Goal: Task Accomplishment & Management: Use online tool/utility

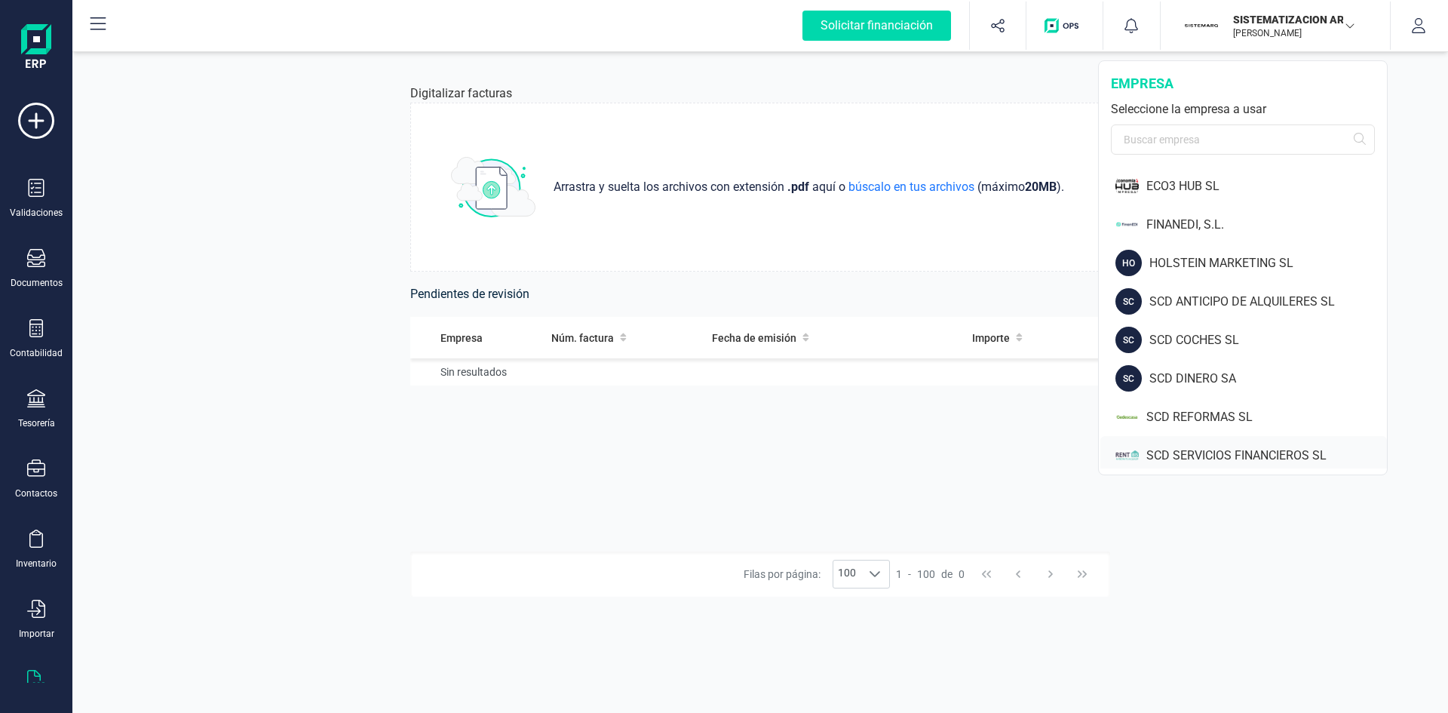
click at [1234, 449] on div "SCD SERVICIOS FINANCIEROS SL" at bounding box center [1266, 455] width 241 height 18
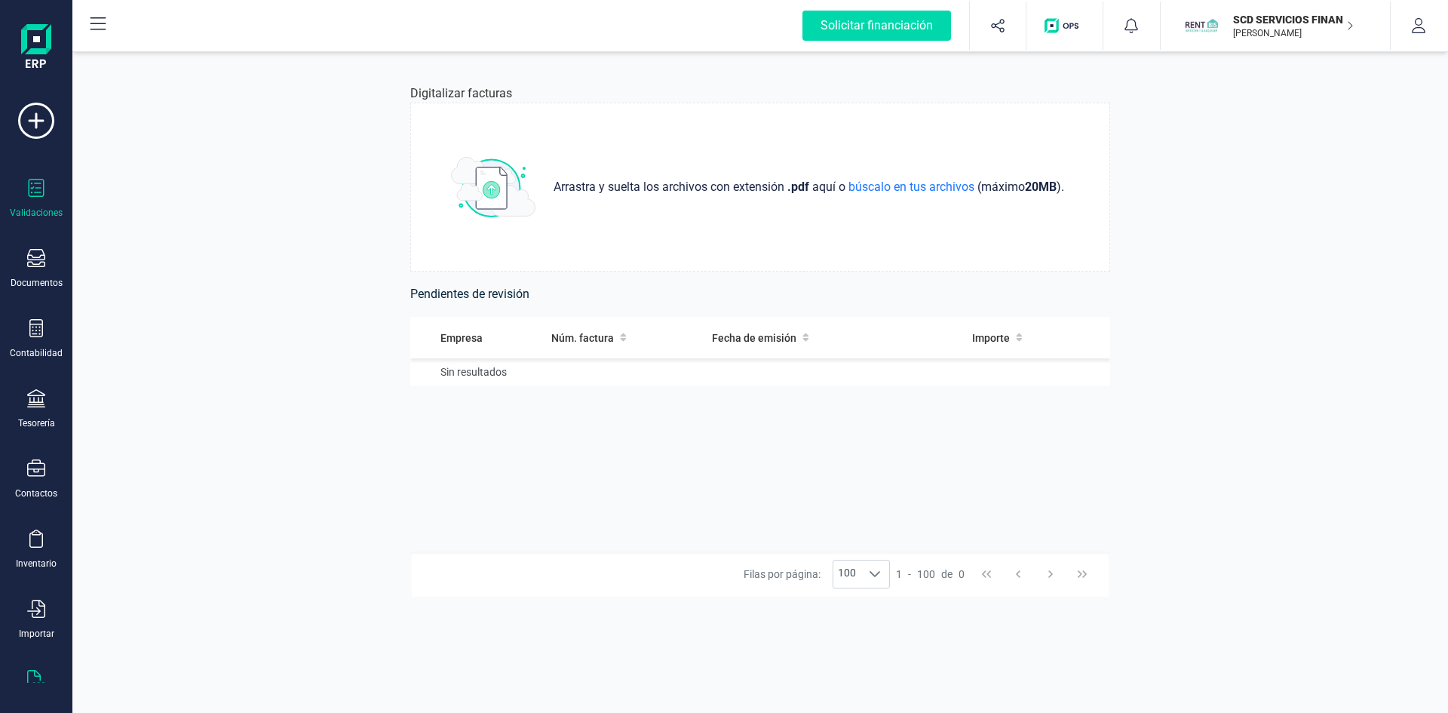
click at [35, 199] on div at bounding box center [36, 190] width 18 height 22
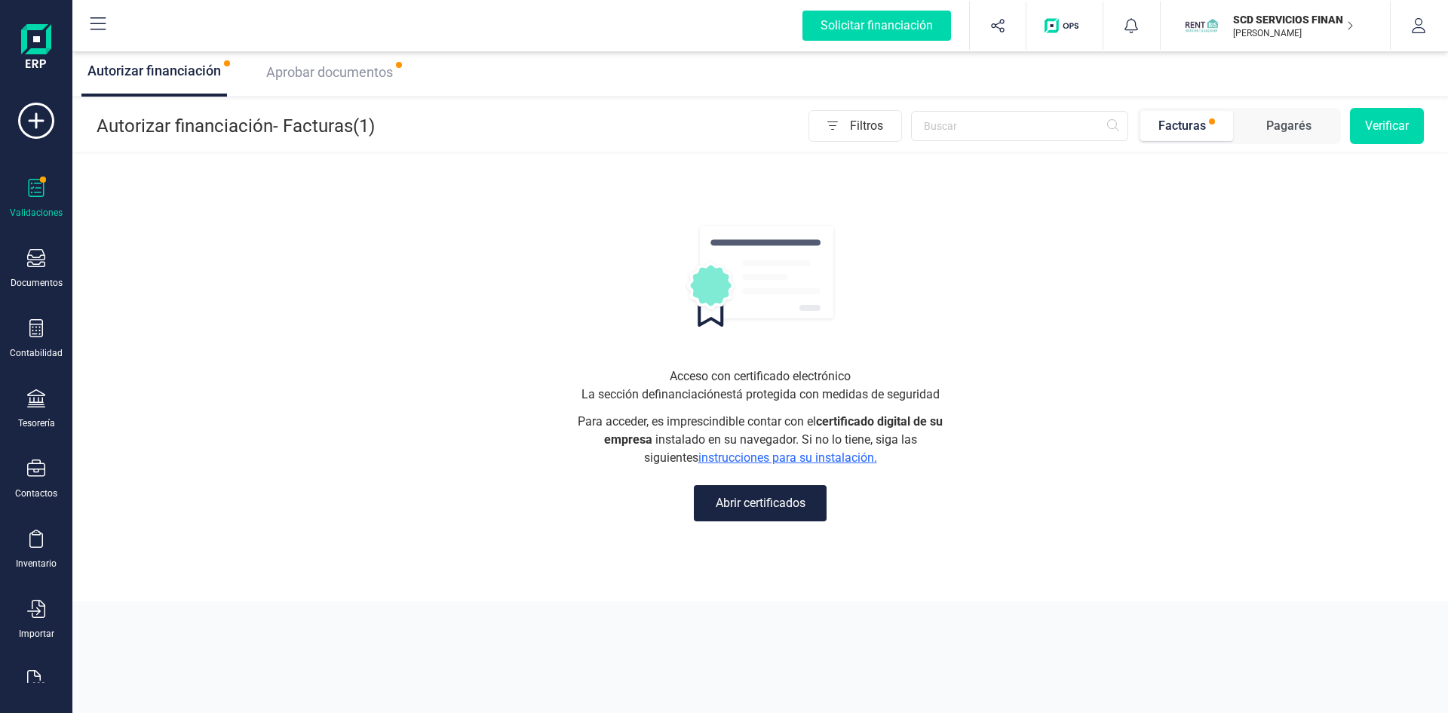
click at [334, 74] on span "Aprobar documentos" at bounding box center [329, 72] width 127 height 16
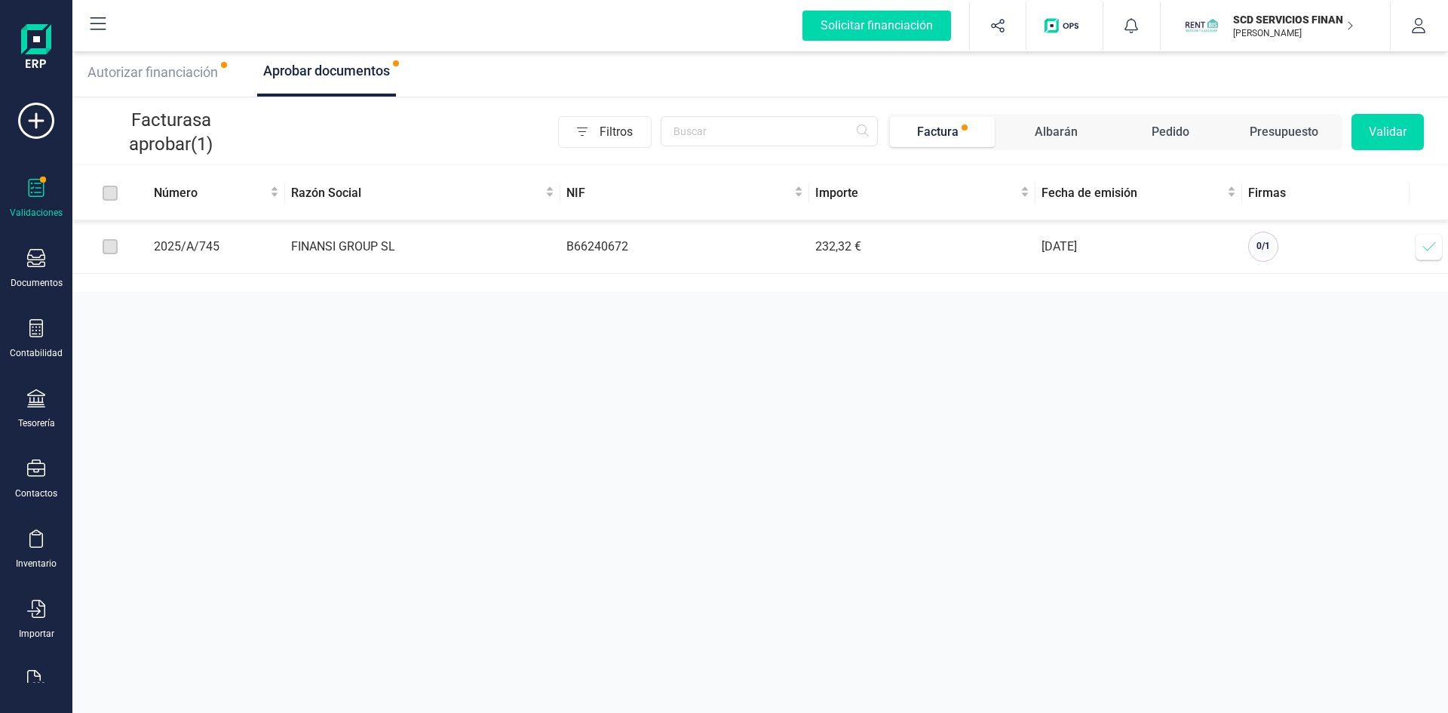
click at [1429, 244] on icon at bounding box center [1428, 246] width 15 height 15
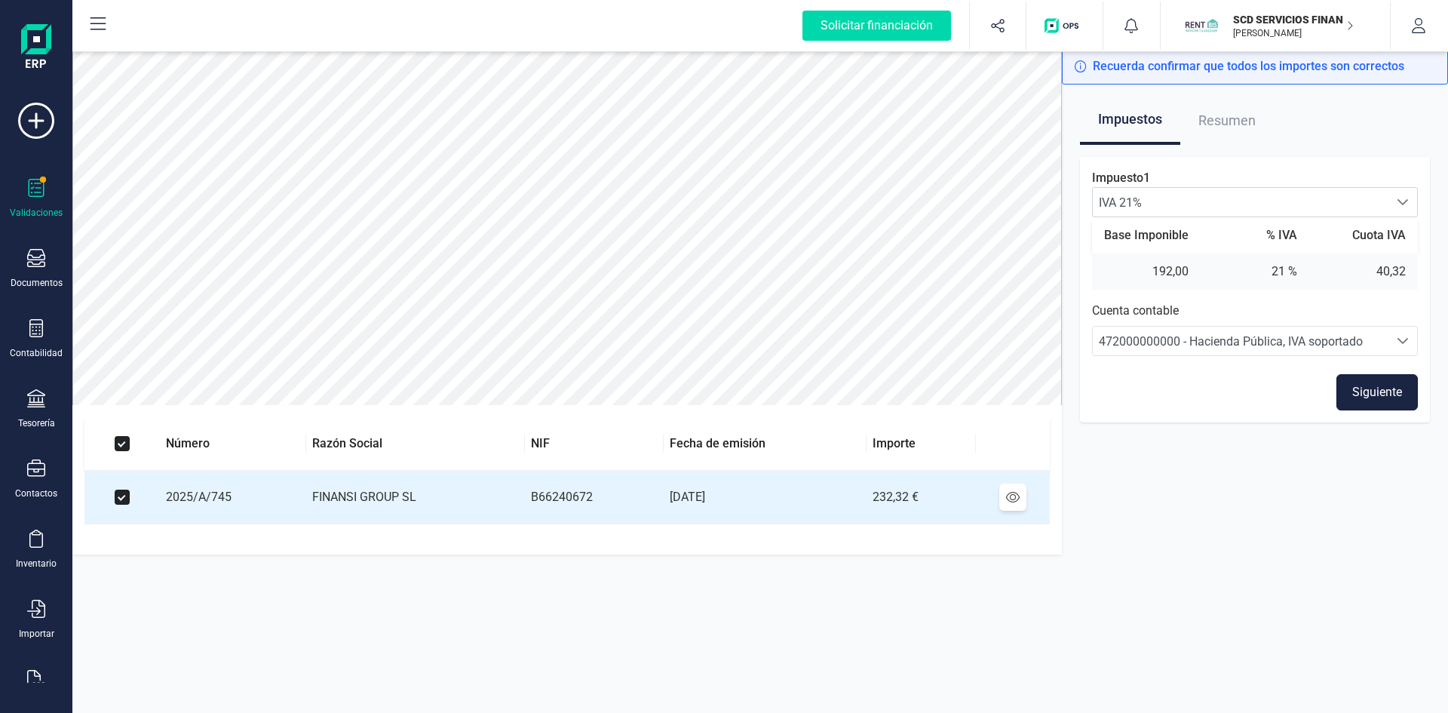
click at [1396, 398] on button "Siguiente" at bounding box center [1376, 392] width 81 height 36
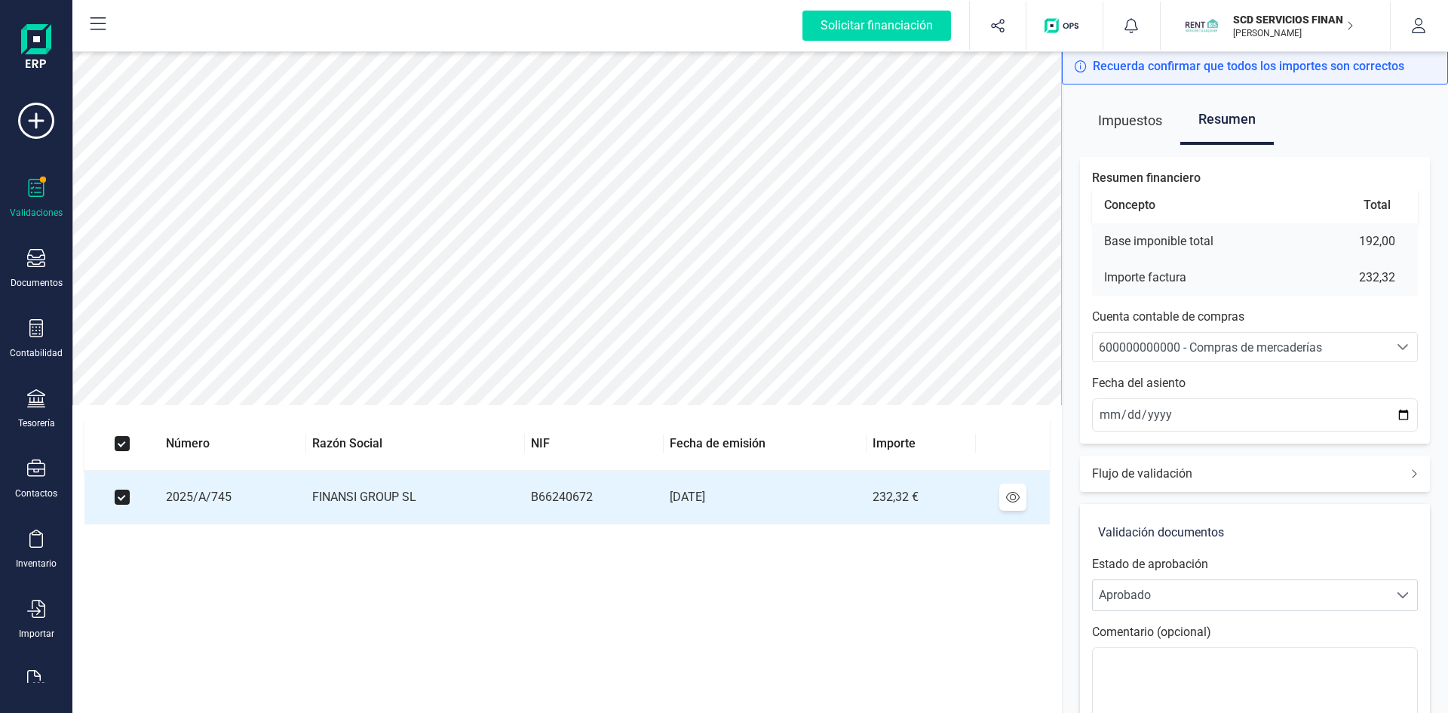
click at [1265, 340] on span "600000000000 - Compras de mercaderías" at bounding box center [1210, 347] width 223 height 14
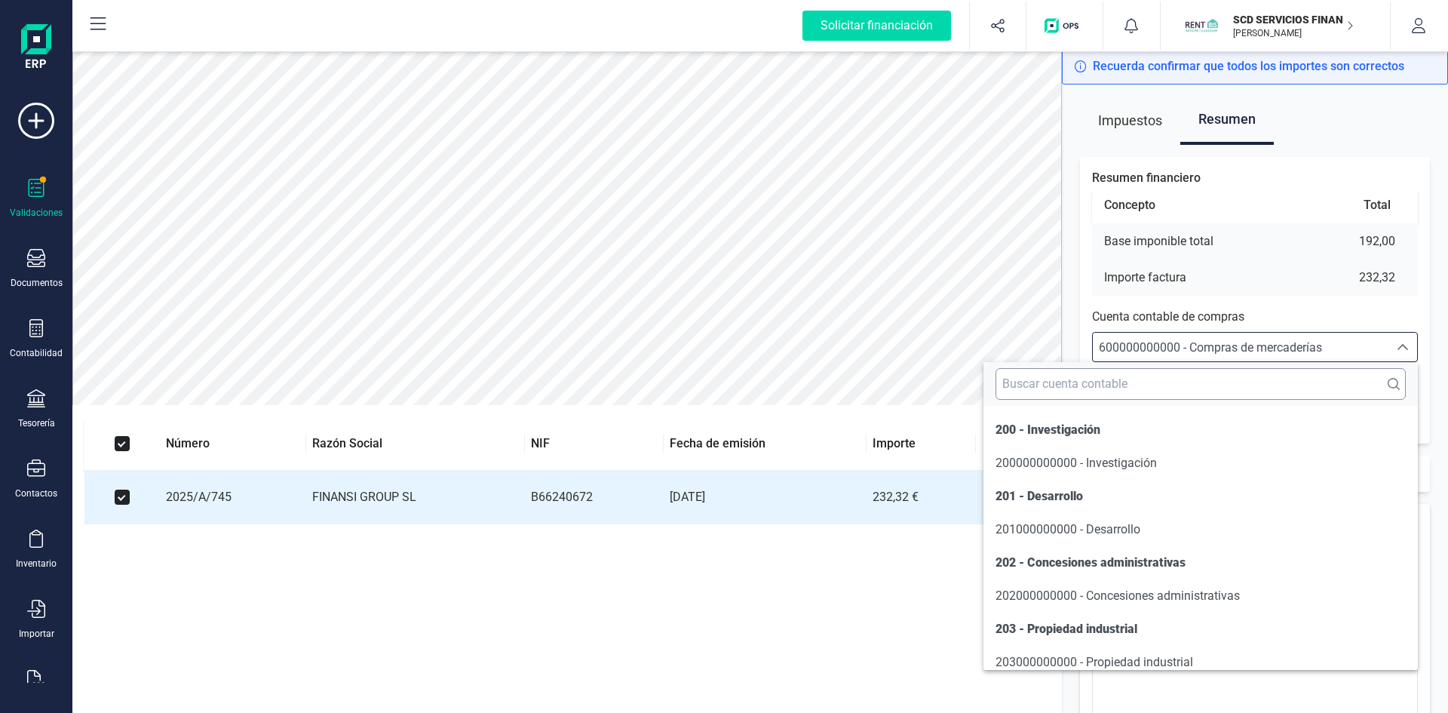
scroll to position [7210, 0]
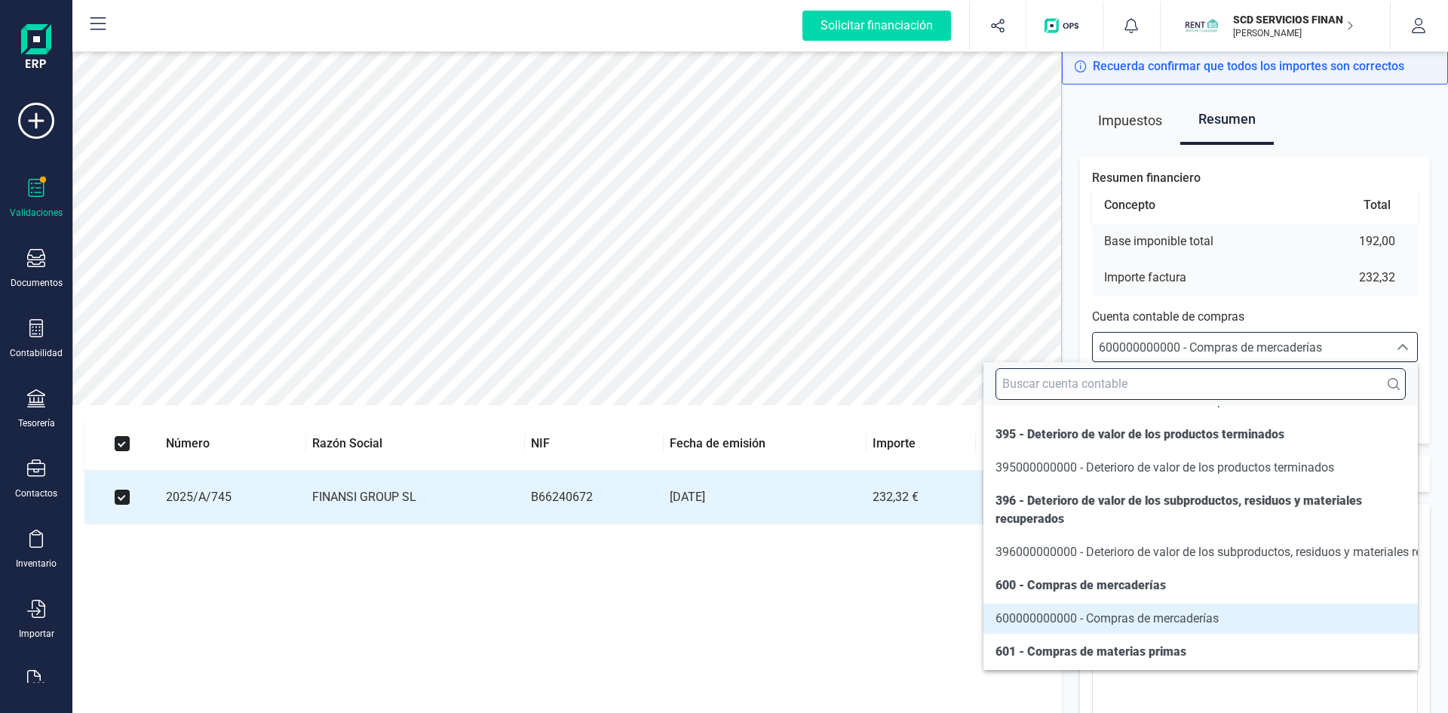
click at [1184, 389] on input "text" at bounding box center [1200, 384] width 410 height 32
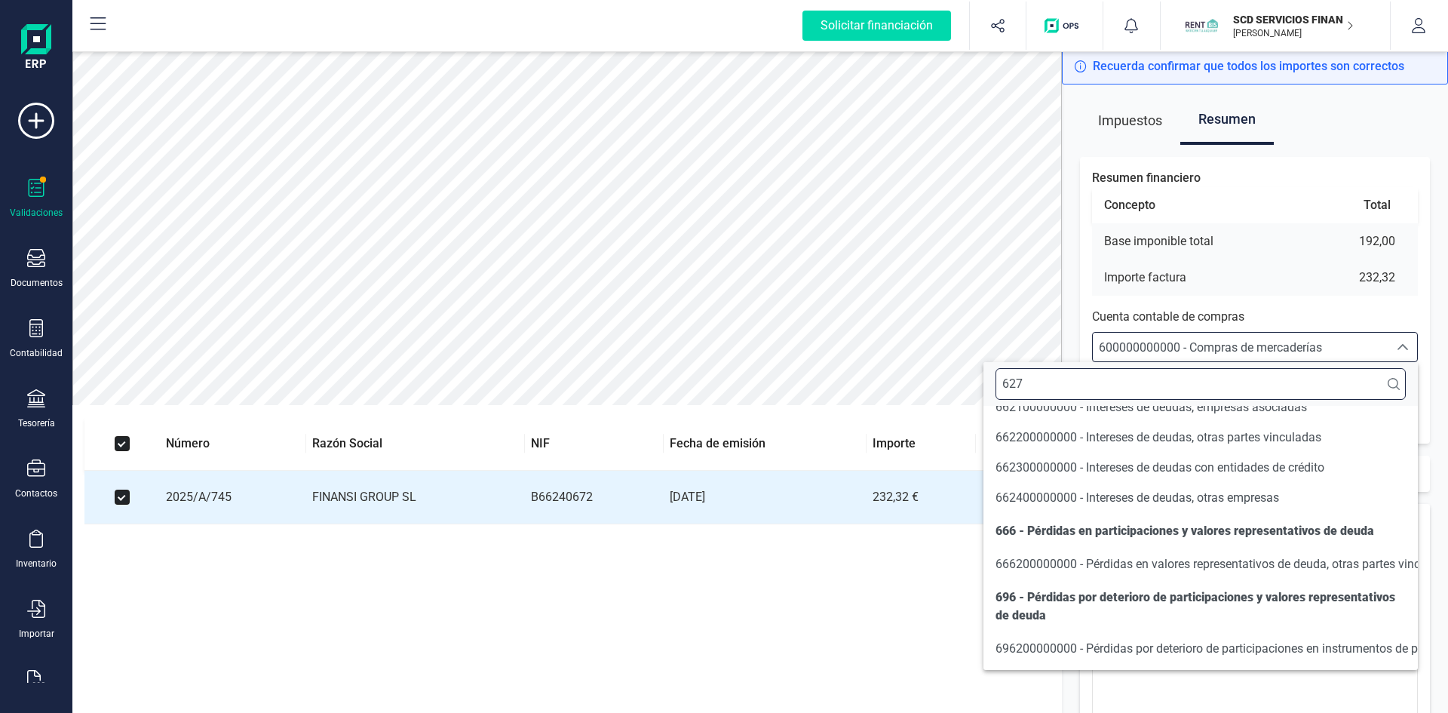
scroll to position [0, 0]
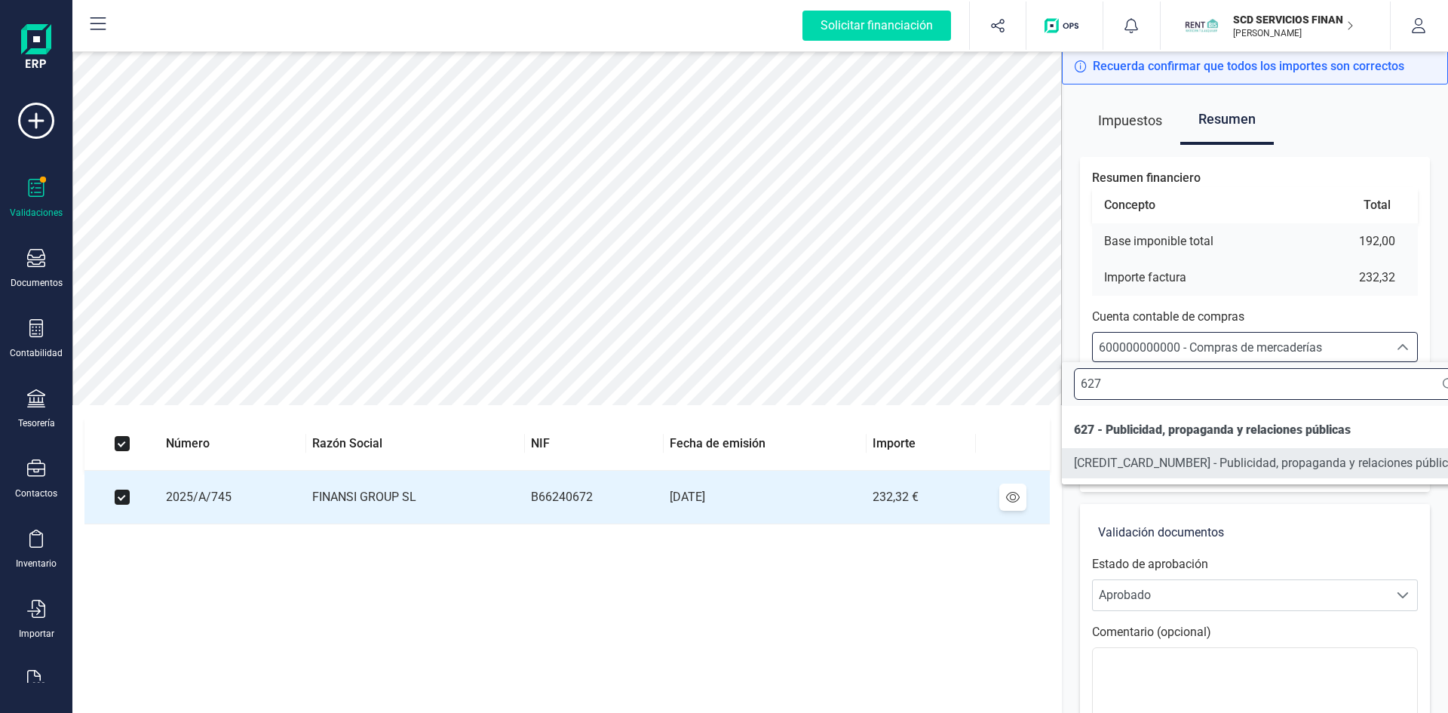
type input "627"
click at [1199, 461] on span "627000000000 - Publicidad, propaganda y relaciones públicas" at bounding box center [1267, 462] width 387 height 14
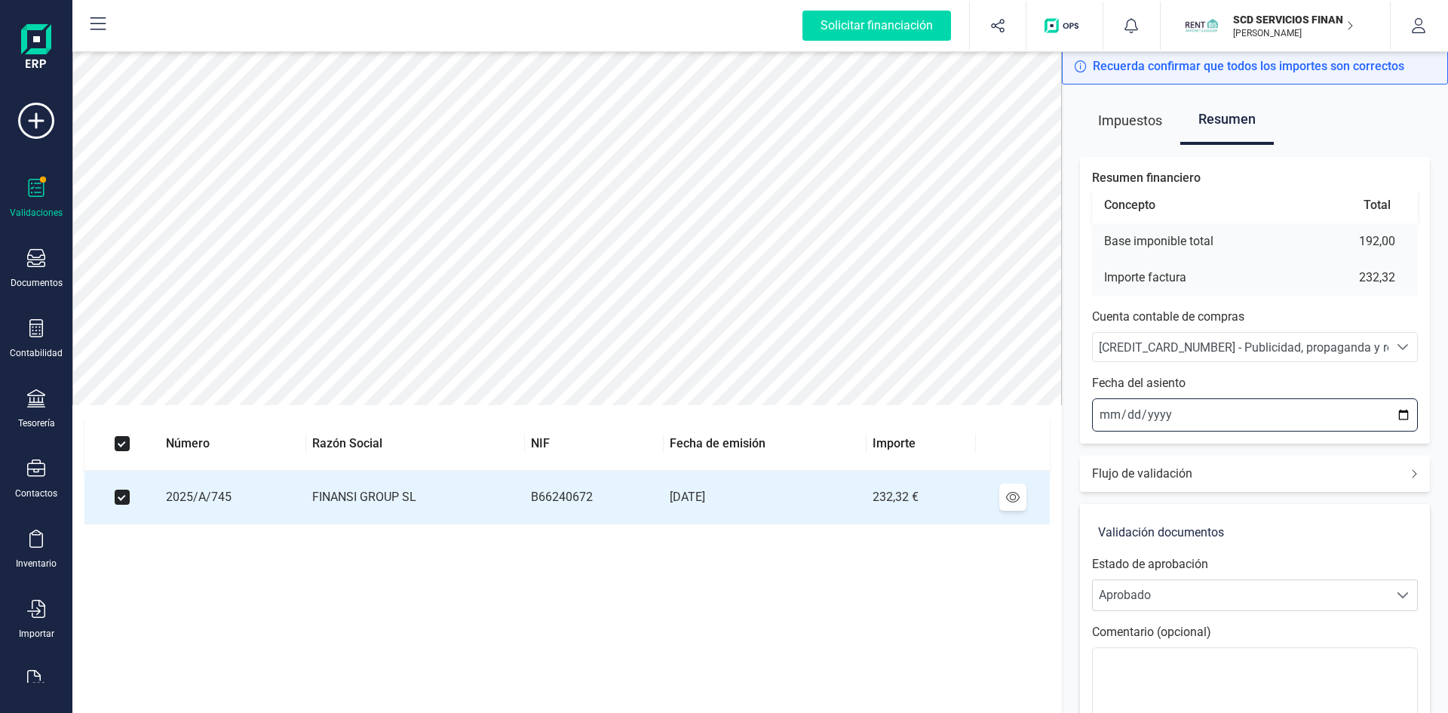
click at [1108, 415] on input "2025-09-30" at bounding box center [1255, 414] width 326 height 33
type input "2025-09-01"
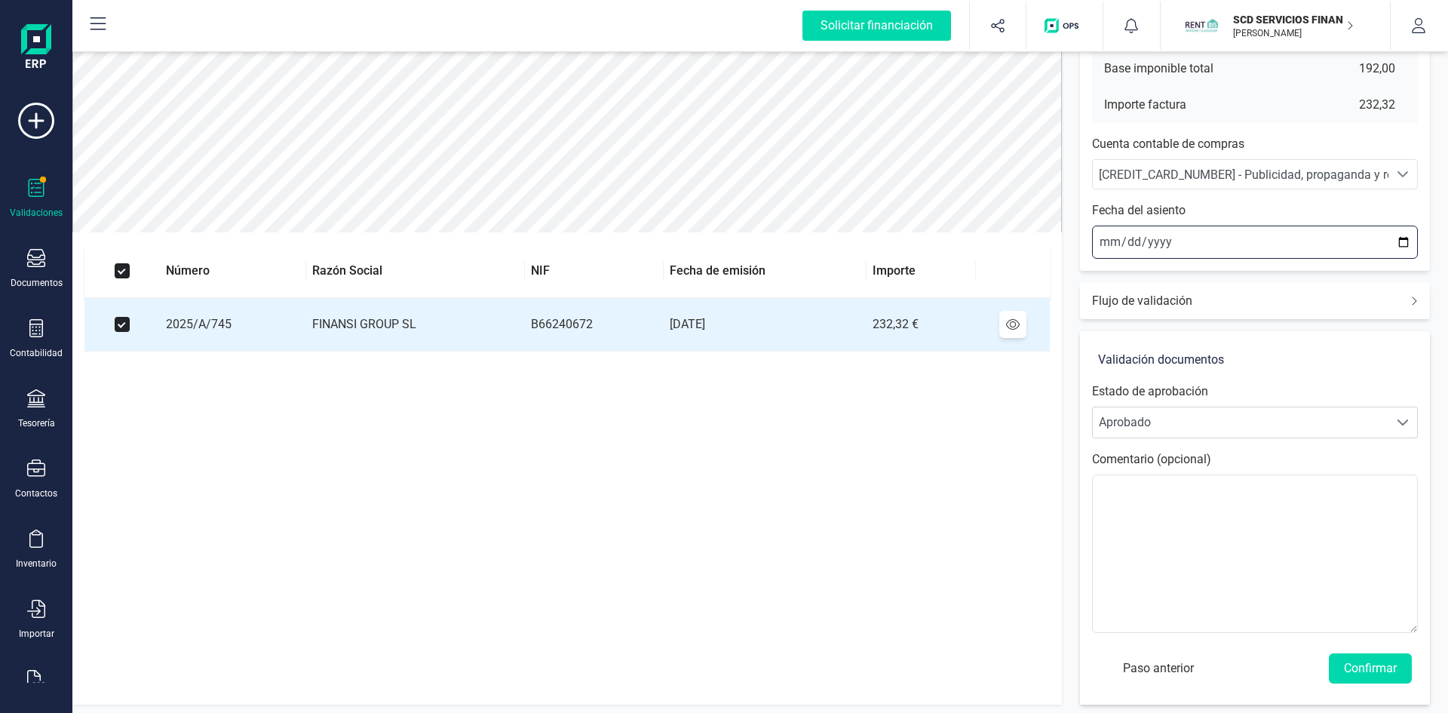
scroll to position [176, 0]
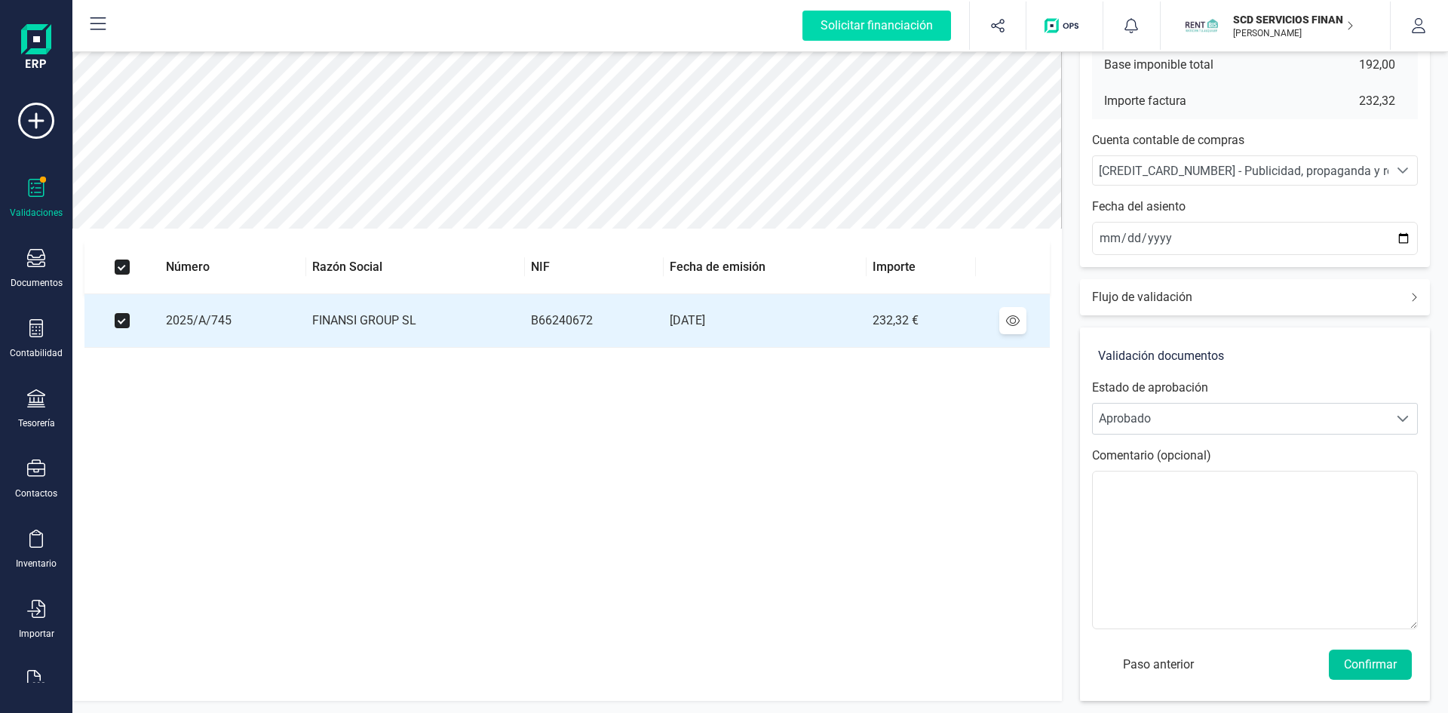
click at [1372, 663] on button "Confirmar" at bounding box center [1370, 664] width 83 height 30
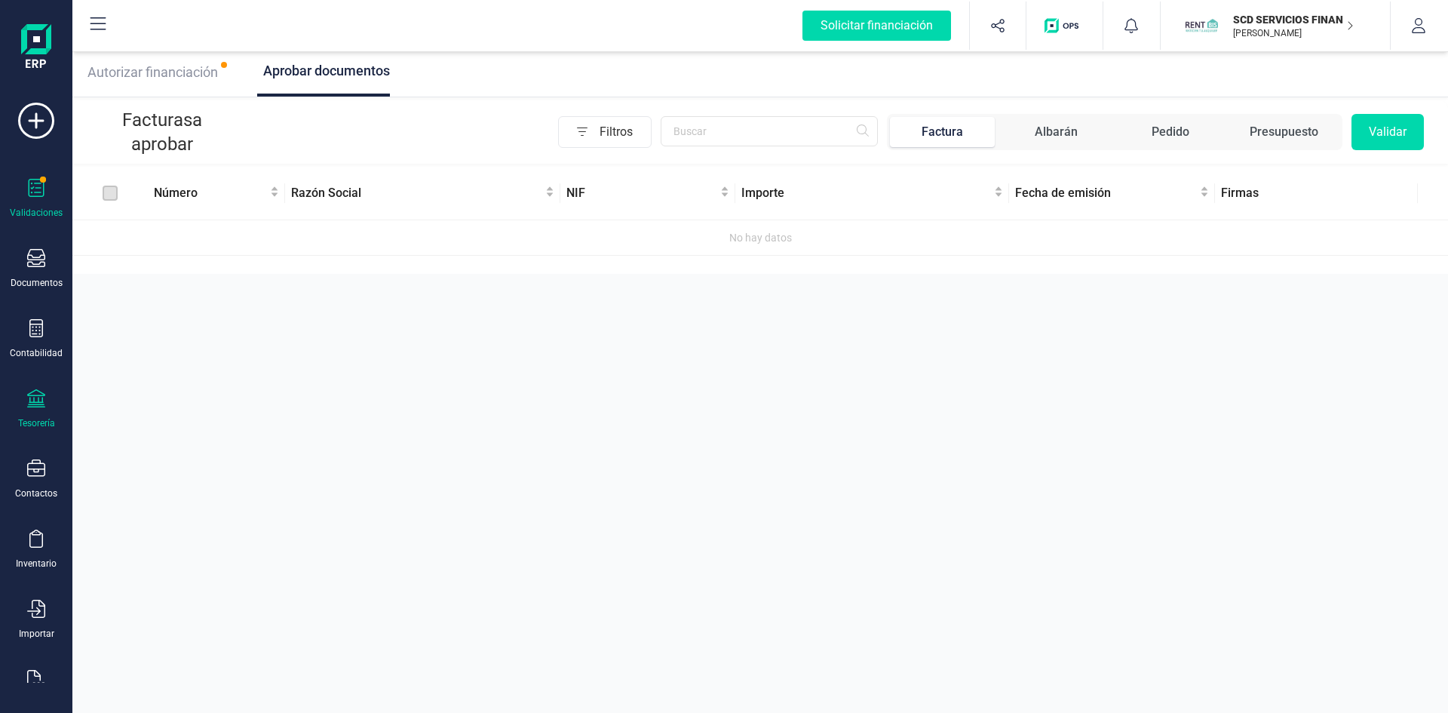
click at [40, 401] on icon at bounding box center [36, 398] width 18 height 18
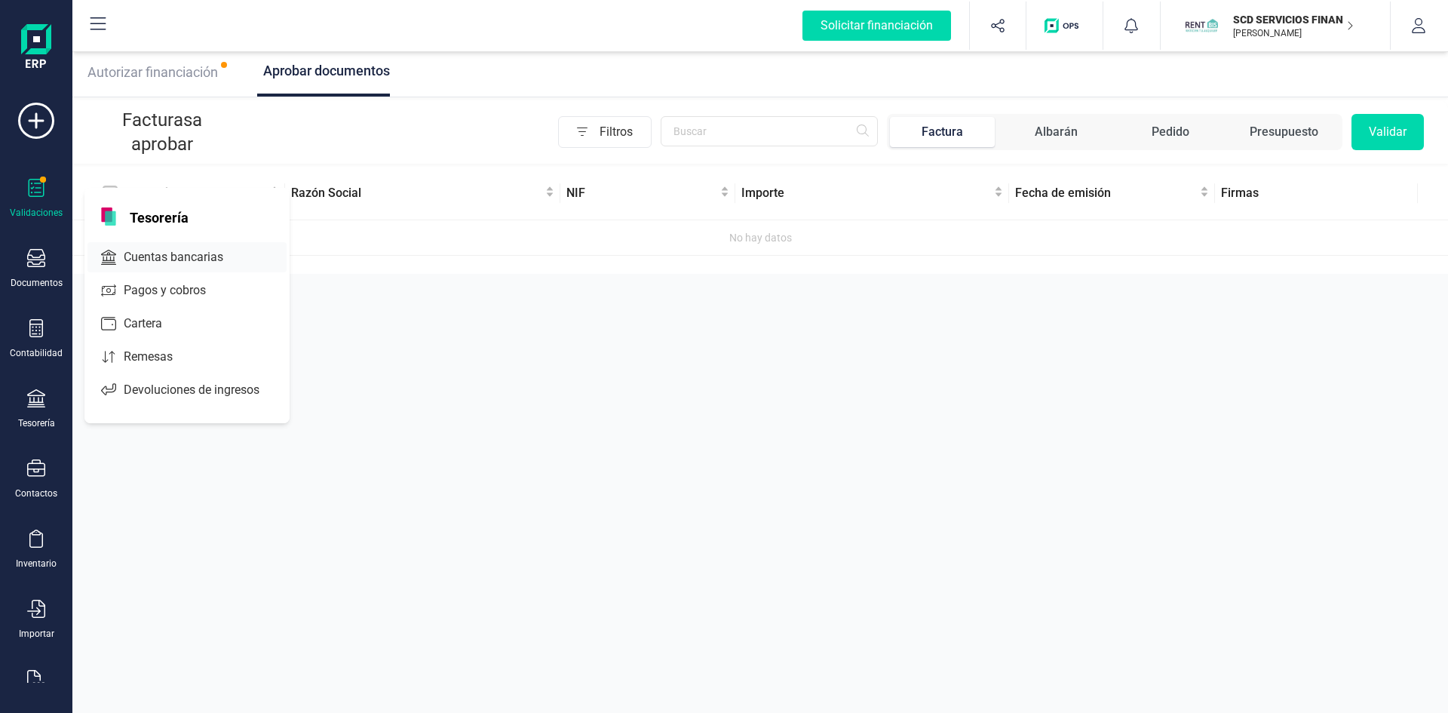
click at [169, 260] on span "Cuentas bancarias" at bounding box center [184, 257] width 133 height 18
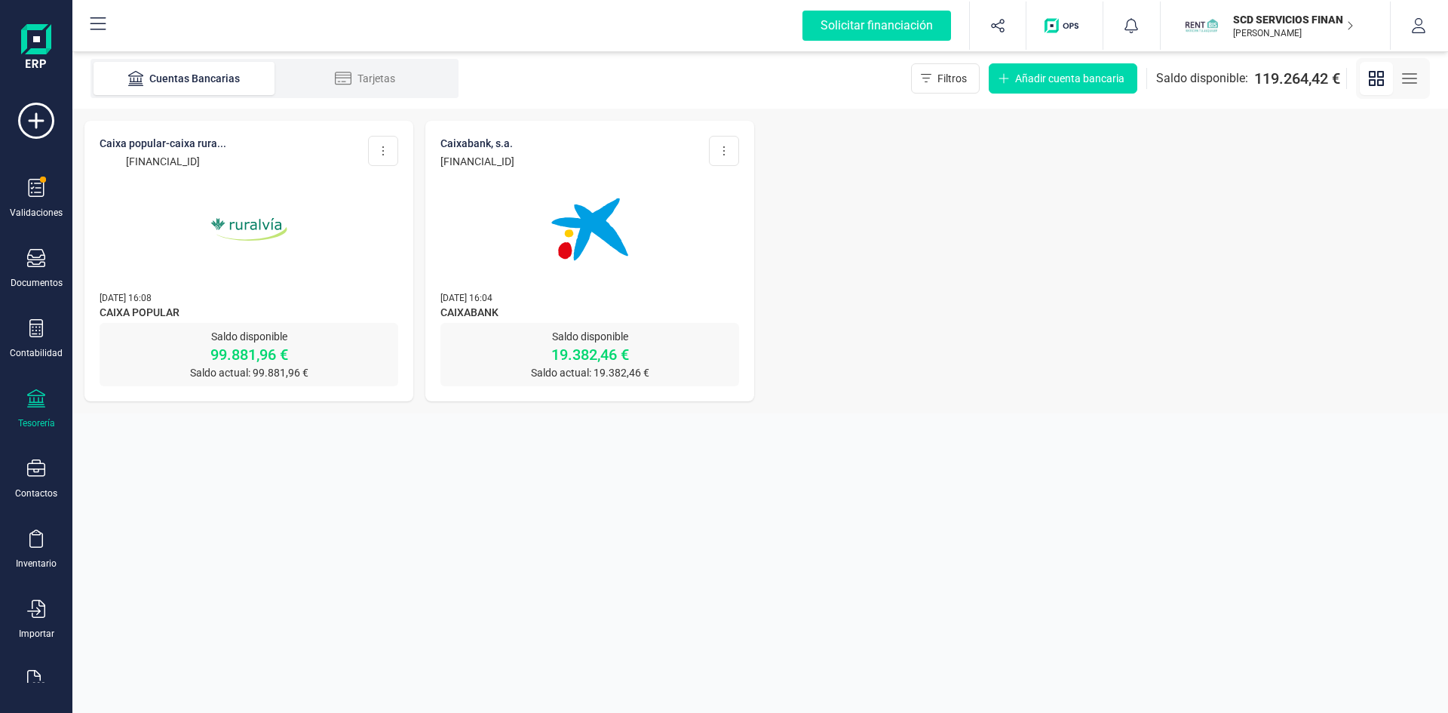
click at [563, 354] on p "19.382,46 €" at bounding box center [589, 354] width 299 height 21
click at [585, 225] on img at bounding box center [589, 229] width 127 height 127
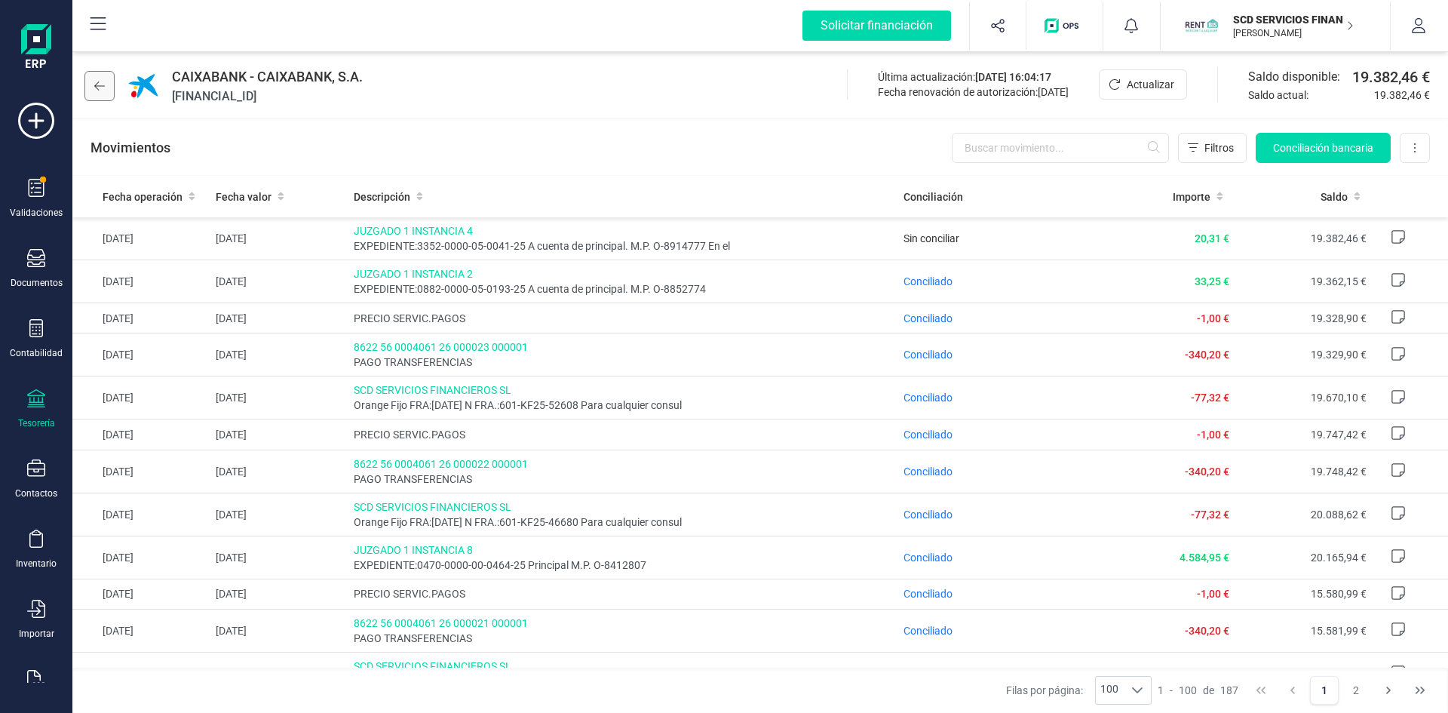
click at [107, 84] on button at bounding box center [99, 86] width 30 height 30
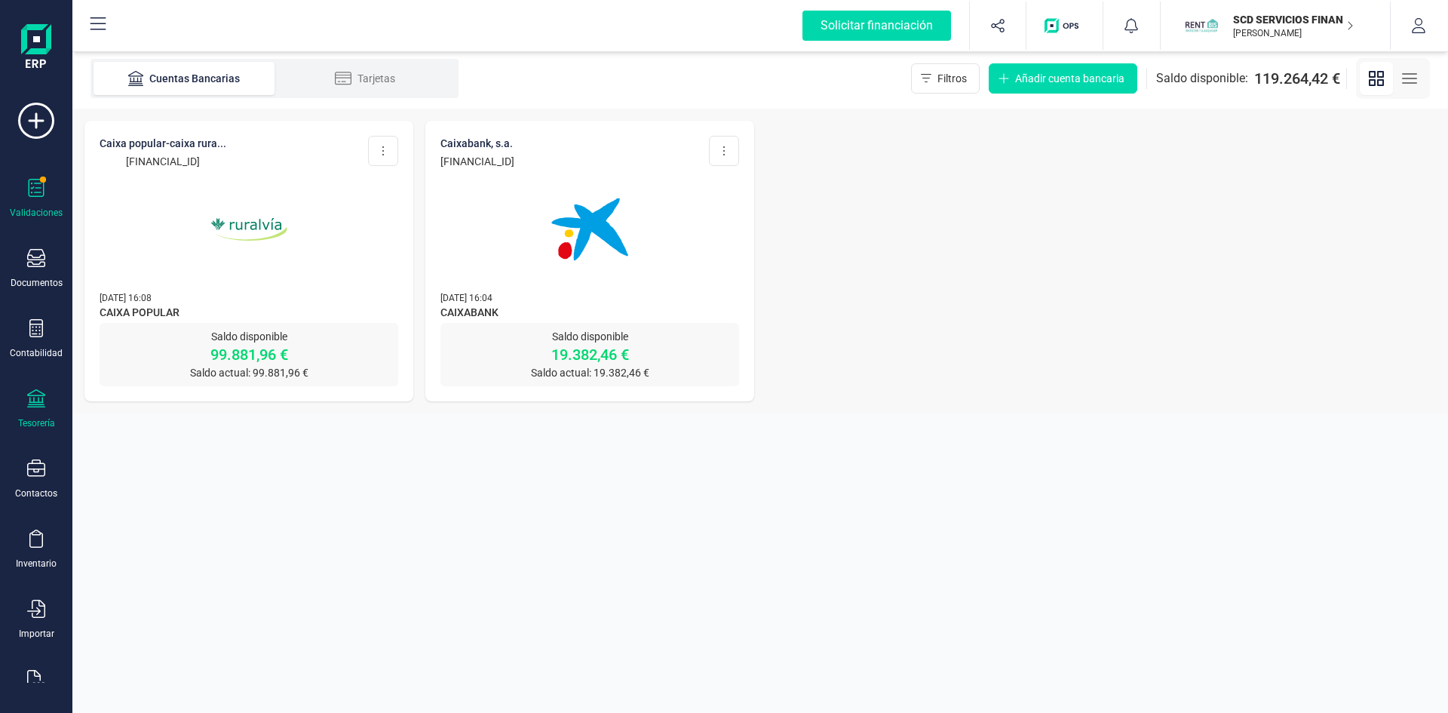
click at [38, 189] on icon at bounding box center [36, 188] width 18 height 18
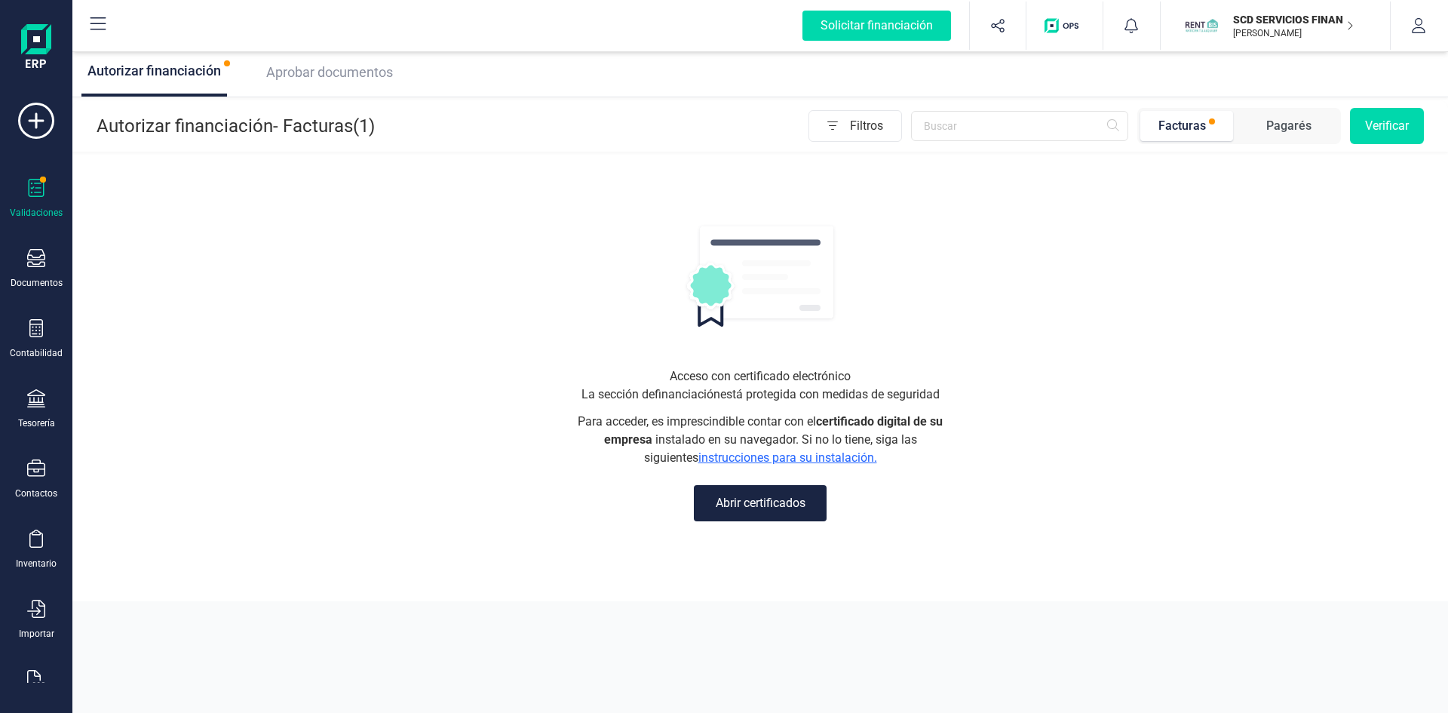
click at [331, 70] on span "Aprobar documentos" at bounding box center [329, 72] width 127 height 16
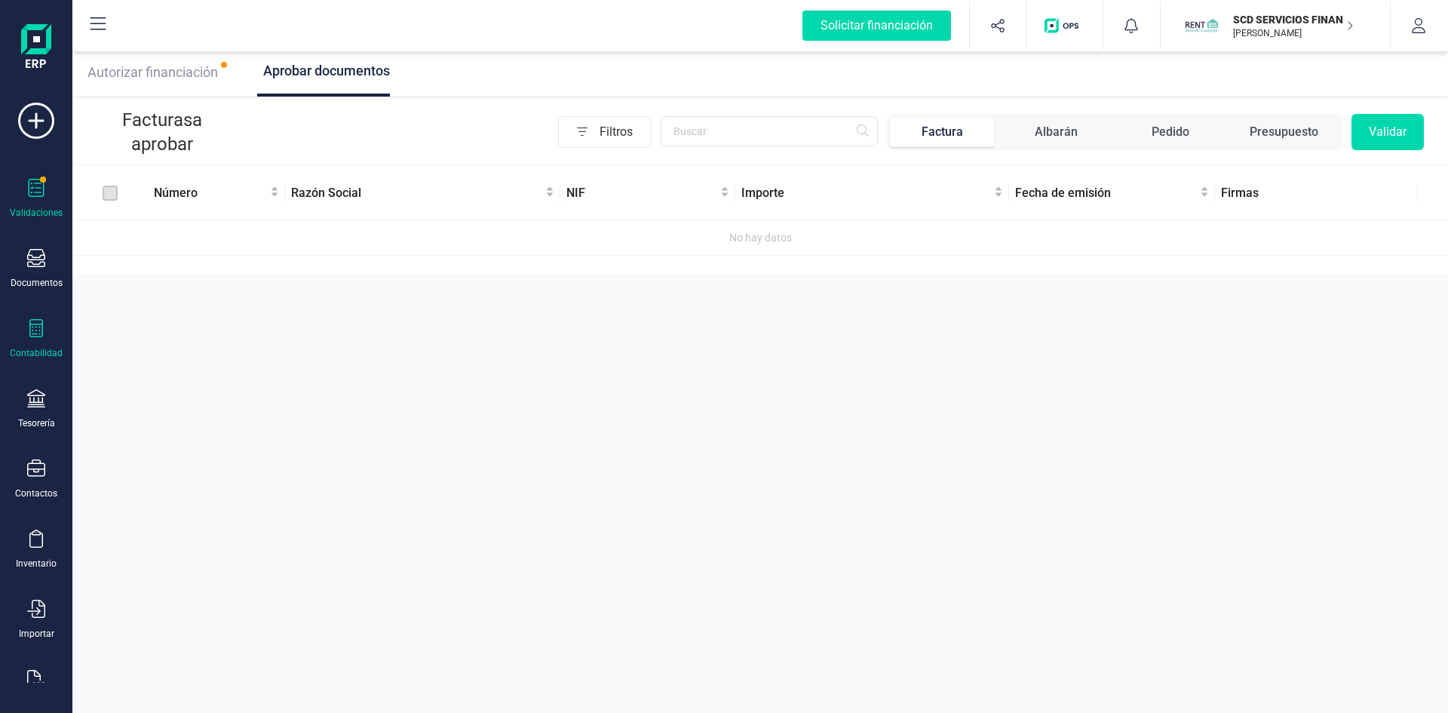
click at [35, 323] on icon at bounding box center [36, 328] width 18 height 18
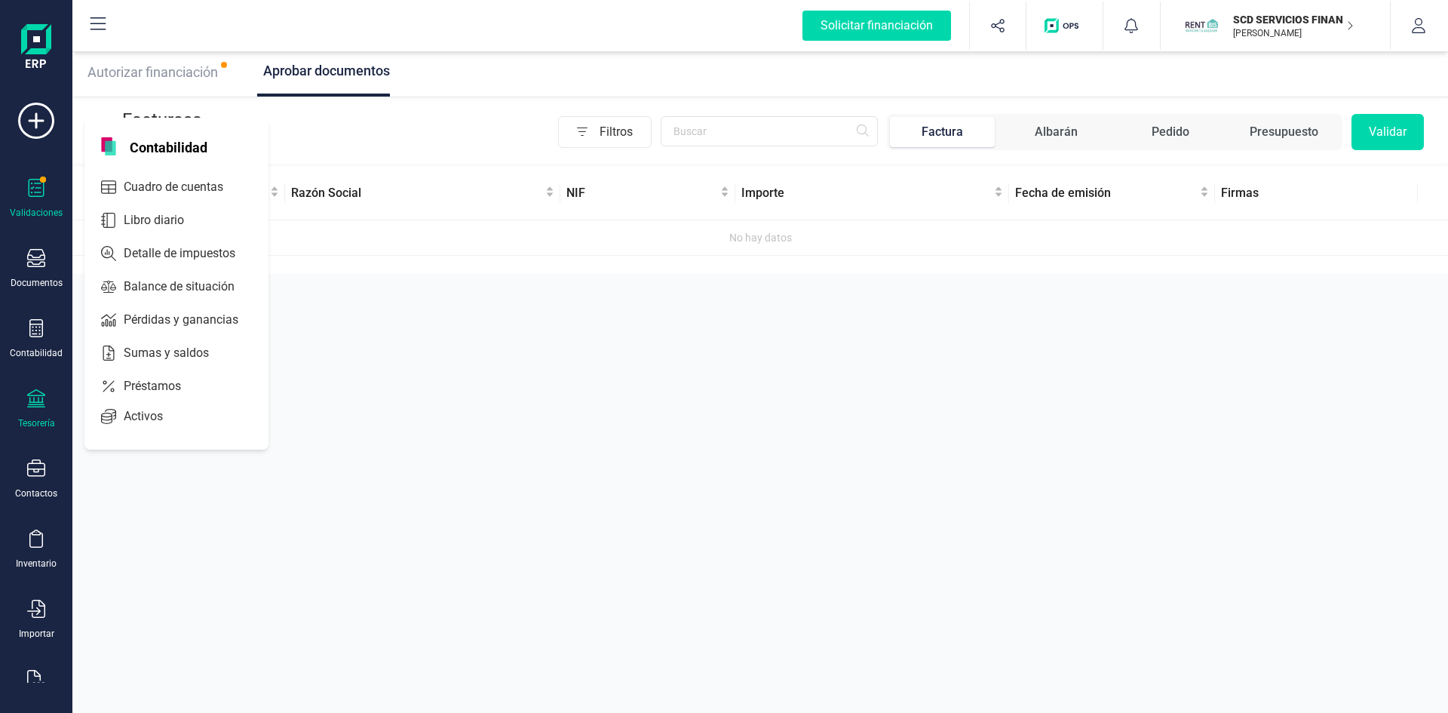
click at [48, 407] on div "Tesorería" at bounding box center [36, 409] width 60 height 40
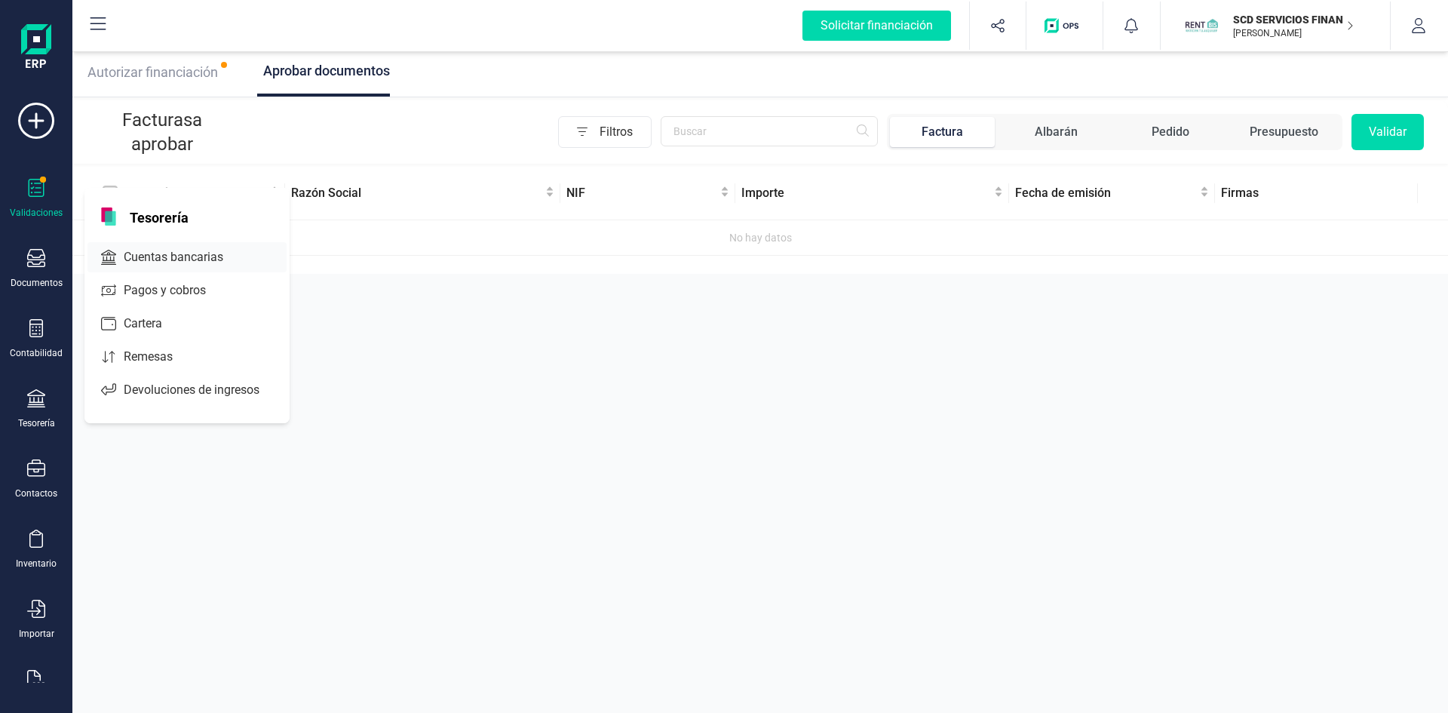
click at [222, 253] on span "Cuentas bancarias" at bounding box center [184, 257] width 133 height 18
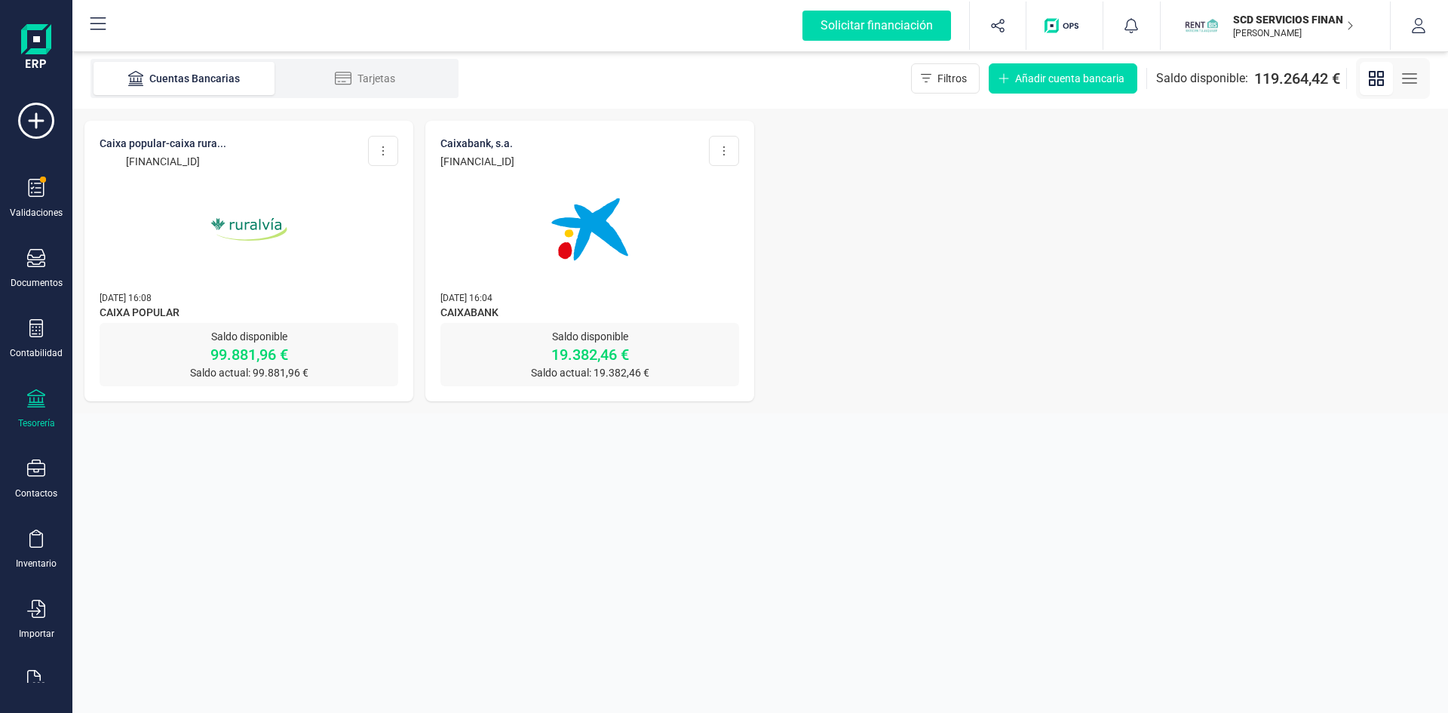
click at [256, 224] on img at bounding box center [248, 229] width 127 height 127
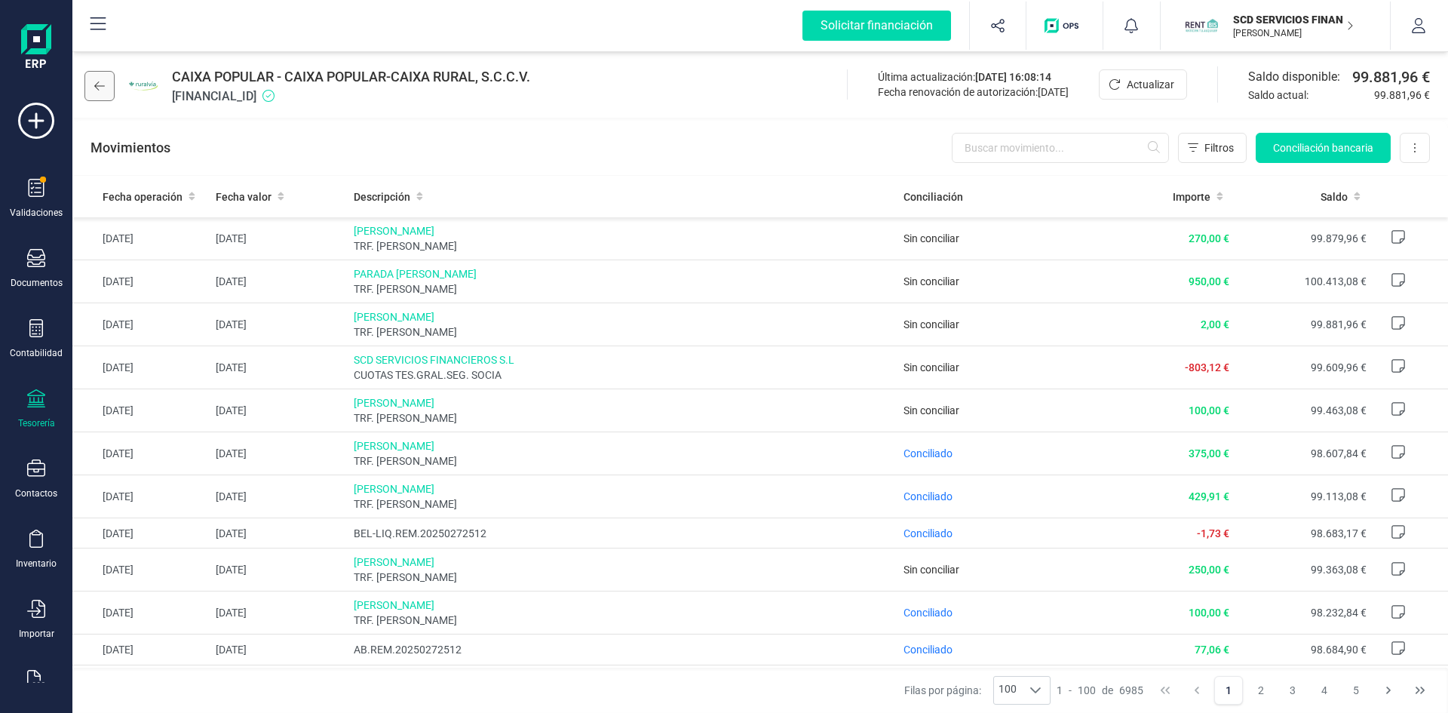
click at [103, 94] on button at bounding box center [99, 86] width 30 height 30
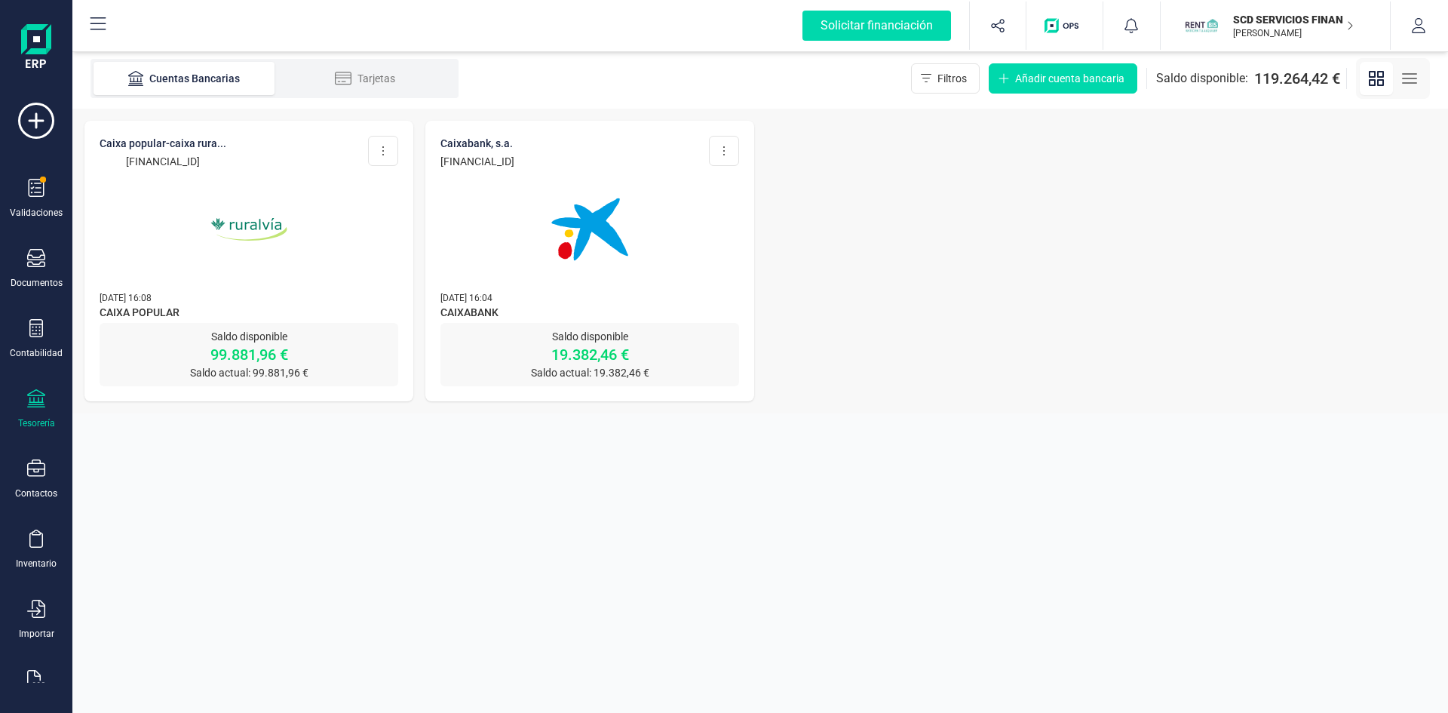
click at [584, 271] on img at bounding box center [589, 229] width 127 height 127
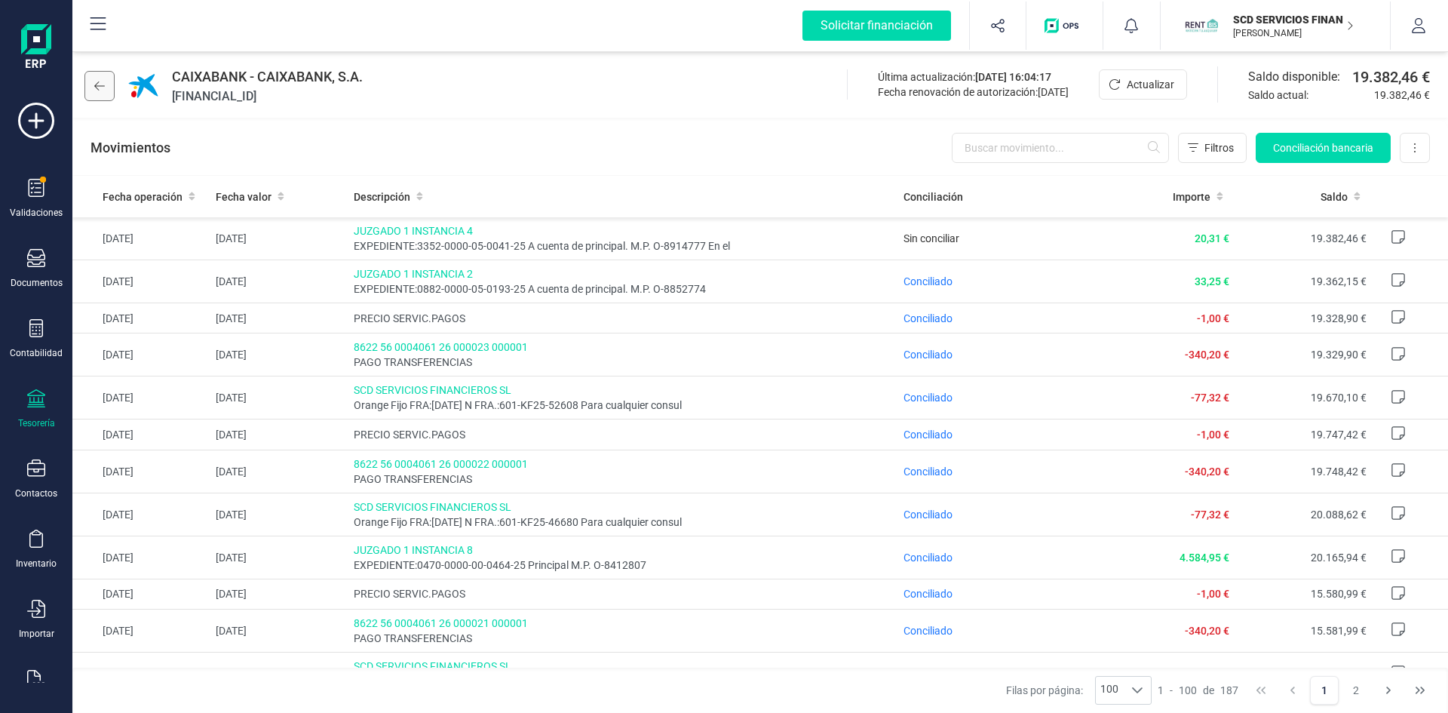
click at [97, 89] on icon at bounding box center [99, 85] width 11 height 9
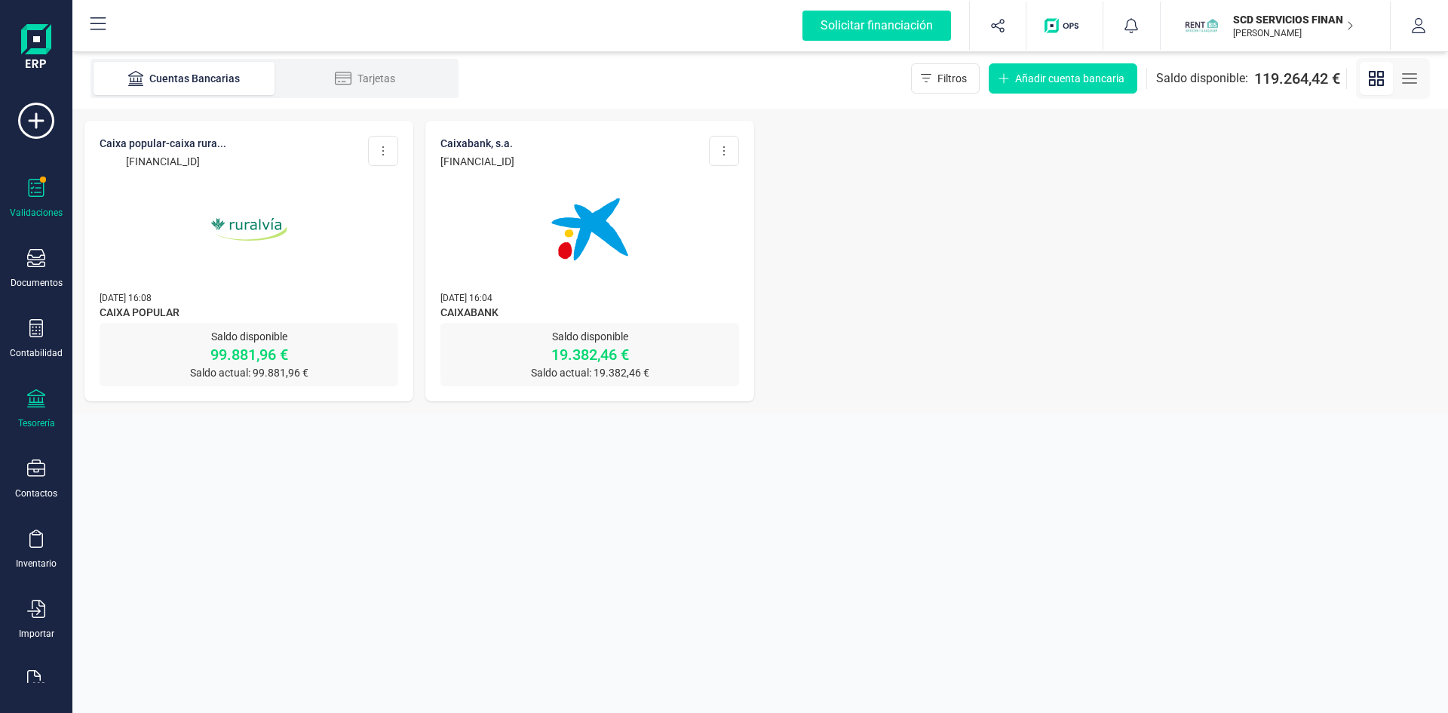
click at [40, 182] on span at bounding box center [43, 179] width 7 height 7
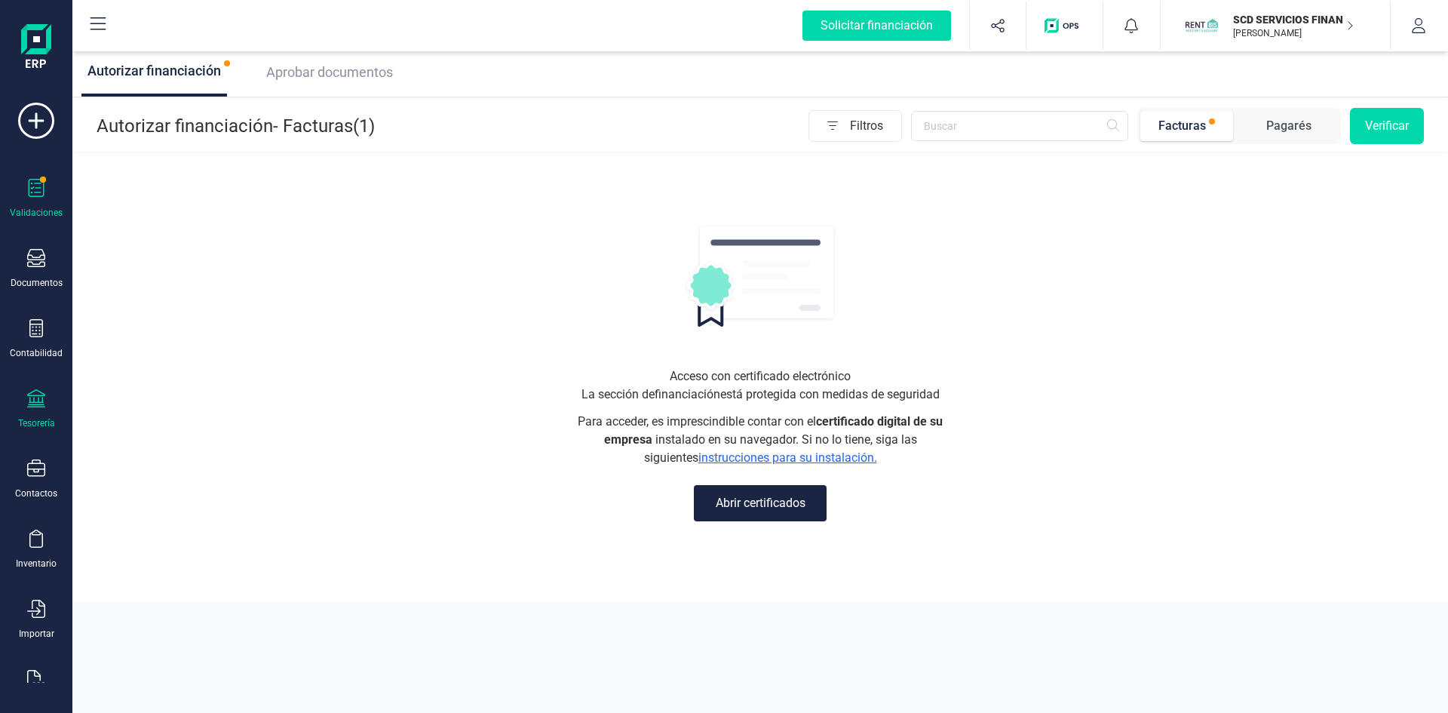
click at [35, 403] on icon at bounding box center [36, 398] width 18 height 18
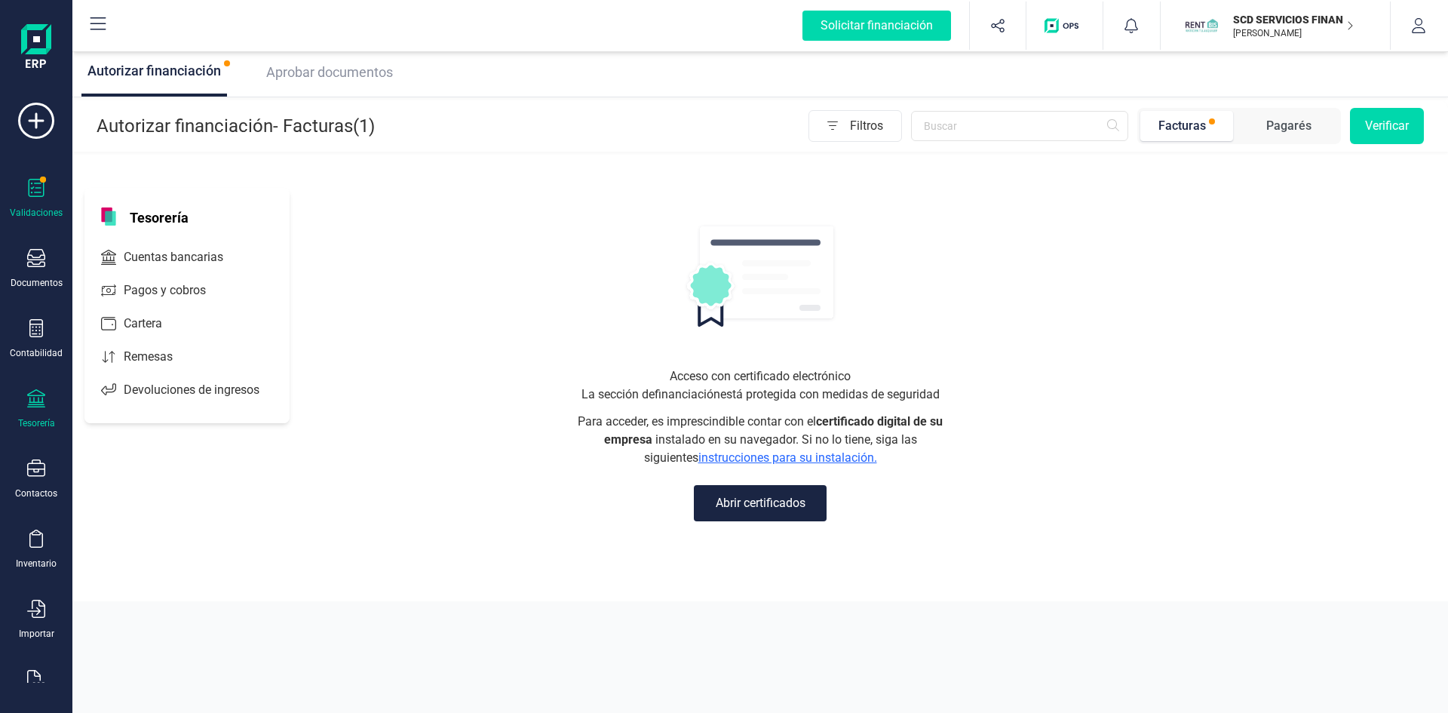
click at [40, 404] on icon at bounding box center [36, 398] width 18 height 18
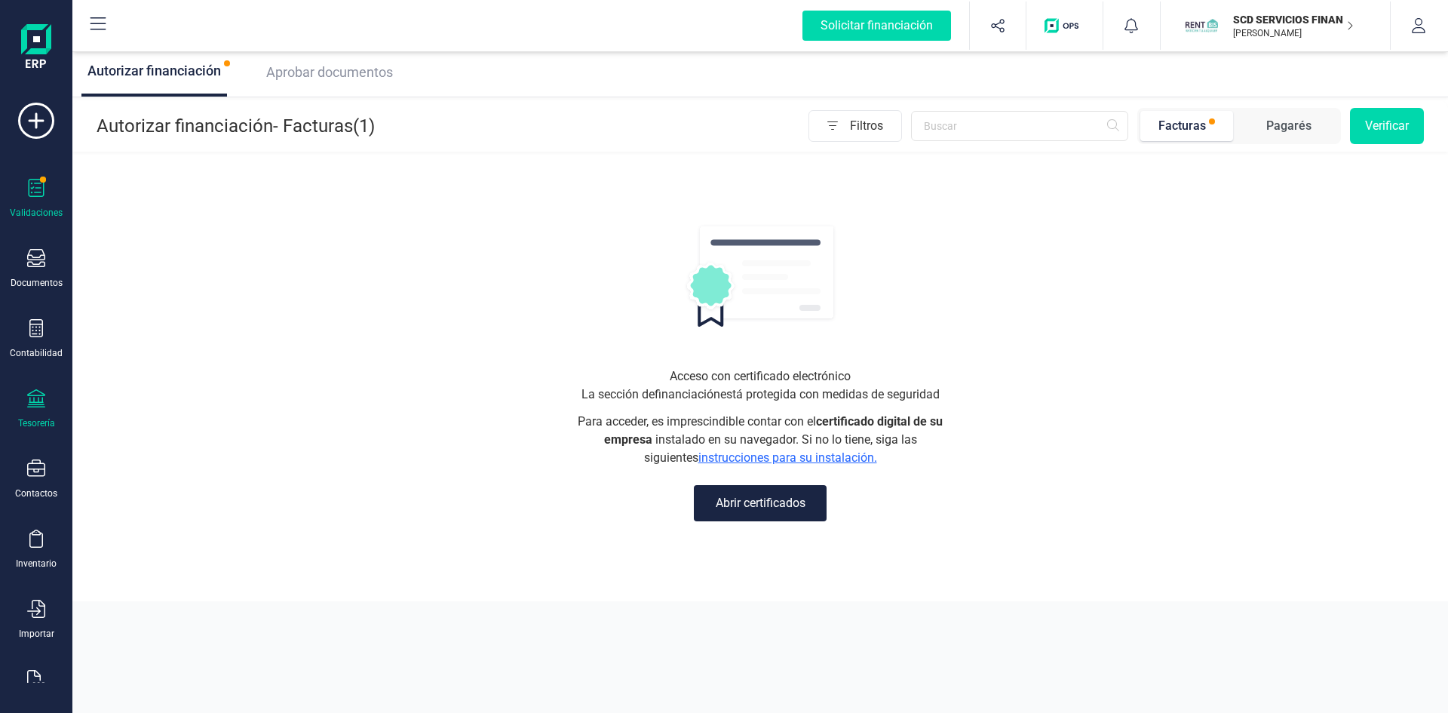
click at [42, 410] on div "Tesorería" at bounding box center [36, 409] width 60 height 40
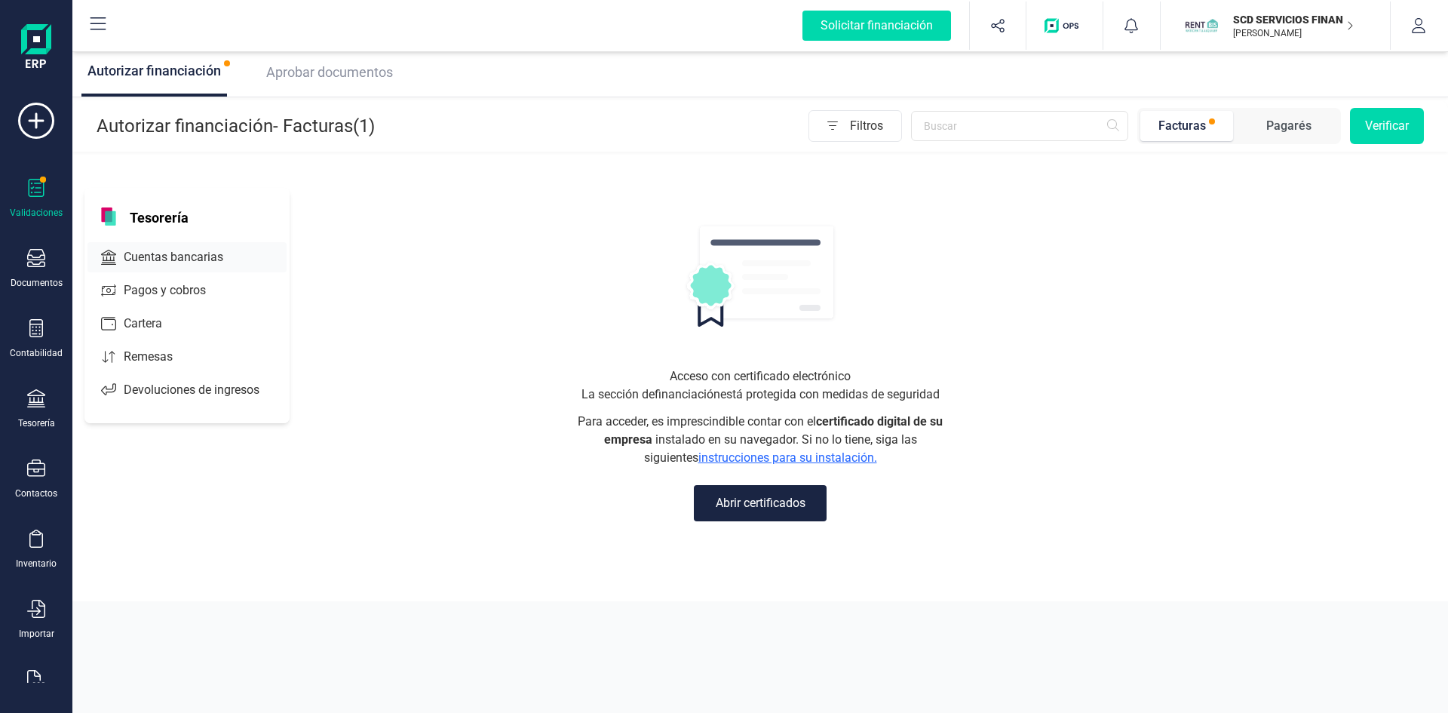
click at [175, 249] on span "Cuentas bancarias" at bounding box center [184, 257] width 133 height 18
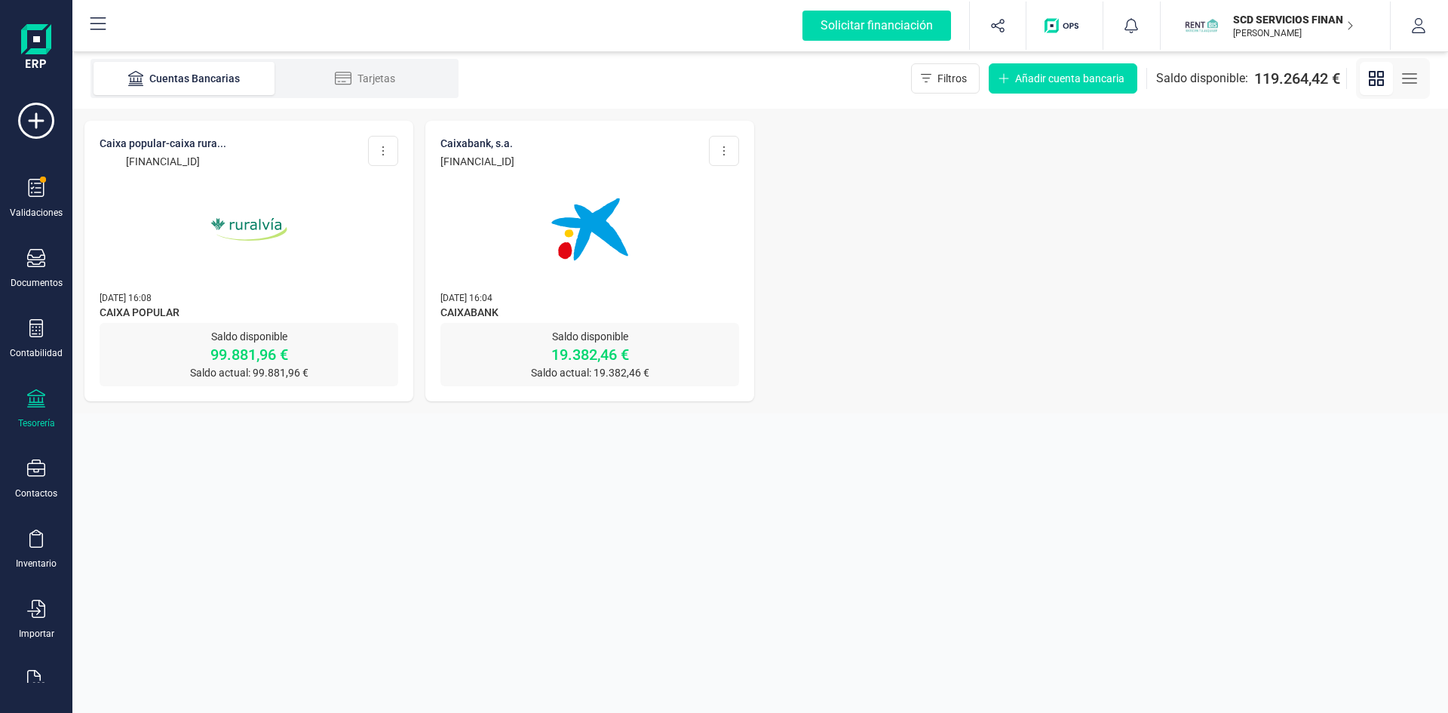
click at [265, 224] on img at bounding box center [248, 229] width 127 height 127
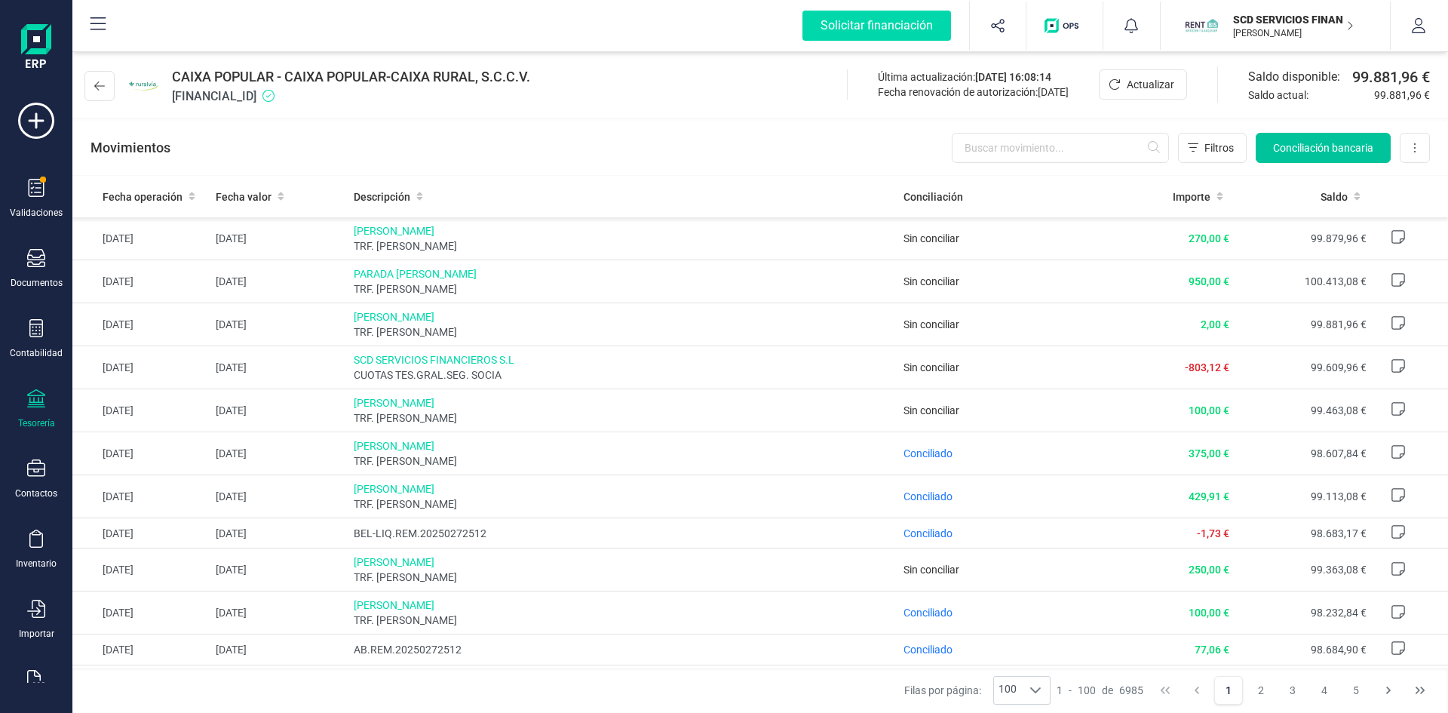
click at [1339, 145] on span "Conciliación bancaria" at bounding box center [1323, 147] width 100 height 15
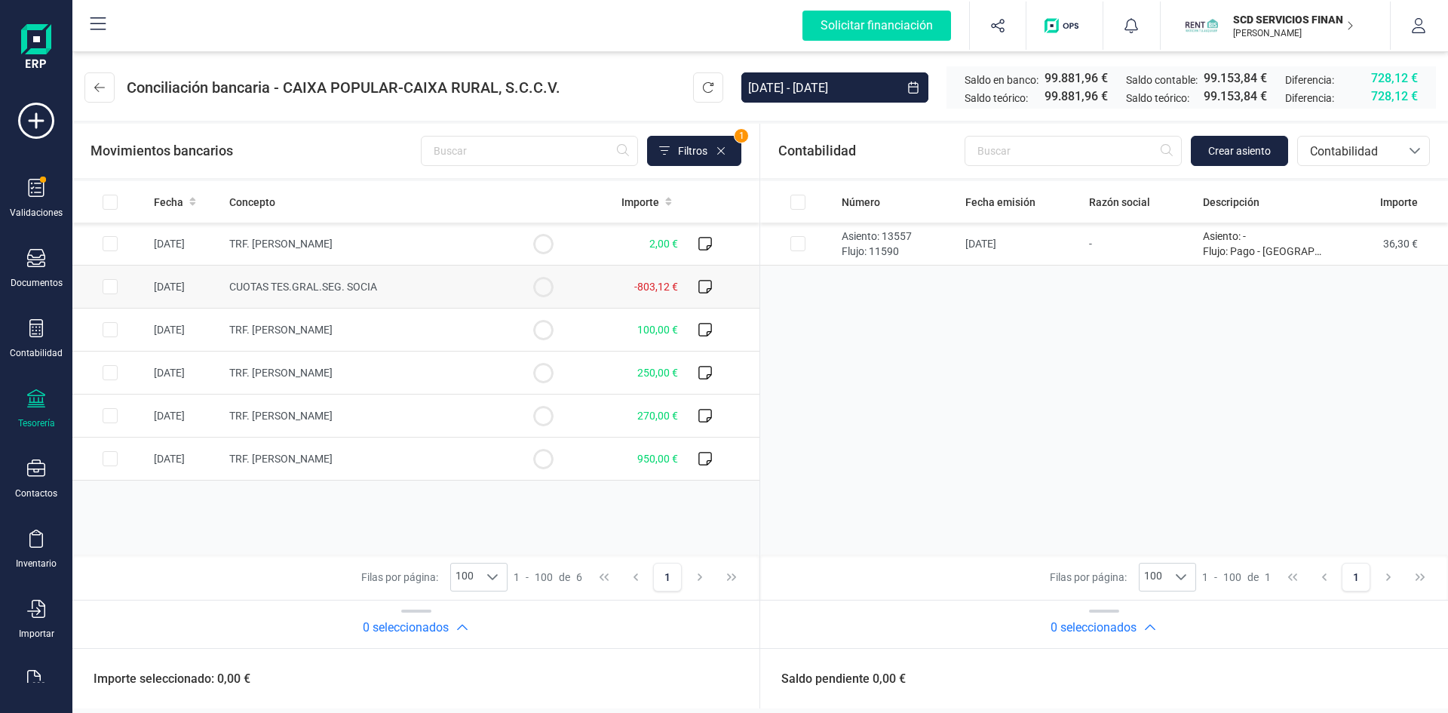
drag, startPoint x: 109, startPoint y: 287, endPoint x: 259, endPoint y: 280, distance: 149.5
click at [106, 287] on input "Row Selected 612aa2ae-3b2f-4bdc-bf42-445759c77c99" at bounding box center [110, 286] width 15 height 15
checkbox input "true"
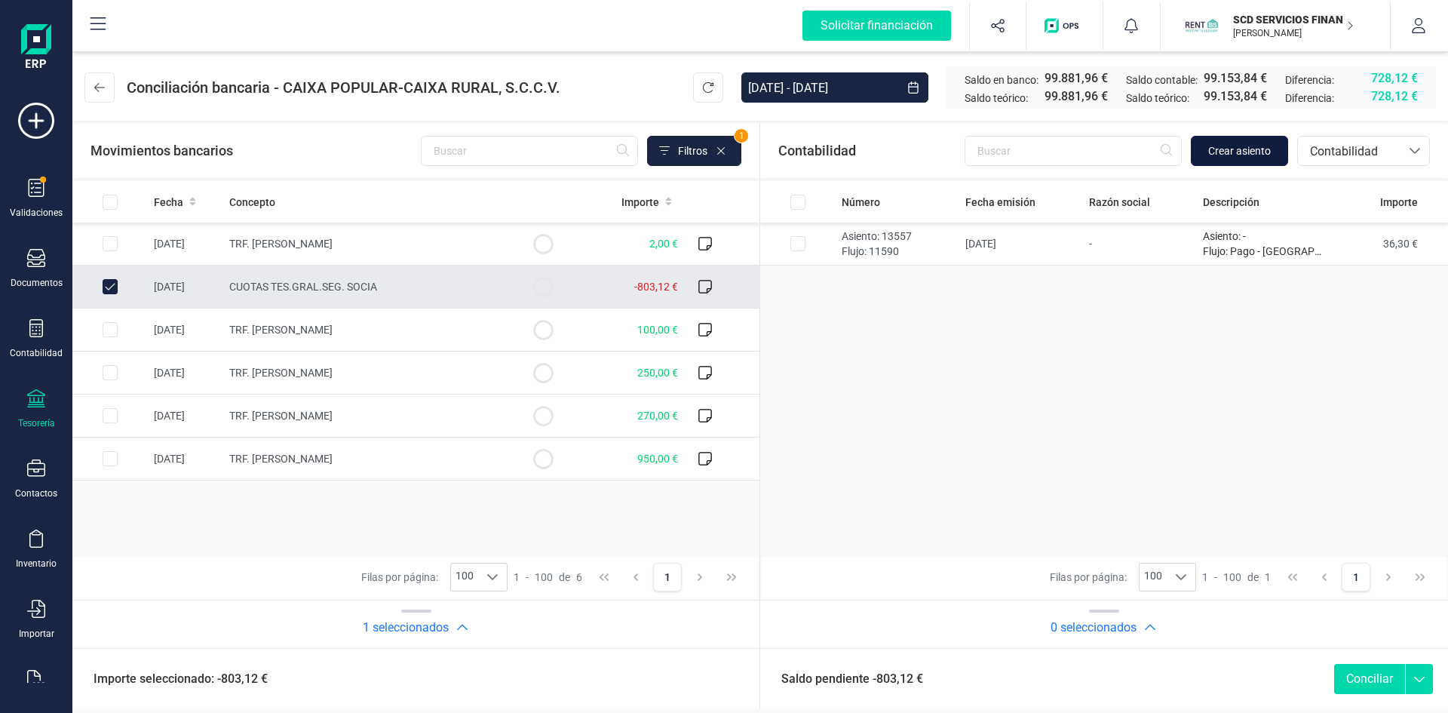
click at [1234, 149] on span "Crear asiento" at bounding box center [1239, 150] width 63 height 15
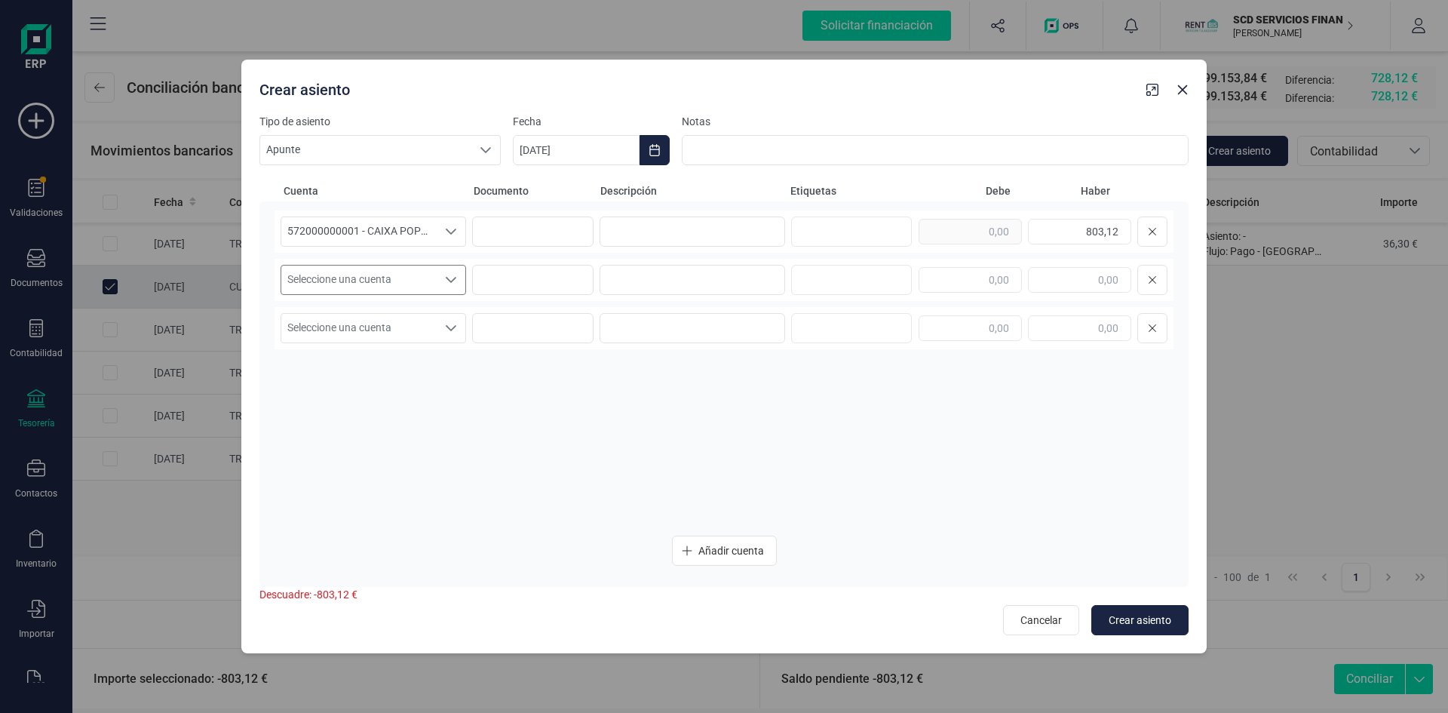
click at [452, 277] on icon "Seleccione una cuenta" at bounding box center [451, 280] width 12 height 12
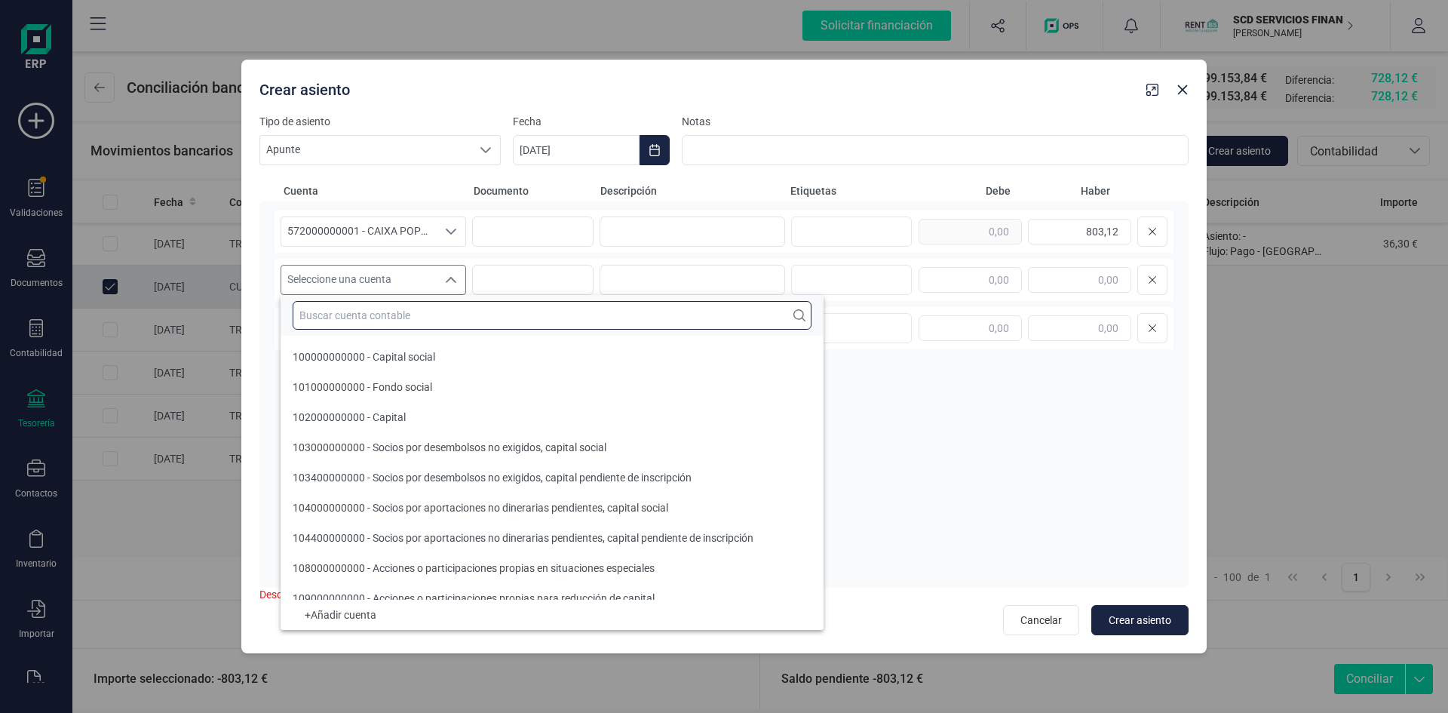
click at [428, 317] on input "text" at bounding box center [552, 315] width 519 height 29
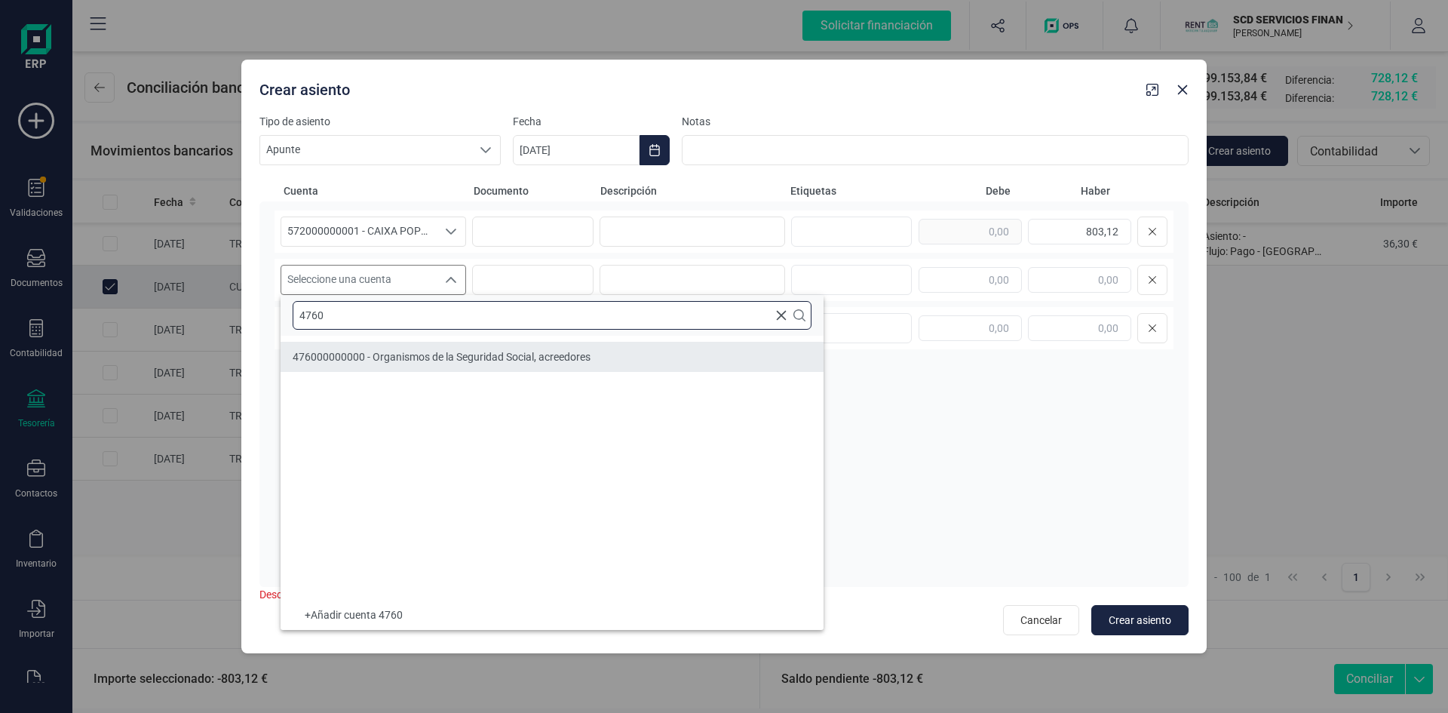
type input "4760"
click at [431, 360] on span "476000000000 - Organismos de la Seguridad Social, acreedores" at bounding box center [442, 357] width 298 height 12
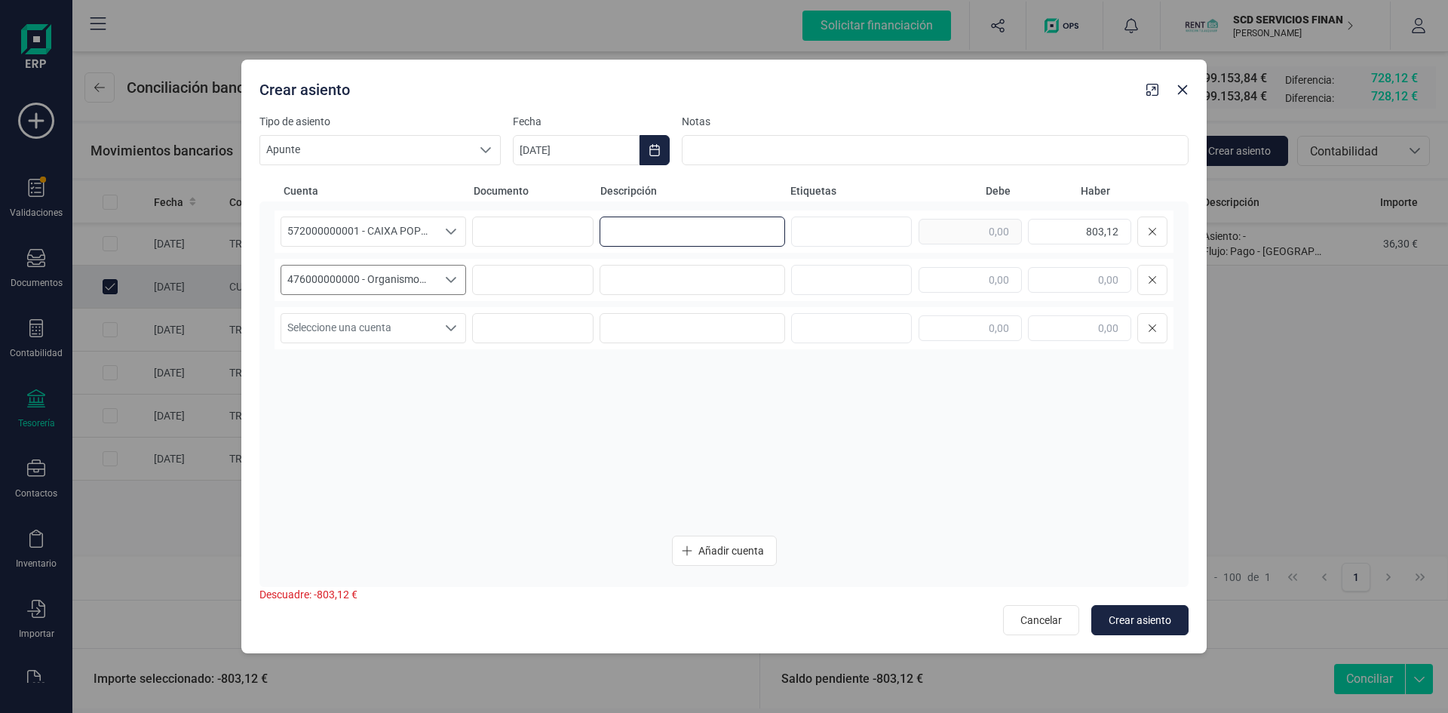
click at [669, 230] on input at bounding box center [691, 231] width 185 height 30
type input "pago SS agosto en sept"
click at [675, 274] on input at bounding box center [691, 280] width 185 height 30
drag, startPoint x: 724, startPoint y: 228, endPoint x: 513, endPoint y: 237, distance: 211.3
click at [513, 237] on div "572000000001 - CAIXA POPULAR-CAIXA RURAL, S.C.C.V. 572000000001 - CAIXA POPULAR…" at bounding box center [723, 231] width 899 height 42
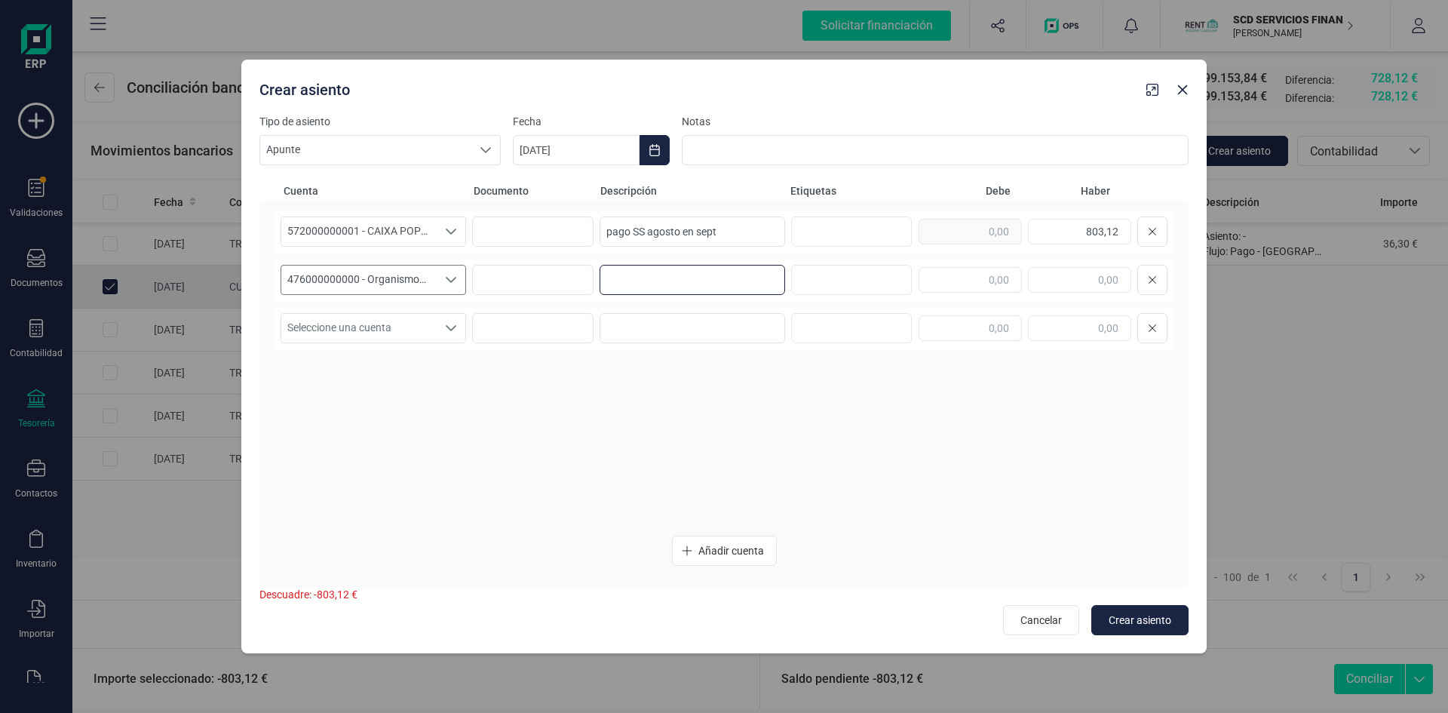
click at [707, 277] on input at bounding box center [691, 280] width 185 height 30
paste input "pago SS agosto en sept"
type input "pago SS agosto en sept"
click at [980, 277] on input "text" at bounding box center [969, 280] width 103 height 26
type input "803,12"
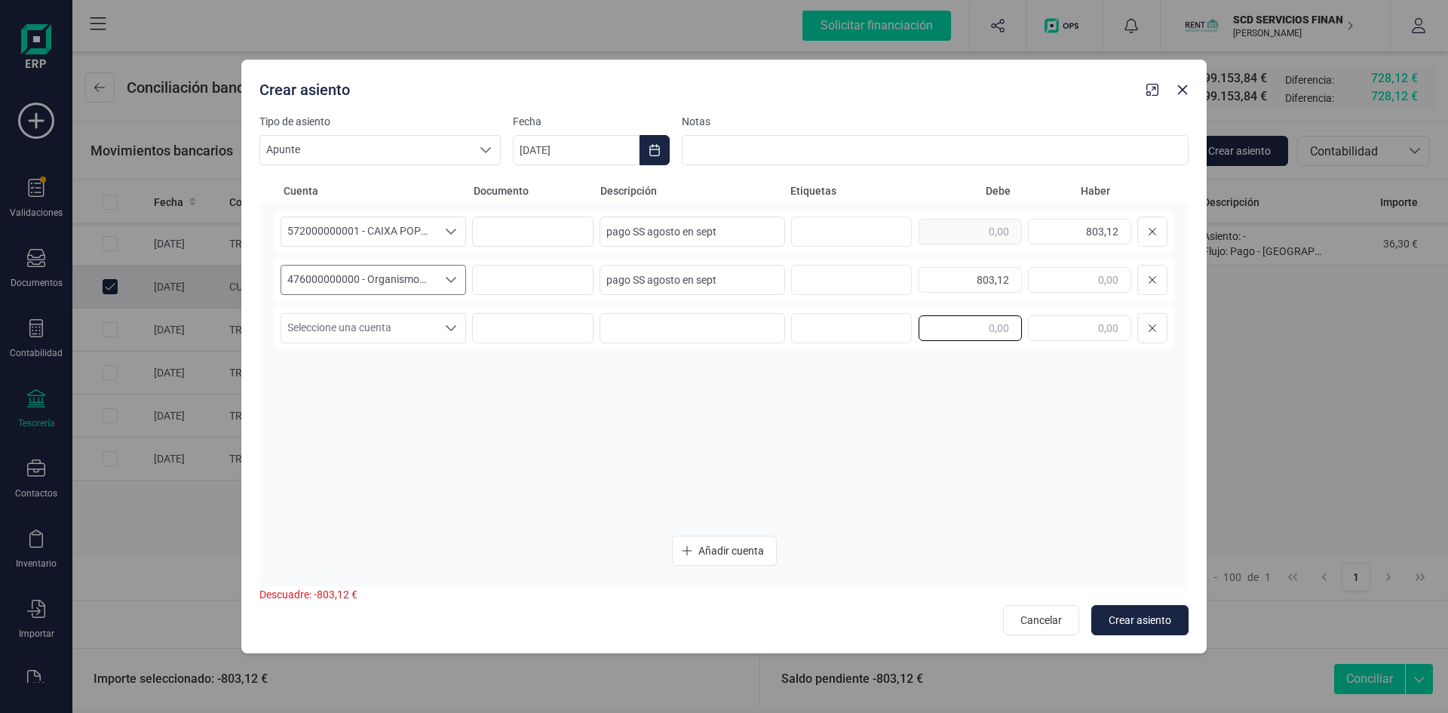
click at [993, 330] on input "text" at bounding box center [969, 328] width 103 height 26
click at [1141, 617] on span "Crear asiento" at bounding box center [1139, 619] width 63 height 15
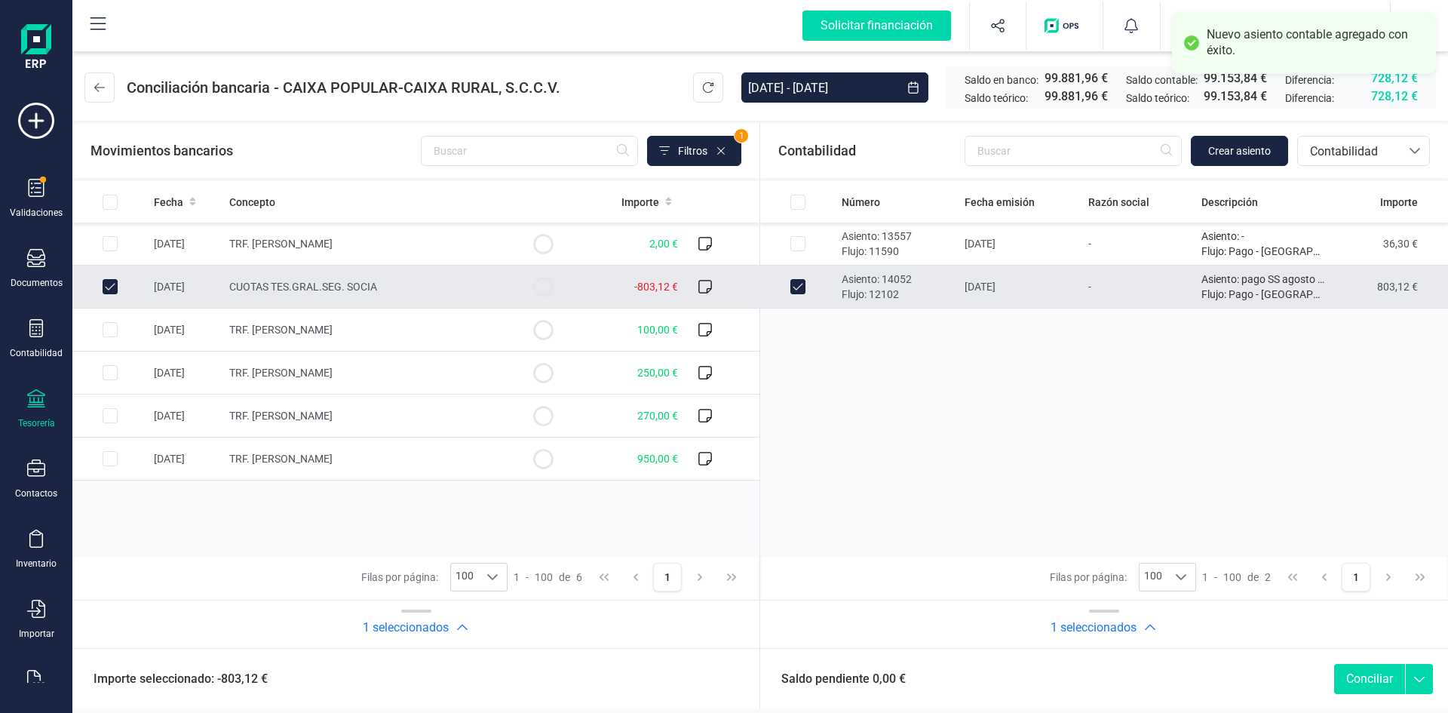
click at [1357, 673] on button "Conciliar" at bounding box center [1369, 679] width 71 height 30
checkbox input "false"
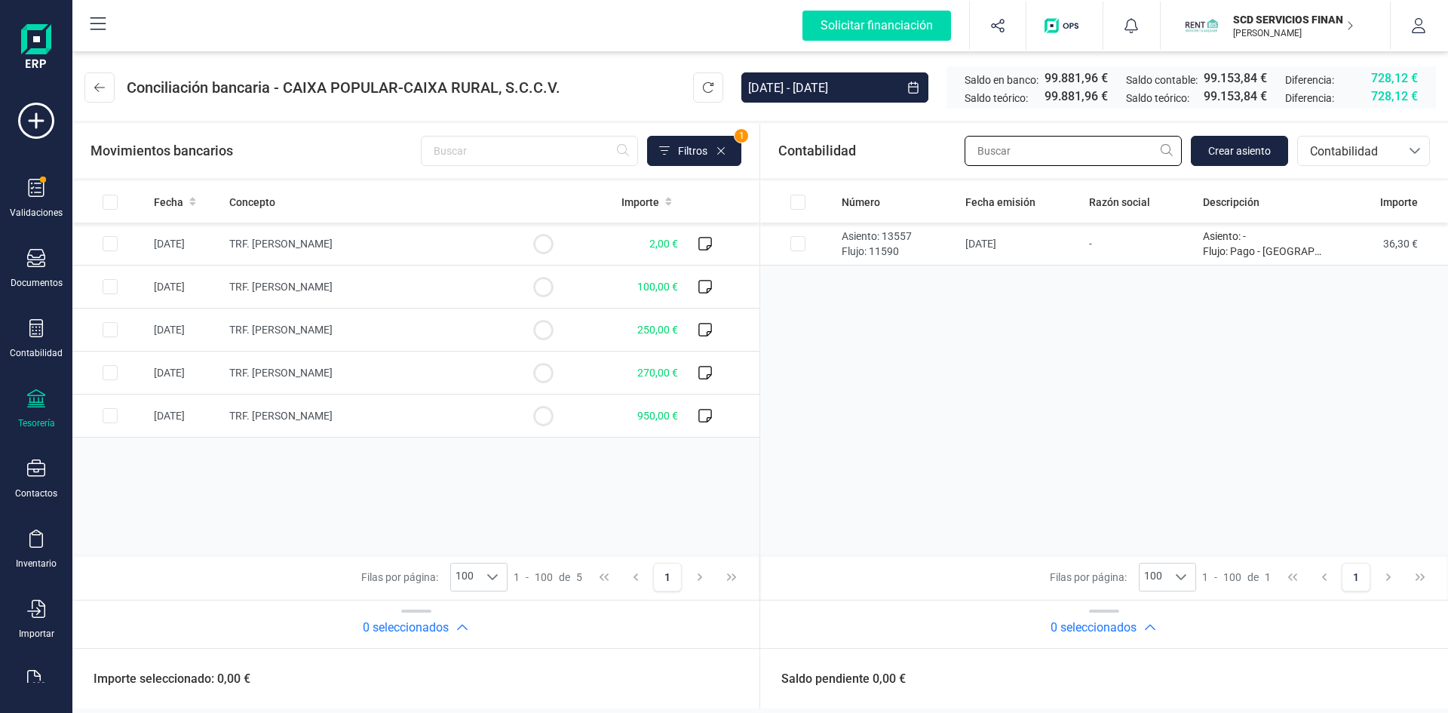
click at [1002, 154] on input "text" at bounding box center [1072, 151] width 217 height 30
type input "eva garc"
click at [1323, 146] on span "Contabilidad" at bounding box center [1349, 152] width 90 height 18
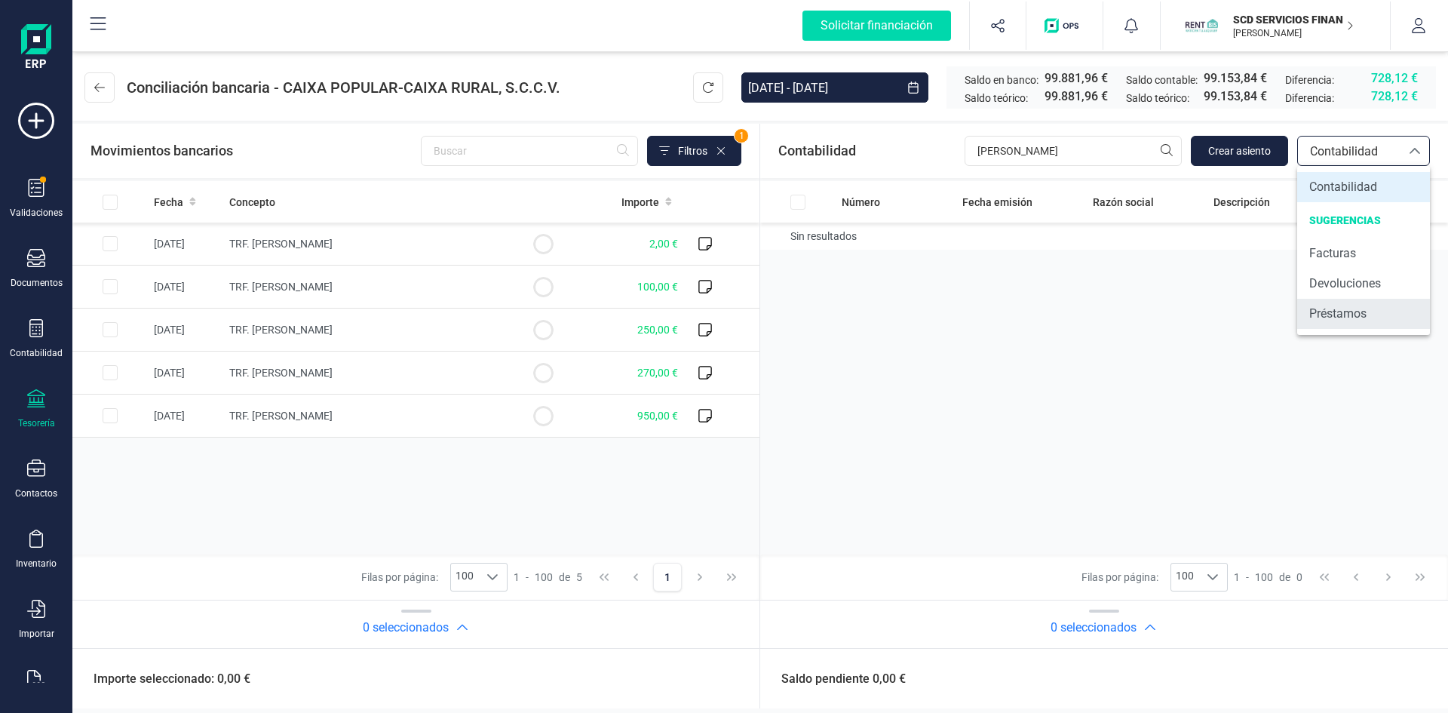
click at [1336, 320] on span "Préstamos" at bounding box center [1337, 314] width 57 height 18
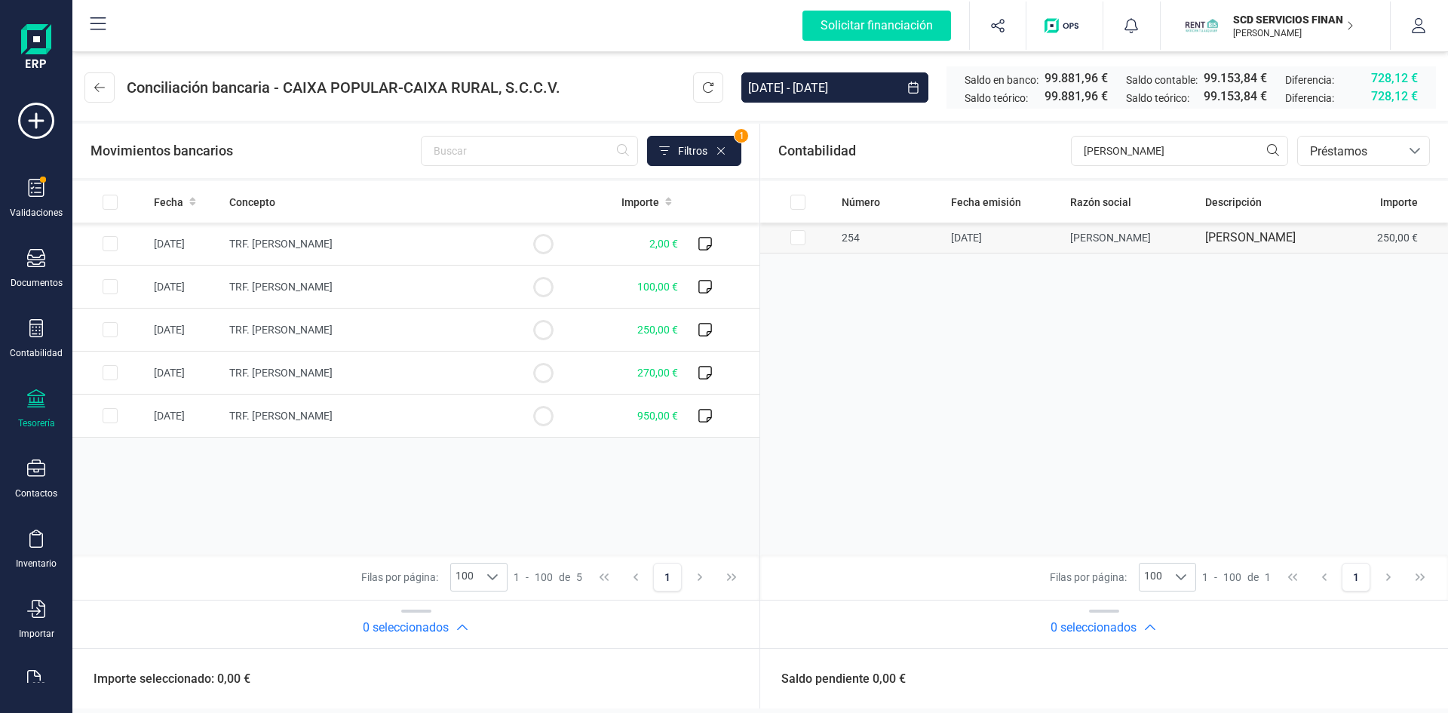
click at [799, 245] on input "Row Selected ef6fc9c5-59d1-4dca-a088-a1adf8fd9e0d" at bounding box center [797, 237] width 15 height 15
checkbox input "true"
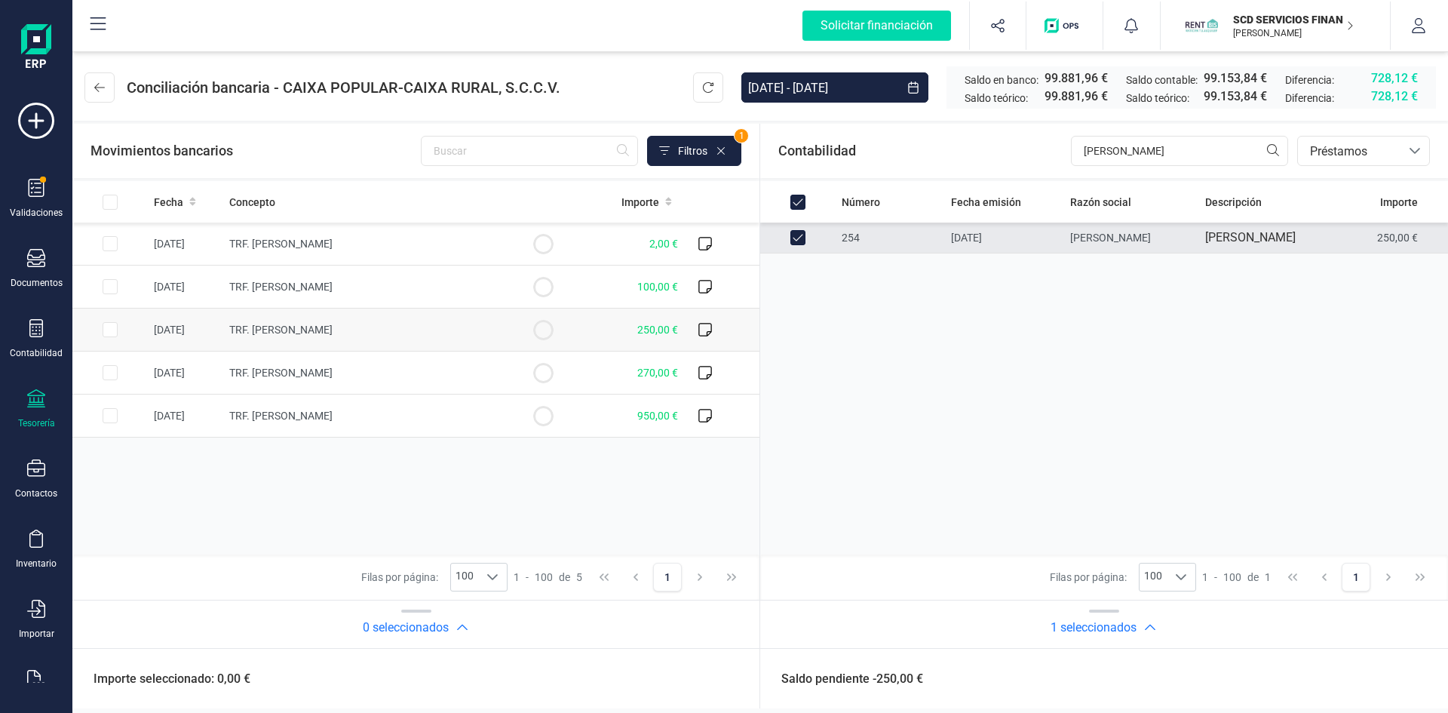
click at [106, 328] on input "Row Selected 72722cf0-2eba-4b20-a55a-5b29cc1716ae" at bounding box center [110, 329] width 15 height 15
checkbox input "true"
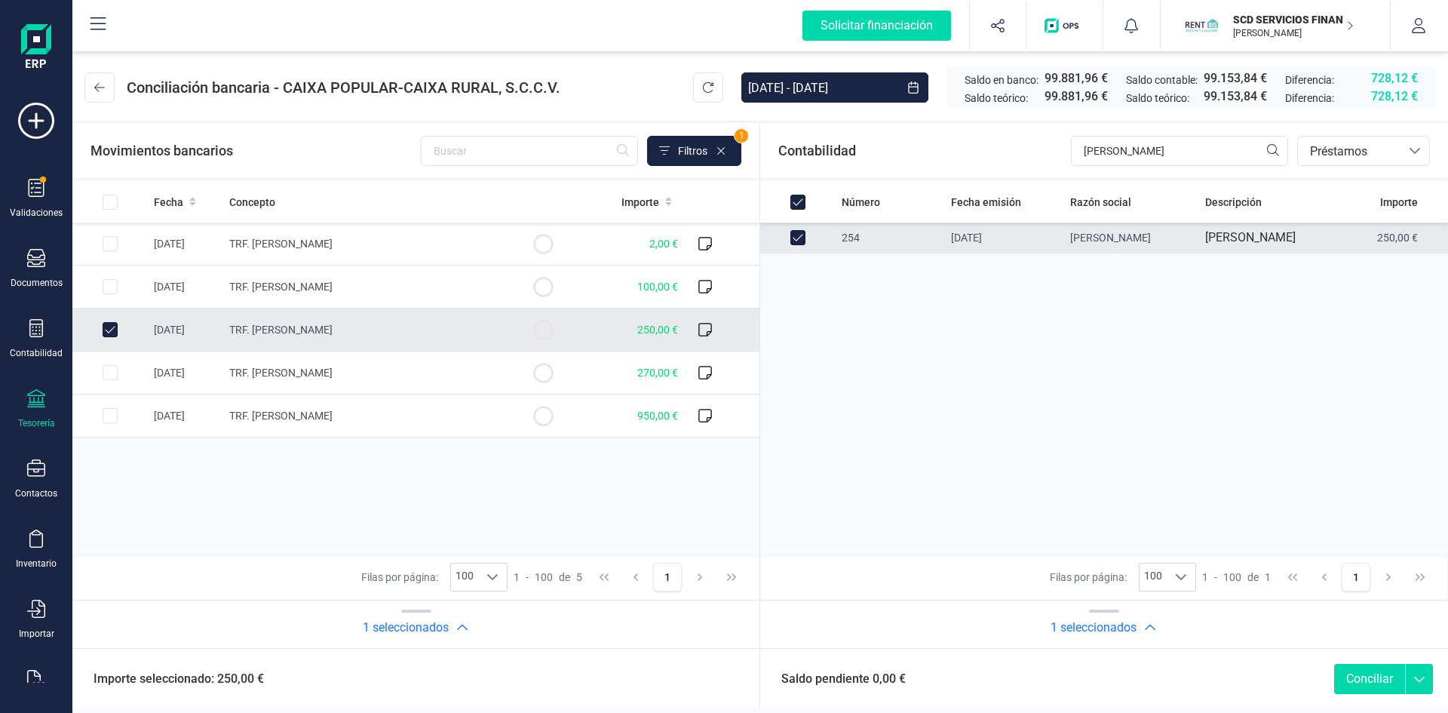
click at [1366, 679] on button "Conciliar" at bounding box center [1369, 679] width 71 height 30
checkbox input "false"
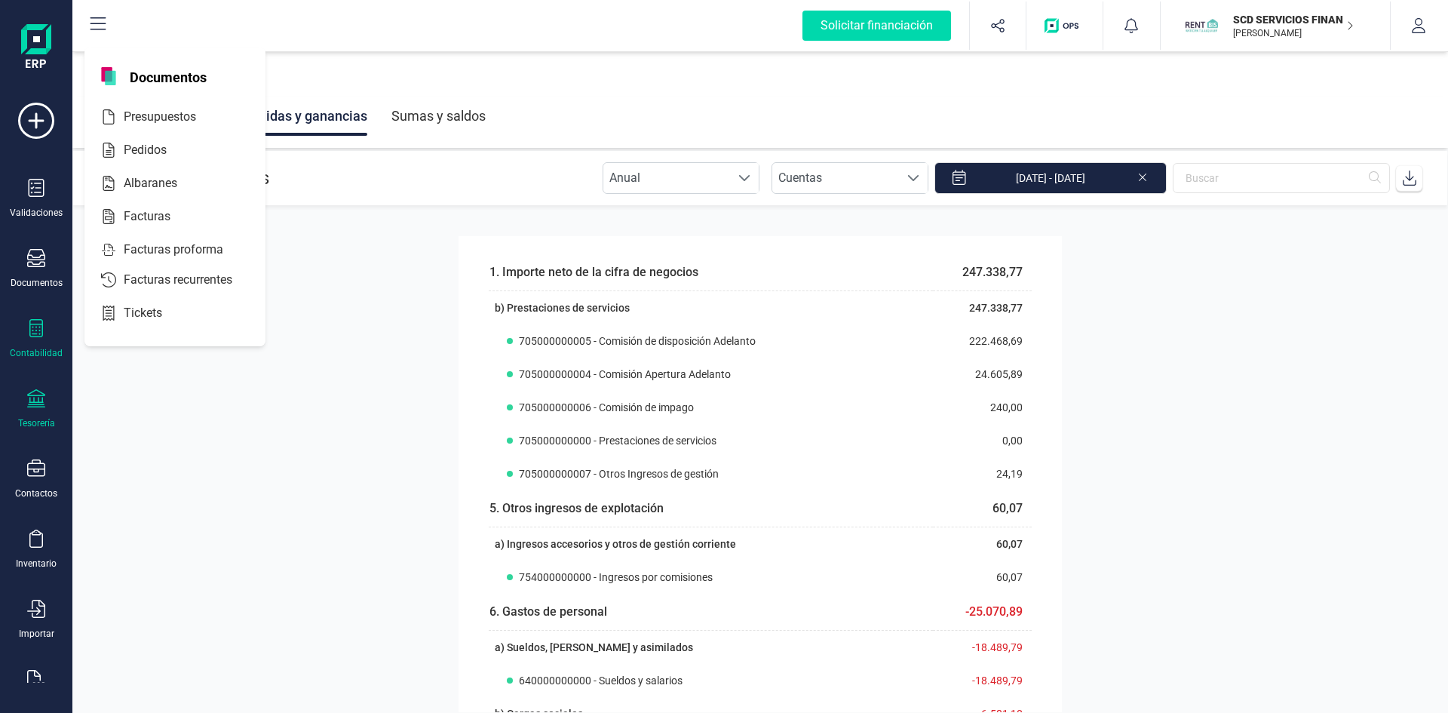
click at [38, 394] on icon at bounding box center [36, 398] width 18 height 18
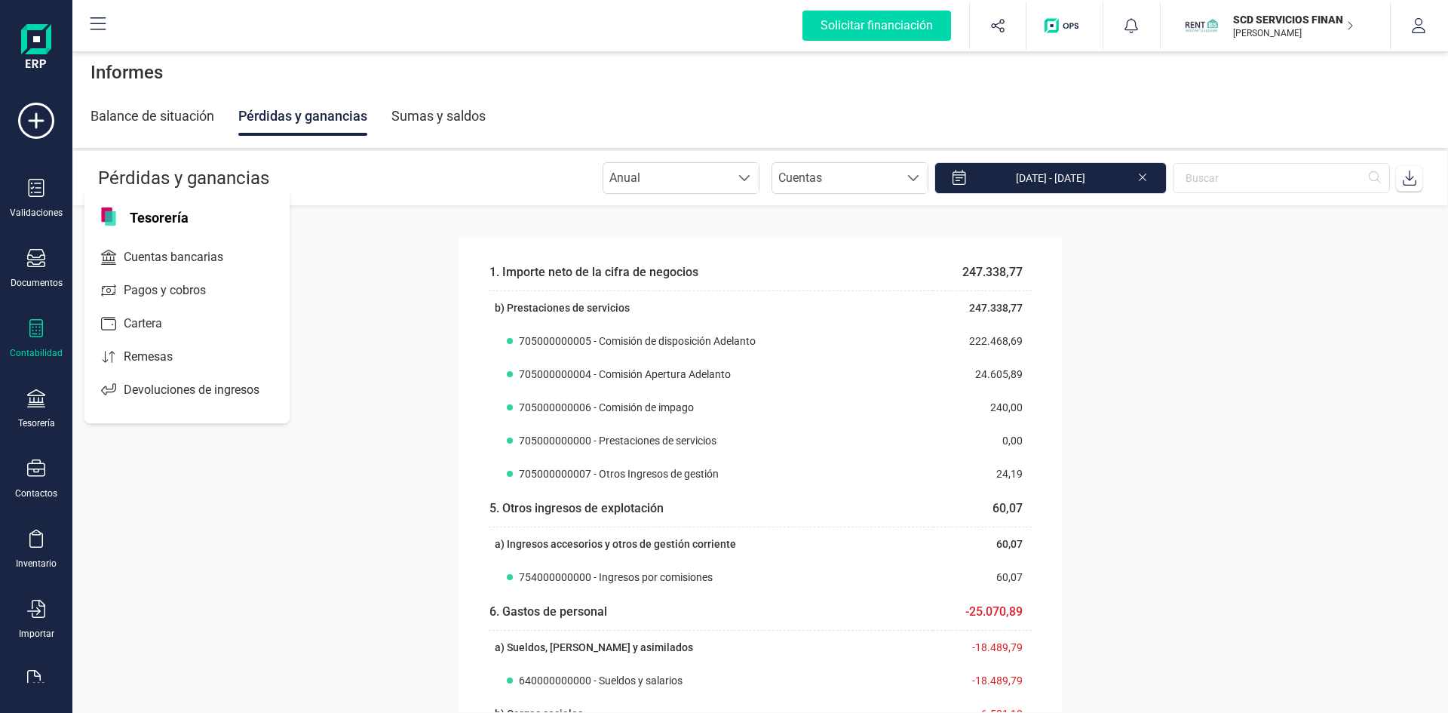
click at [34, 338] on div at bounding box center [36, 330] width 18 height 22
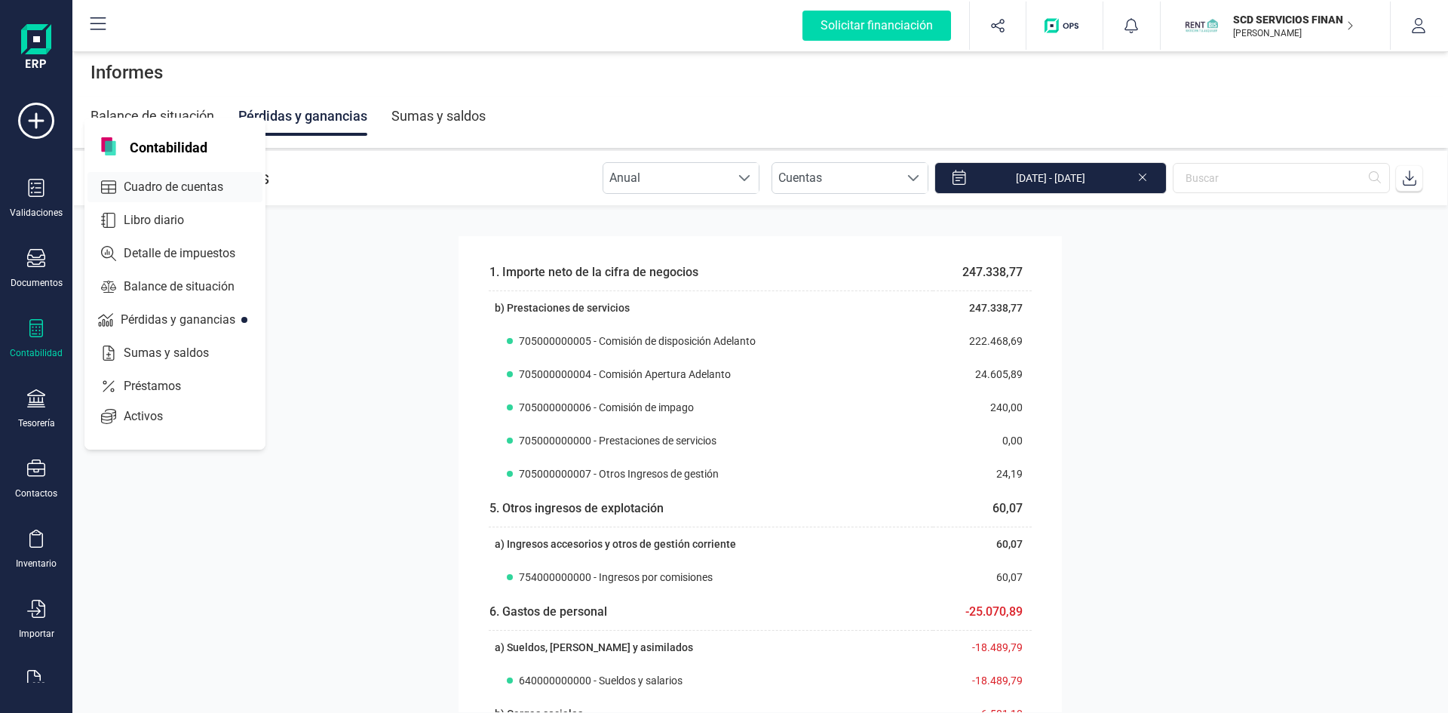
click at [193, 185] on span "Cuadro de cuentas" at bounding box center [184, 187] width 133 height 18
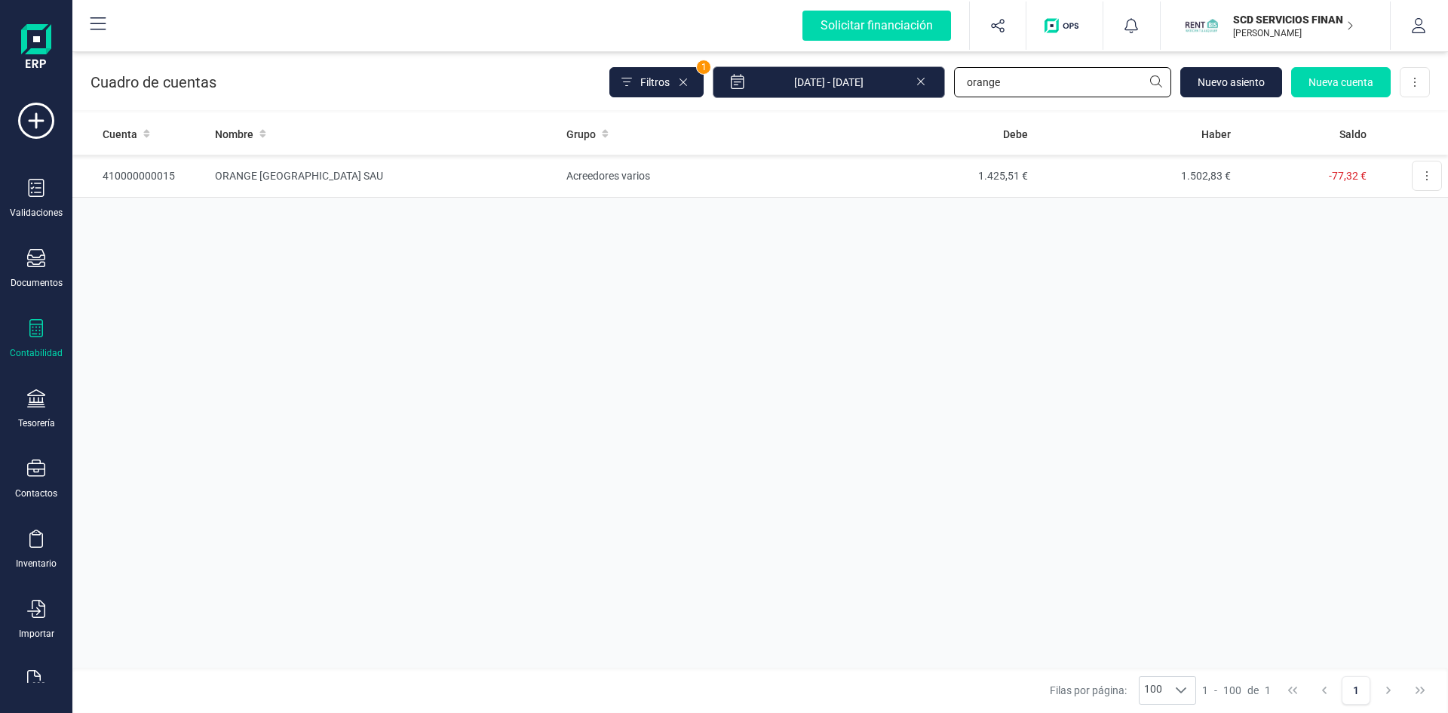
drag, startPoint x: 1013, startPoint y: 88, endPoint x: 861, endPoint y: 85, distance: 152.3
click at [862, 85] on div "Filtros 1 [DATE] - [DATE] orange [GEOGRAPHIC_DATA] Nueva cuenta Descargar Excel" at bounding box center [1019, 82] width 820 height 32
type input "finansi"
click at [259, 177] on td "FINANSI GROUP SL" at bounding box center [384, 176] width 351 height 43
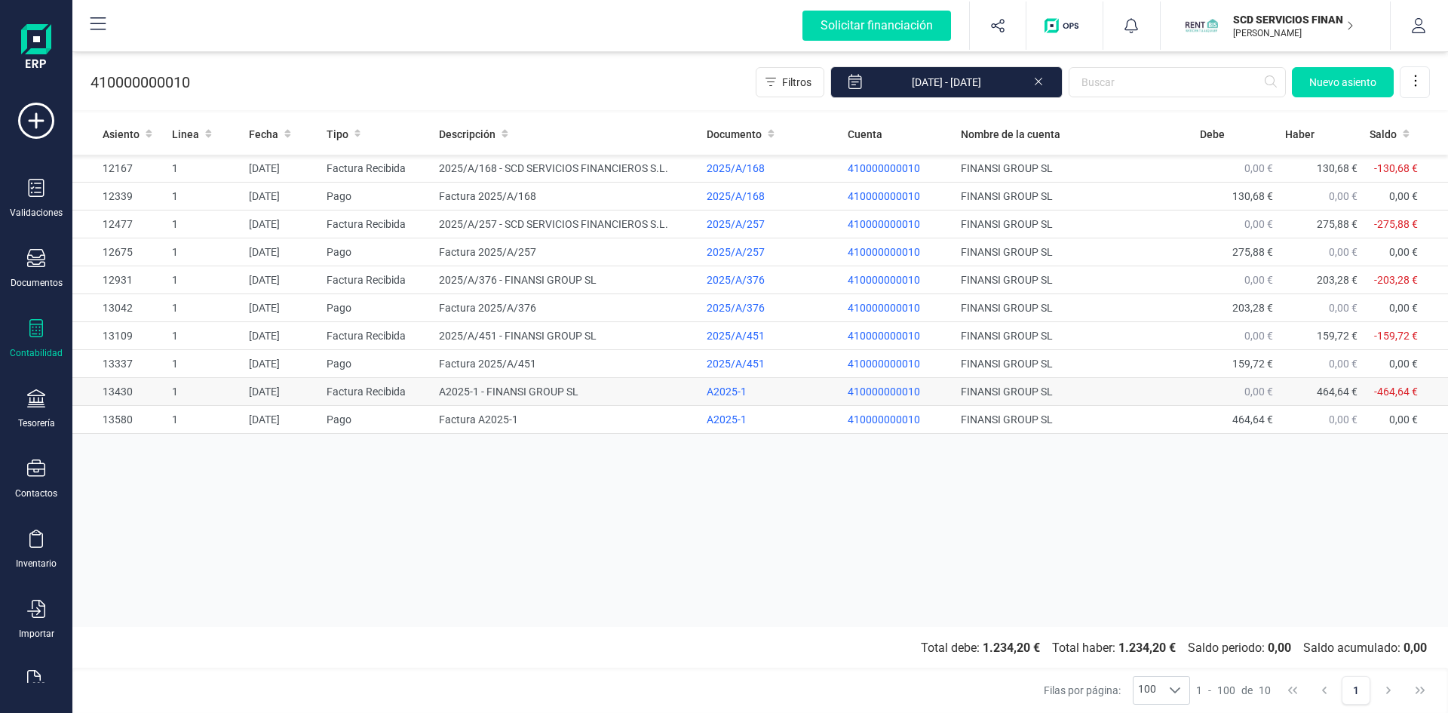
click at [540, 392] on td "A2025-1 - FINANSI GROUP SL" at bounding box center [567, 392] width 268 height 28
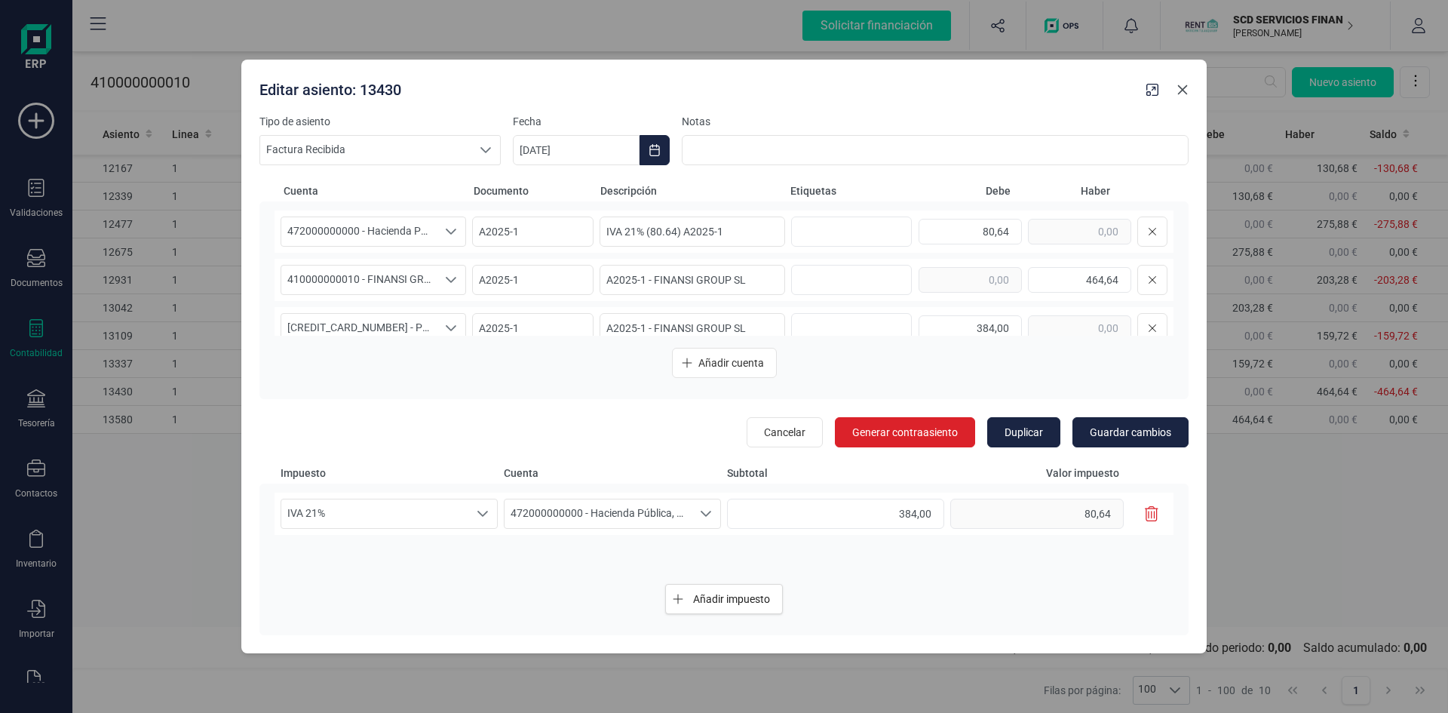
click at [1185, 88] on icon "Close" at bounding box center [1182, 90] width 12 height 12
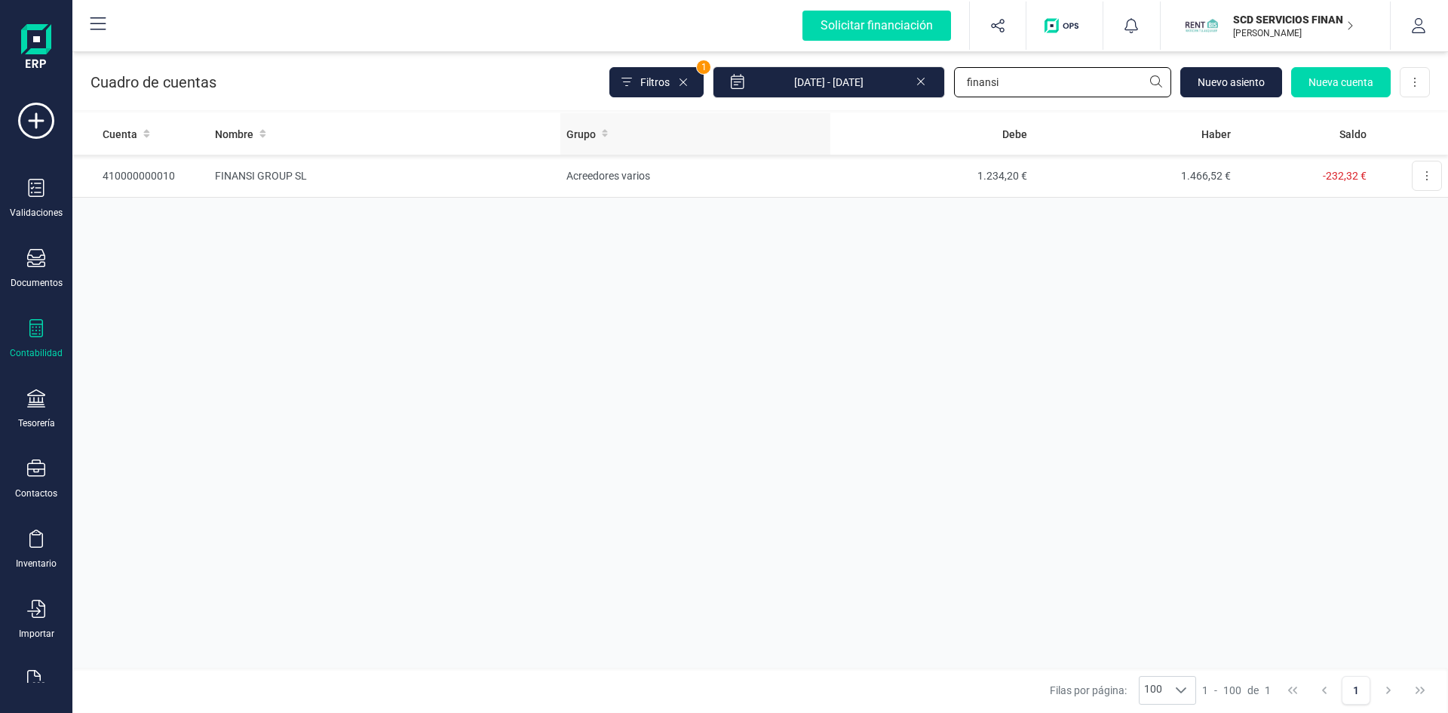
drag, startPoint x: 1022, startPoint y: 81, endPoint x: 678, endPoint y: 128, distance: 347.1
click at [741, 114] on div "Cuadro de cuentas Filtros 1 01/01/2025 - 30/09/2025 finansi Nuevo asiento Nueva…" at bounding box center [759, 380] width 1375 height 664
click at [31, 332] on icon at bounding box center [36, 328] width 18 height 18
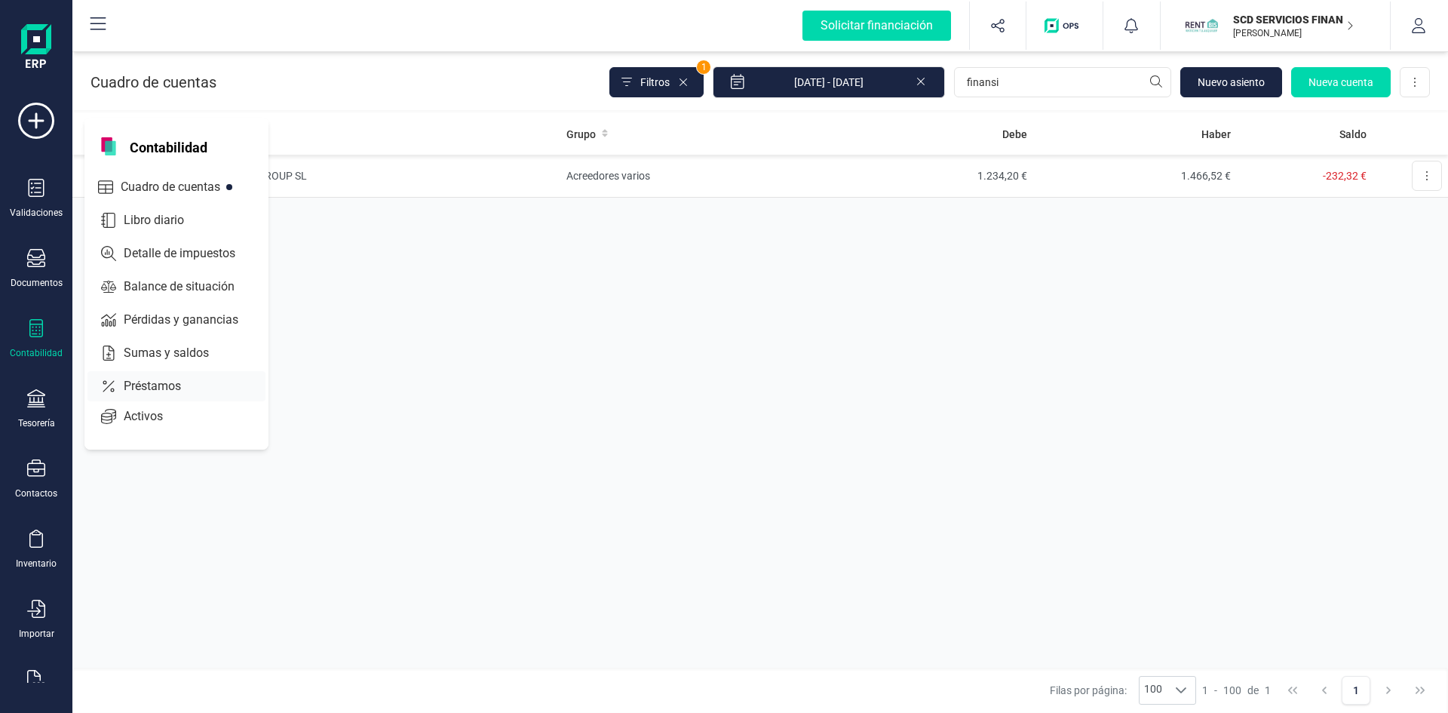
click at [128, 383] on span "Préstamos" at bounding box center [163, 386] width 90 height 18
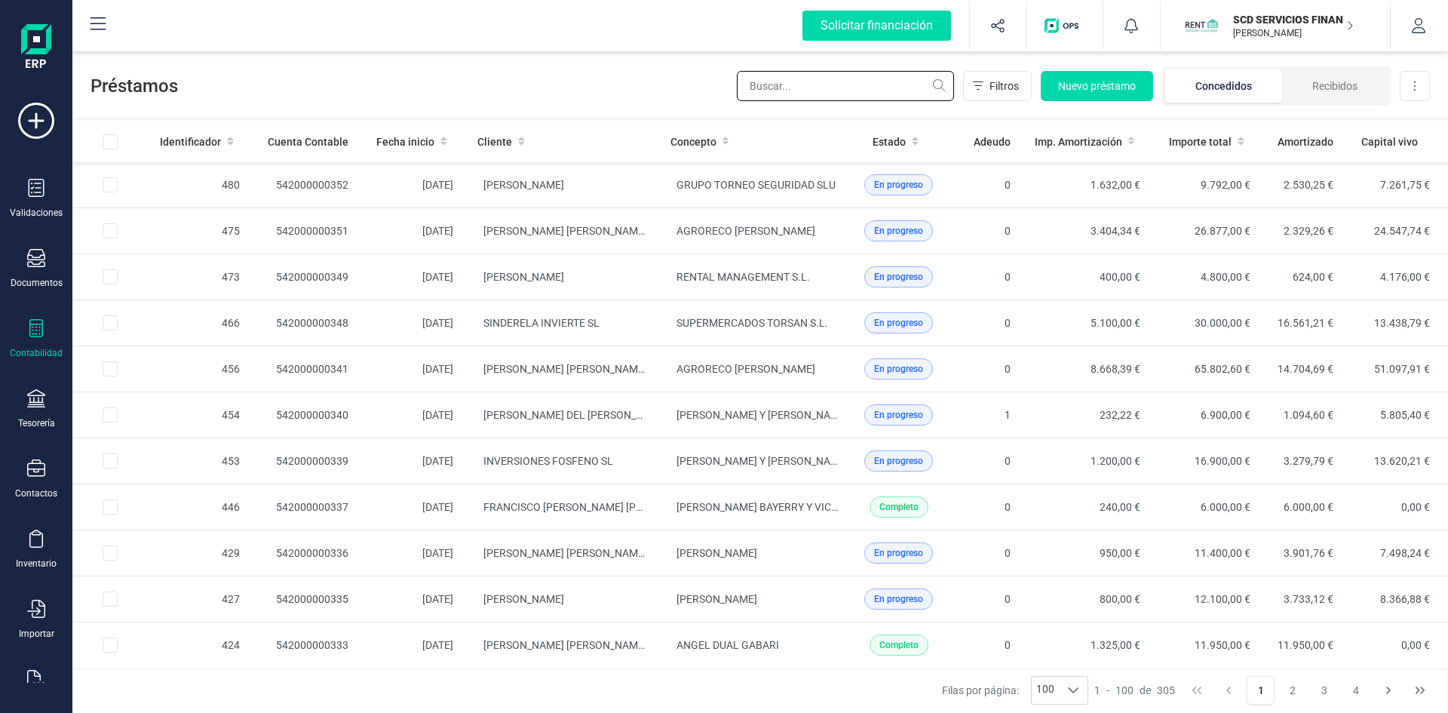
click at [862, 81] on input "text" at bounding box center [845, 86] width 217 height 30
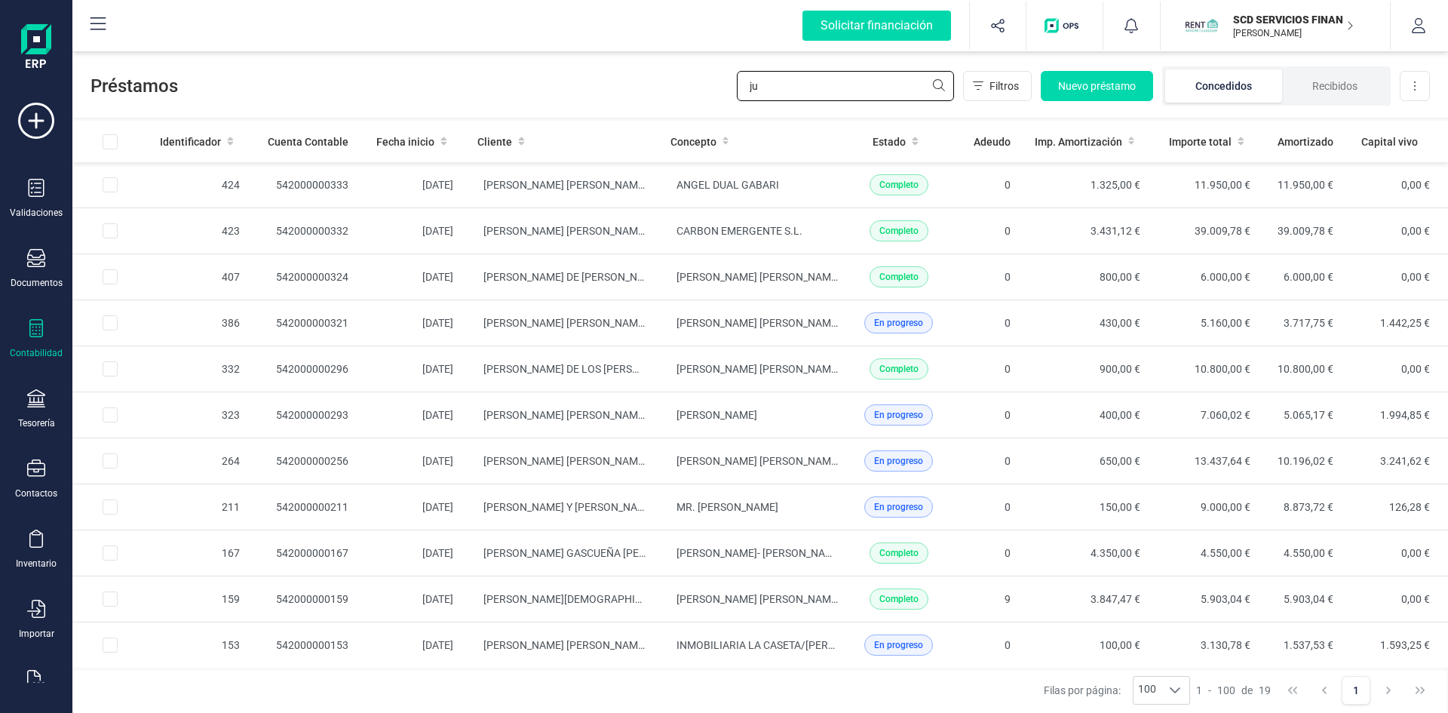
type input "j"
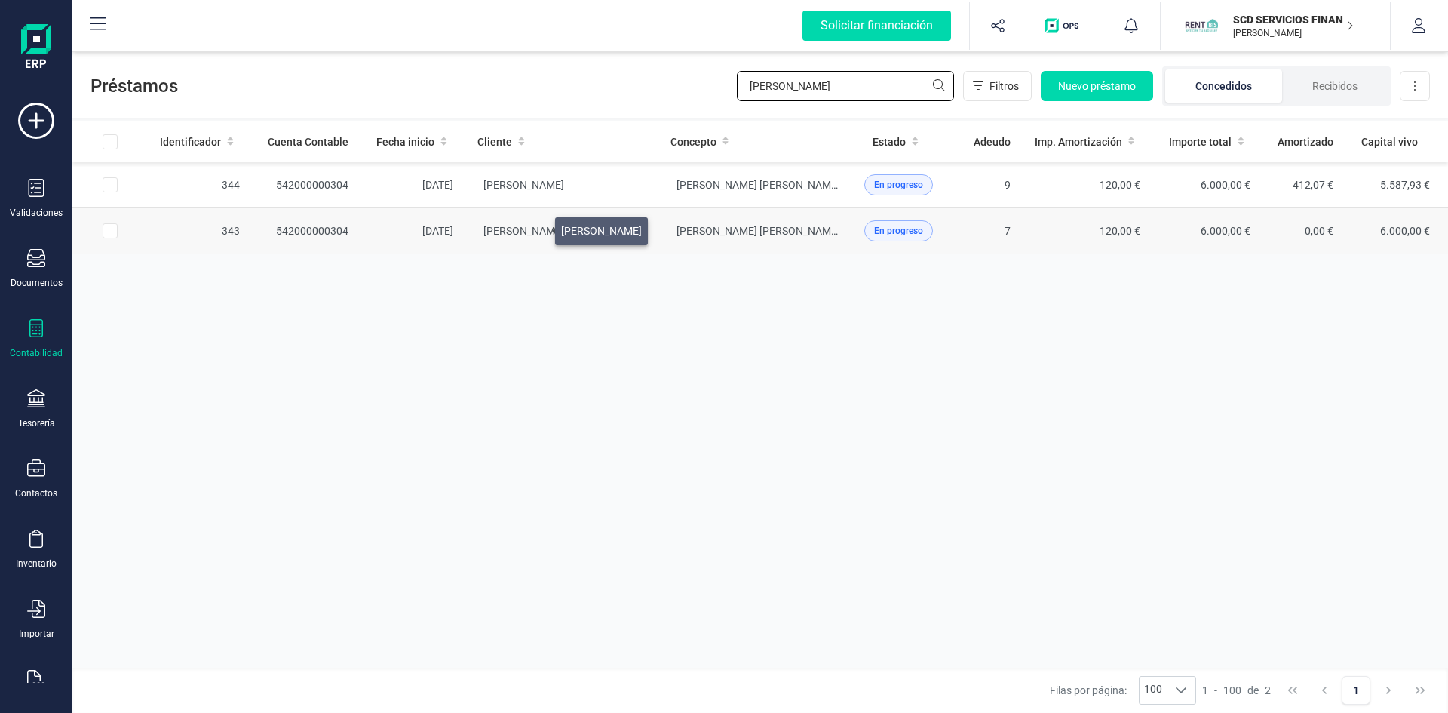
type input "pando"
click at [537, 227] on span "[PERSON_NAME]" at bounding box center [523, 231] width 81 height 12
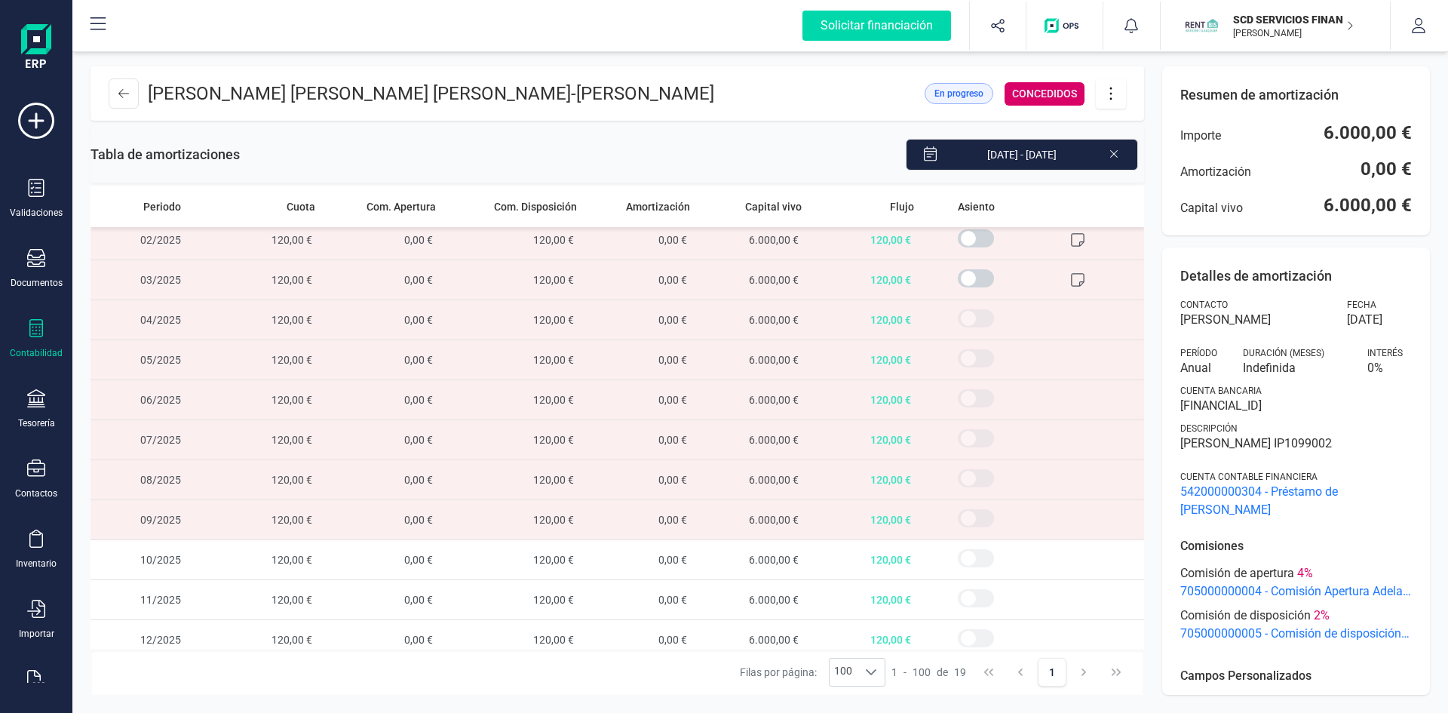
scroll to position [337, 0]
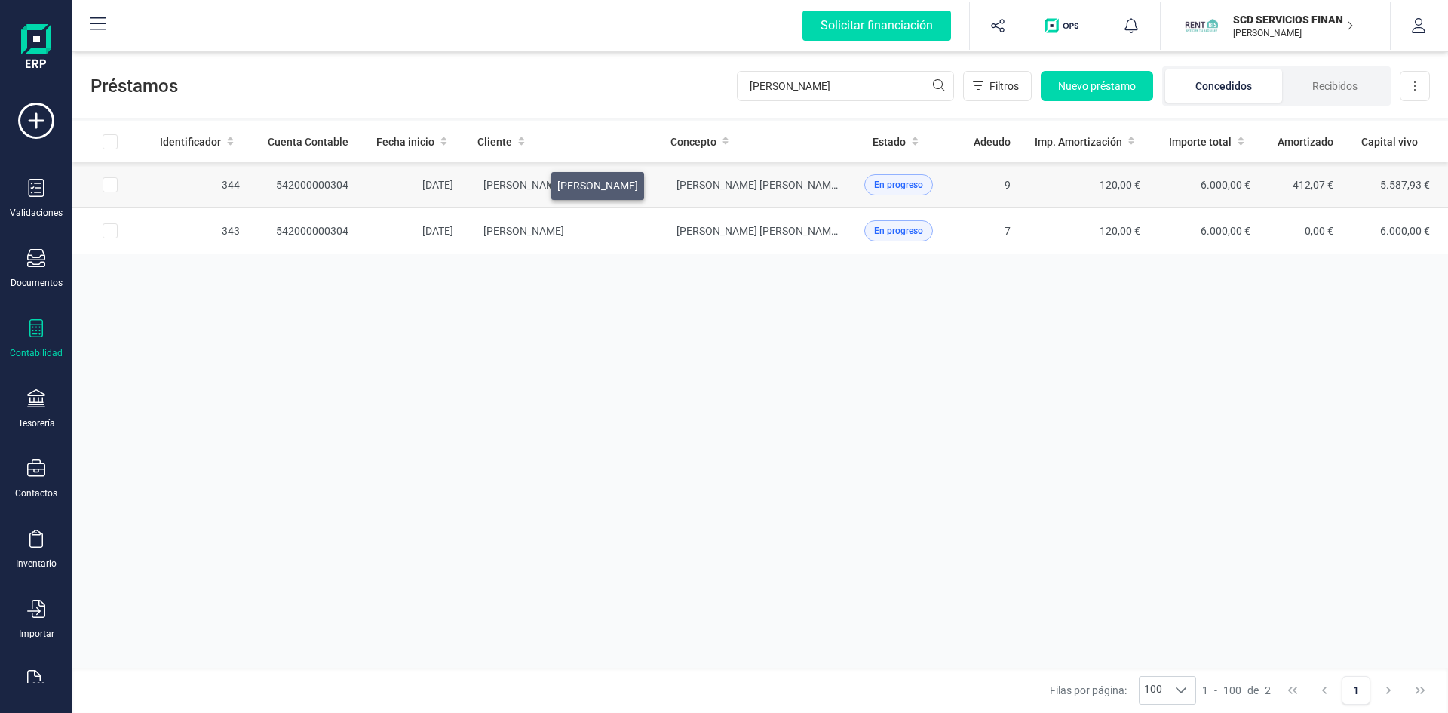
click at [533, 182] on span "[PERSON_NAME]" at bounding box center [523, 185] width 81 height 12
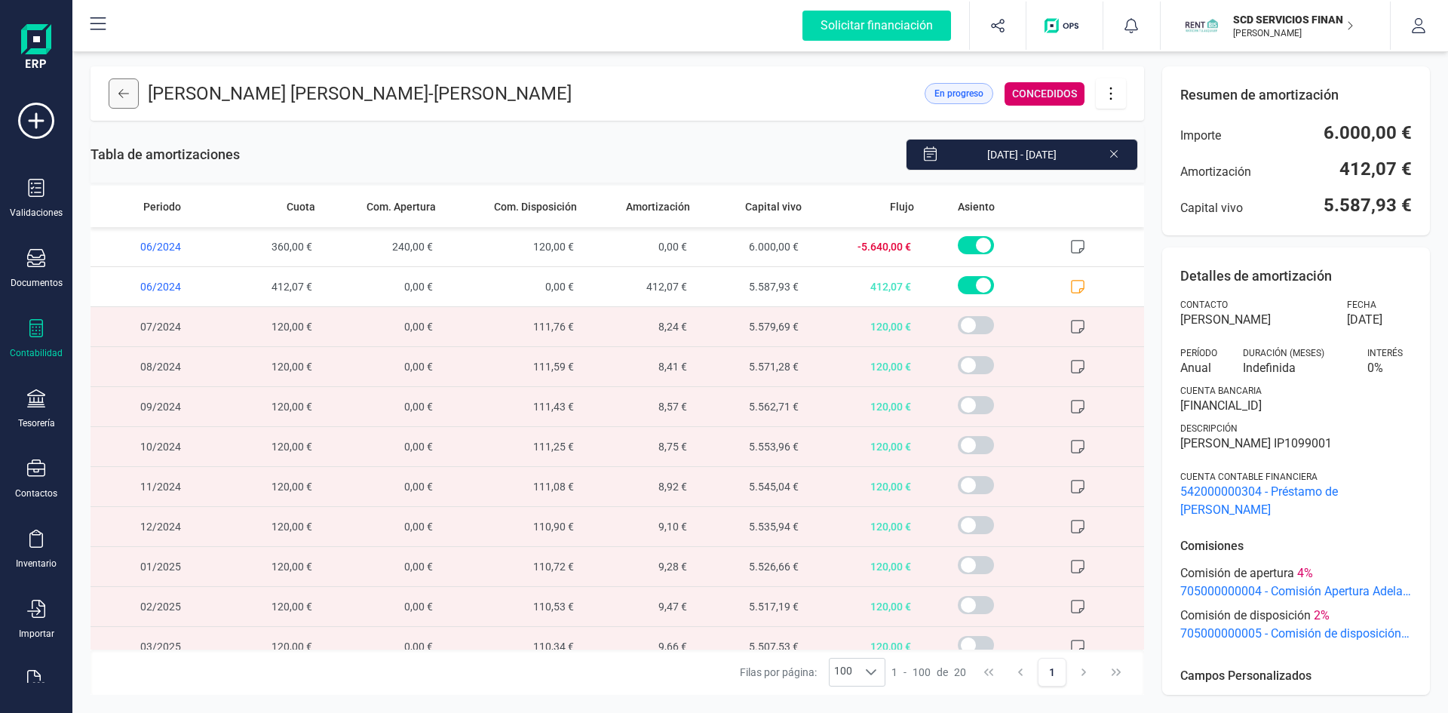
click at [126, 90] on icon at bounding box center [123, 93] width 11 height 12
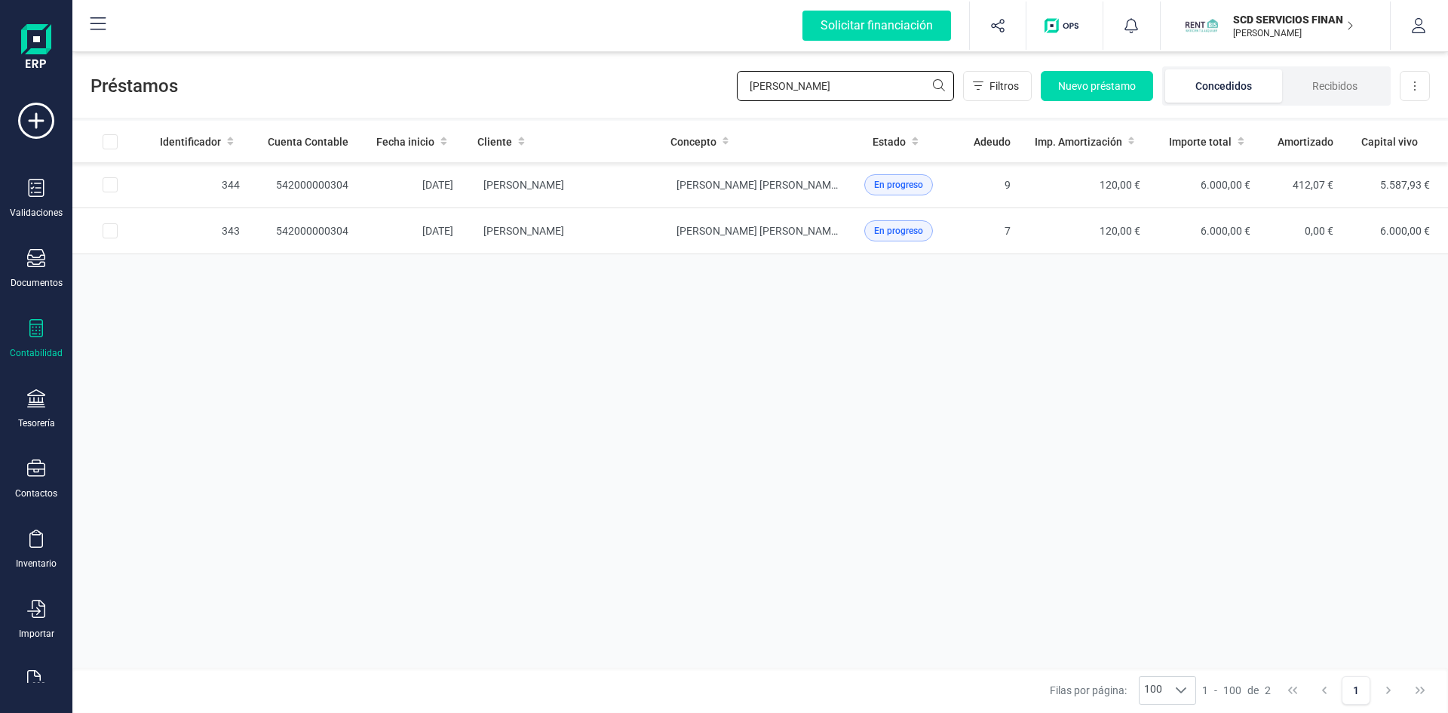
drag, startPoint x: 826, startPoint y: 87, endPoint x: 599, endPoint y: 87, distance: 227.7
click at [607, 87] on div "Préstamos pando Filtros Nuevo préstamo Concedidos Recibidos Descargar Excel" at bounding box center [759, 82] width 1375 height 69
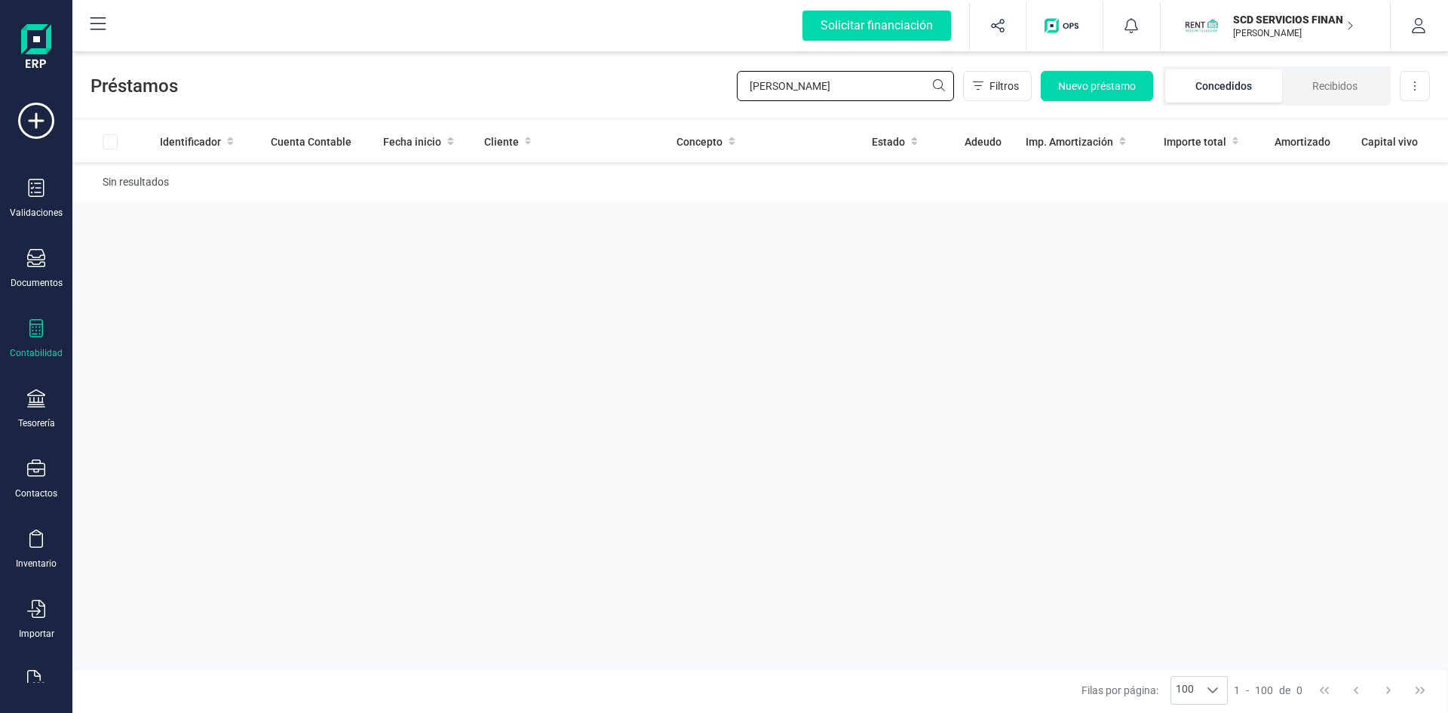
drag, startPoint x: 797, startPoint y: 86, endPoint x: 625, endPoint y: 82, distance: 172.0
click at [627, 82] on div "Préstamos eladio Filtros Nuevo préstamo Concedidos Recibidos Descargar Excel" at bounding box center [759, 82] width 1375 height 69
drag, startPoint x: 719, startPoint y: 88, endPoint x: 541, endPoint y: 106, distance: 178.8
click at [565, 102] on div "Préstamos hugo Filtros Nuevo préstamo Concedidos Recibidos Descargar Excel" at bounding box center [759, 82] width 1375 height 69
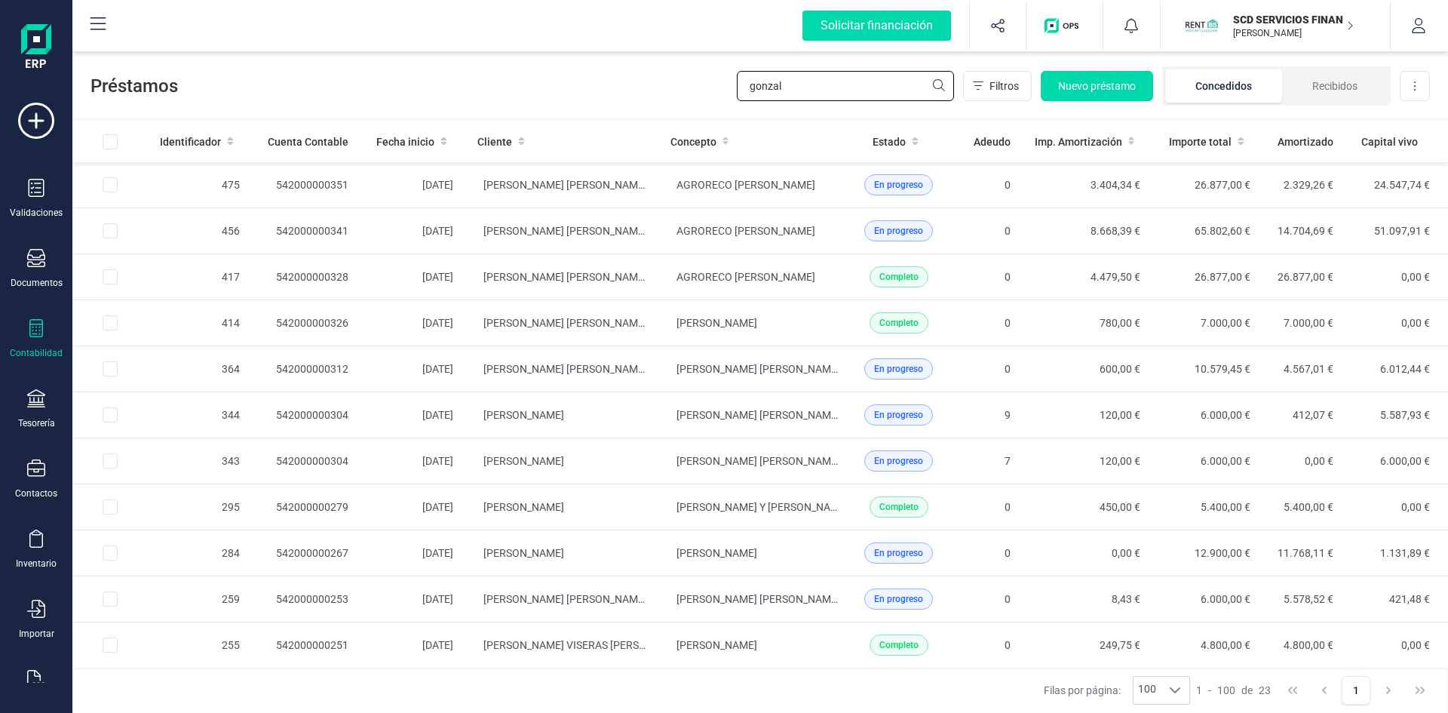
drag, startPoint x: 786, startPoint y: 82, endPoint x: 557, endPoint y: 90, distance: 228.6
click at [567, 87] on div "Préstamos gonzal Filtros Nuevo préstamo Concedidos Recibidos Descargar Excel" at bounding box center [759, 82] width 1375 height 69
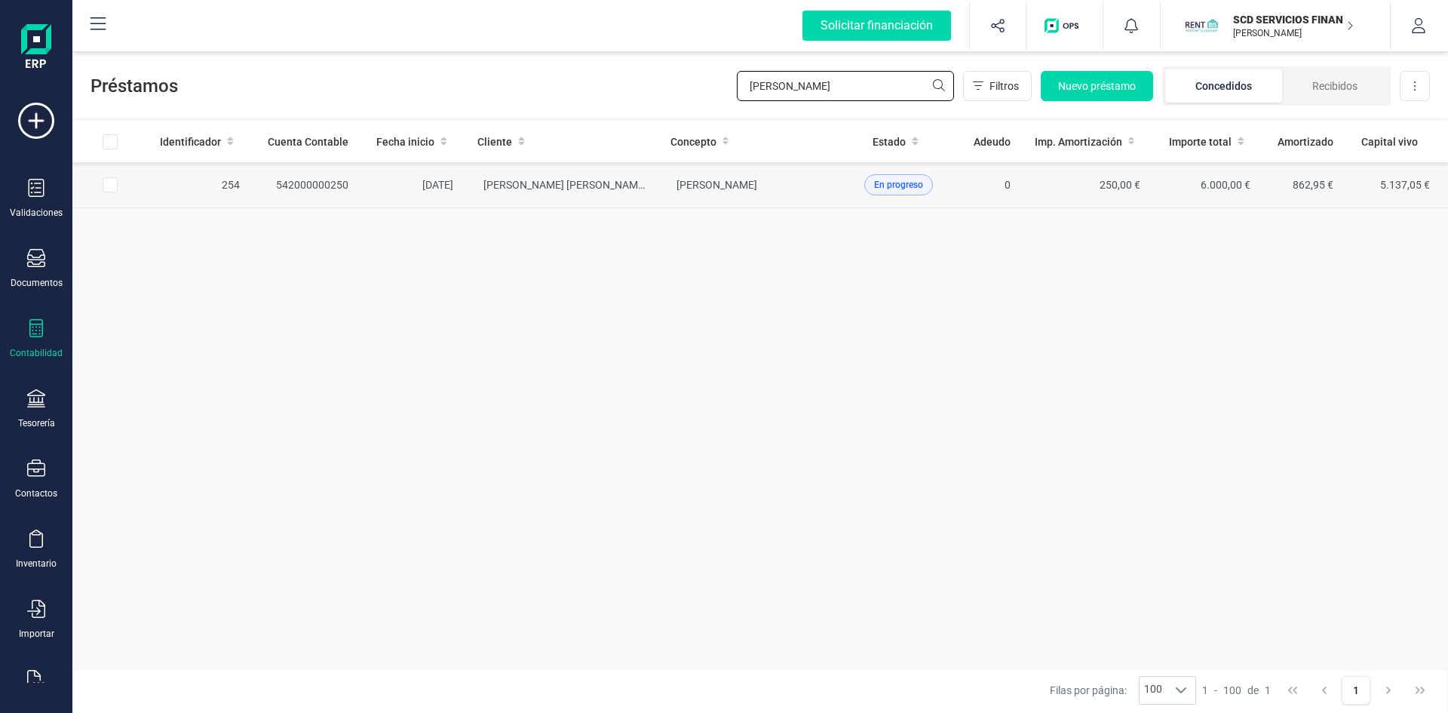
type input "eva garci"
click at [547, 176] on td "[PERSON_NAME]" at bounding box center [561, 185] width 192 height 46
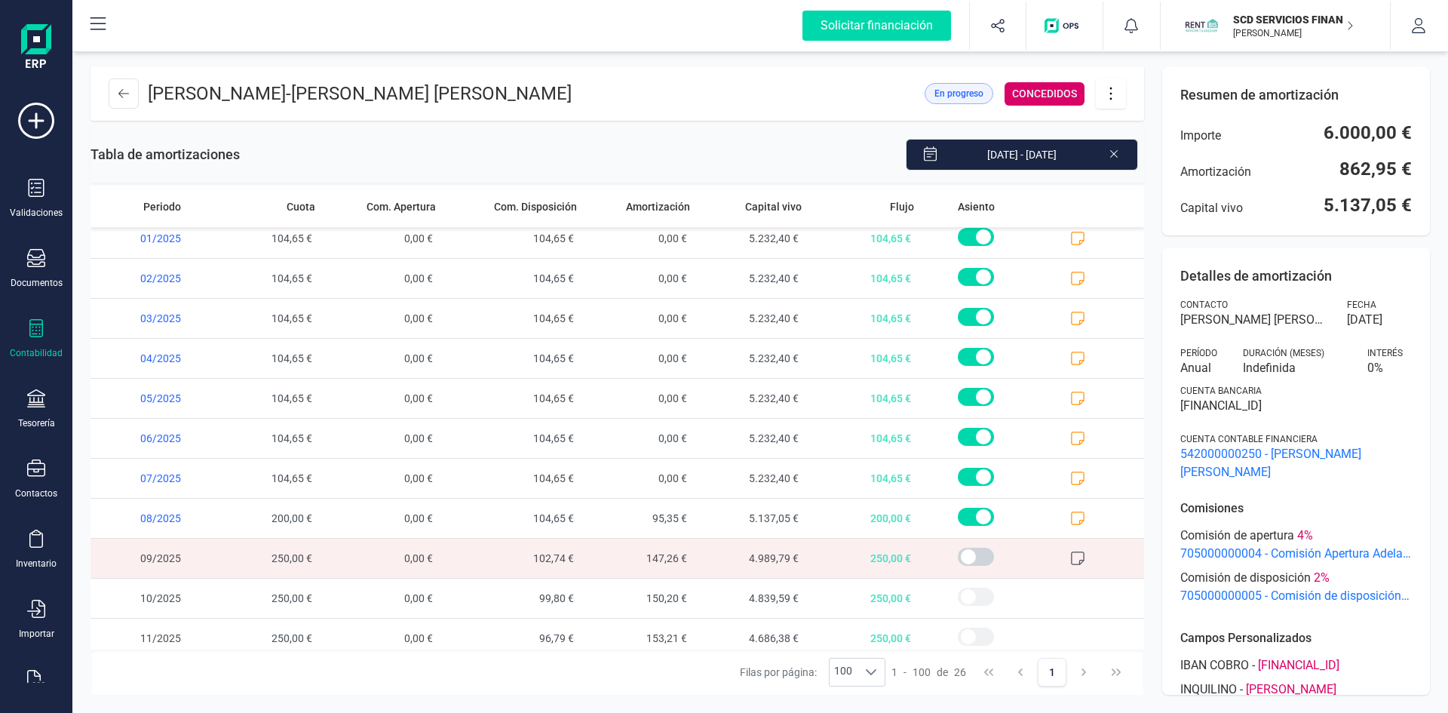
scroll to position [617, 0]
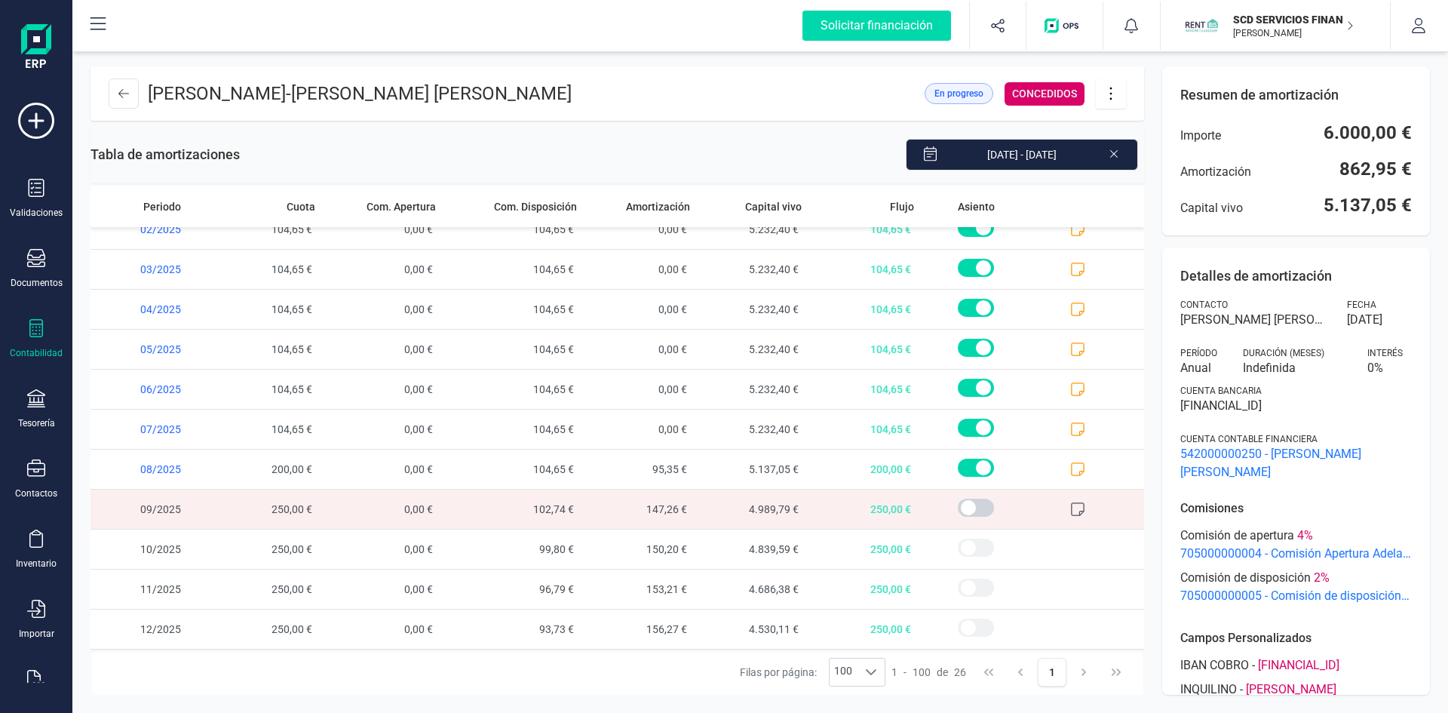
click at [1070, 508] on icon at bounding box center [1077, 508] width 15 height 15
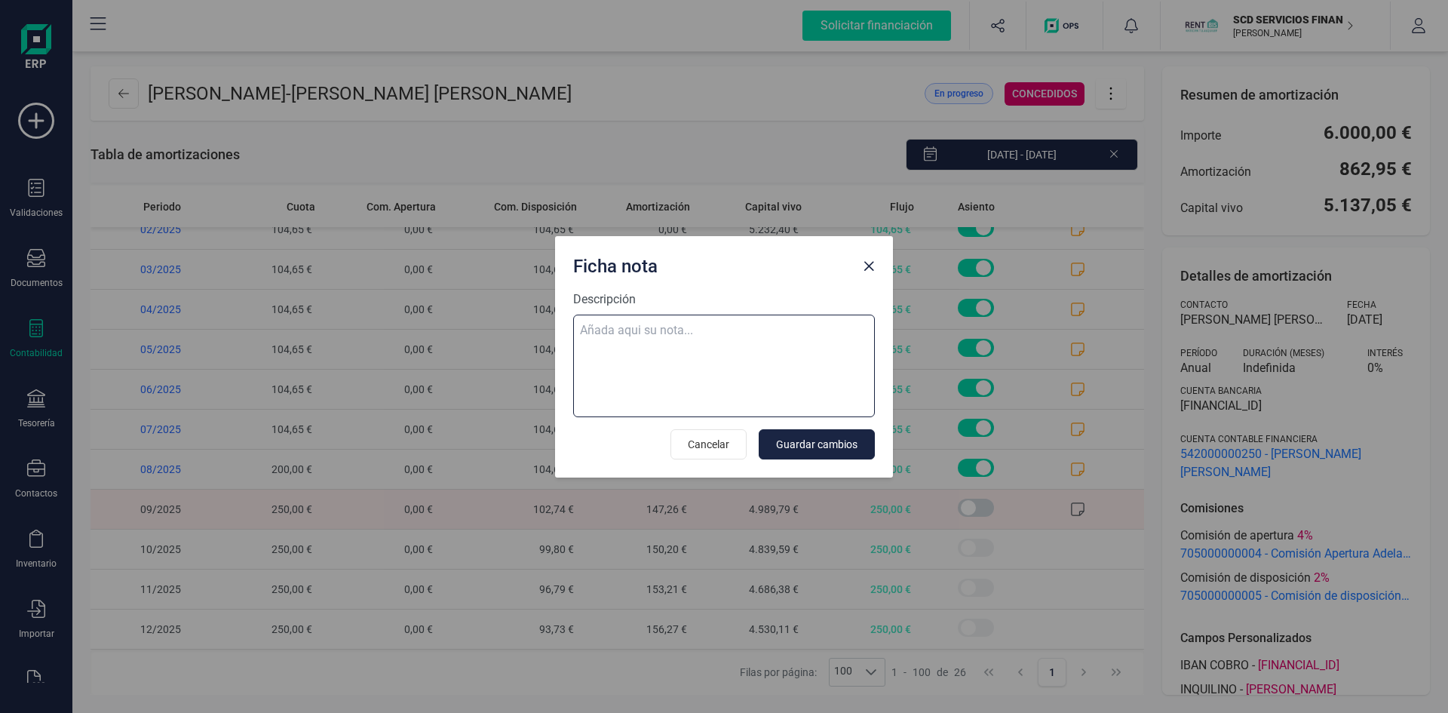
click at [689, 324] on textarea "Descripción" at bounding box center [724, 365] width 302 height 103
paste textarea "29-sep-25 9 trf. hugo eladio gonzalez garcia 250,00"
type textarea "29-sep-25 9 trf. hugo eladio gonzalez garcia 250,00"
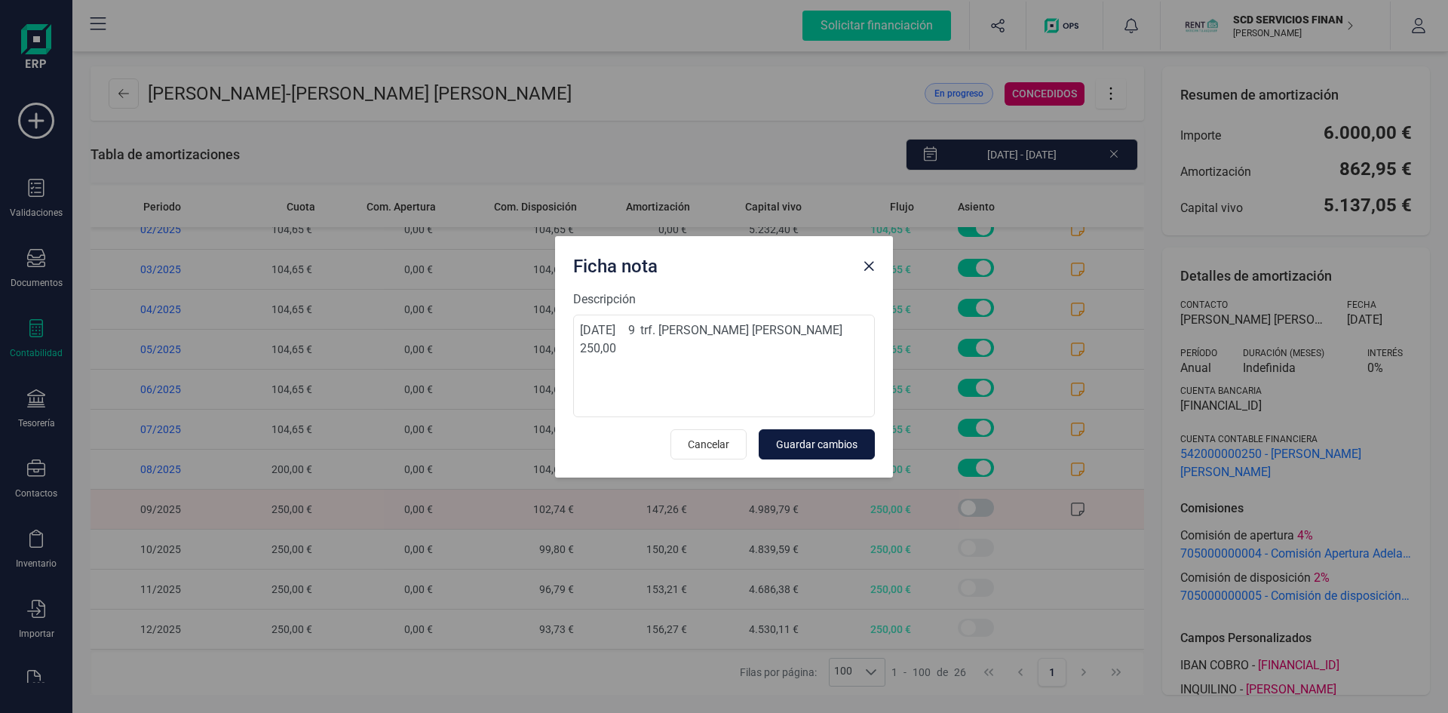
click at [823, 443] on span "Guardar cambios" at bounding box center [816, 444] width 81 height 15
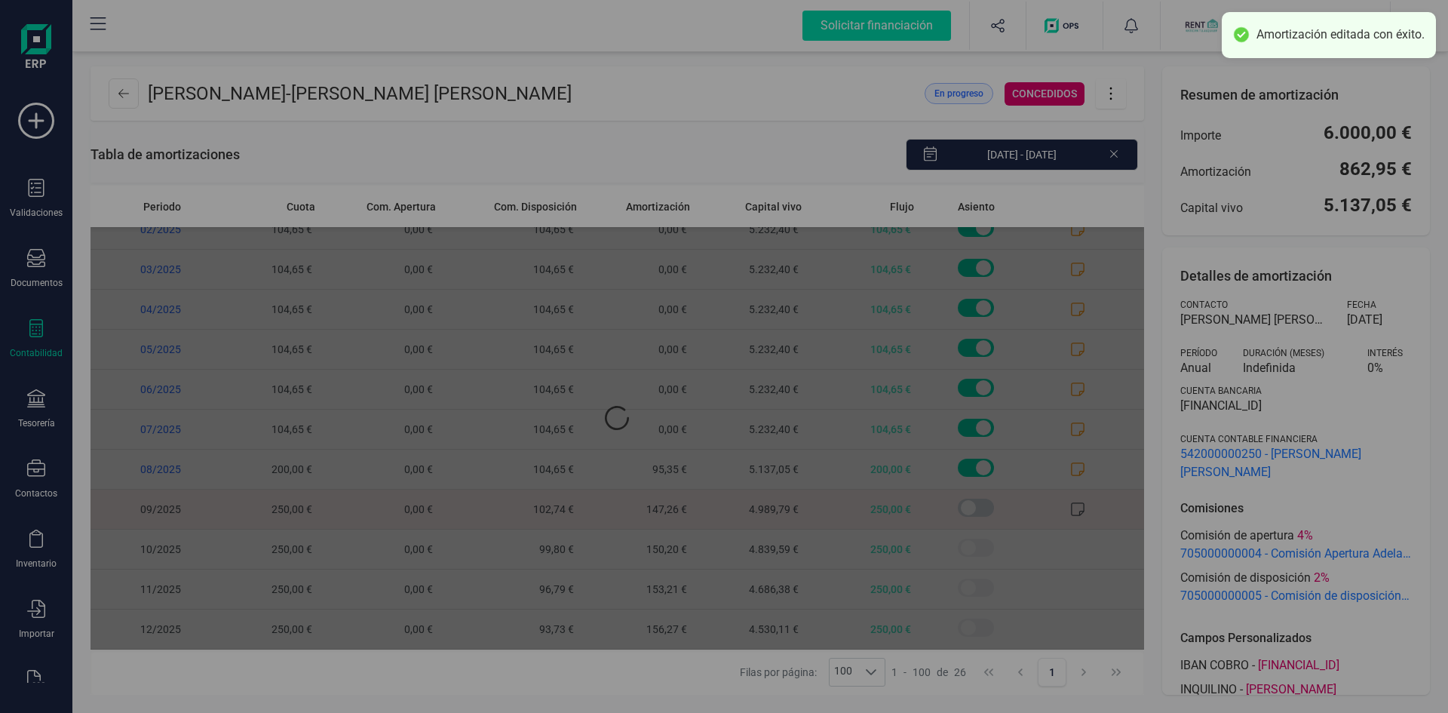
scroll to position [0, 0]
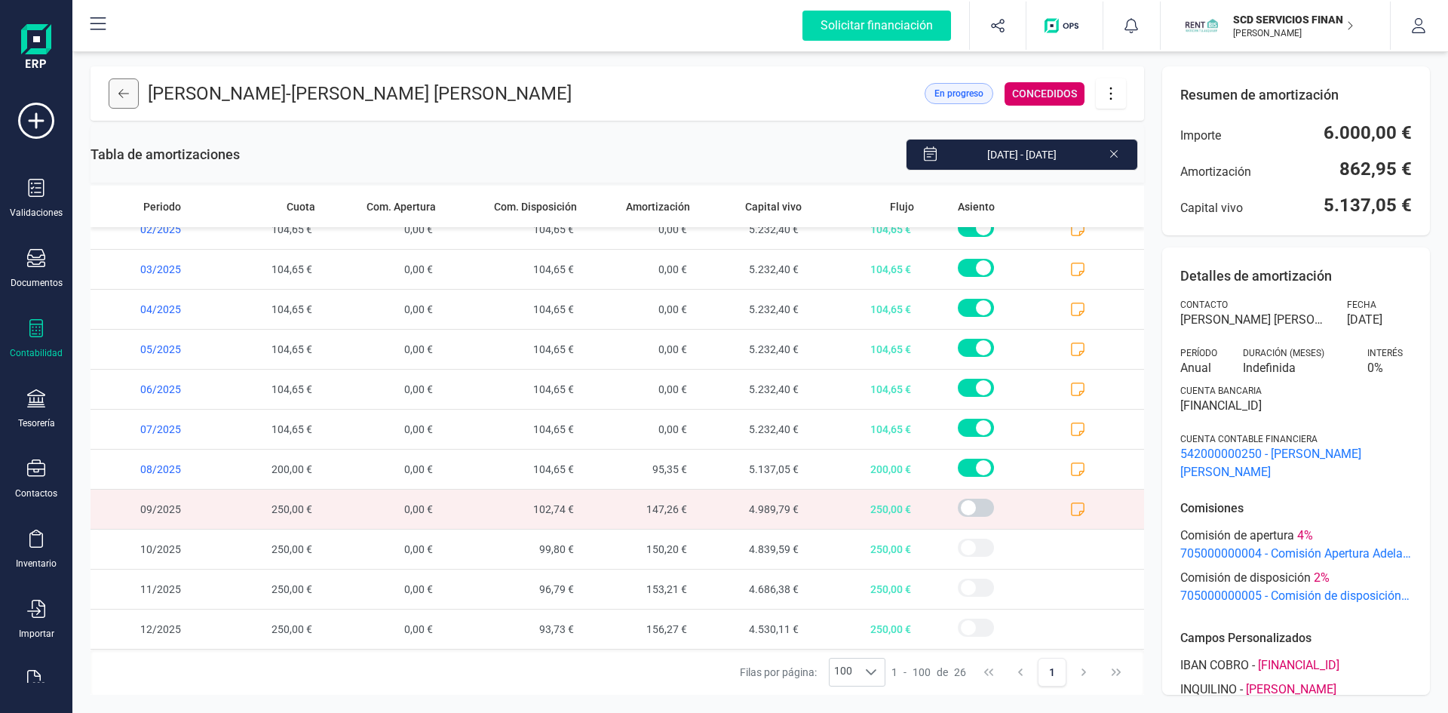
click at [118, 97] on button at bounding box center [124, 93] width 30 height 30
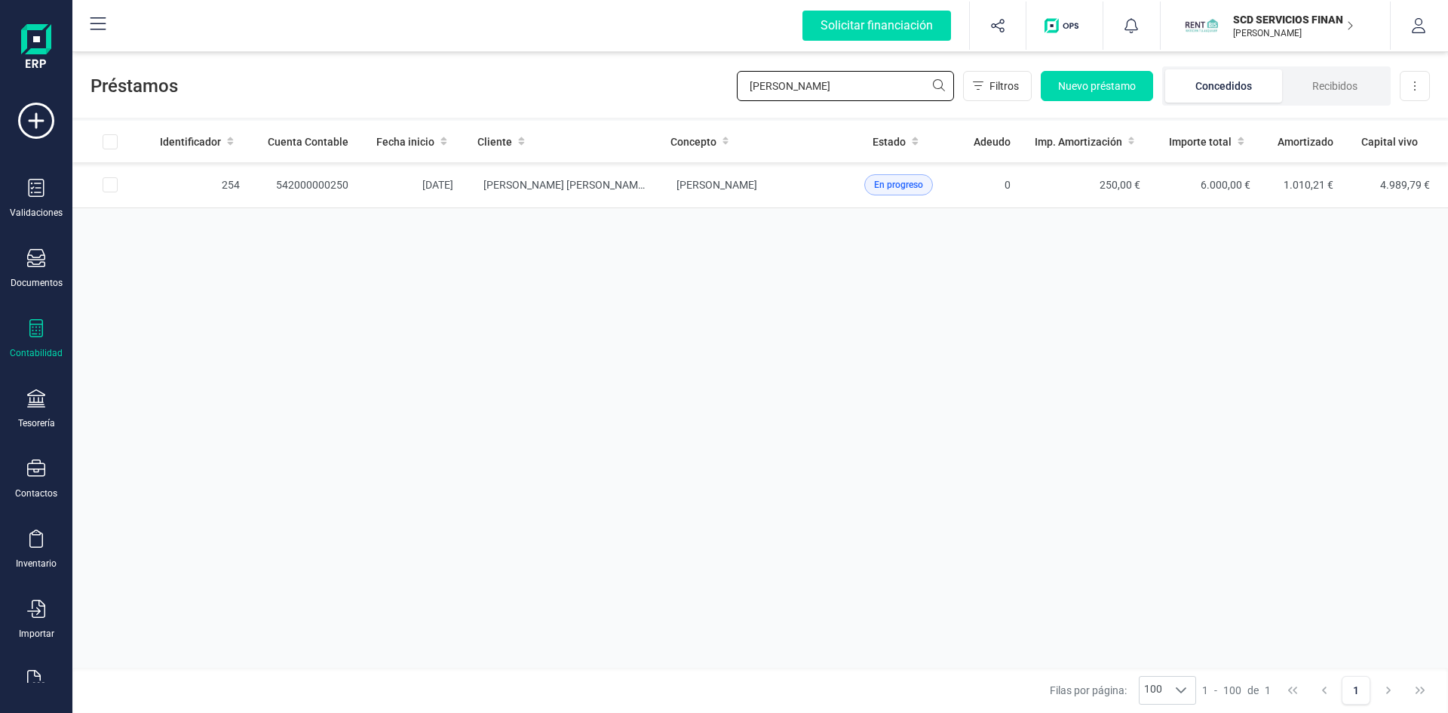
drag, startPoint x: 802, startPoint y: 81, endPoint x: 596, endPoint y: 87, distance: 205.9
click at [596, 87] on div "Préstamos eva garci Filtros Nuevo préstamo Concedidos Recibidos Descargar Excel" at bounding box center [759, 82] width 1375 height 69
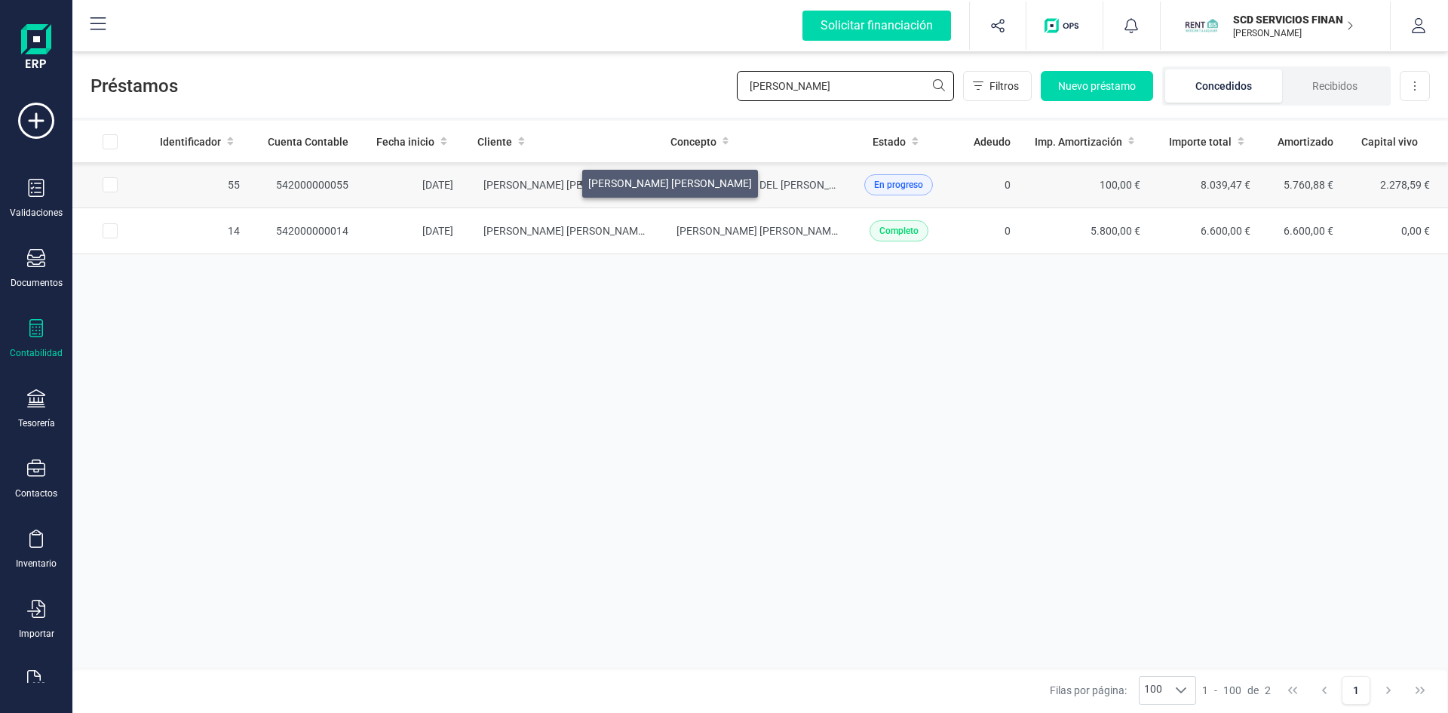
type input "castillejo"
click at [560, 179] on span "[PERSON_NAME]" at bounding box center [565, 185] width 164 height 12
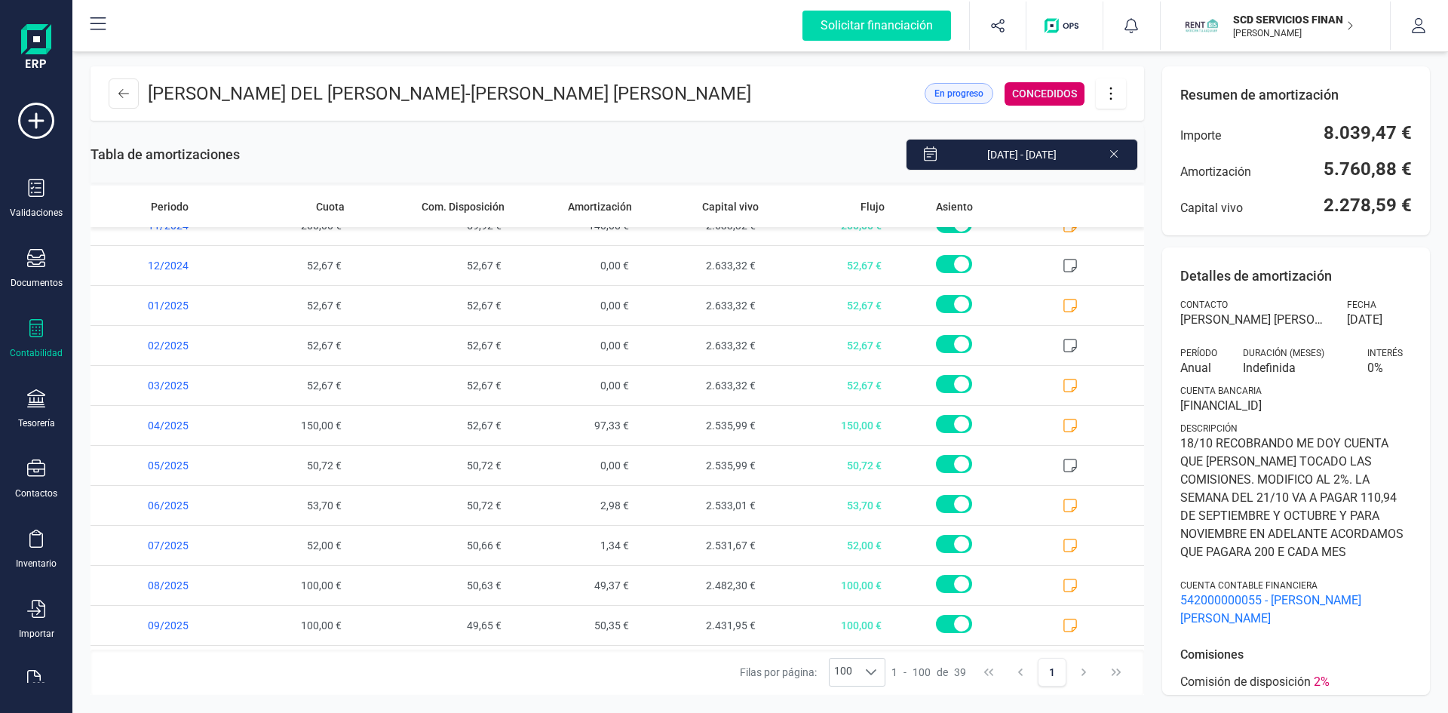
scroll to position [1136, 0]
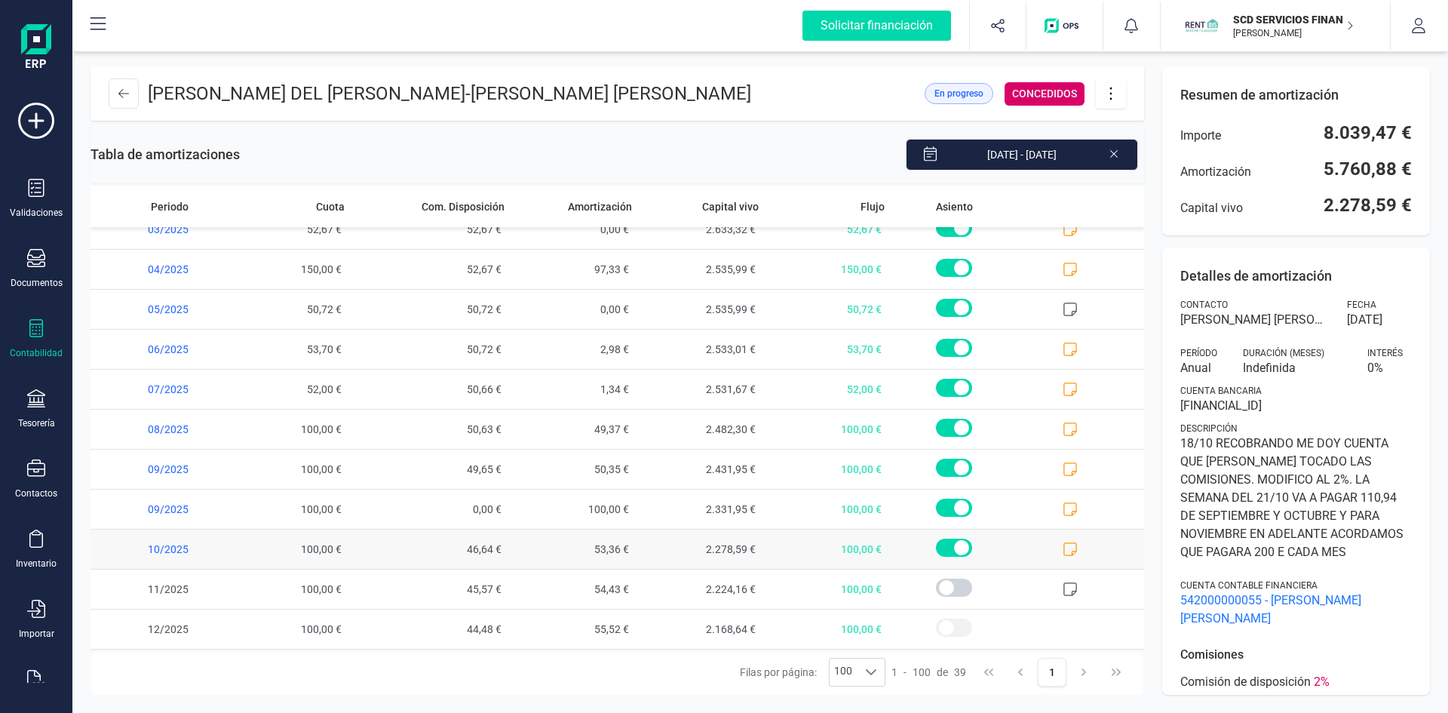
click at [1062, 544] on icon at bounding box center [1069, 548] width 15 height 15
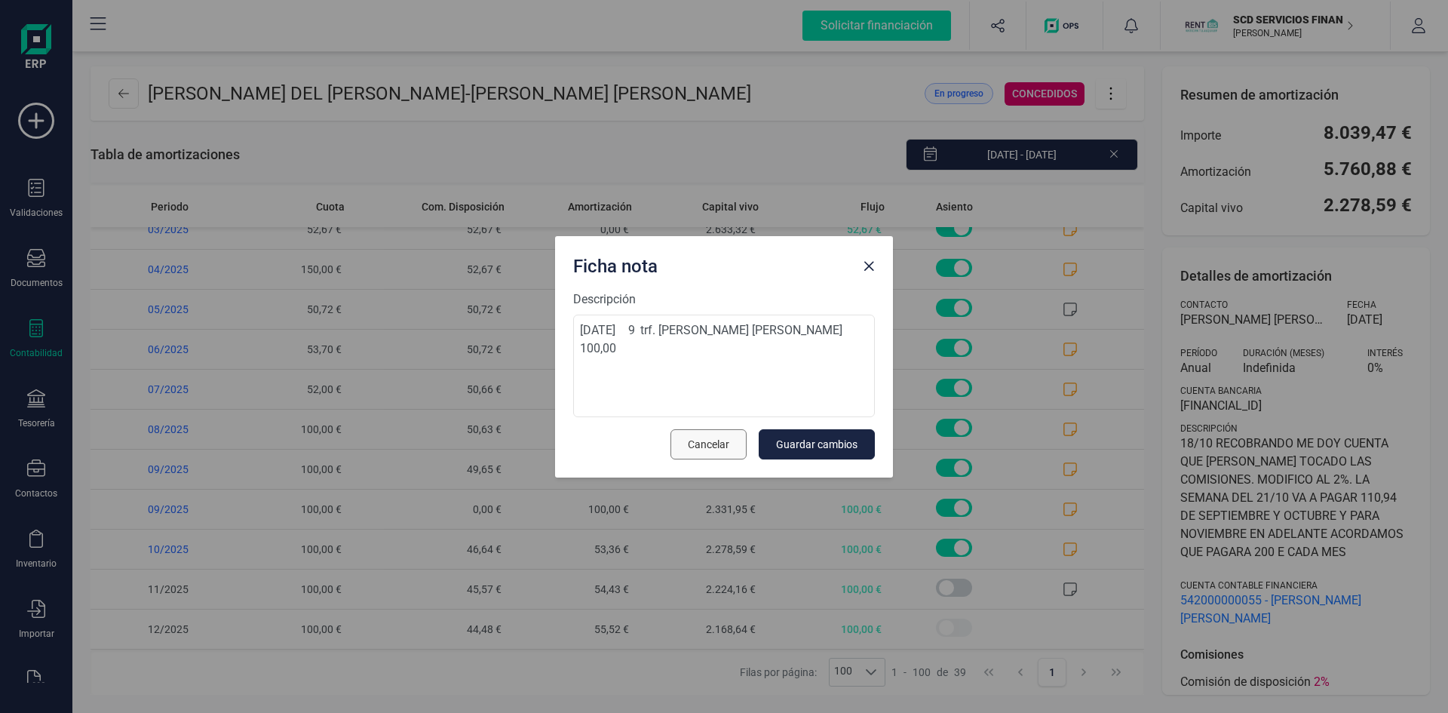
click at [711, 444] on span "Cancelar" at bounding box center [708, 444] width 41 height 15
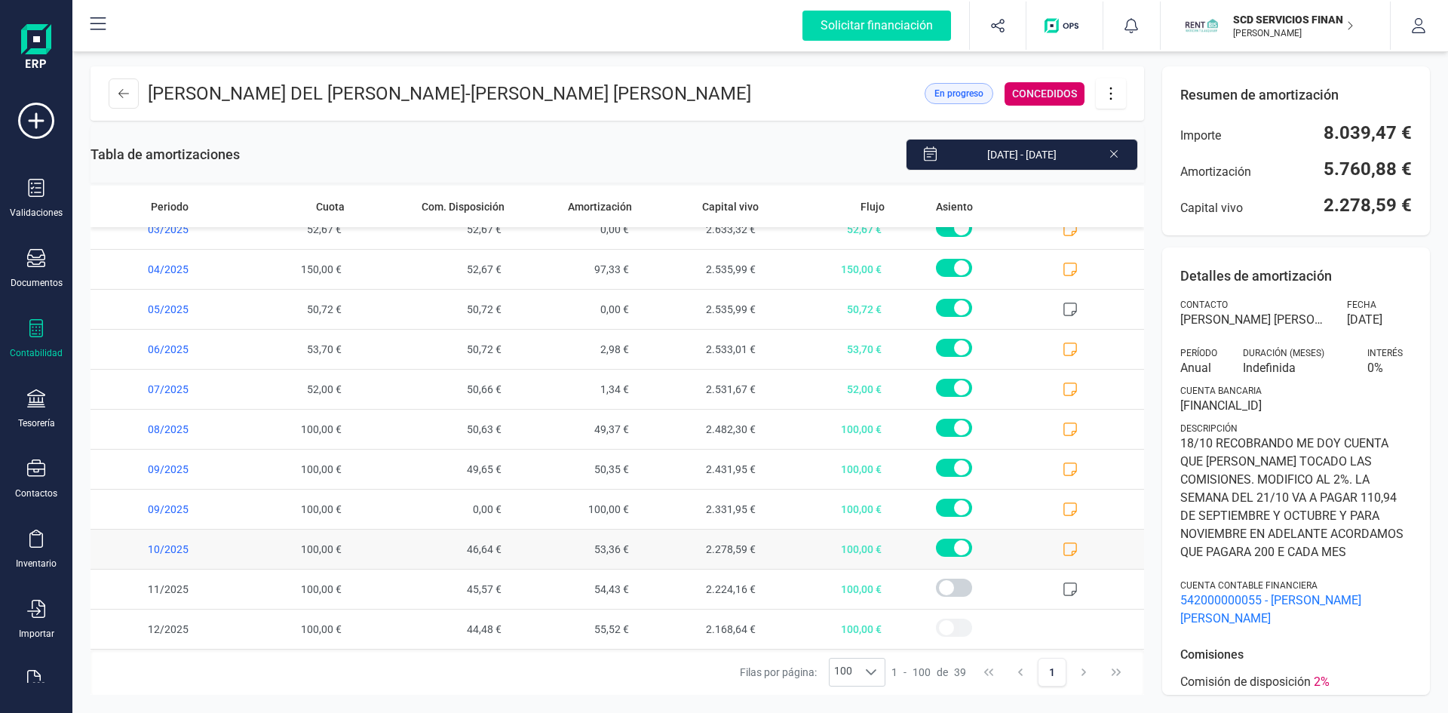
click at [951, 544] on span at bounding box center [954, 547] width 36 height 18
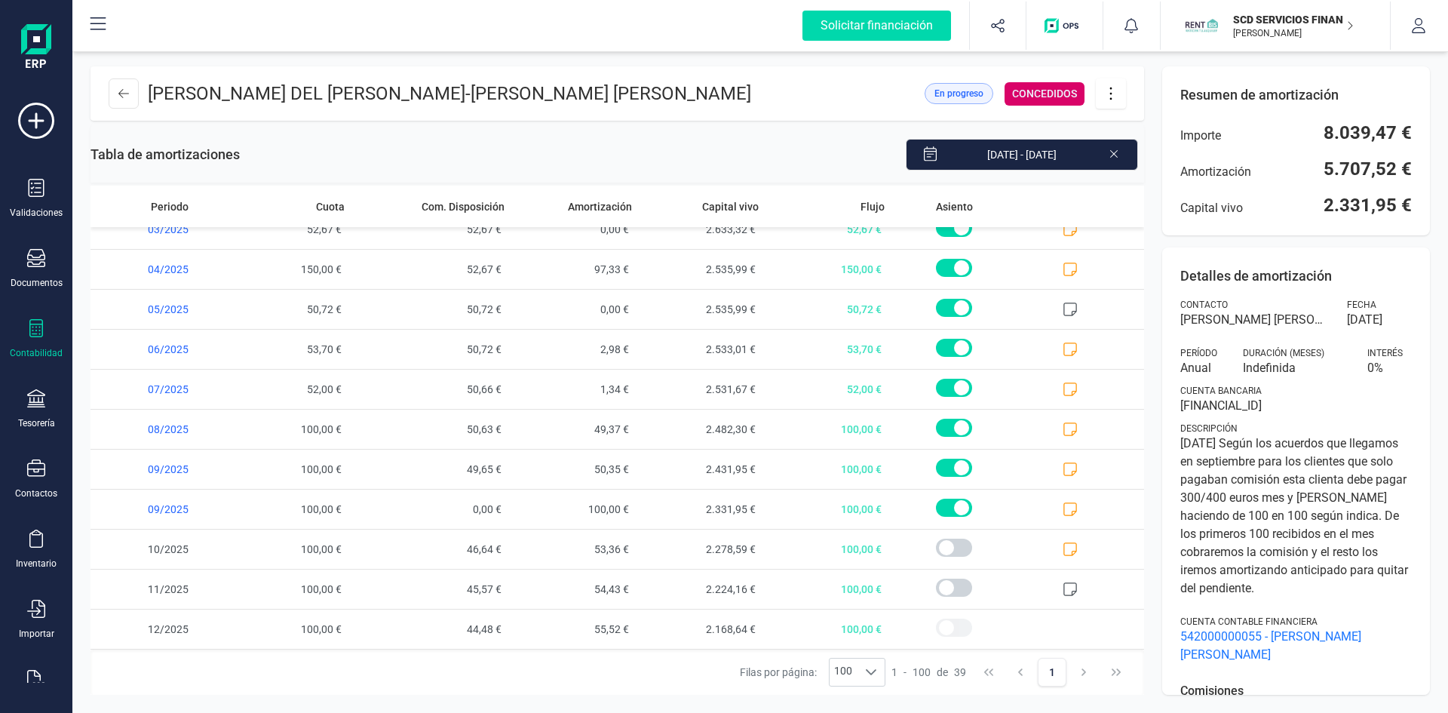
click at [1112, 93] on icon at bounding box center [1110, 93] width 29 height 17
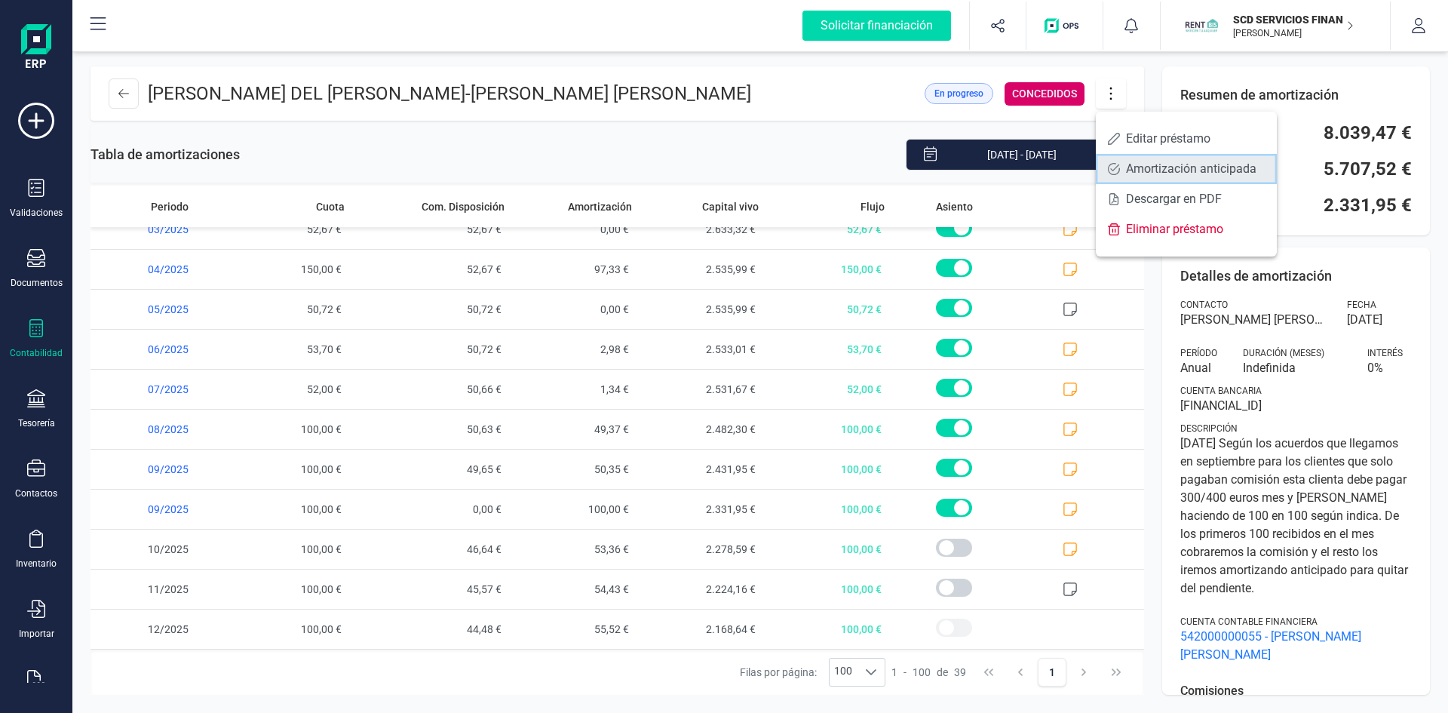
click at [1137, 167] on span "Amortización anticipada" at bounding box center [1195, 169] width 139 height 12
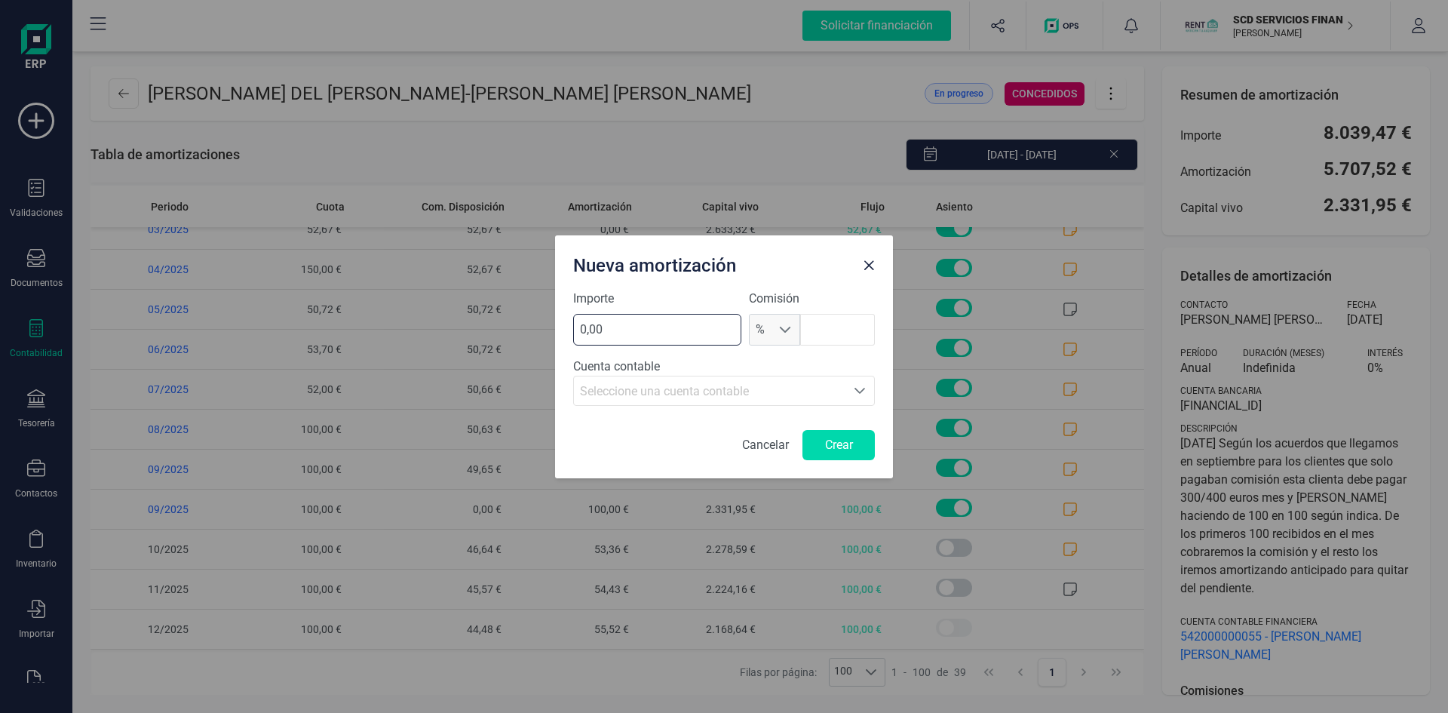
click at [695, 334] on input "0,00" at bounding box center [657, 330] width 168 height 32
type input "100,00"
click at [822, 441] on button "Crear" at bounding box center [838, 445] width 72 height 30
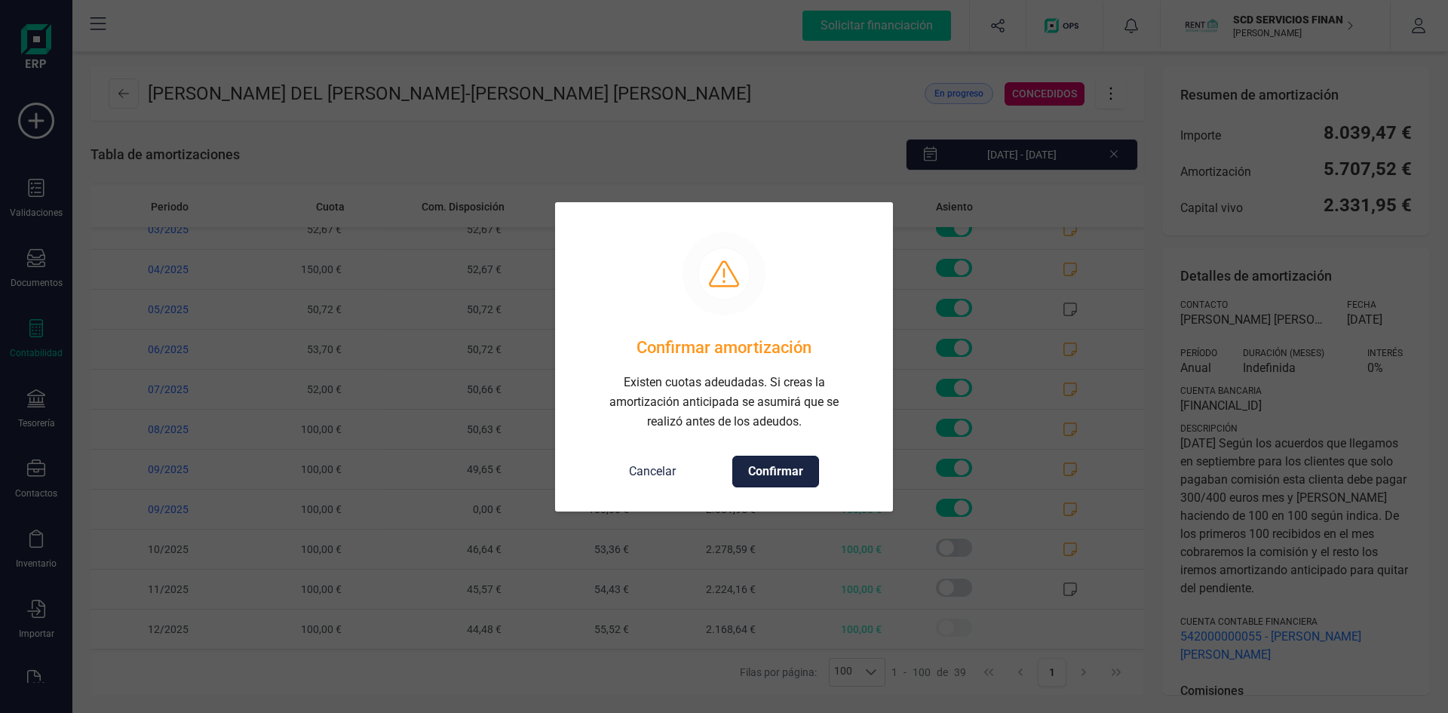
click at [768, 465] on span "Confirmar" at bounding box center [775, 471] width 55 height 18
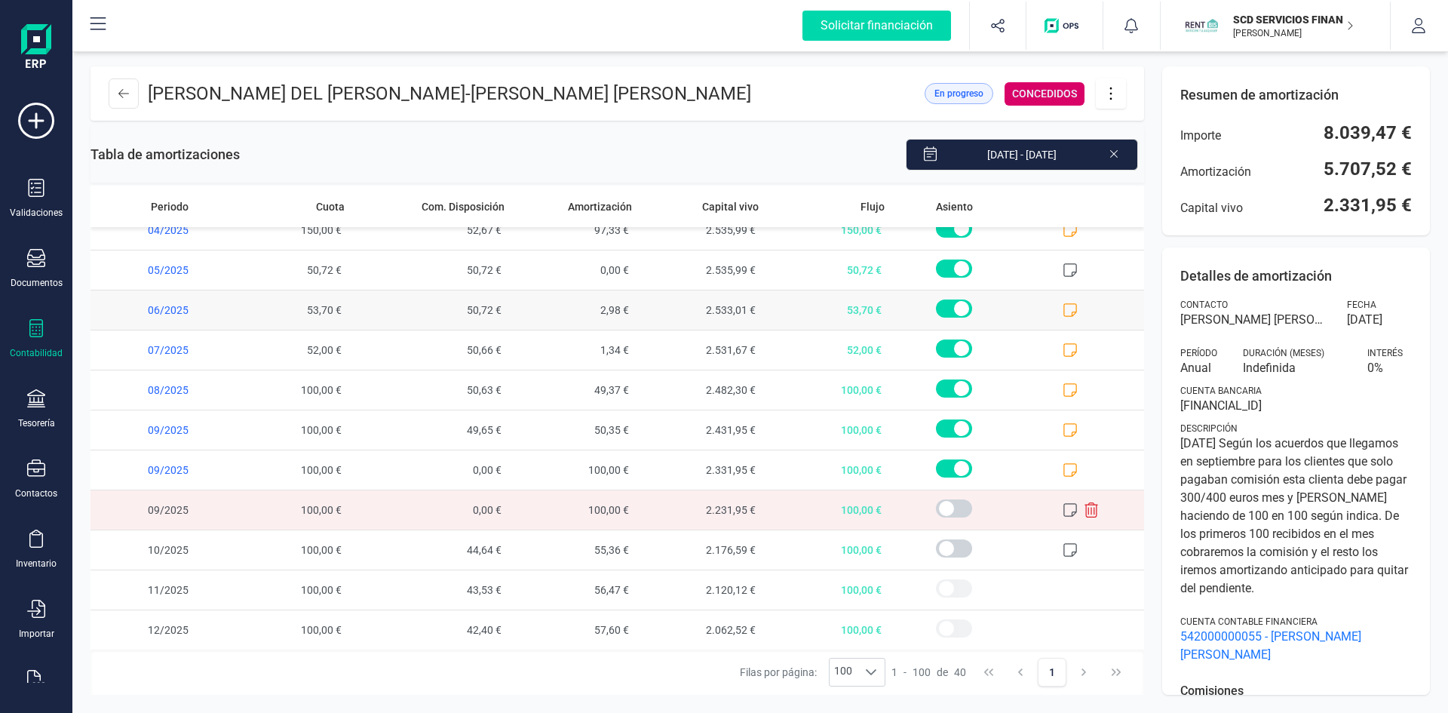
scroll to position [1176, 0]
click at [936, 507] on span at bounding box center [954, 507] width 36 height 18
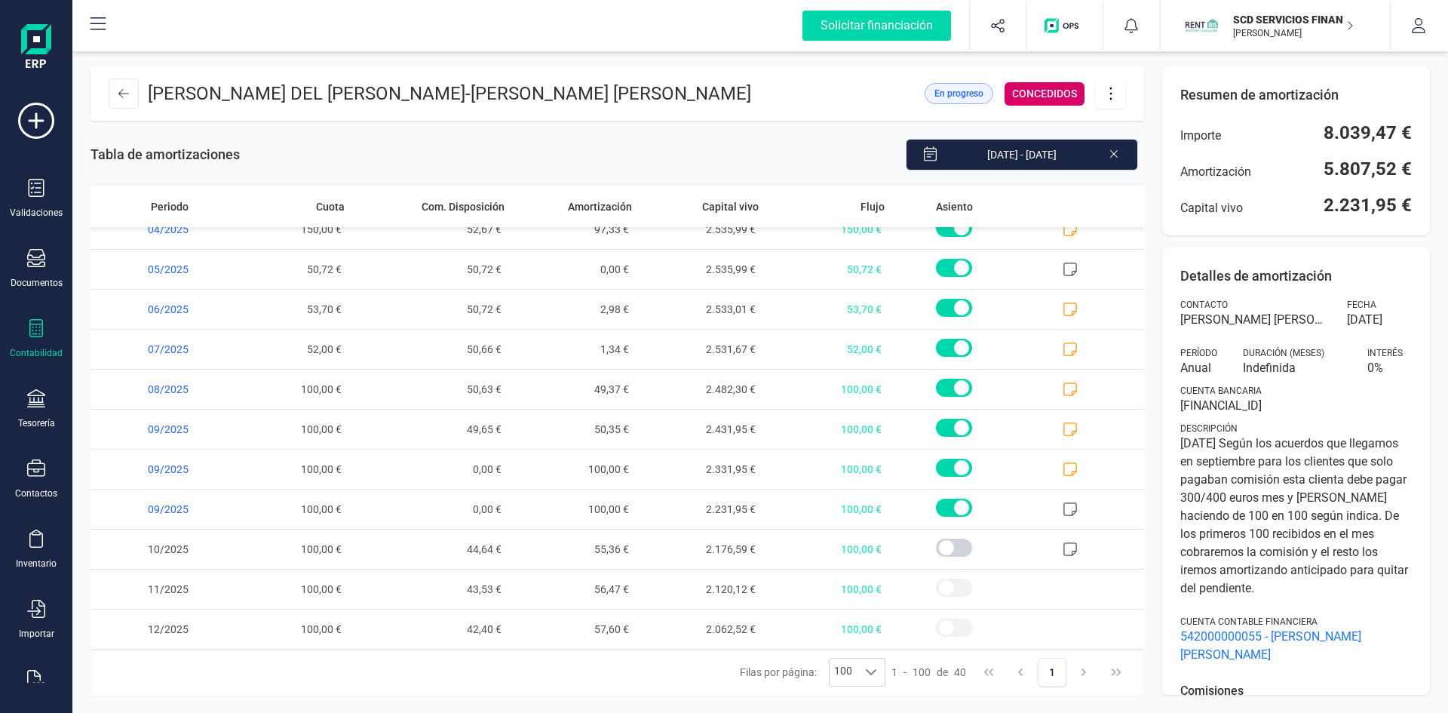
click at [1105, 90] on icon at bounding box center [1110, 93] width 29 height 17
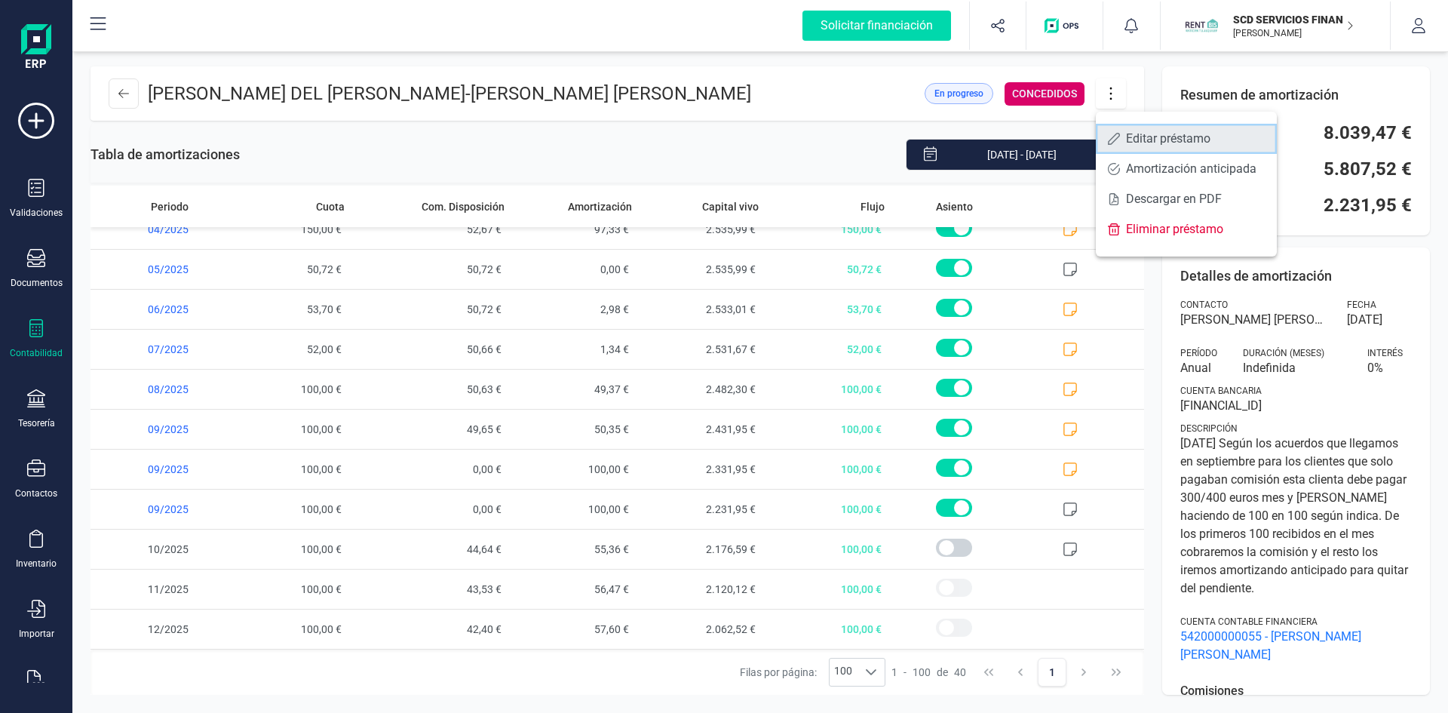
click at [1139, 136] on span "Editar préstamo" at bounding box center [1195, 139] width 139 height 12
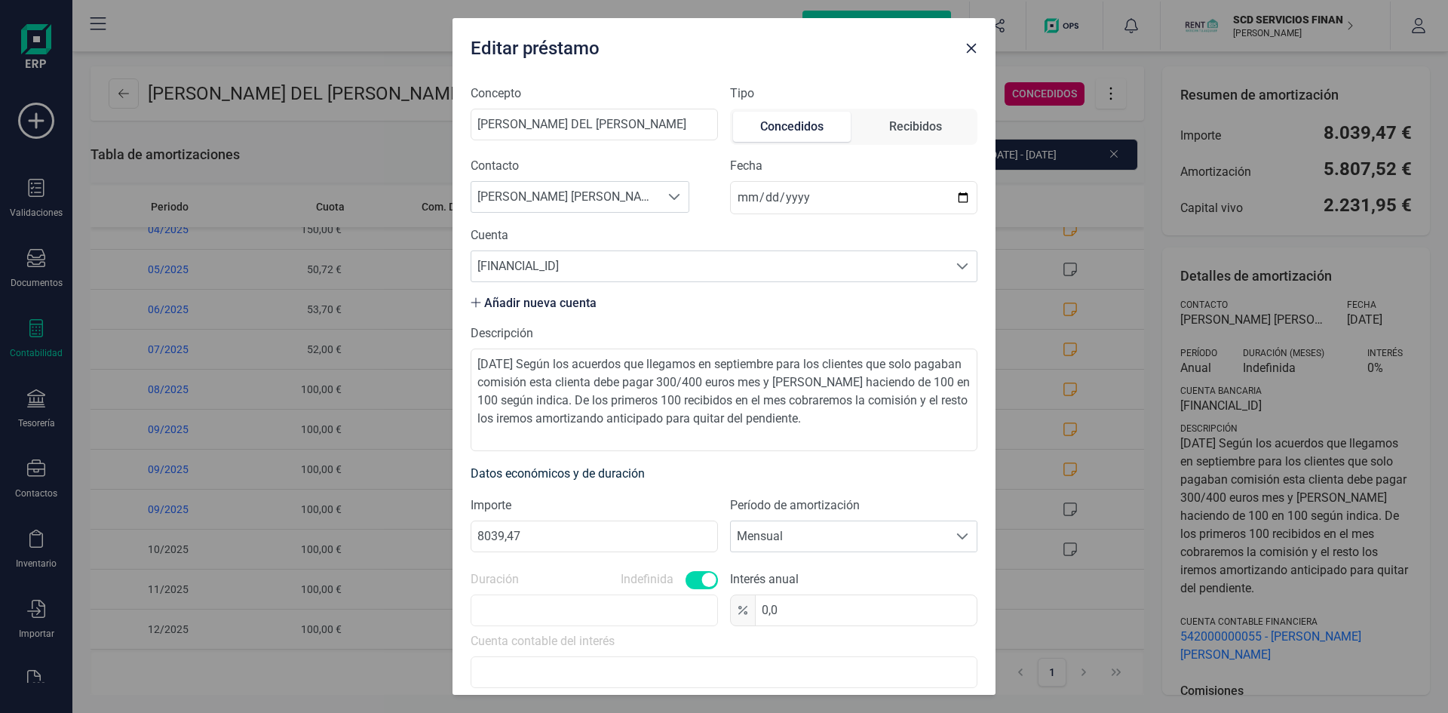
click at [976, 56] on button "Close" at bounding box center [971, 48] width 24 height 24
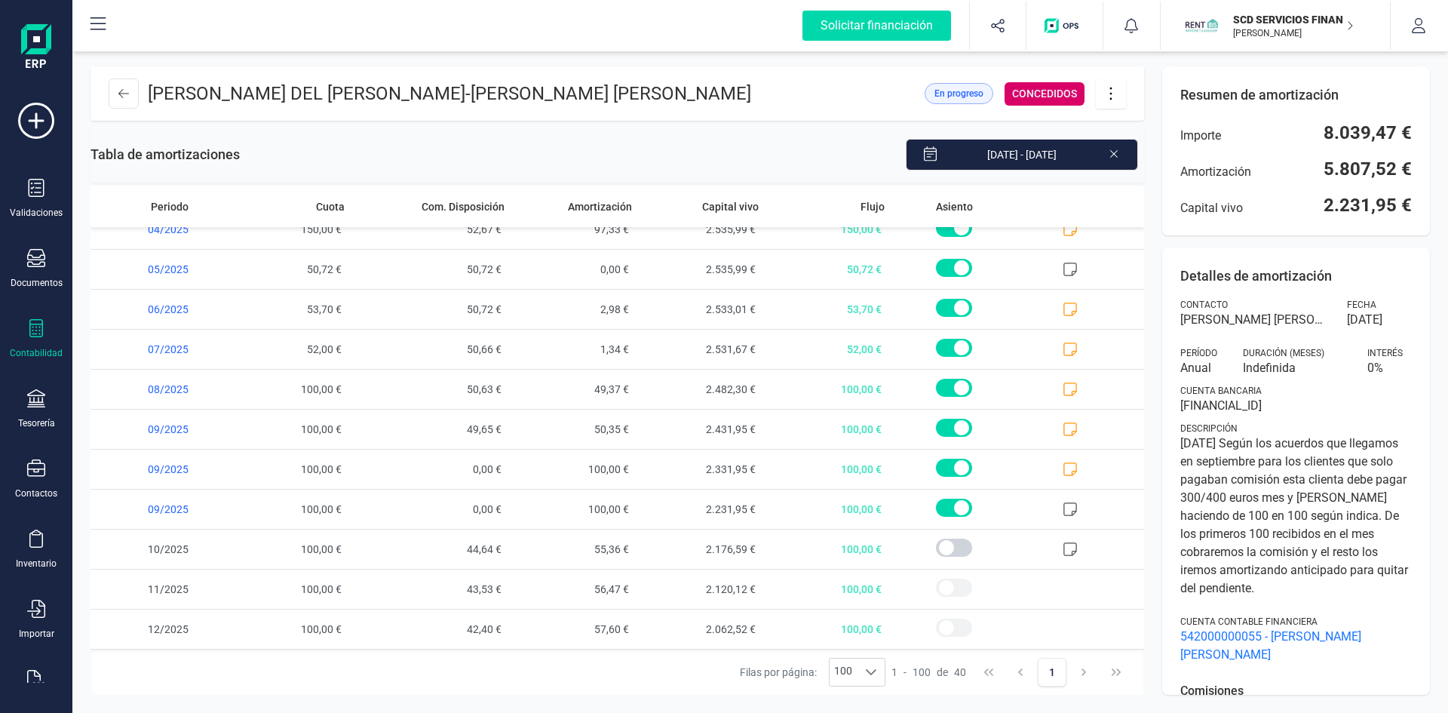
click at [1106, 98] on icon at bounding box center [1110, 93] width 29 height 17
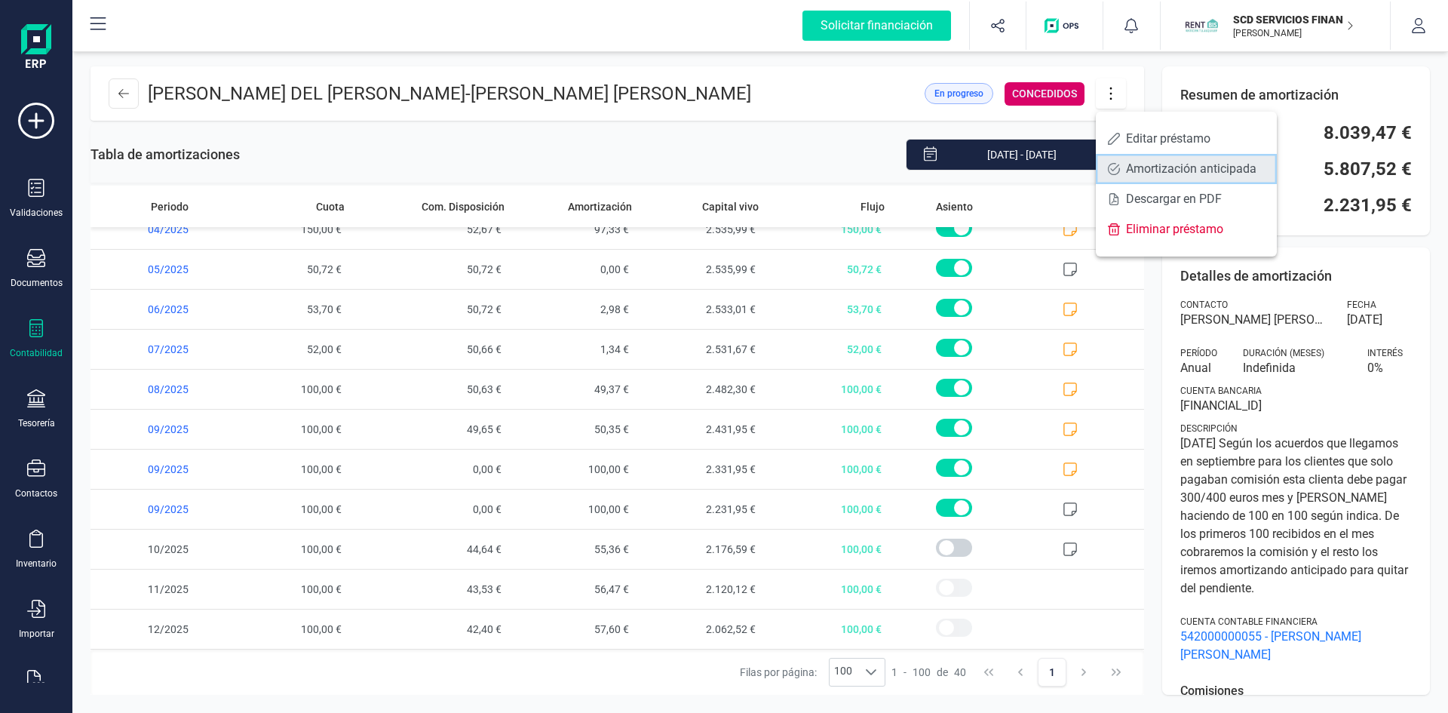
click at [1120, 165] on link "Amortización anticipada" at bounding box center [1186, 169] width 181 height 30
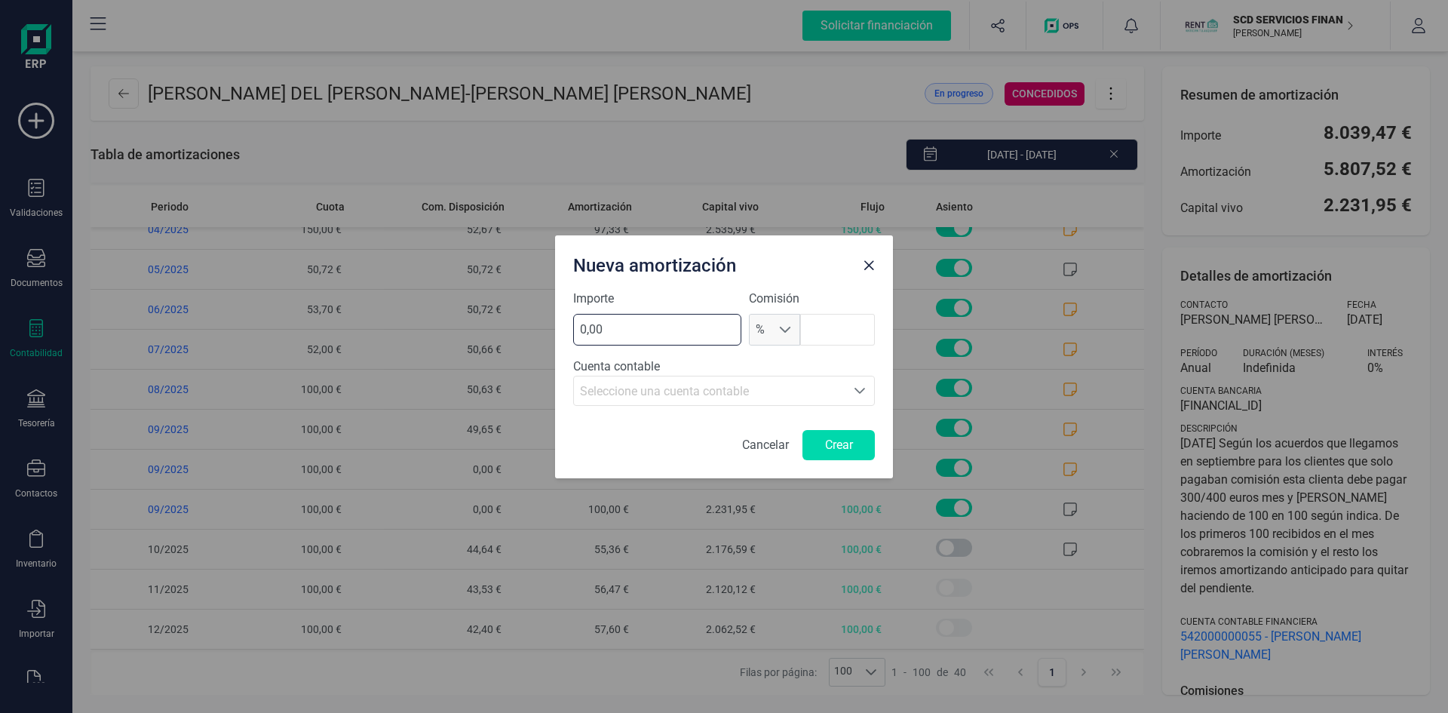
drag, startPoint x: 579, startPoint y: 330, endPoint x: 610, endPoint y: 257, distance: 79.4
click at [578, 330] on input "0,00" at bounding box center [657, 330] width 168 height 32
type input "100,00"
click at [841, 448] on button "Crear" at bounding box center [838, 445] width 72 height 30
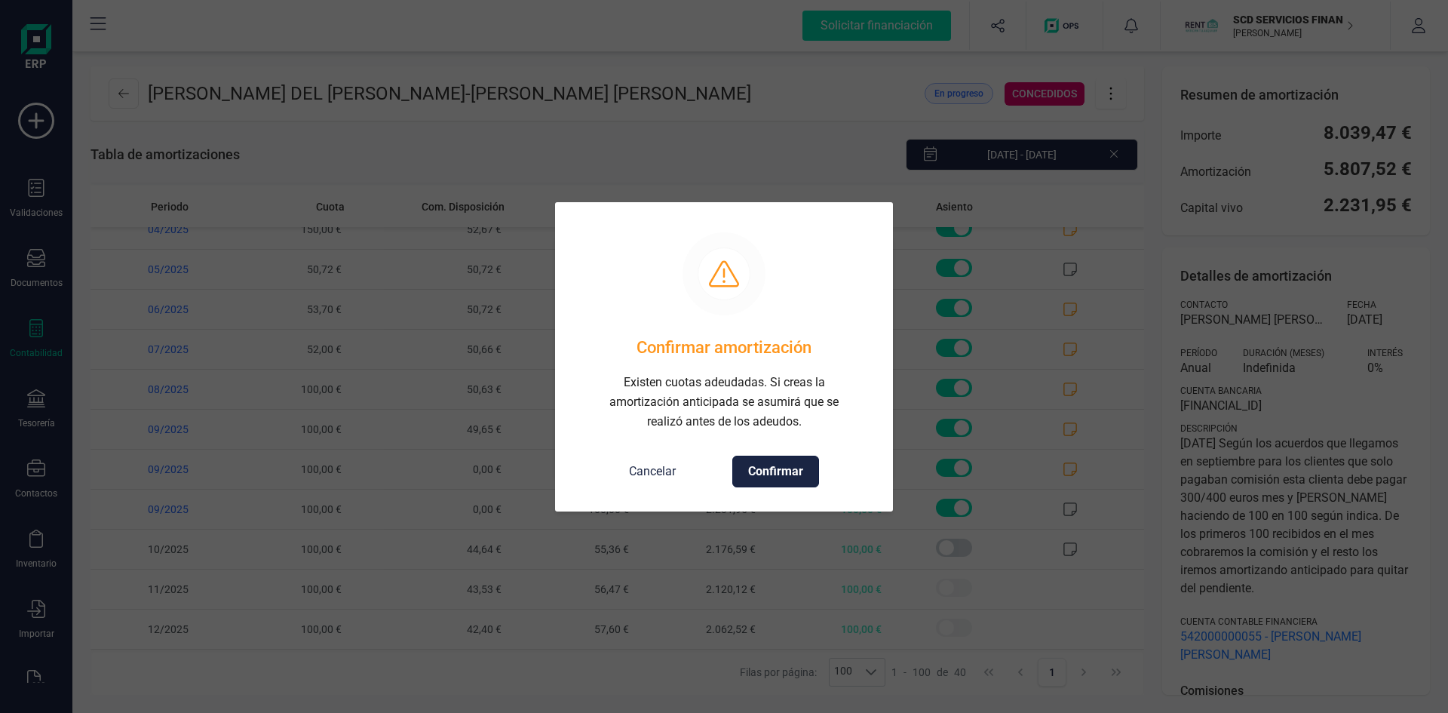
click at [768, 471] on span "Confirmar" at bounding box center [775, 471] width 55 height 18
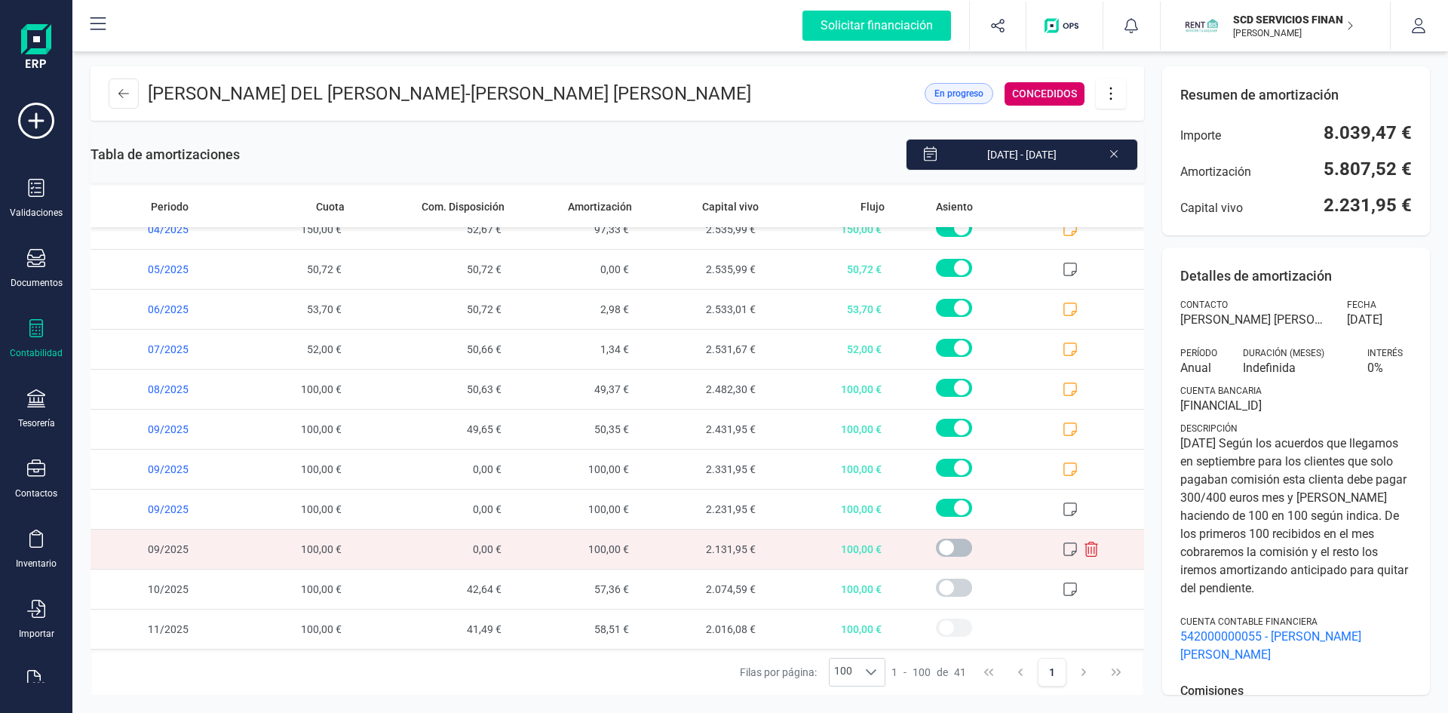
click at [940, 545] on span at bounding box center [954, 547] width 36 height 18
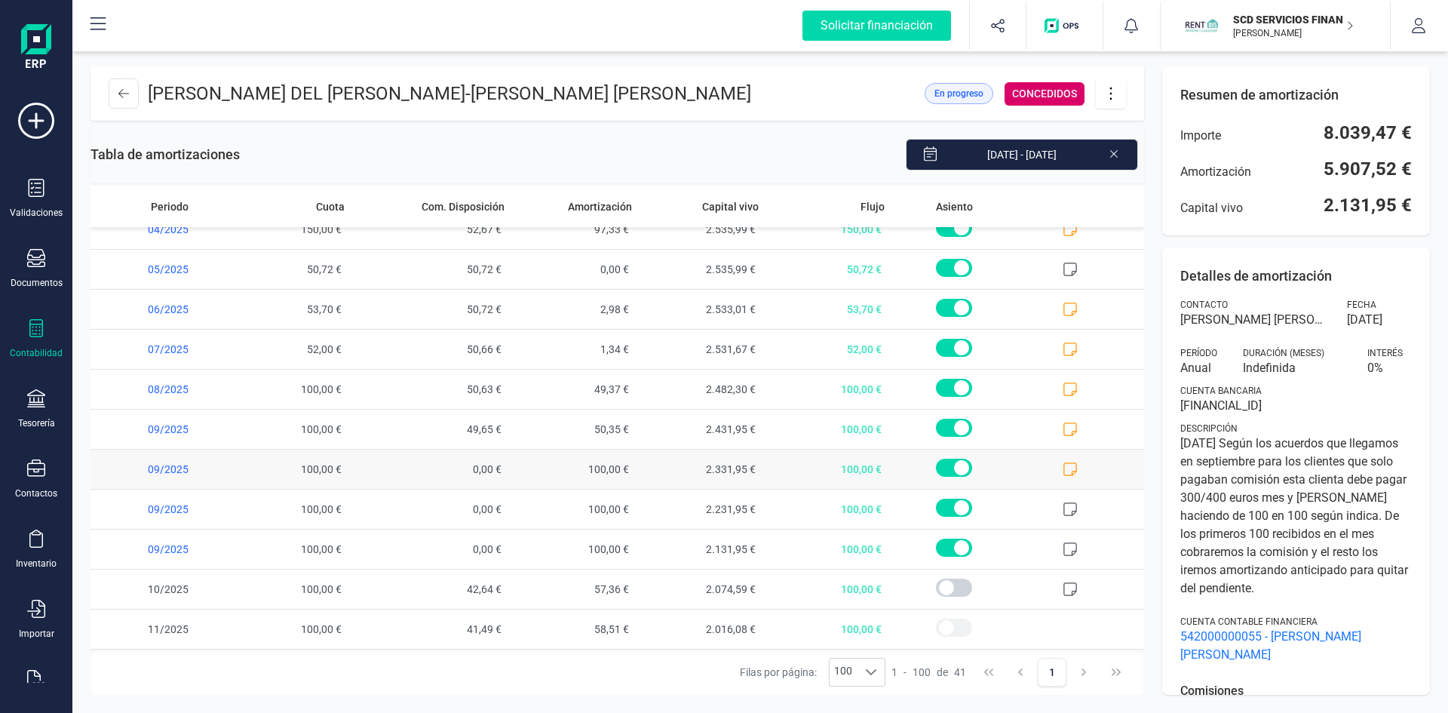
click at [1063, 463] on icon at bounding box center [1070, 469] width 14 height 14
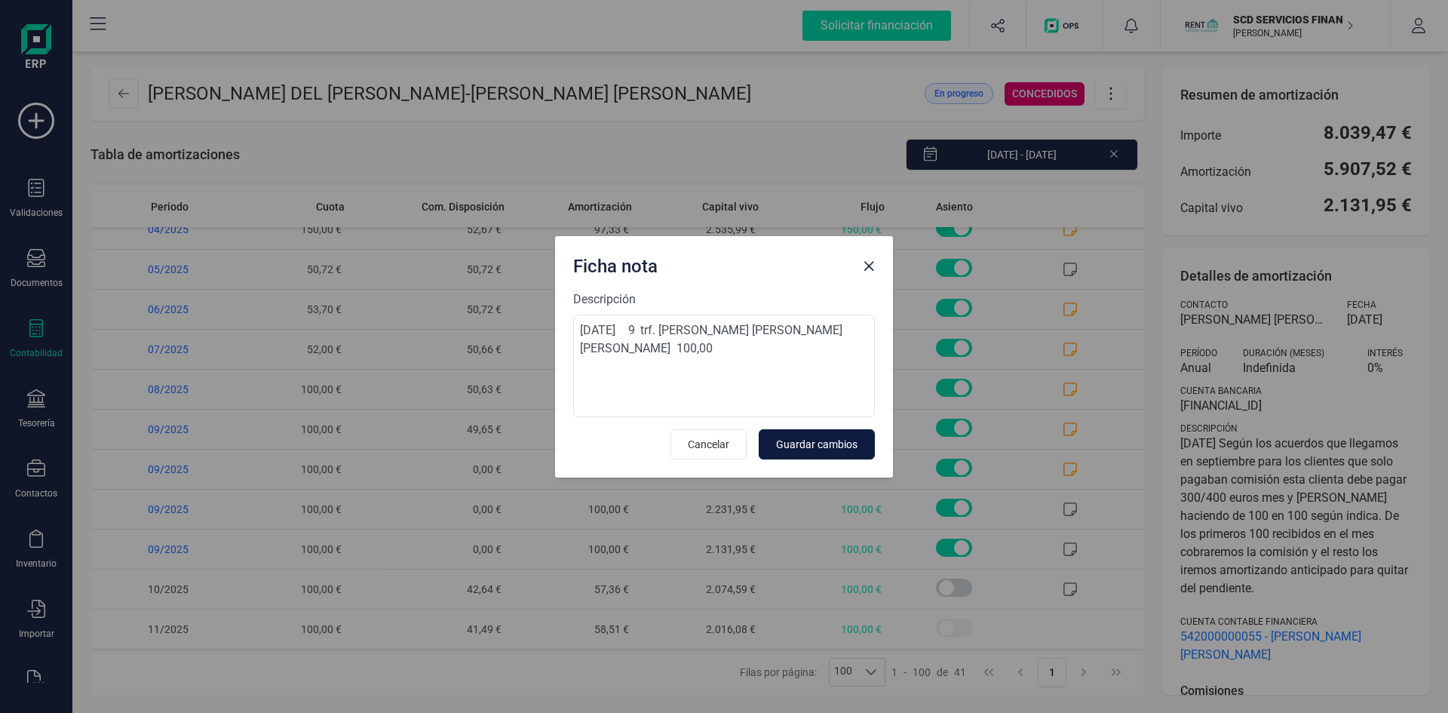
click at [808, 445] on span "Guardar cambios" at bounding box center [816, 444] width 81 height 15
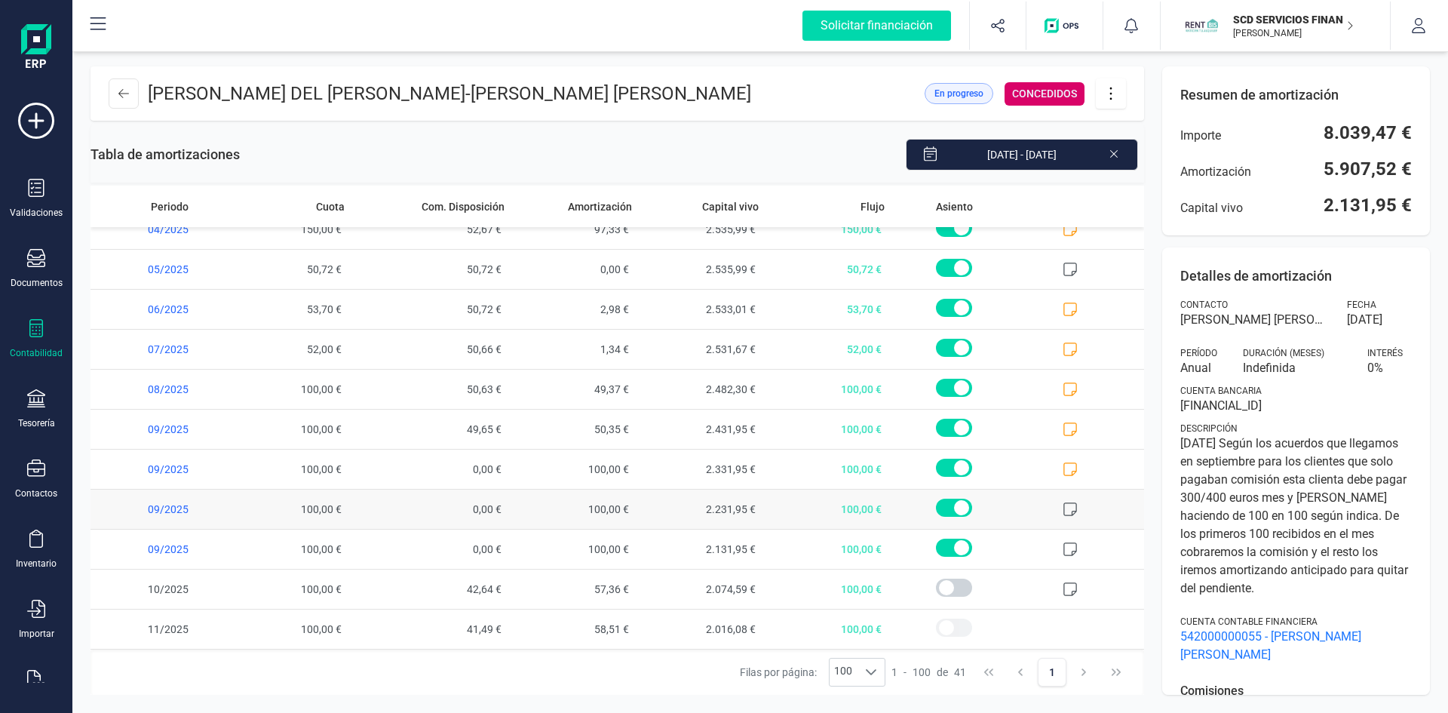
click at [1062, 507] on icon at bounding box center [1069, 508] width 15 height 15
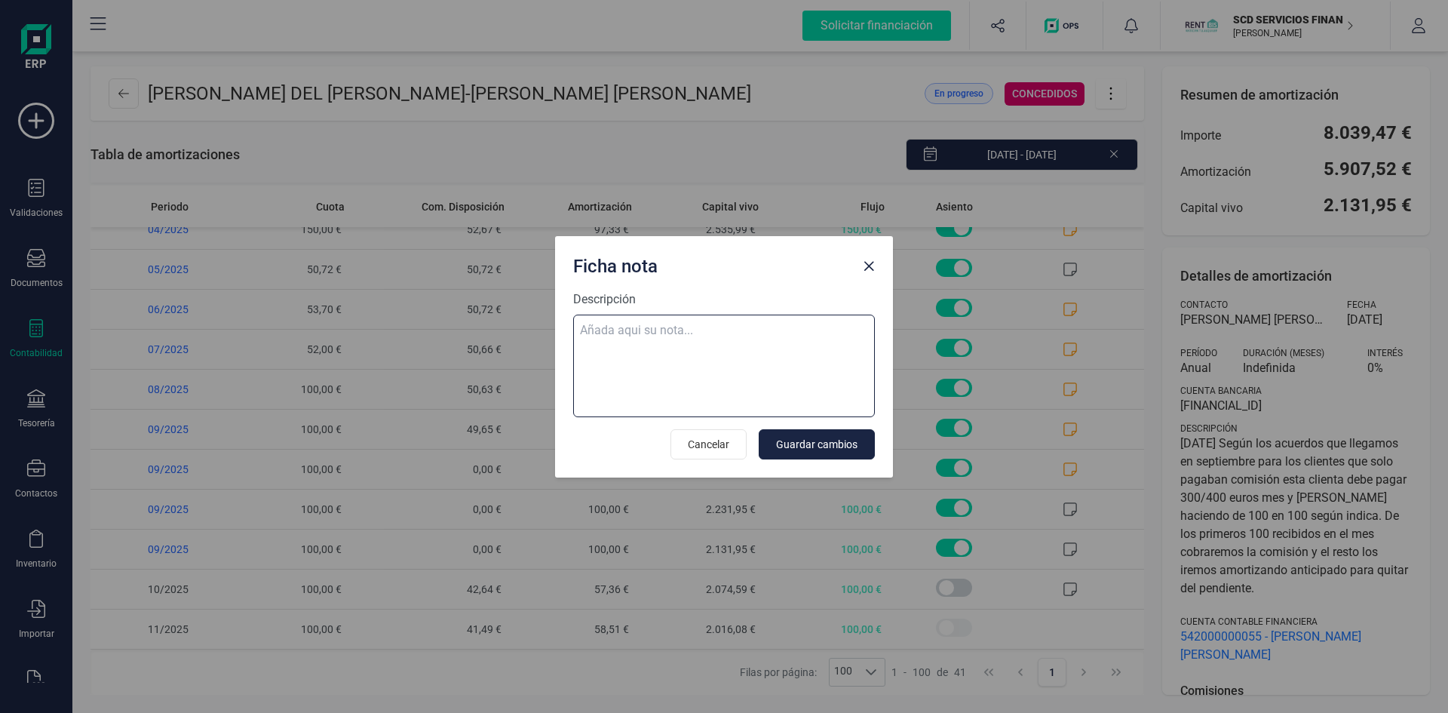
click at [617, 327] on textarea "Descripción" at bounding box center [724, 365] width 302 height 103
paste textarea "29-sep-25 9 trf. maria isabel castillejo hidalgo 100,00"
type textarea "29-sep-25 9 trf. maria isabel castillejo hidalgo 100,00"
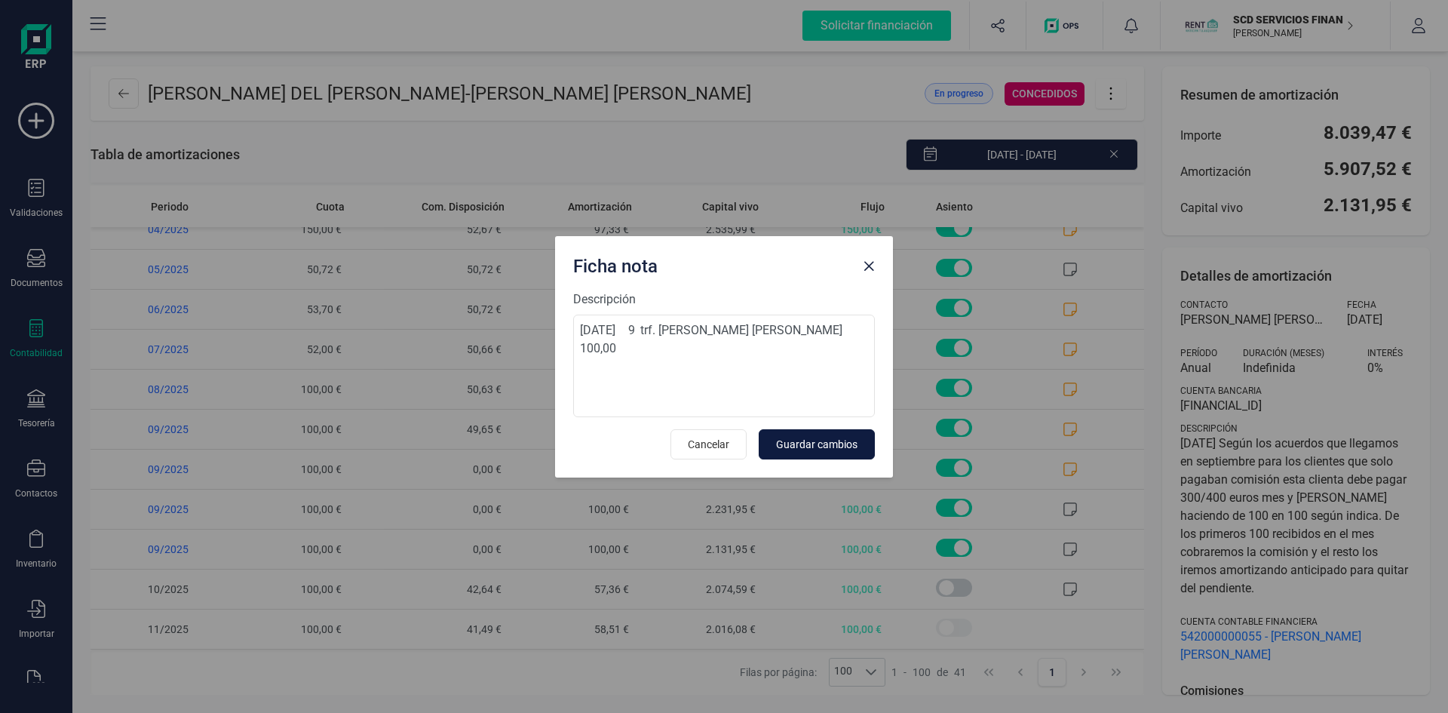
click at [799, 441] on span "Guardar cambios" at bounding box center [816, 444] width 81 height 15
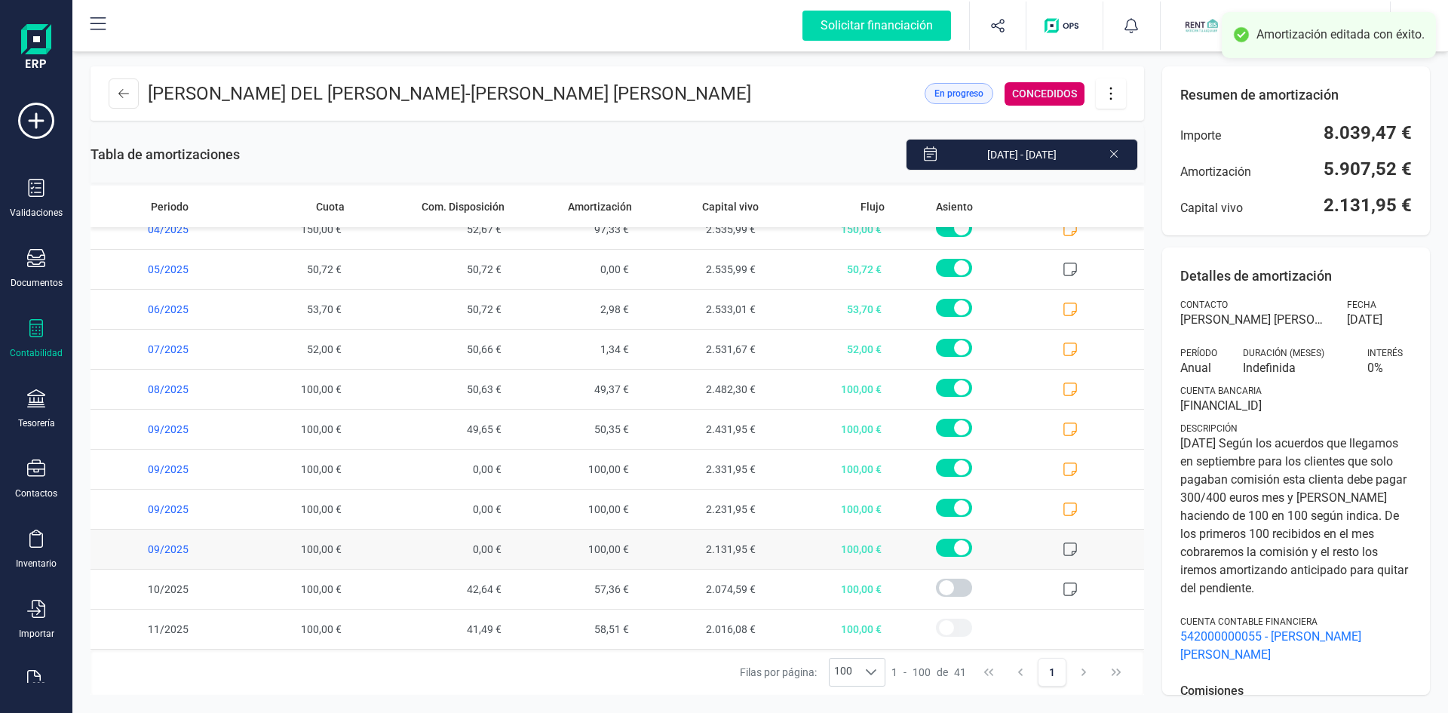
click at [1062, 551] on icon at bounding box center [1069, 548] width 15 height 15
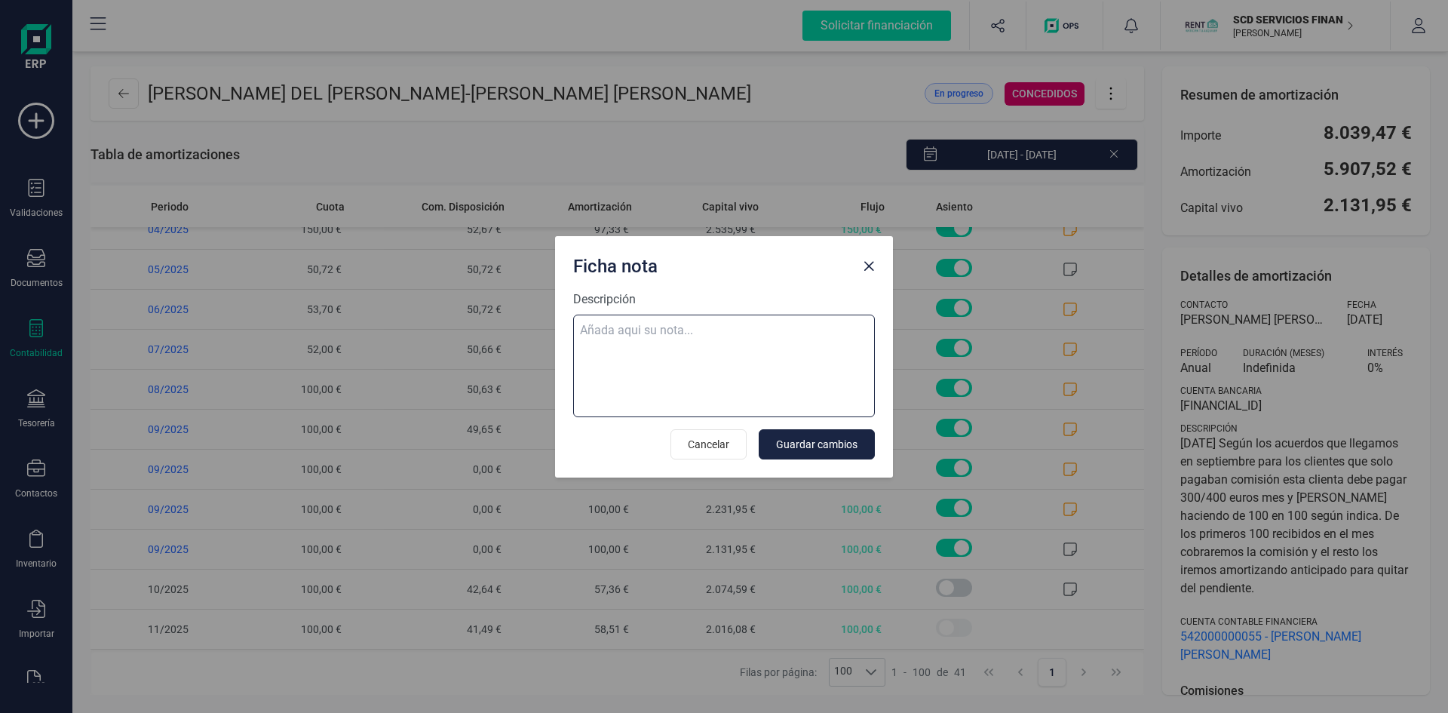
click at [616, 322] on textarea "Descripción" at bounding box center [724, 365] width 302 height 103
paste textarea "30-sep-25 9 trf. maria isabel castillejo hidalgo 100,00"
type textarea "30-sep-25 9 trf. maria isabel castillejo hidalgo 100,00"
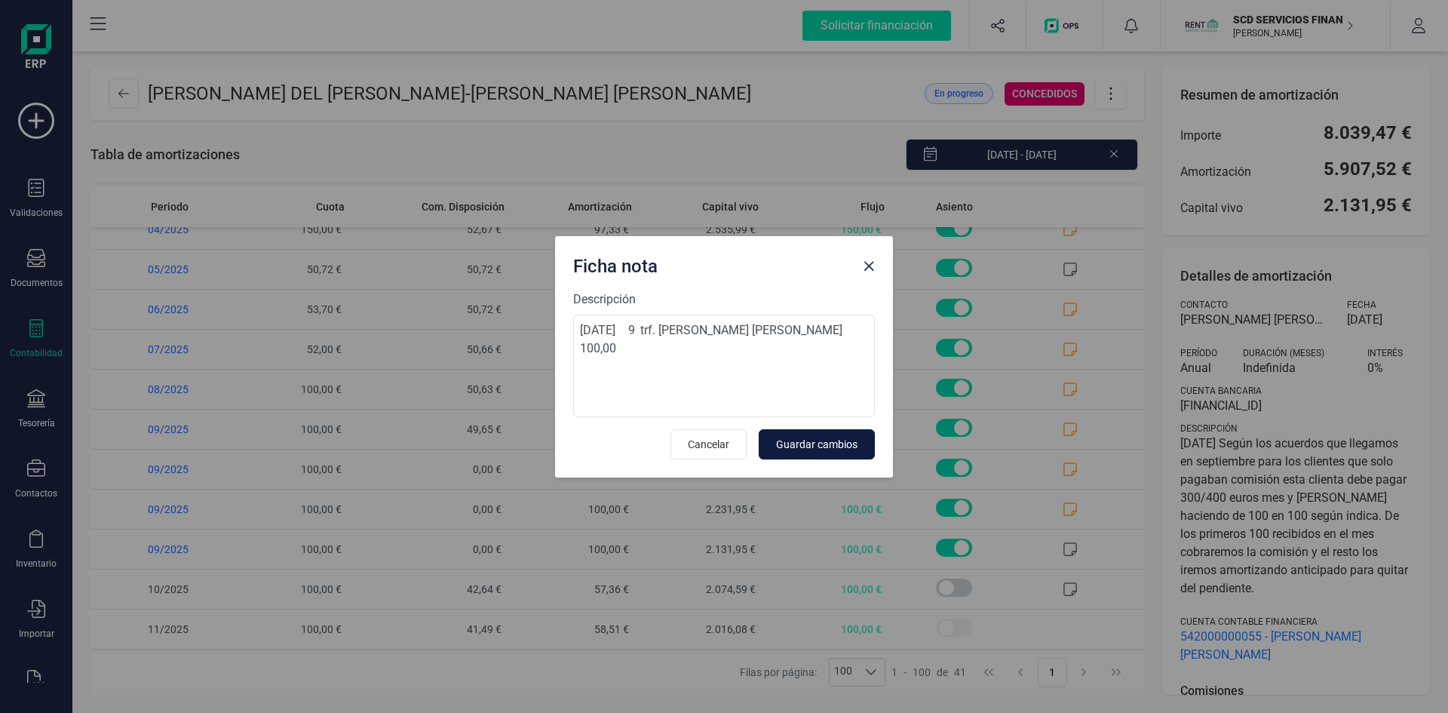
click at [802, 443] on span "Guardar cambios" at bounding box center [816, 444] width 81 height 15
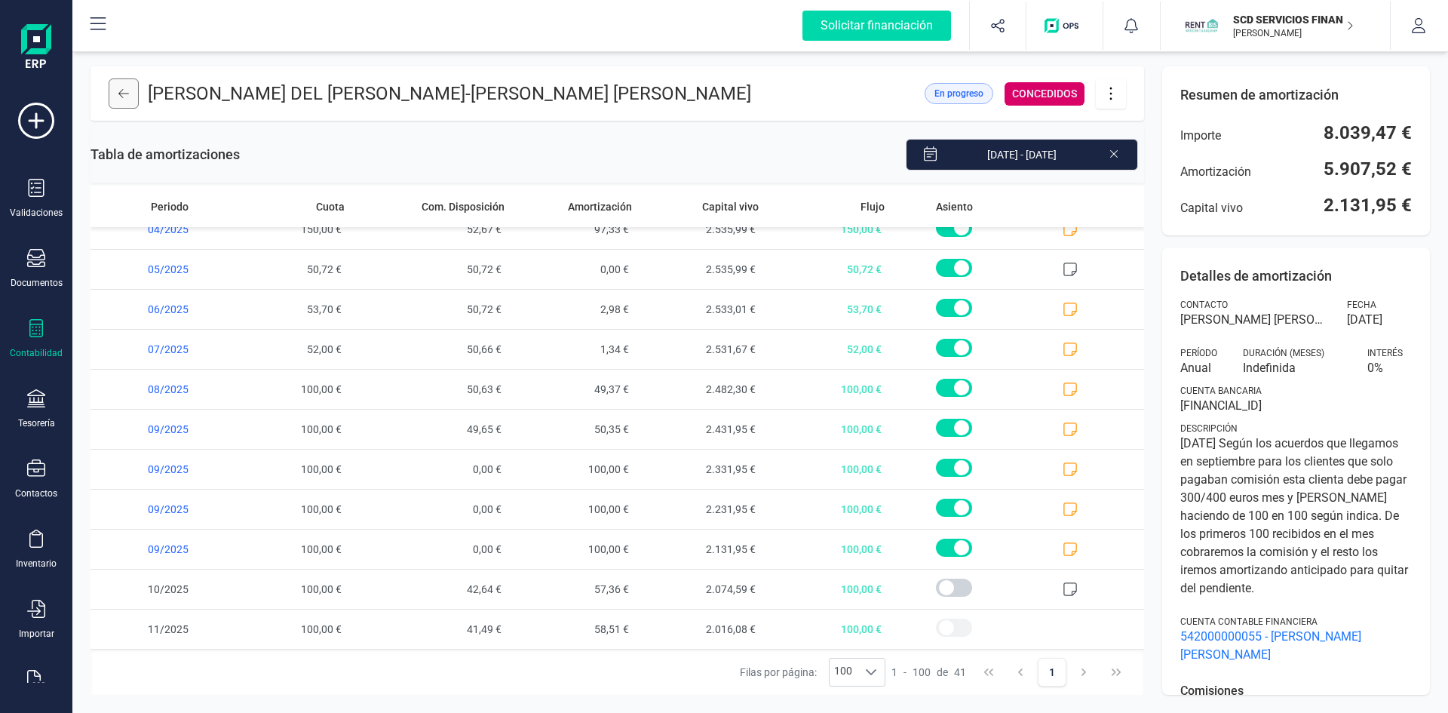
click at [120, 97] on icon at bounding box center [123, 93] width 11 height 12
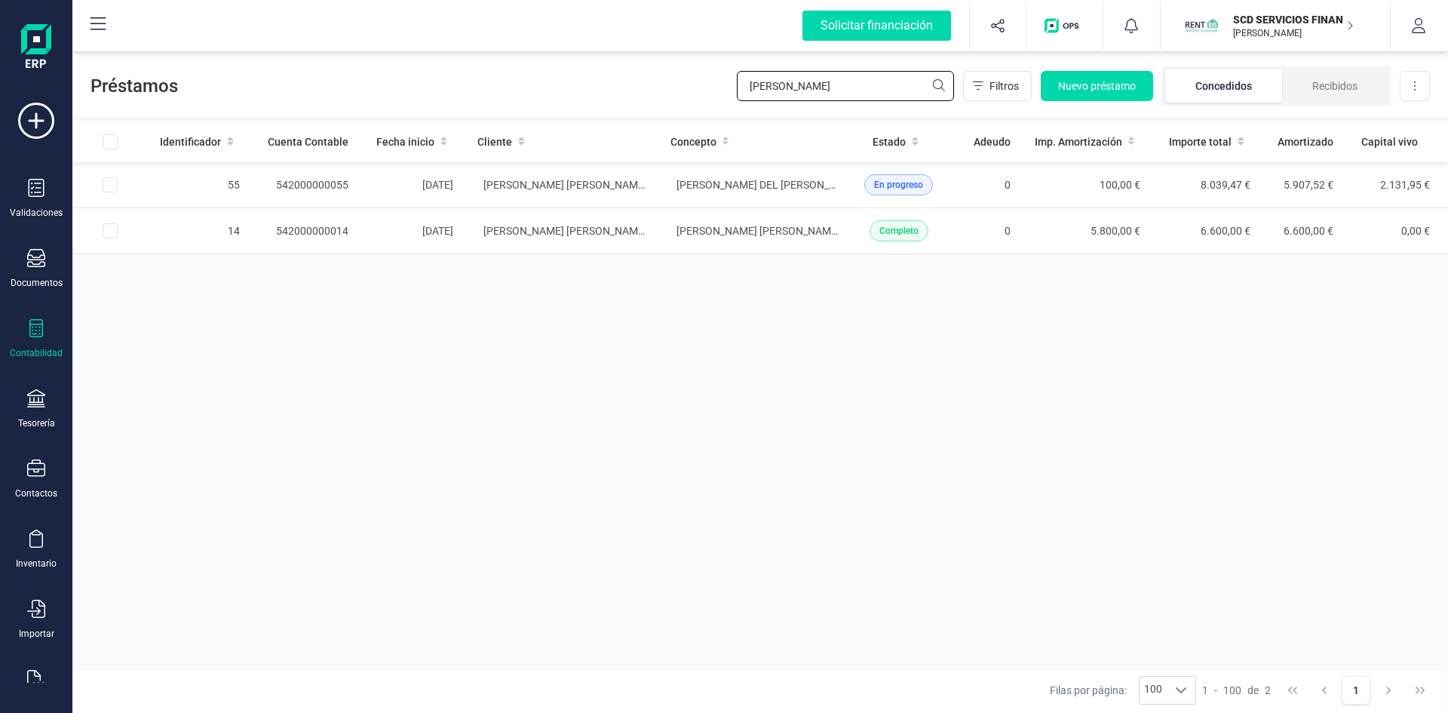
drag, startPoint x: 836, startPoint y: 83, endPoint x: 543, endPoint y: 109, distance: 294.5
click at [553, 105] on div "Préstamos castillejo Filtros Nuevo préstamo Concedidos Recibidos Descargar Excel" at bounding box center [759, 82] width 1375 height 69
type input "parada"
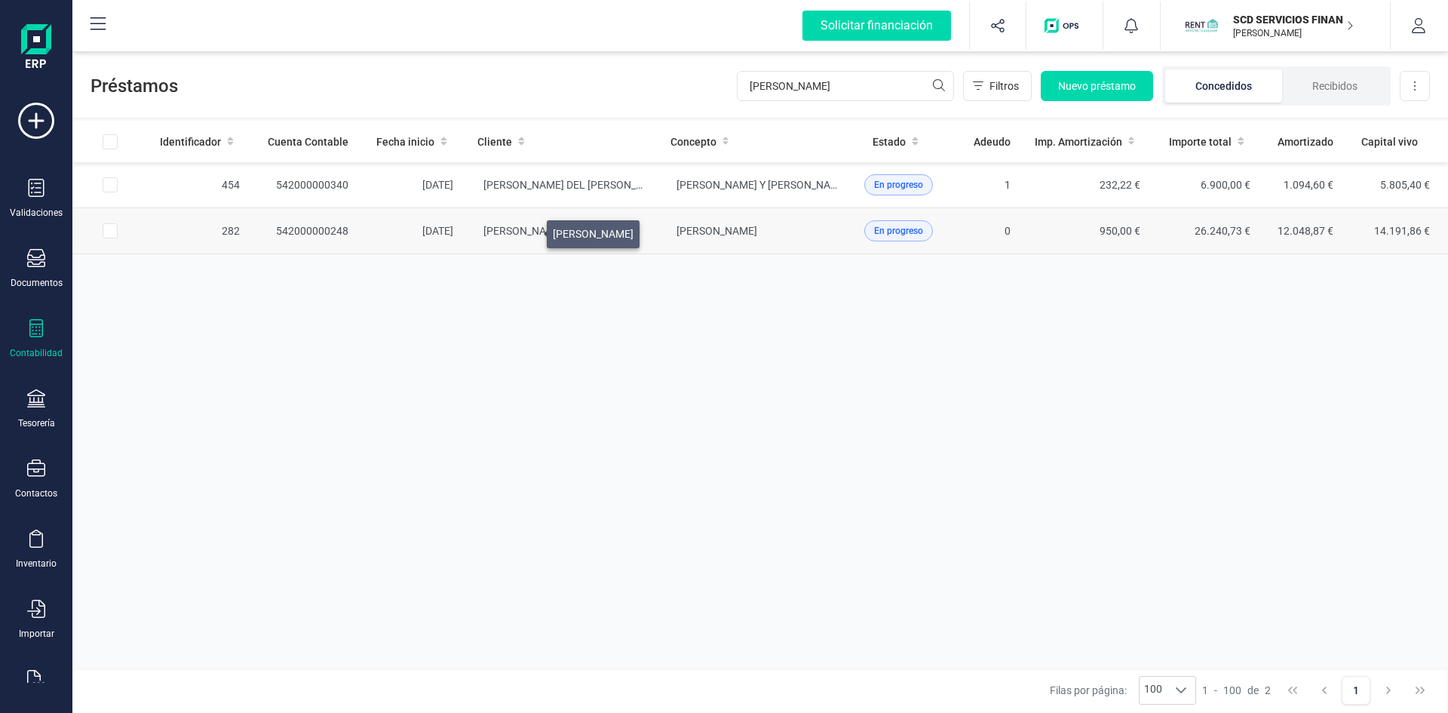
click at [529, 230] on span "[PERSON_NAME]" at bounding box center [523, 231] width 81 height 12
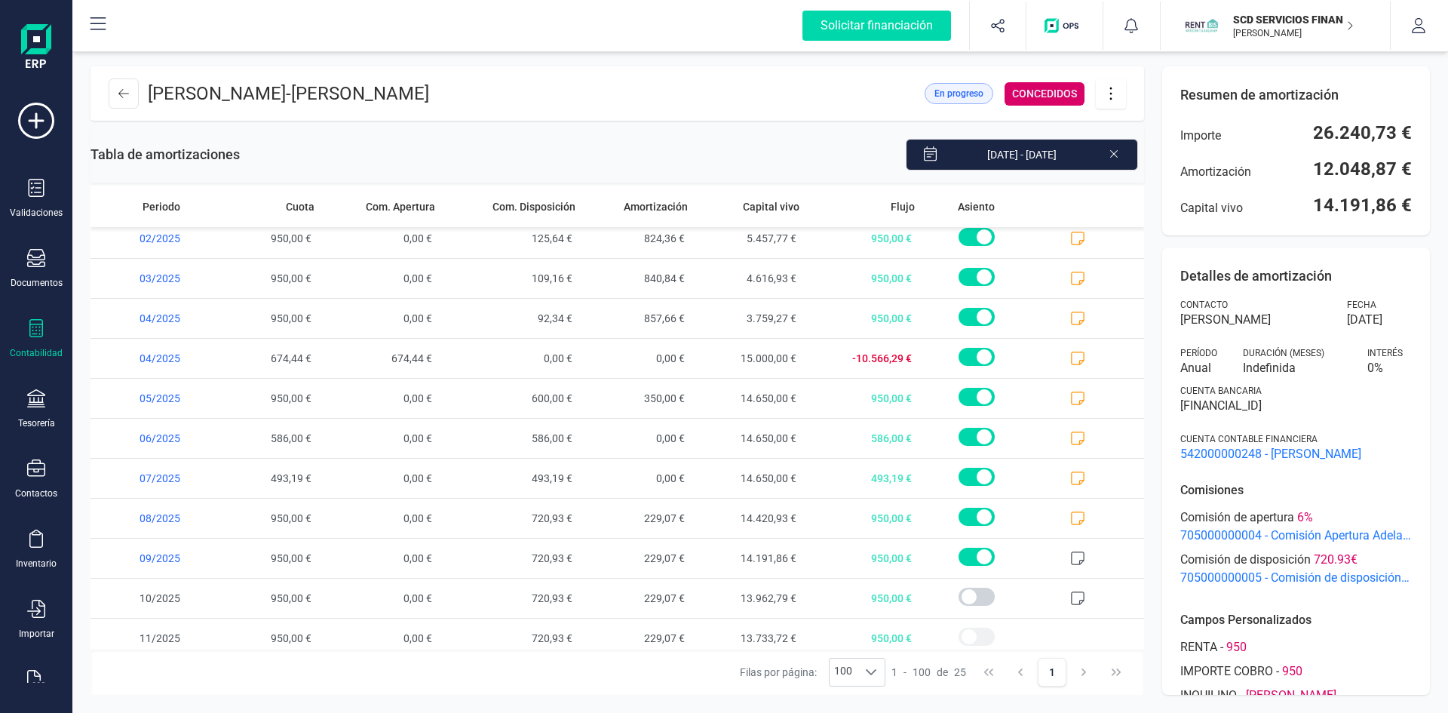
scroll to position [577, 0]
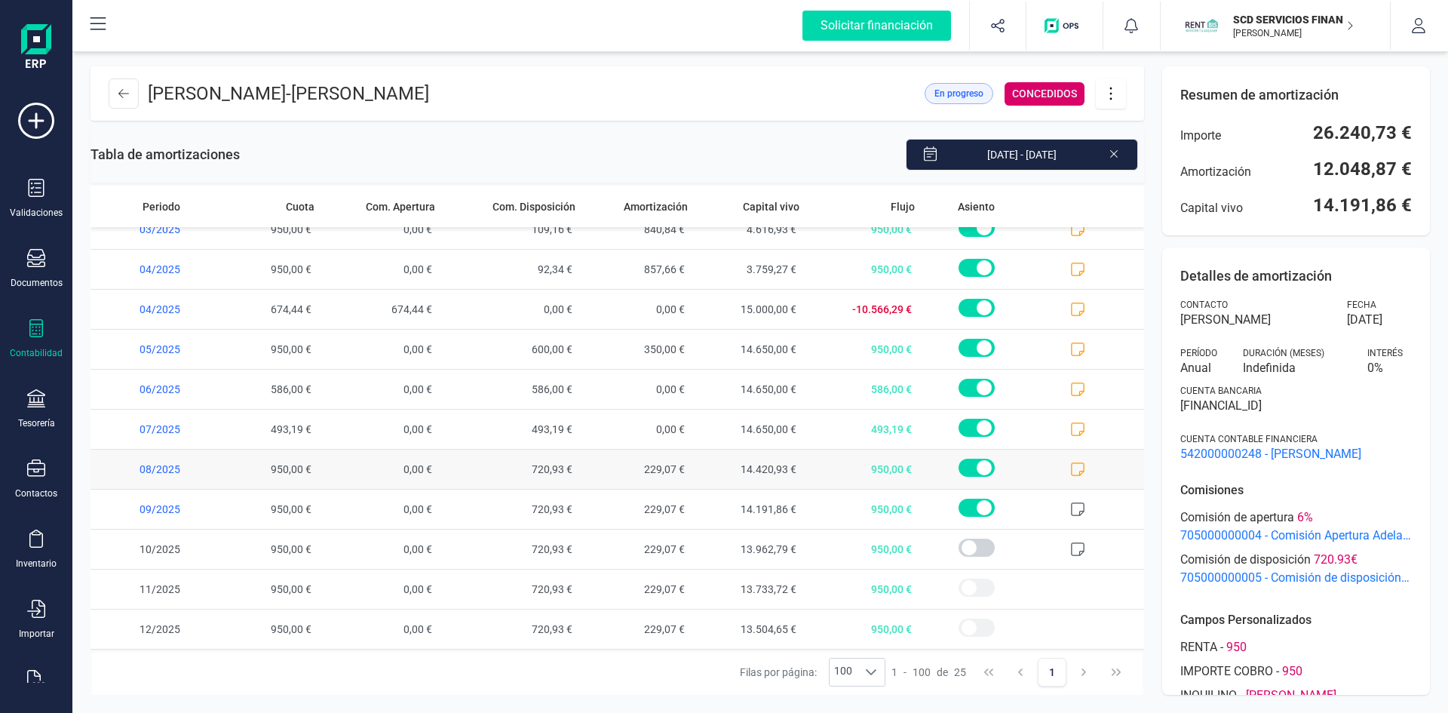
click at [1070, 469] on icon at bounding box center [1077, 468] width 15 height 15
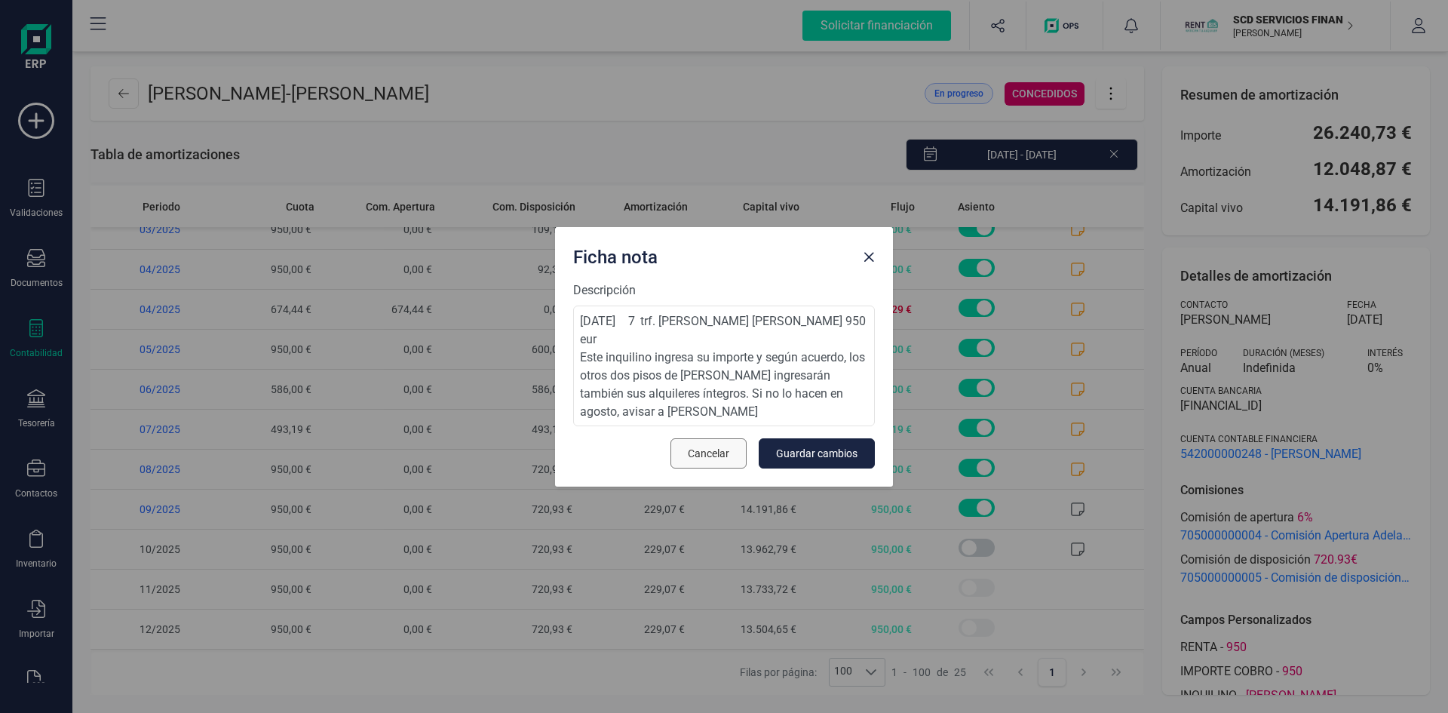
click at [729, 454] on span "Cancelar" at bounding box center [708, 453] width 41 height 15
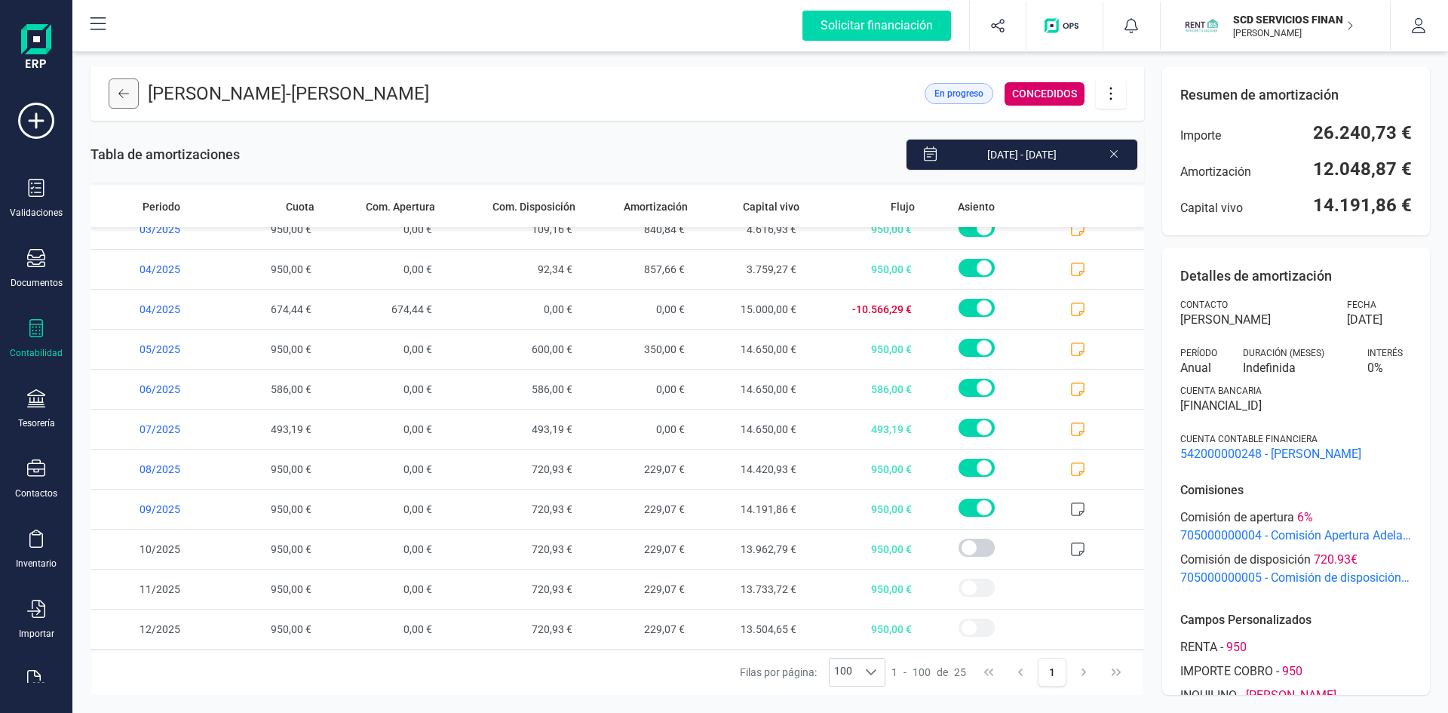
click at [124, 94] on icon at bounding box center [123, 93] width 11 height 9
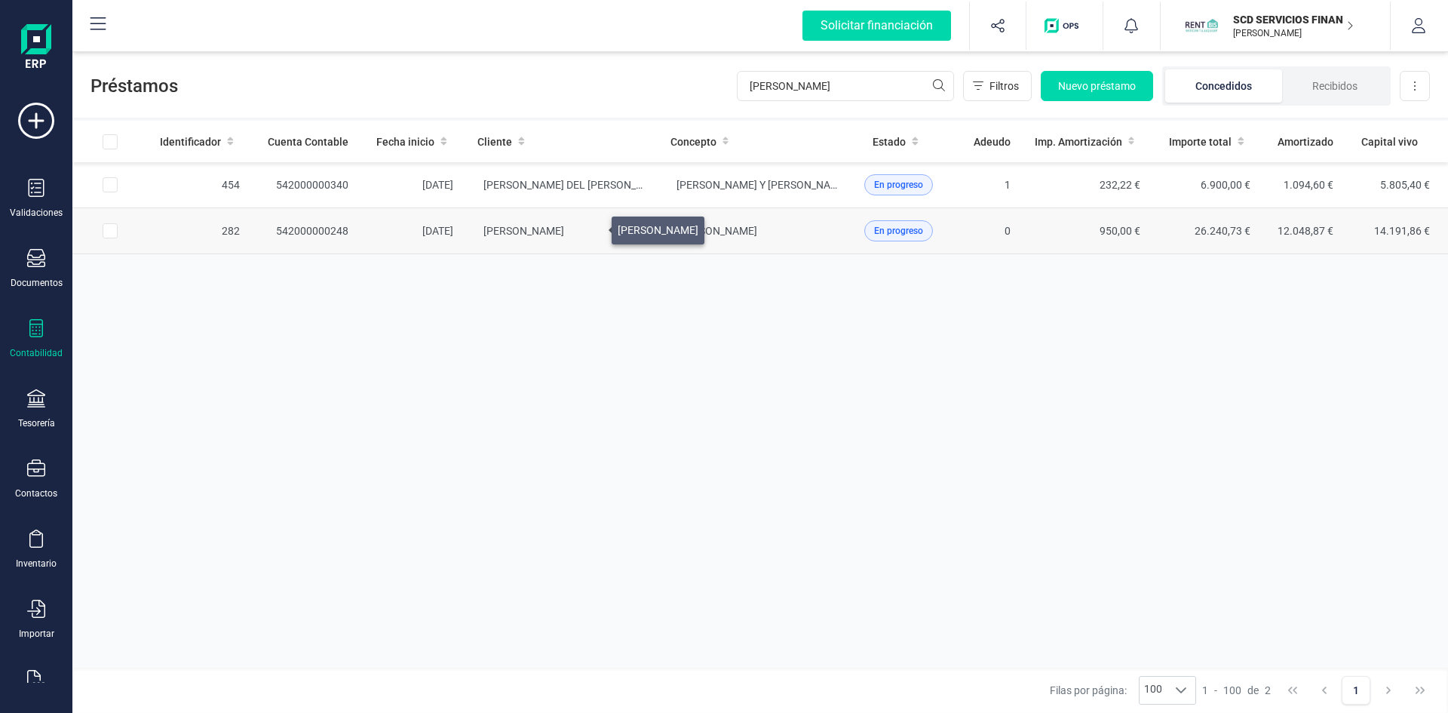
click at [564, 226] on span "[PERSON_NAME]" at bounding box center [523, 231] width 81 height 12
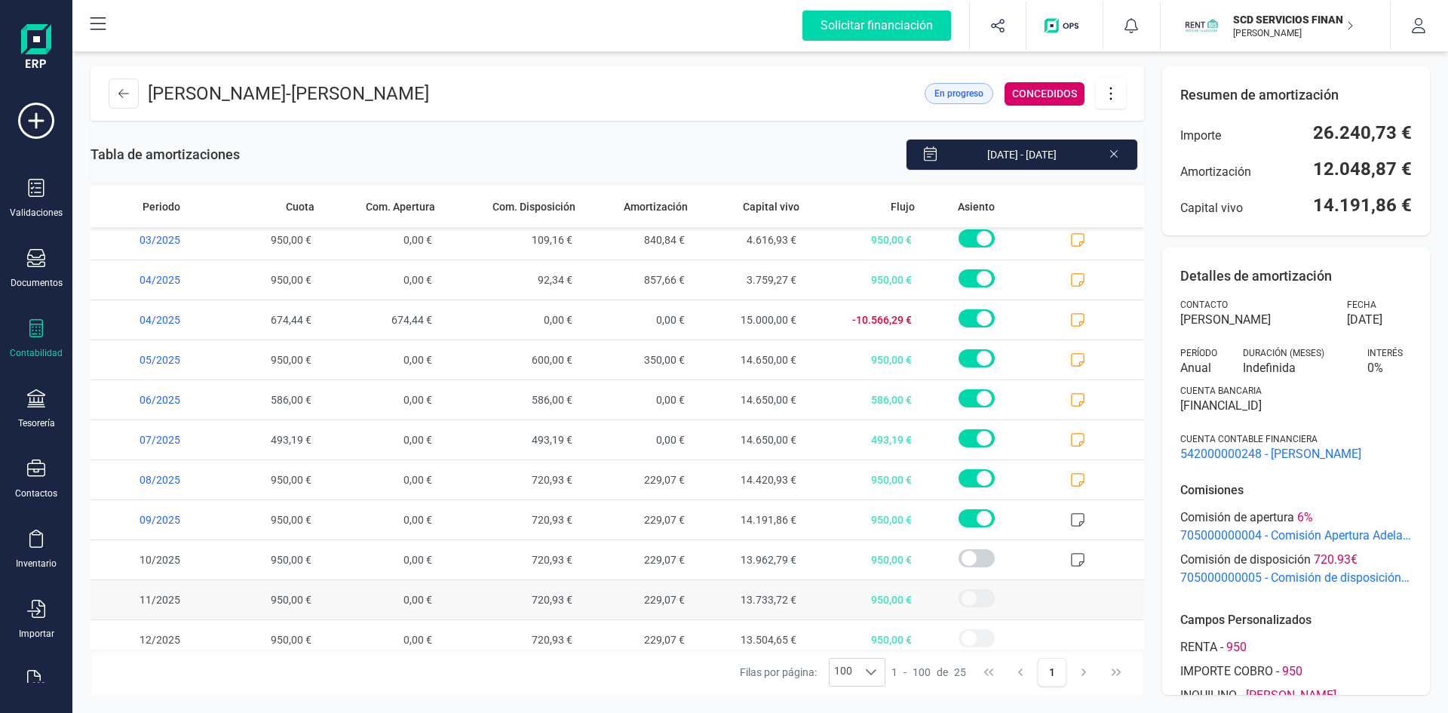
scroll to position [577, 0]
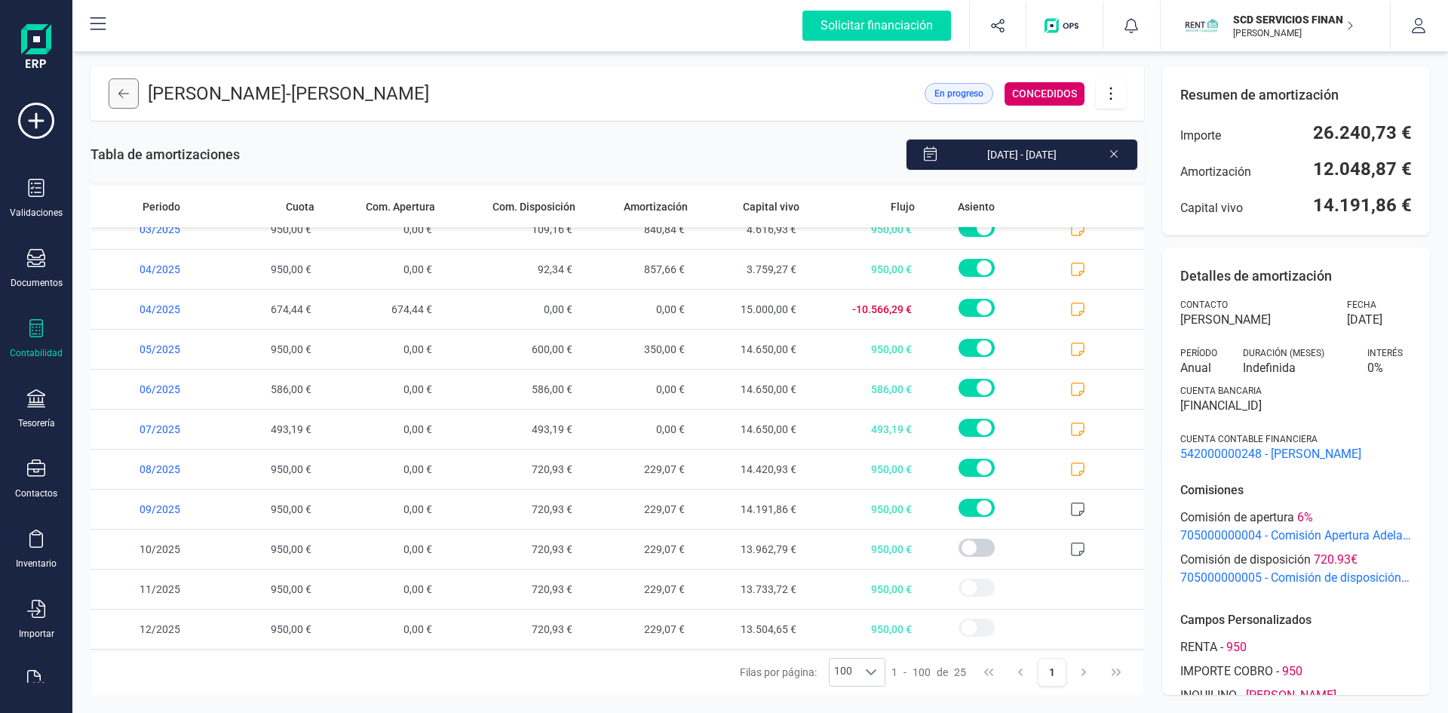
click at [134, 100] on button at bounding box center [124, 93] width 30 height 30
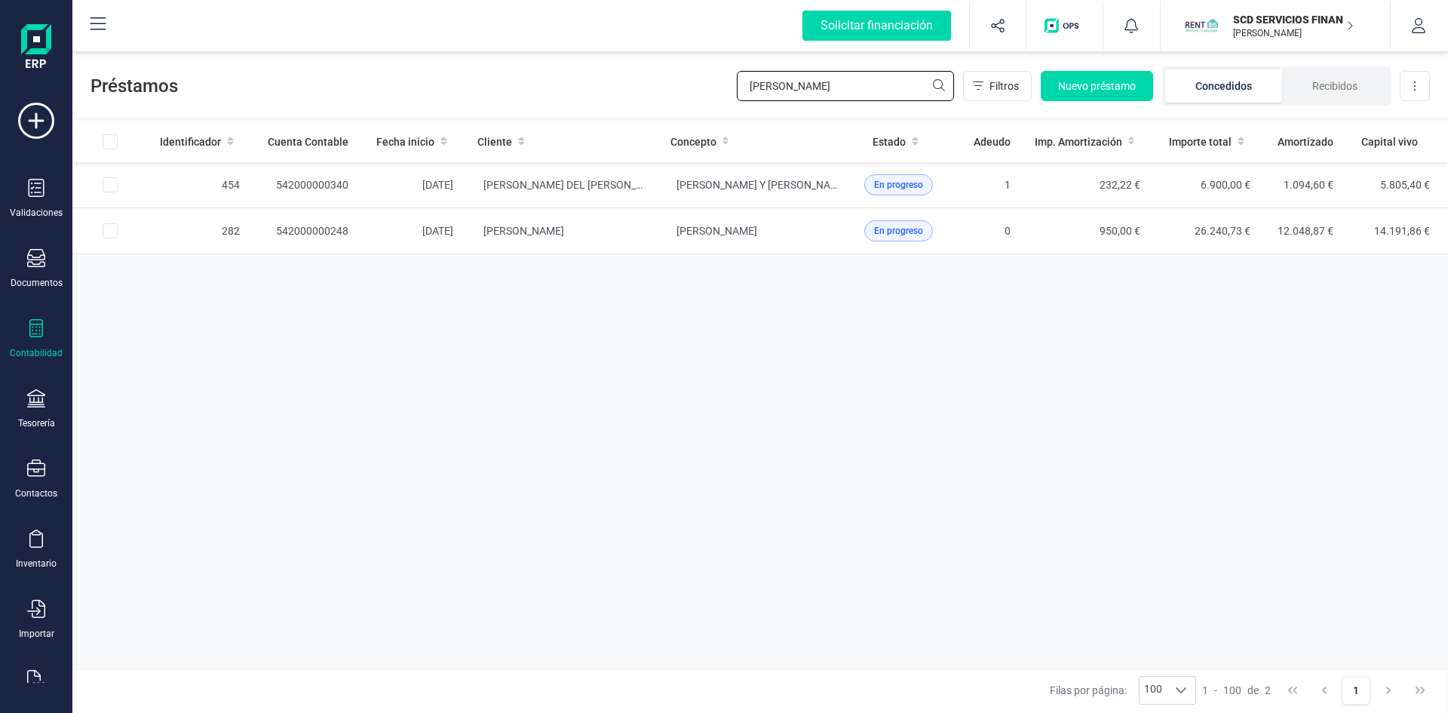
drag, startPoint x: 804, startPoint y: 84, endPoint x: 598, endPoint y: 91, distance: 206.0
click at [631, 90] on div "Préstamos parada Filtros Nuevo préstamo Concedidos Recibidos Descargar Excel" at bounding box center [759, 82] width 1375 height 69
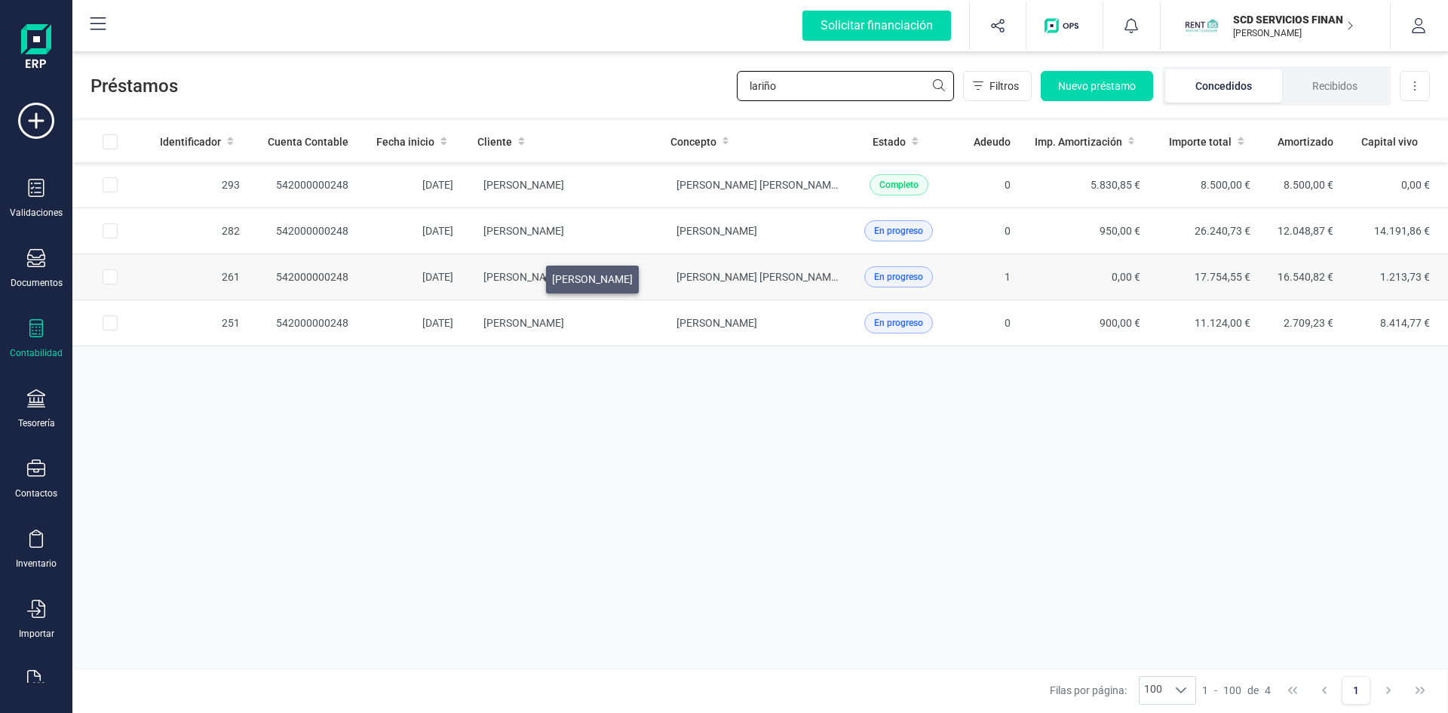
type input "lariño"
click at [528, 275] on span "[PERSON_NAME]" at bounding box center [523, 277] width 81 height 12
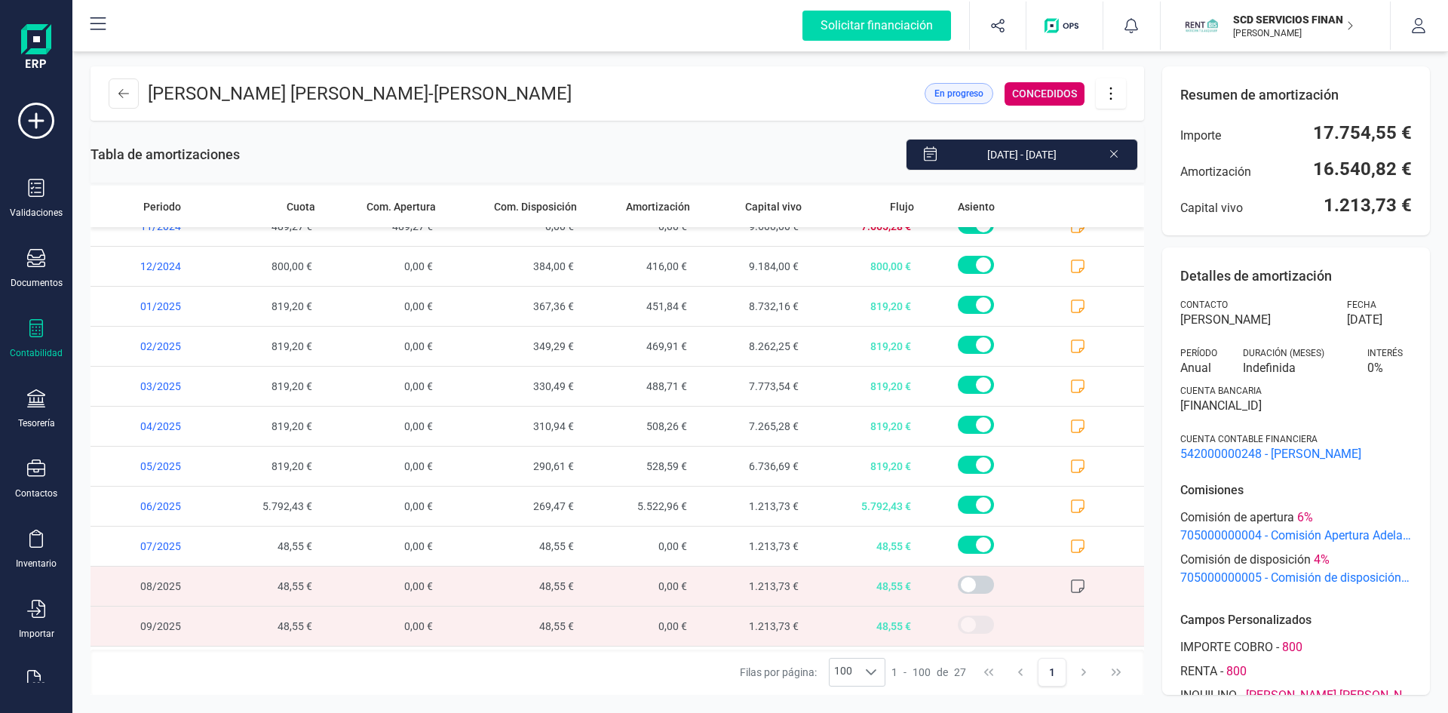
scroll to position [657, 0]
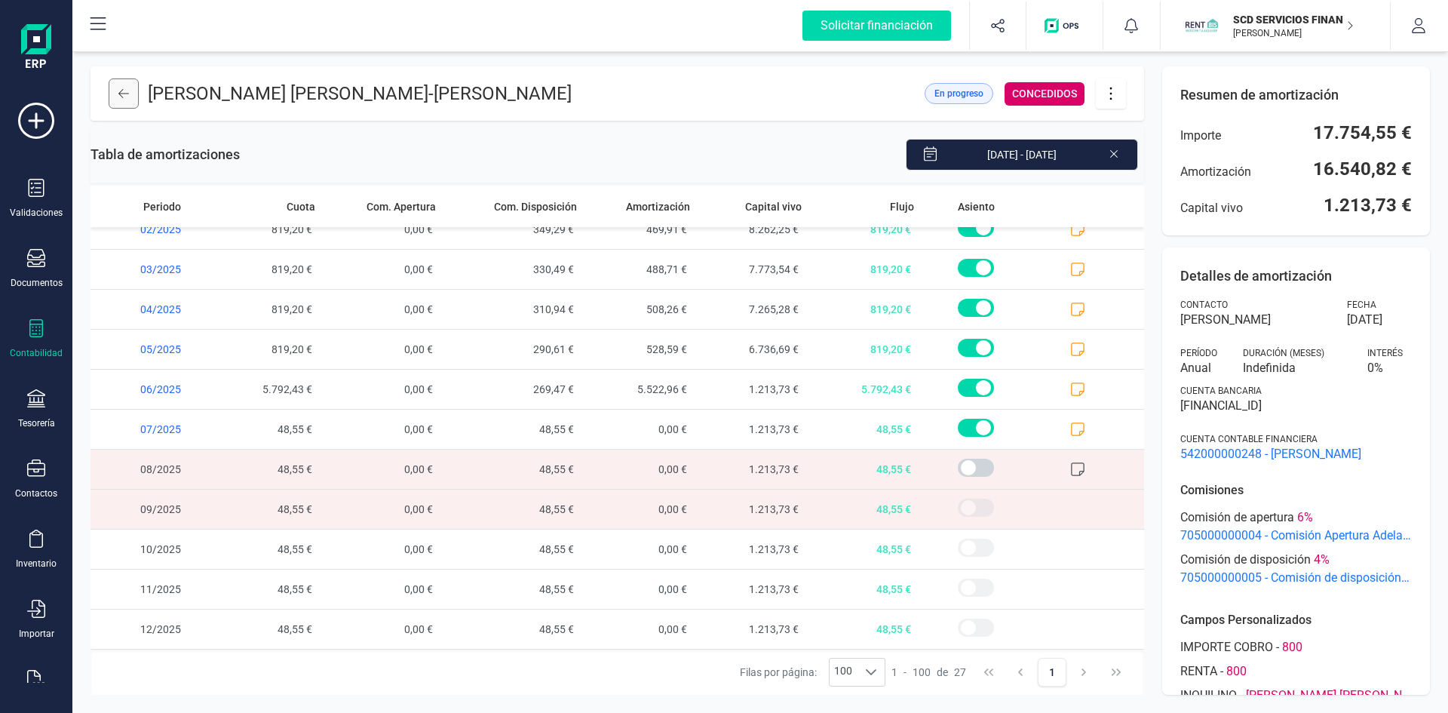
click at [123, 98] on icon at bounding box center [123, 93] width 11 height 12
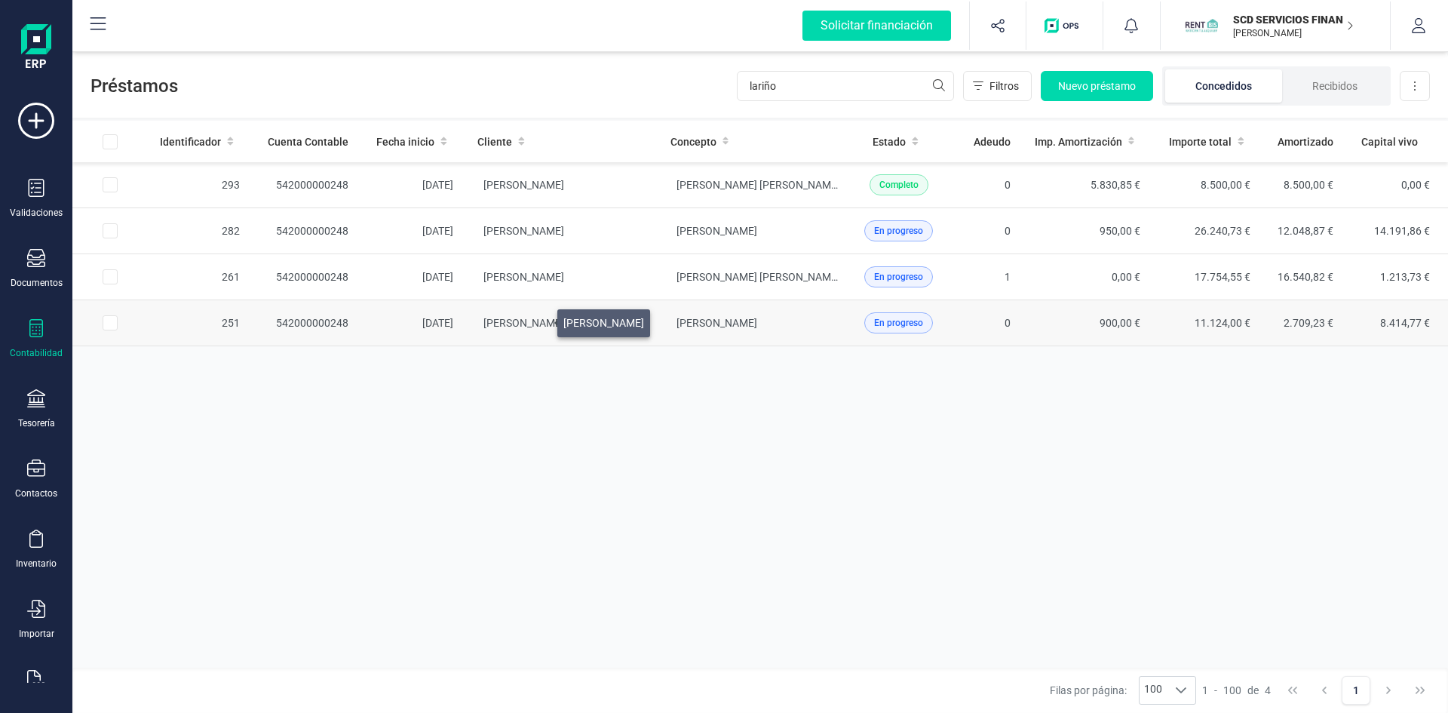
click at [539, 319] on span "[PERSON_NAME]" at bounding box center [523, 323] width 81 height 12
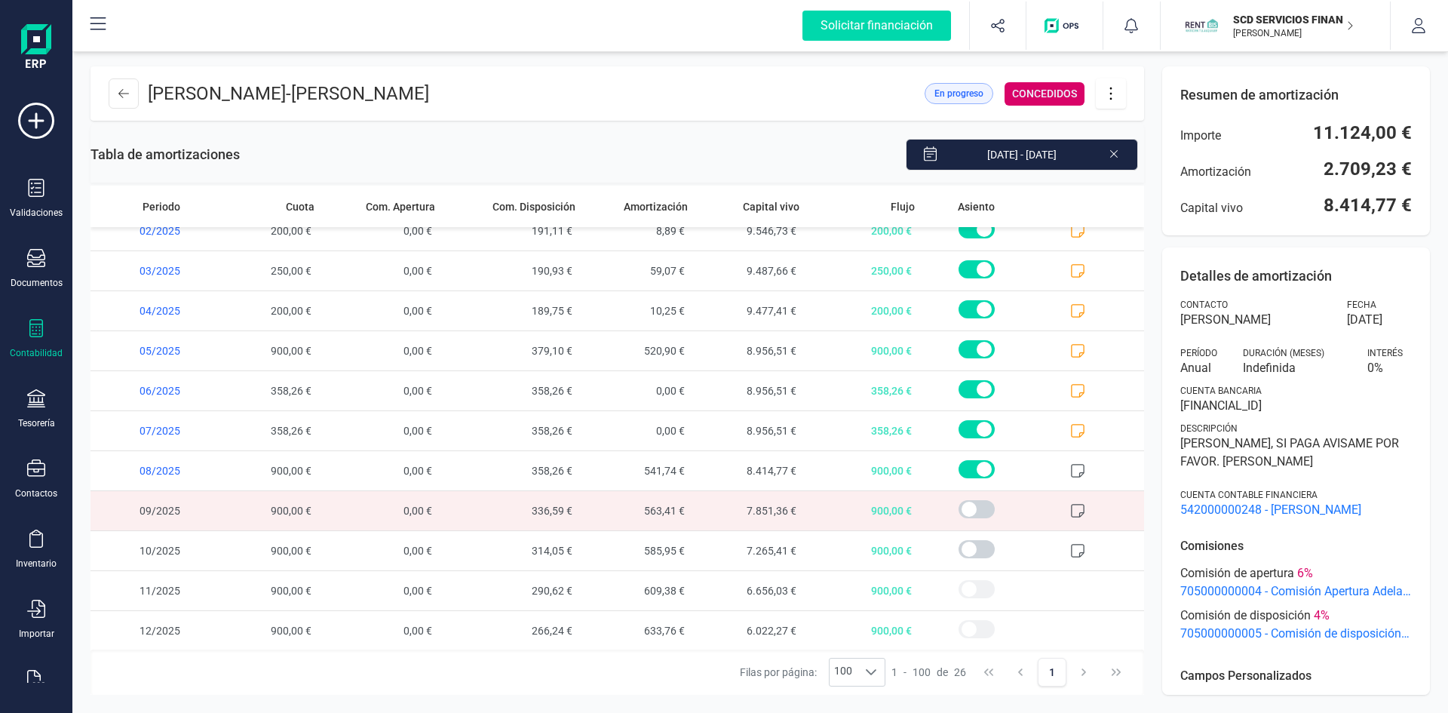
scroll to position [617, 0]
click at [124, 94] on icon at bounding box center [123, 93] width 11 height 9
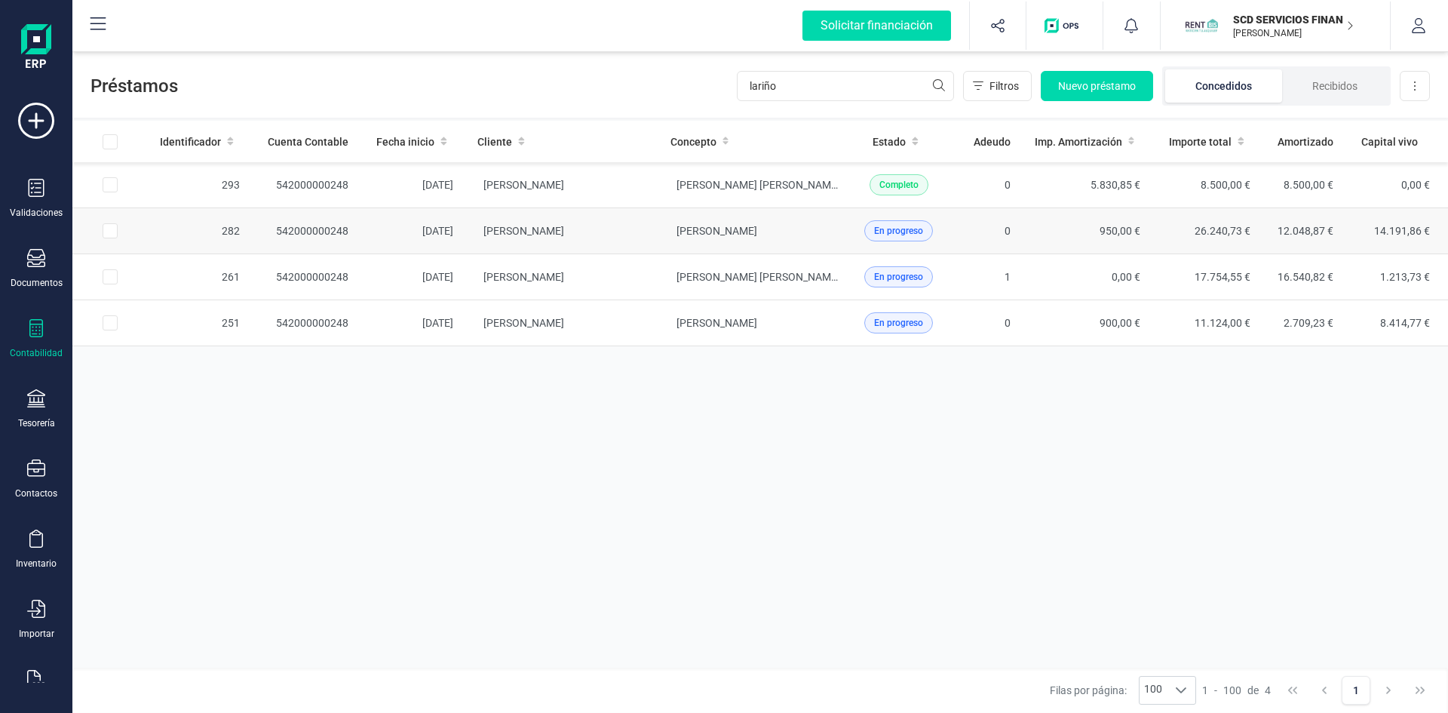
click at [912, 231] on span "En progreso" at bounding box center [898, 231] width 49 height 14
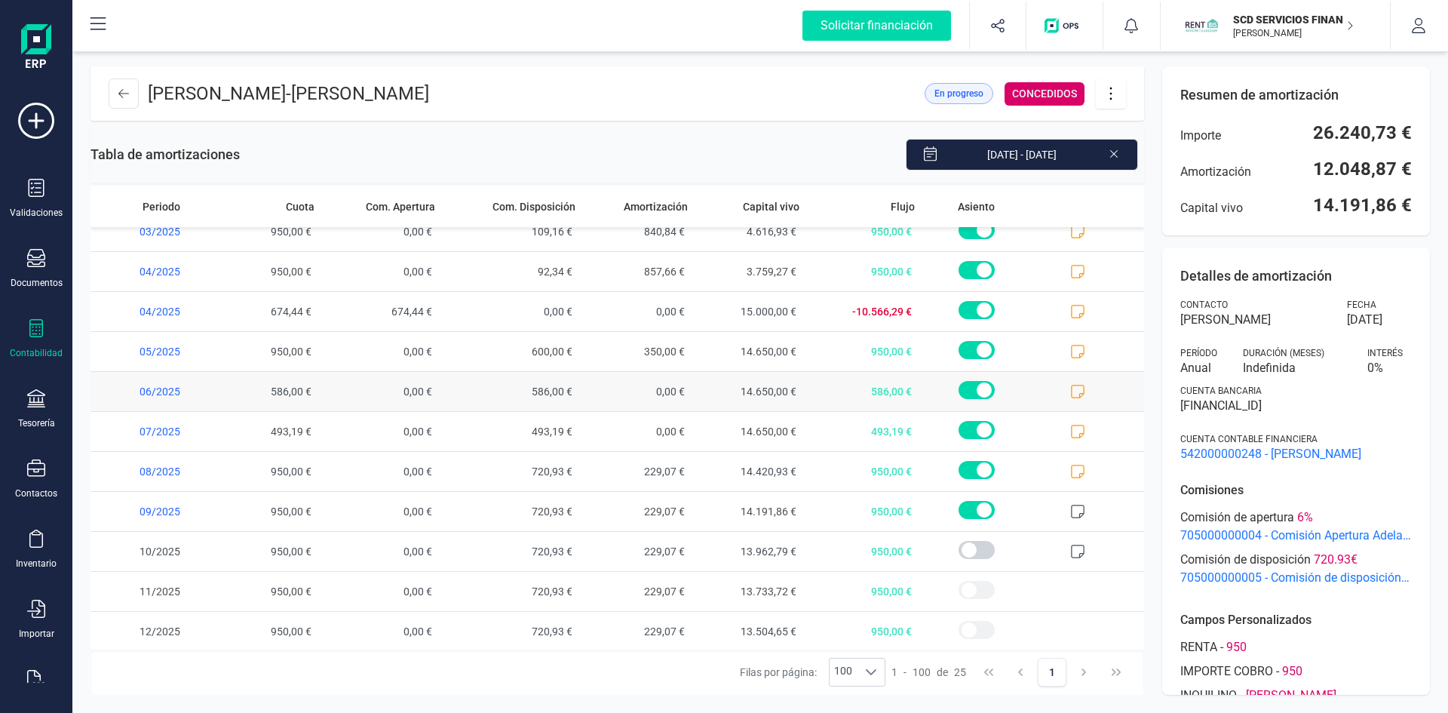
scroll to position [577, 0]
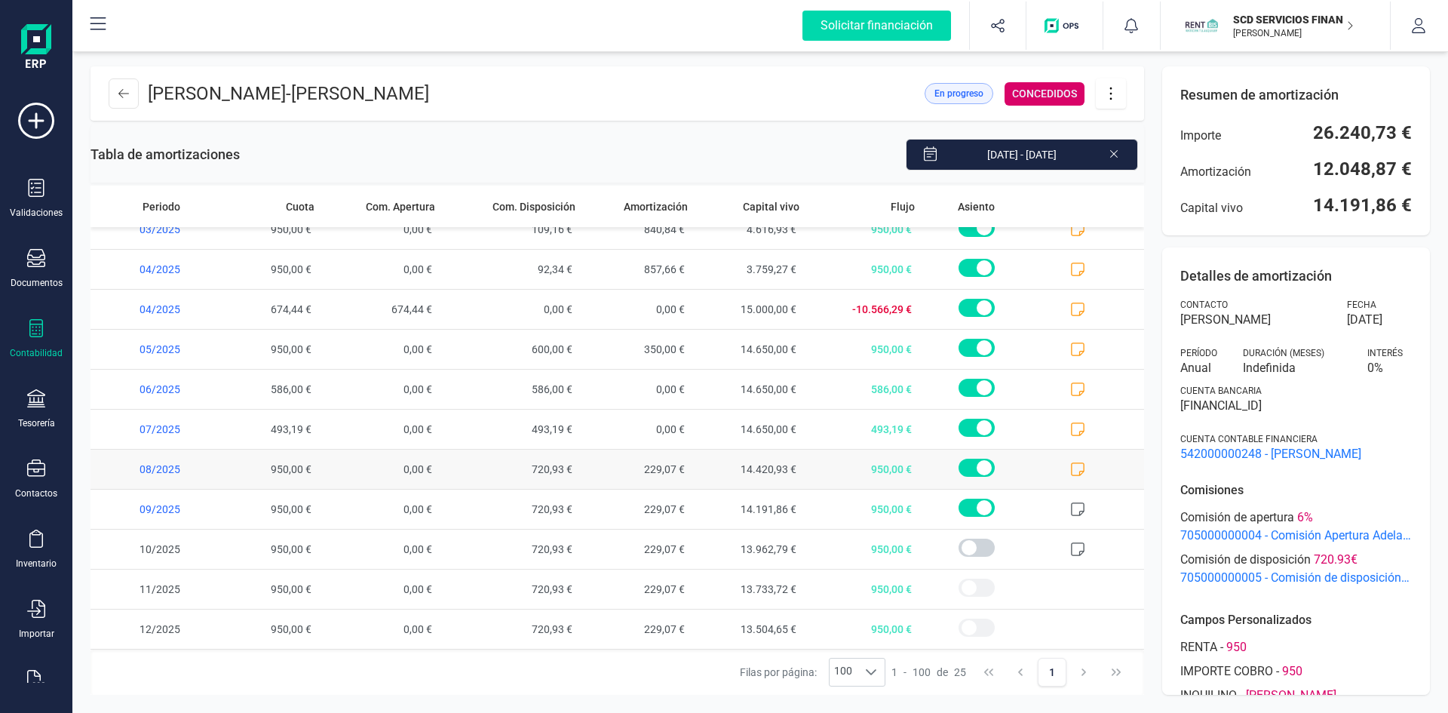
click at [1071, 471] on icon at bounding box center [1078, 469] width 14 height 14
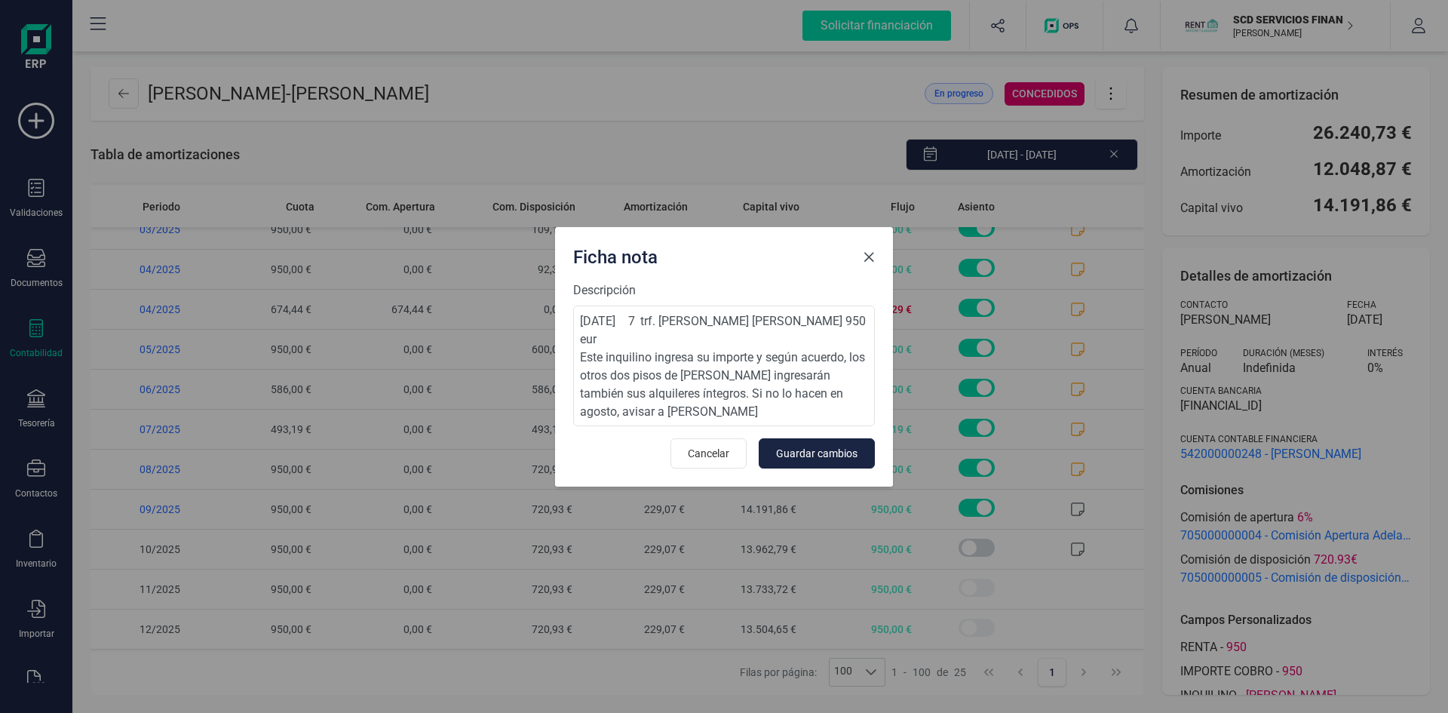
click at [871, 255] on span "Close" at bounding box center [869, 257] width 12 height 12
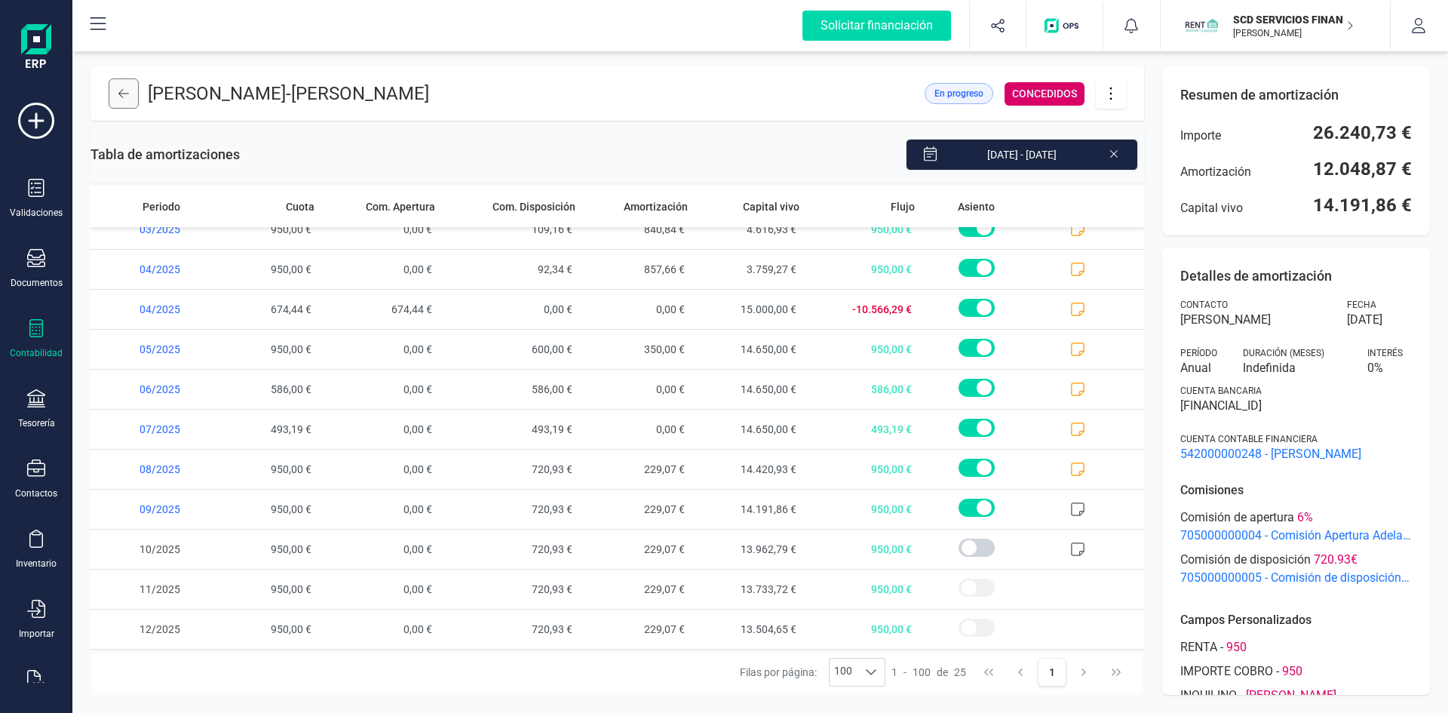
click at [128, 94] on button at bounding box center [124, 93] width 30 height 30
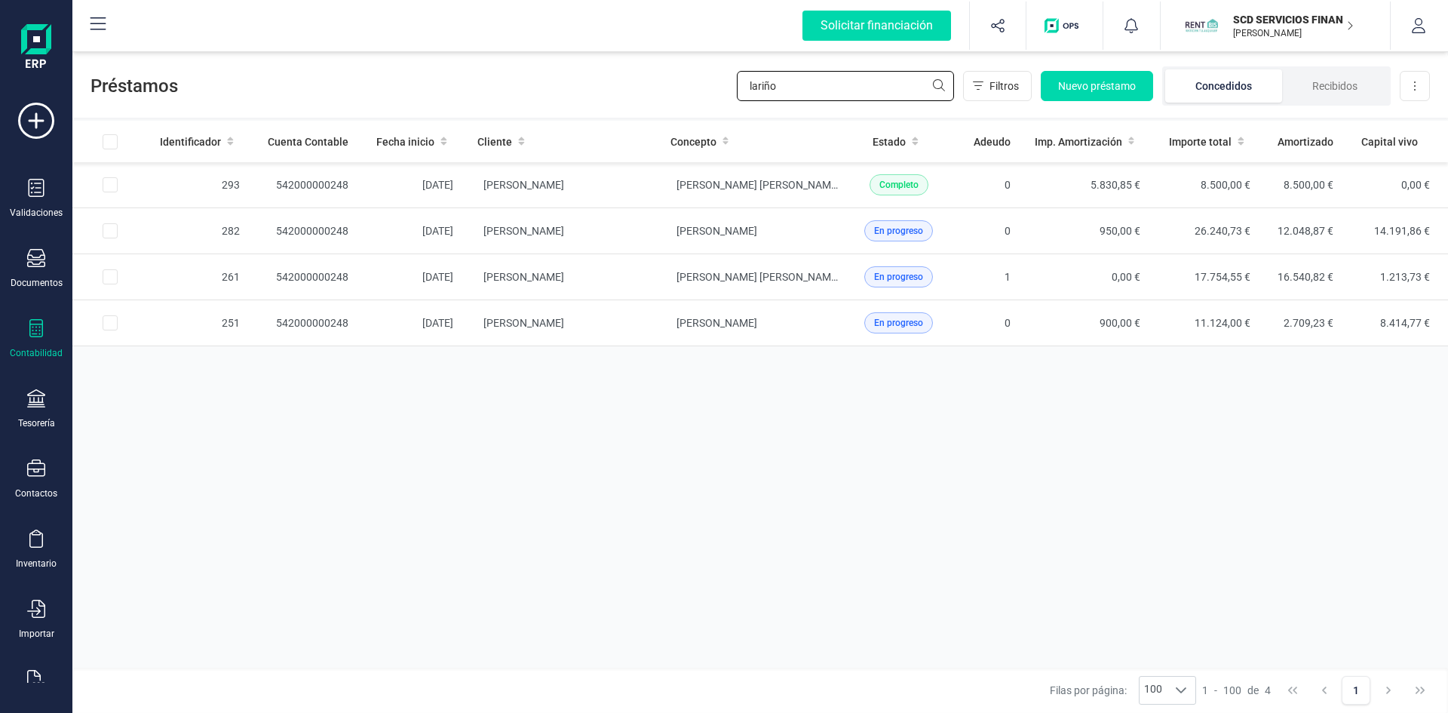
drag, startPoint x: 788, startPoint y: 82, endPoint x: 574, endPoint y: 88, distance: 214.2
click at [575, 88] on div "Préstamos lariño Filtros Nuevo préstamo Concedidos Recibidos Descargar Excel" at bounding box center [759, 82] width 1375 height 69
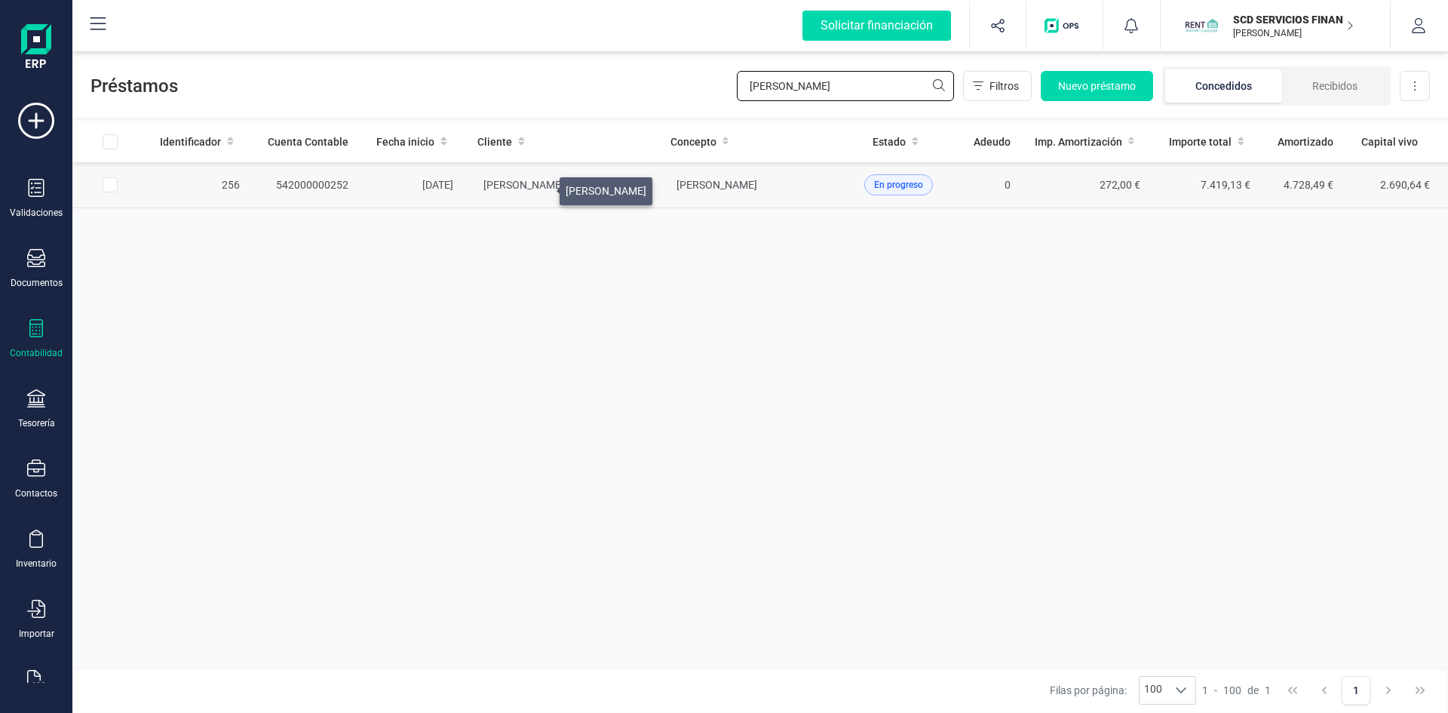
type input "nancy"
click at [541, 186] on span "ELISABET TRAVERIA ROQUER" at bounding box center [523, 185] width 81 height 12
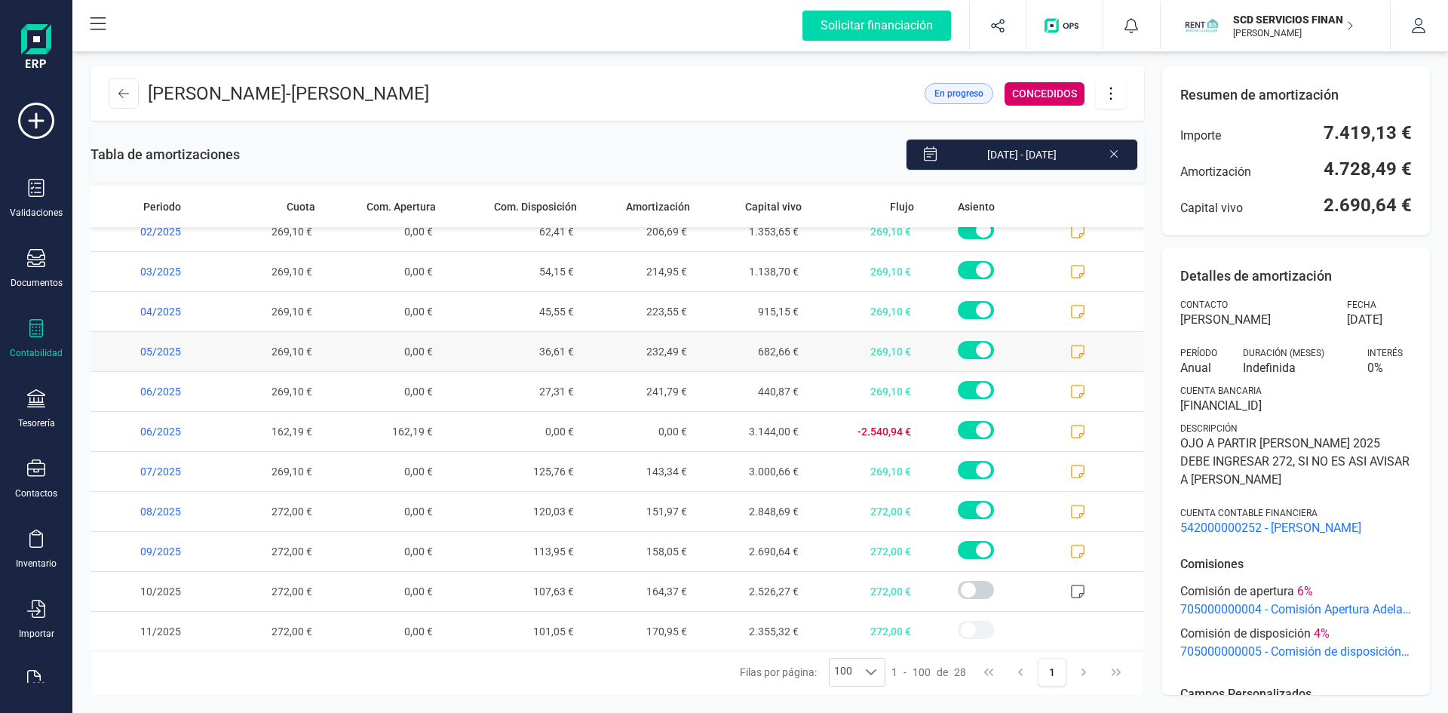
scroll to position [697, 0]
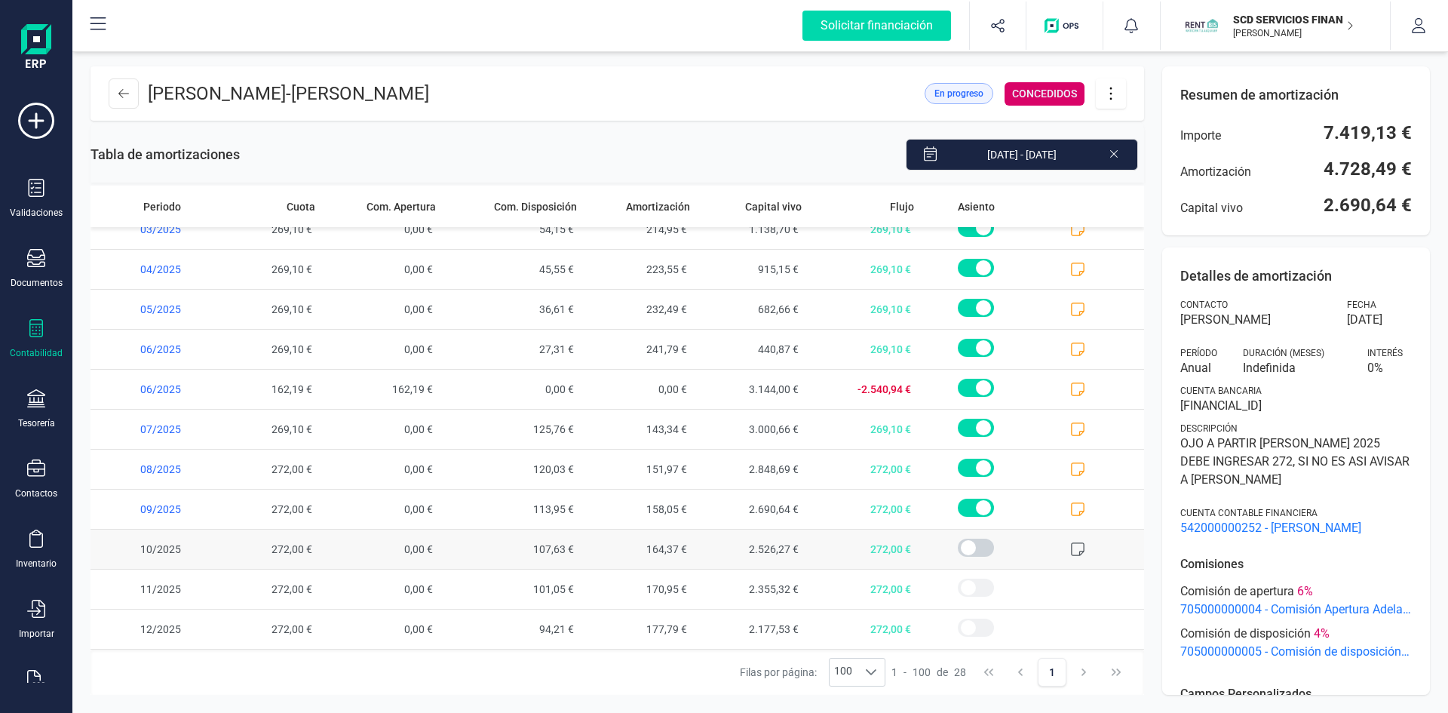
click at [1070, 550] on icon at bounding box center [1077, 548] width 15 height 15
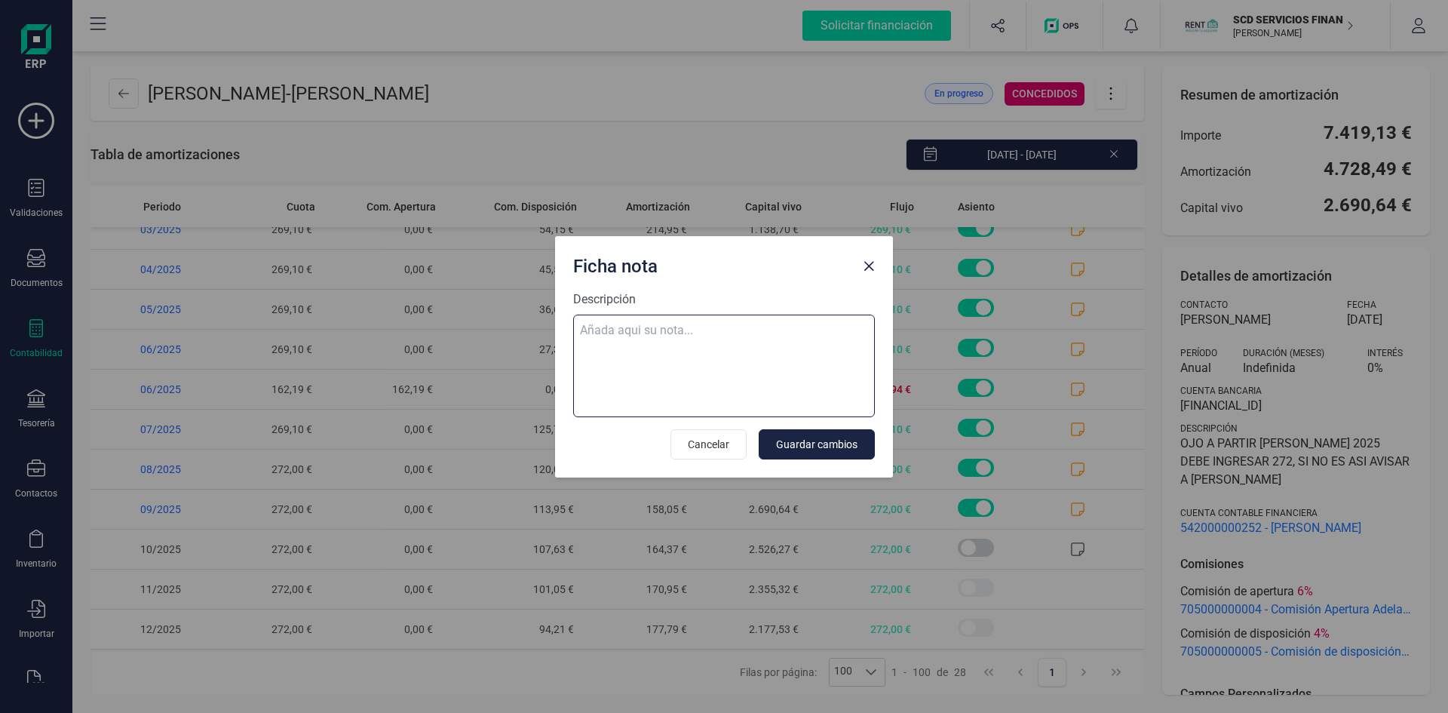
click at [658, 333] on textarea "Descripción" at bounding box center [724, 365] width 302 height 103
paste textarea "30-sep-25 9 trf. nancy elvira viola 270,00 30-sep-25 9 trf. nancy elvira viola …"
type textarea "30-sep-25 9 trf. nancy elvira viola 270,00 30-sep-25 9 trf. nancy elvira viola …"
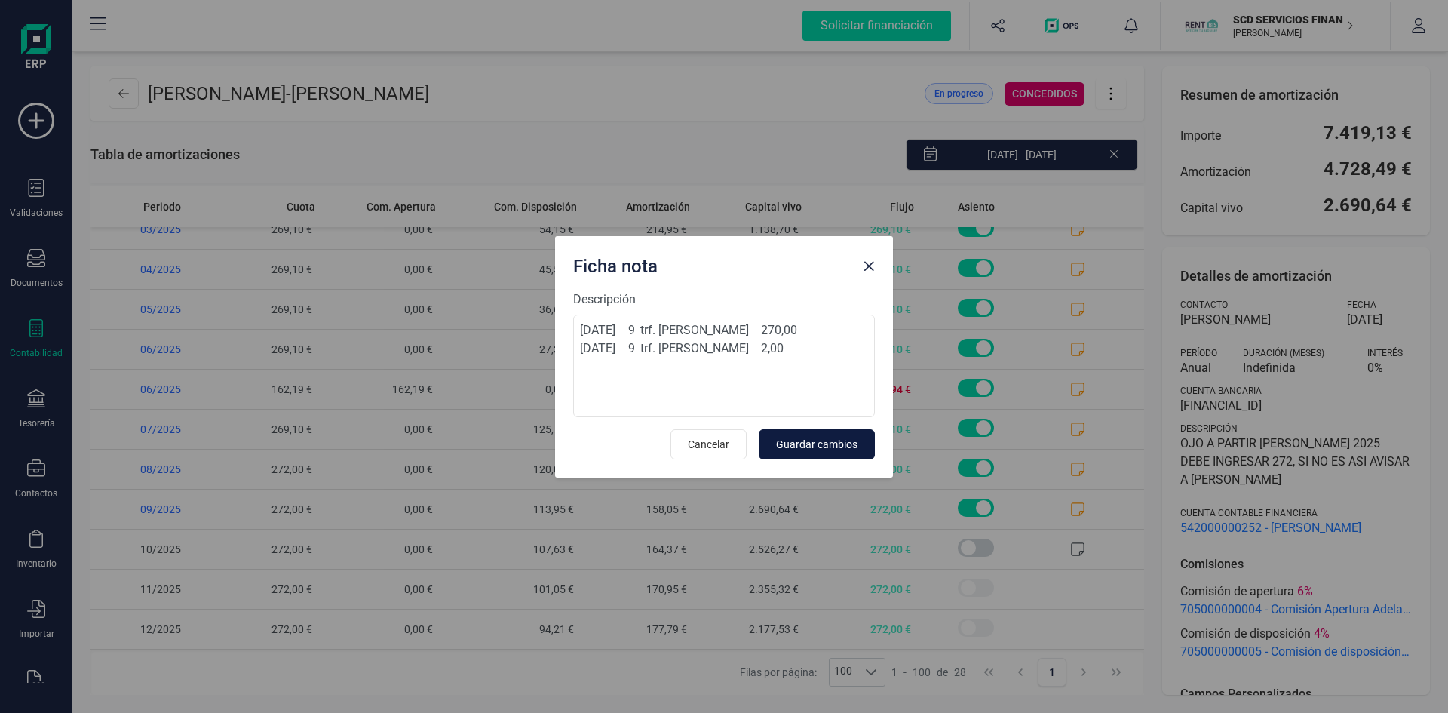
click at [800, 443] on span "Guardar cambios" at bounding box center [816, 444] width 81 height 15
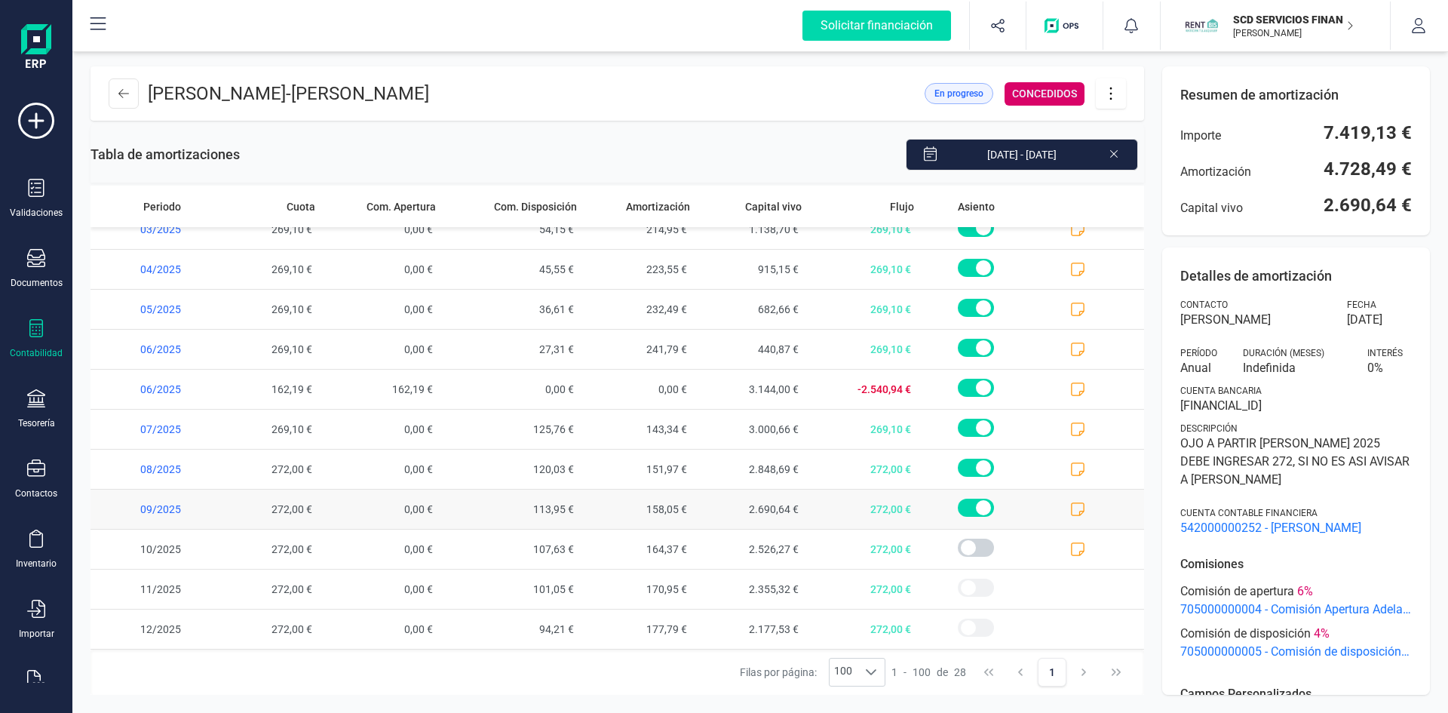
click at [1070, 507] on icon at bounding box center [1077, 508] width 15 height 15
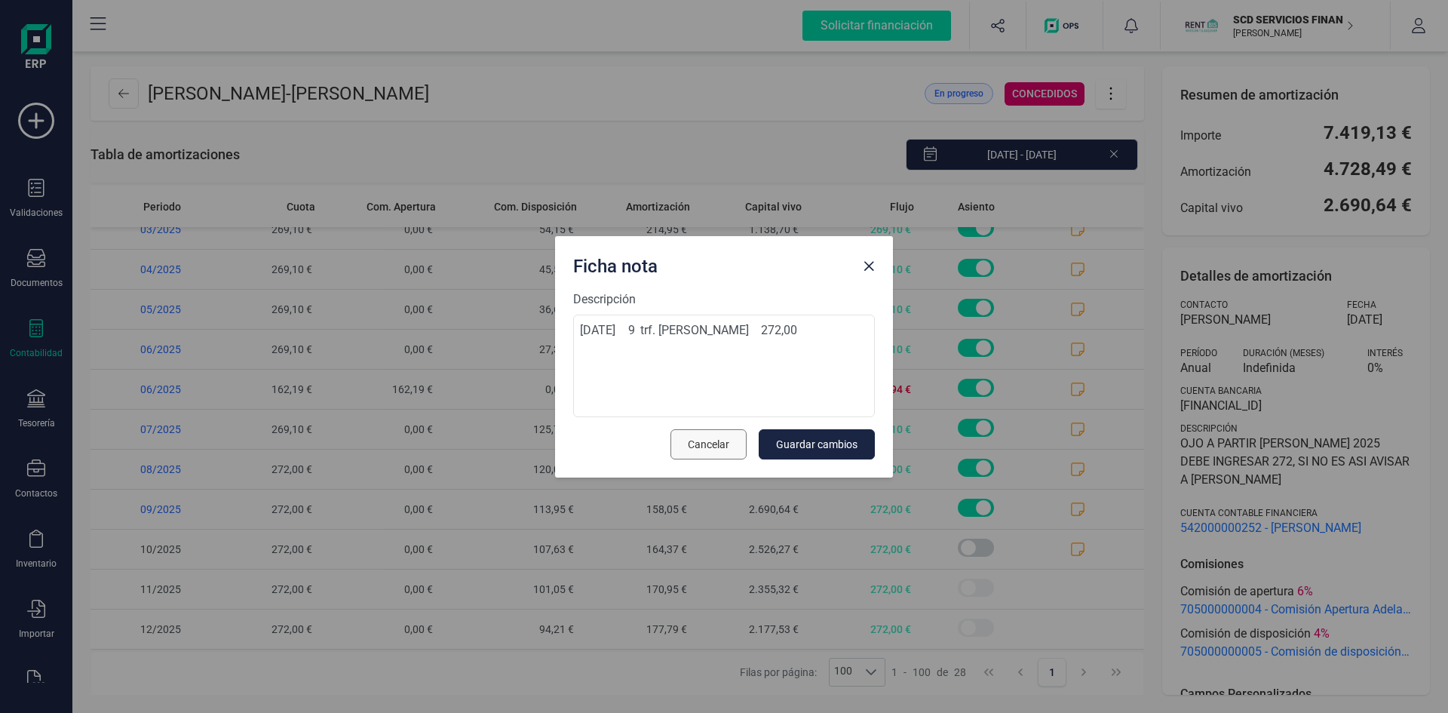
click at [731, 443] on button "Cancelar" at bounding box center [708, 444] width 76 height 30
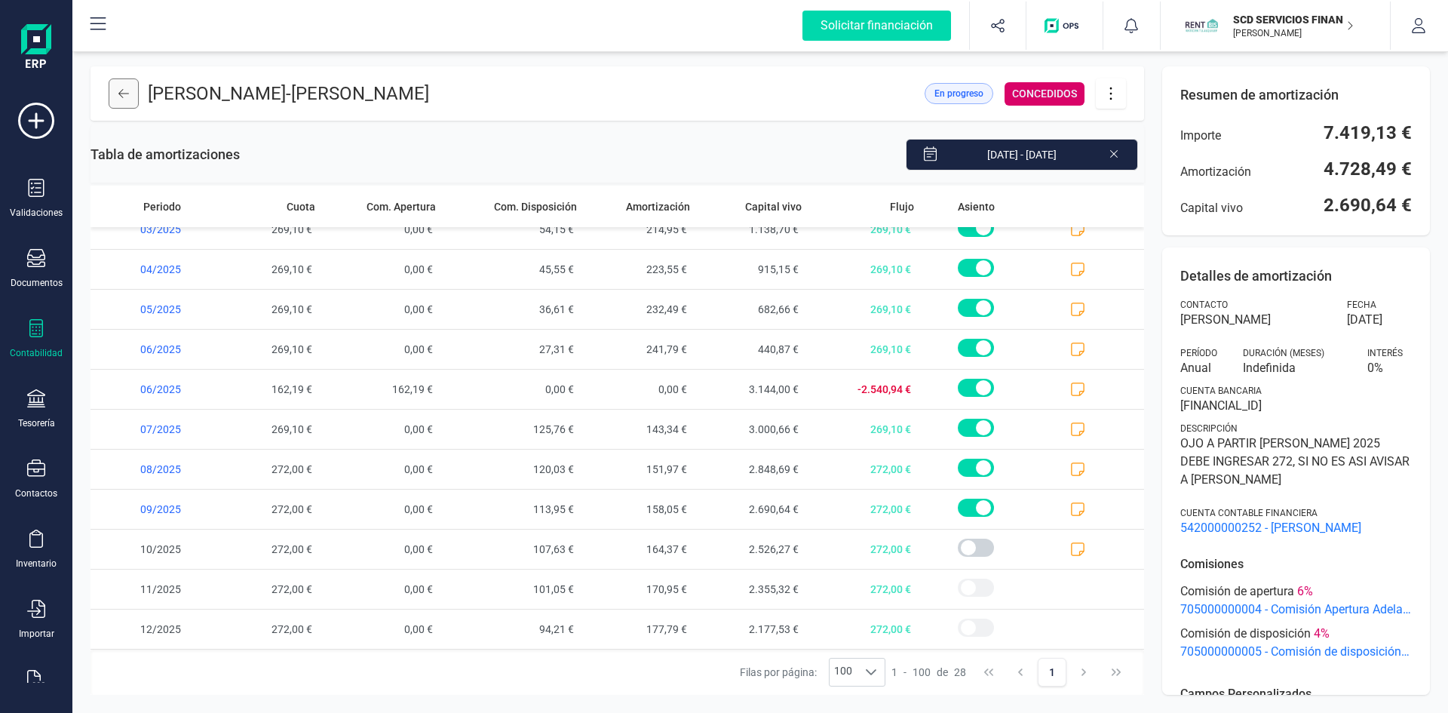
click at [131, 94] on button at bounding box center [124, 93] width 30 height 30
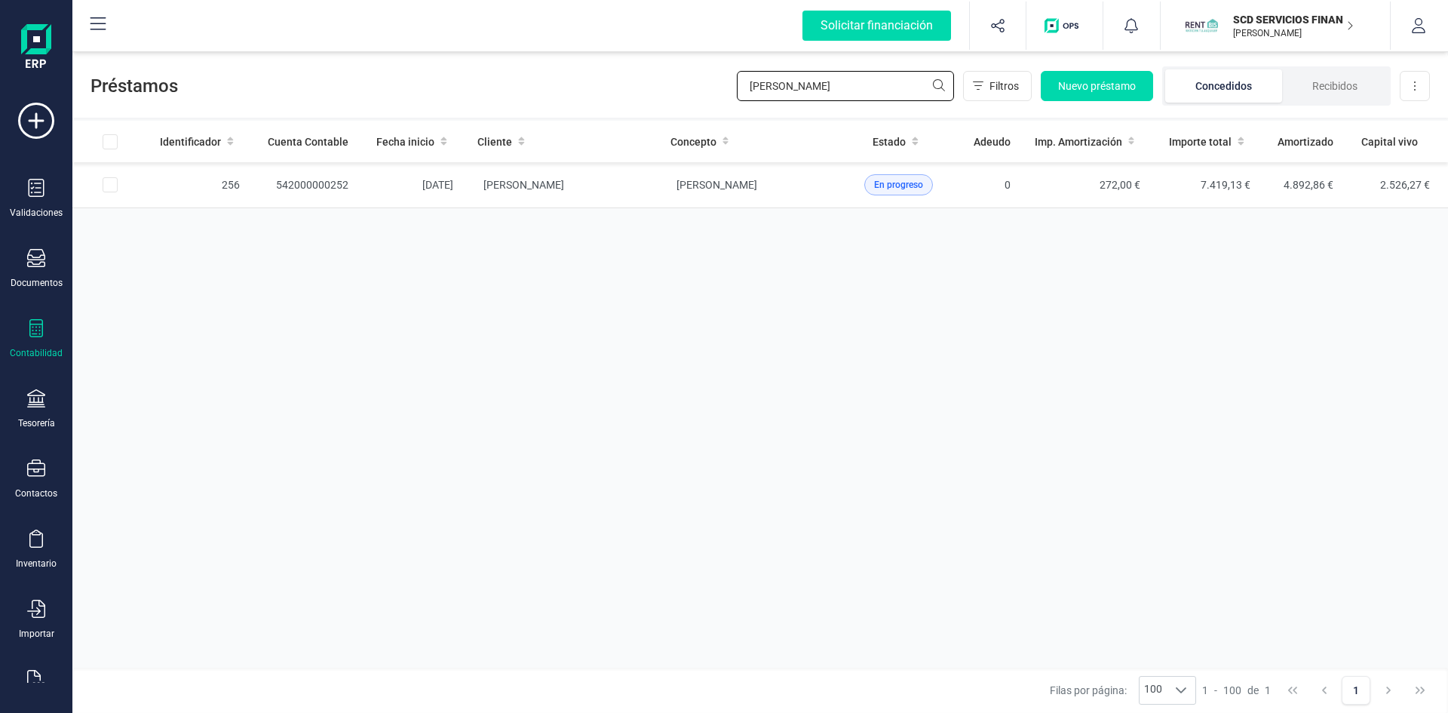
drag, startPoint x: 772, startPoint y: 89, endPoint x: 547, endPoint y: 90, distance: 225.5
click at [619, 89] on div "Préstamos nancy Filtros Nuevo préstamo Concedidos Recibidos Descargar Excel" at bounding box center [759, 82] width 1375 height 69
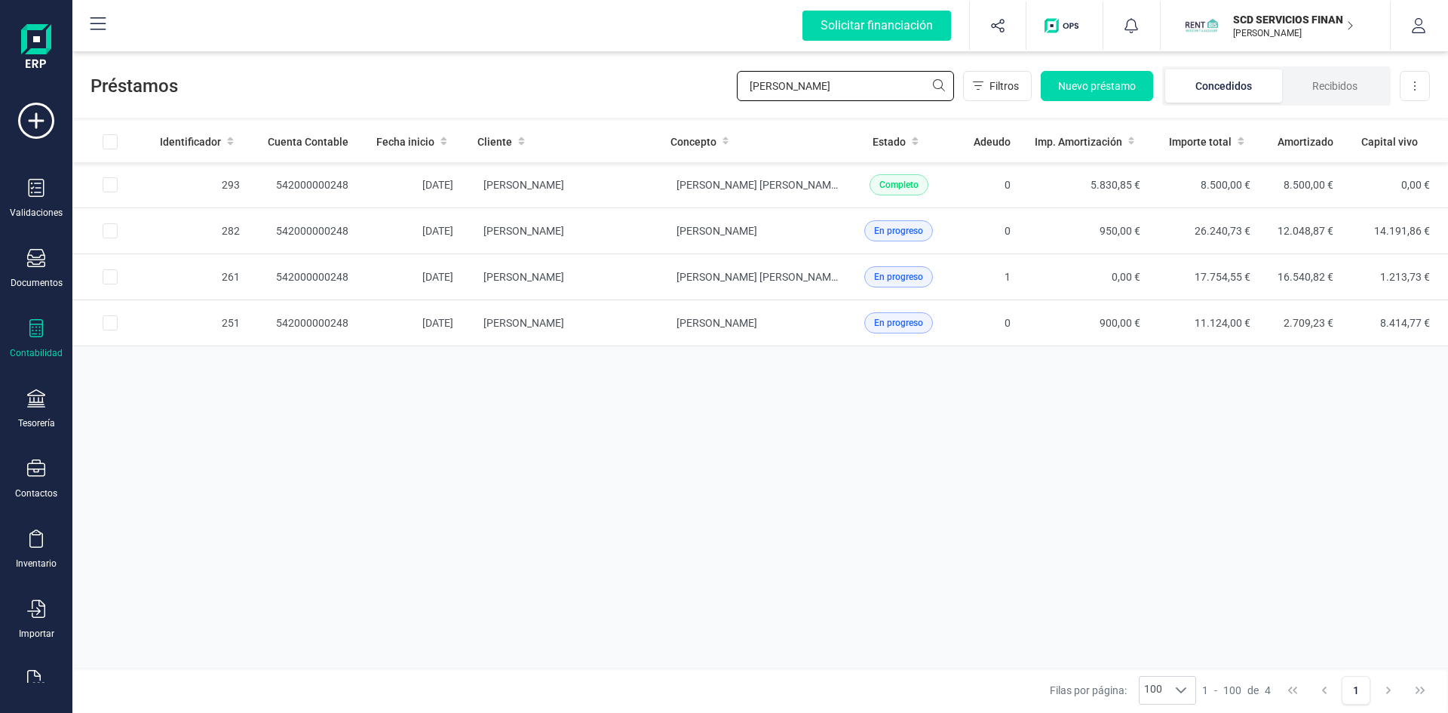
type input "[PERSON_NAME]"
click at [716, 230] on span "[PERSON_NAME]" at bounding box center [716, 231] width 81 height 12
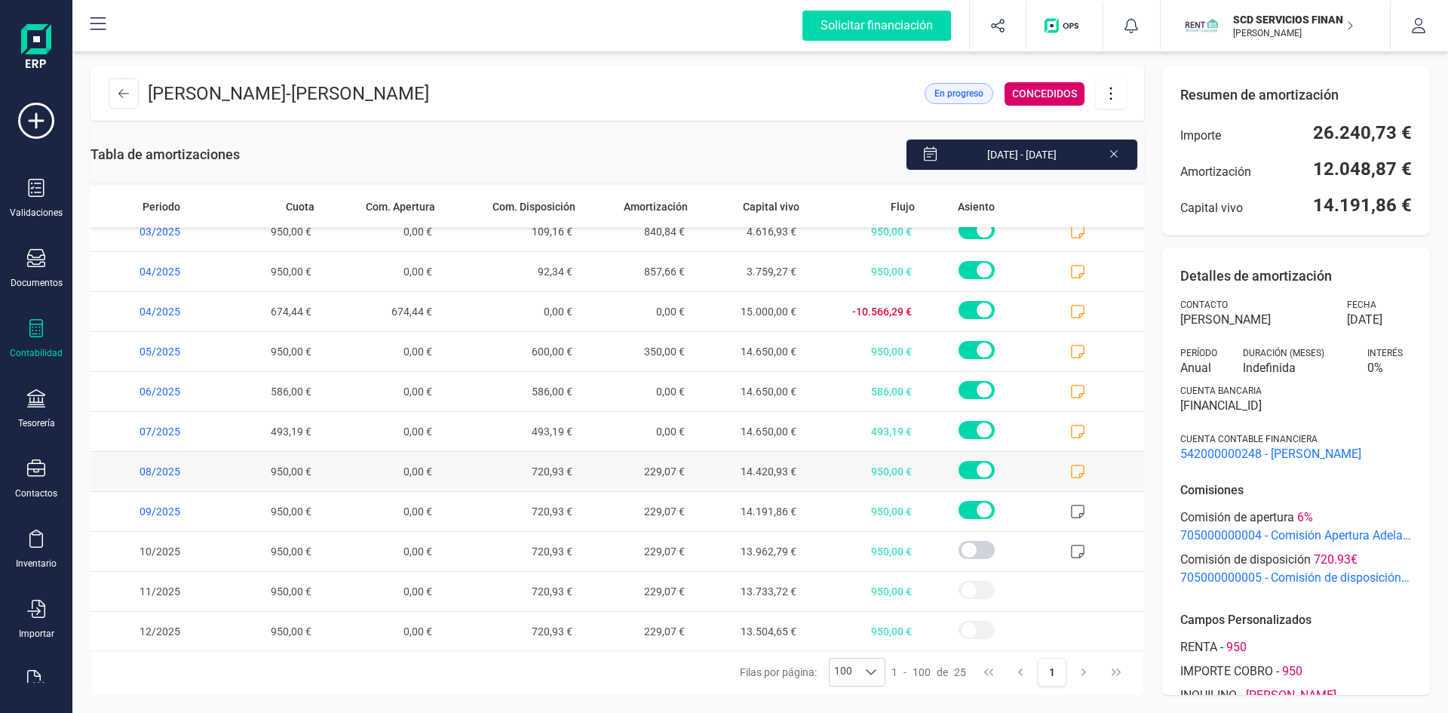
scroll to position [577, 0]
click at [970, 510] on span at bounding box center [976, 507] width 36 height 18
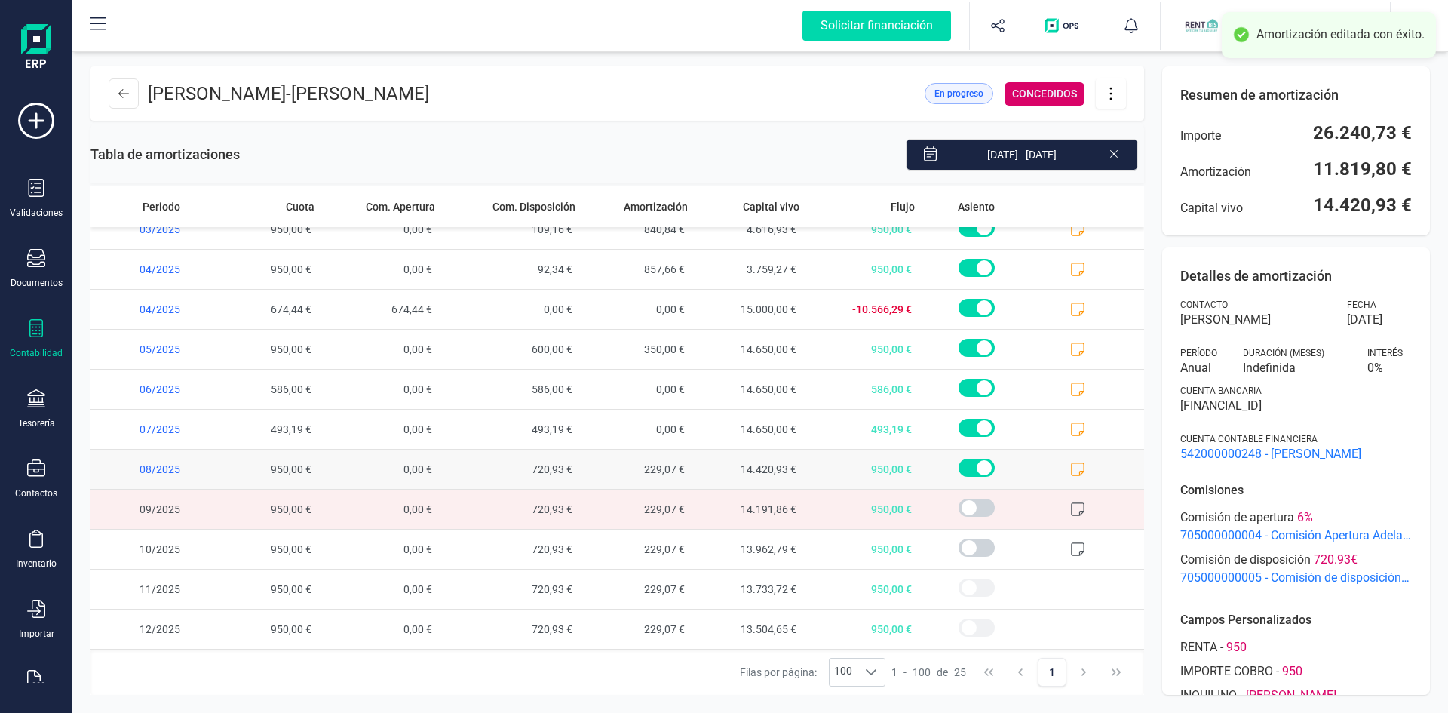
click at [966, 463] on span at bounding box center [976, 467] width 36 height 18
click at [973, 463] on span at bounding box center [976, 467] width 36 height 18
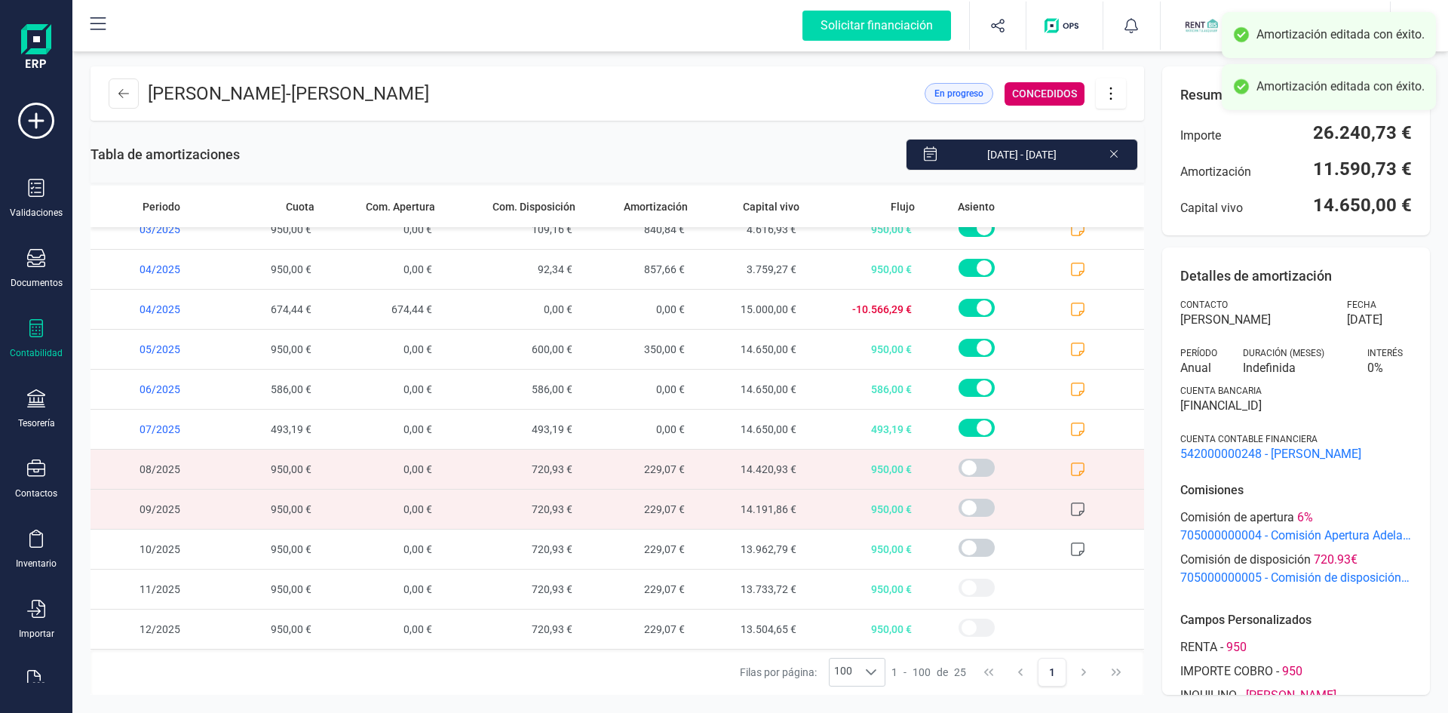
click at [1070, 465] on icon at bounding box center [1077, 468] width 15 height 15
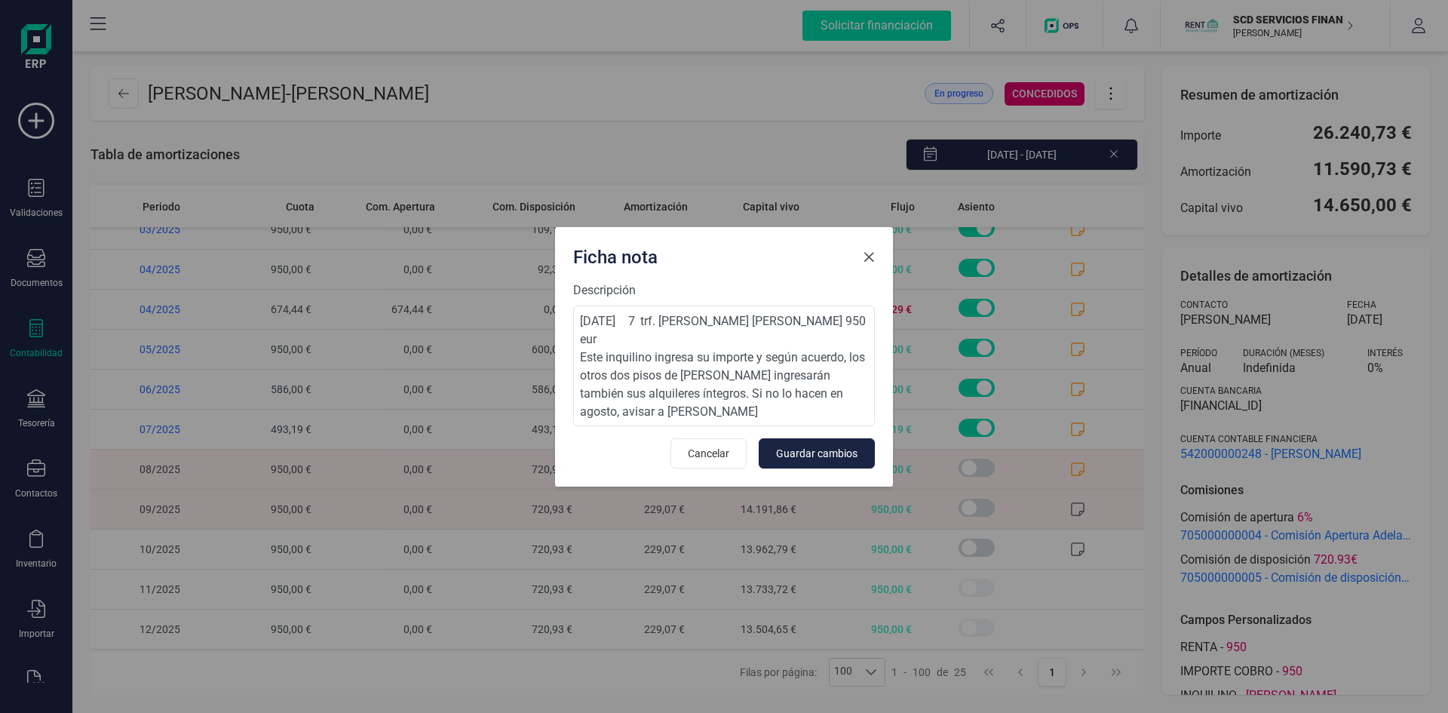
click at [868, 260] on span "Close" at bounding box center [869, 257] width 12 height 12
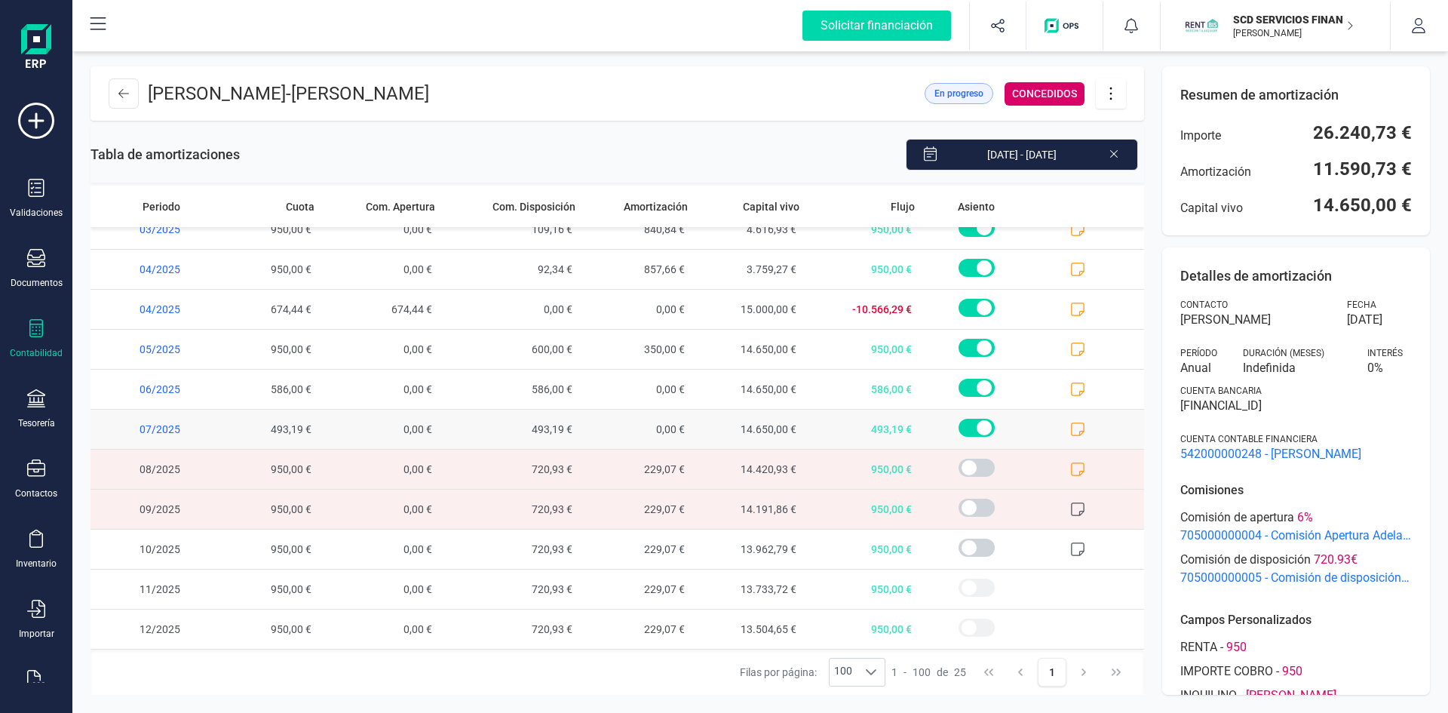
click at [1070, 427] on icon at bounding box center [1077, 429] width 15 height 15
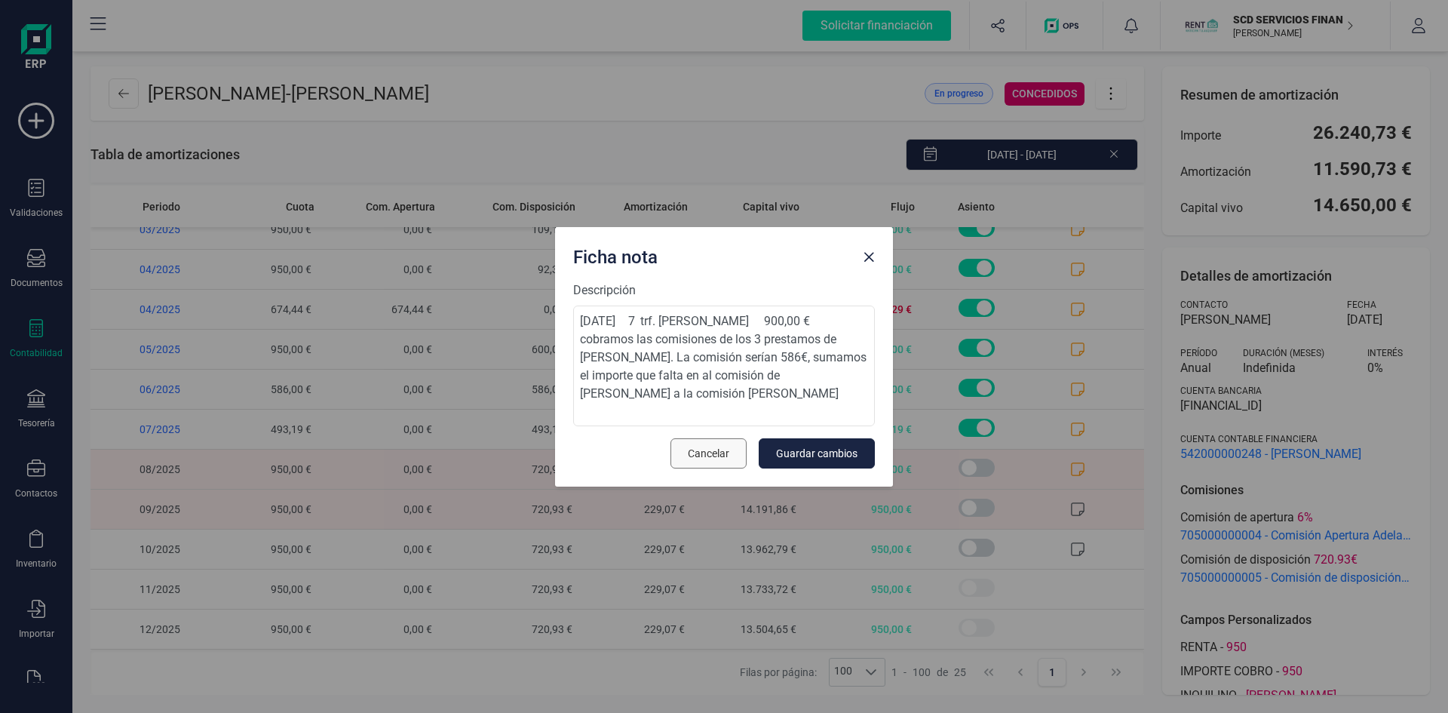
click at [694, 454] on span "Cancelar" at bounding box center [708, 453] width 41 height 15
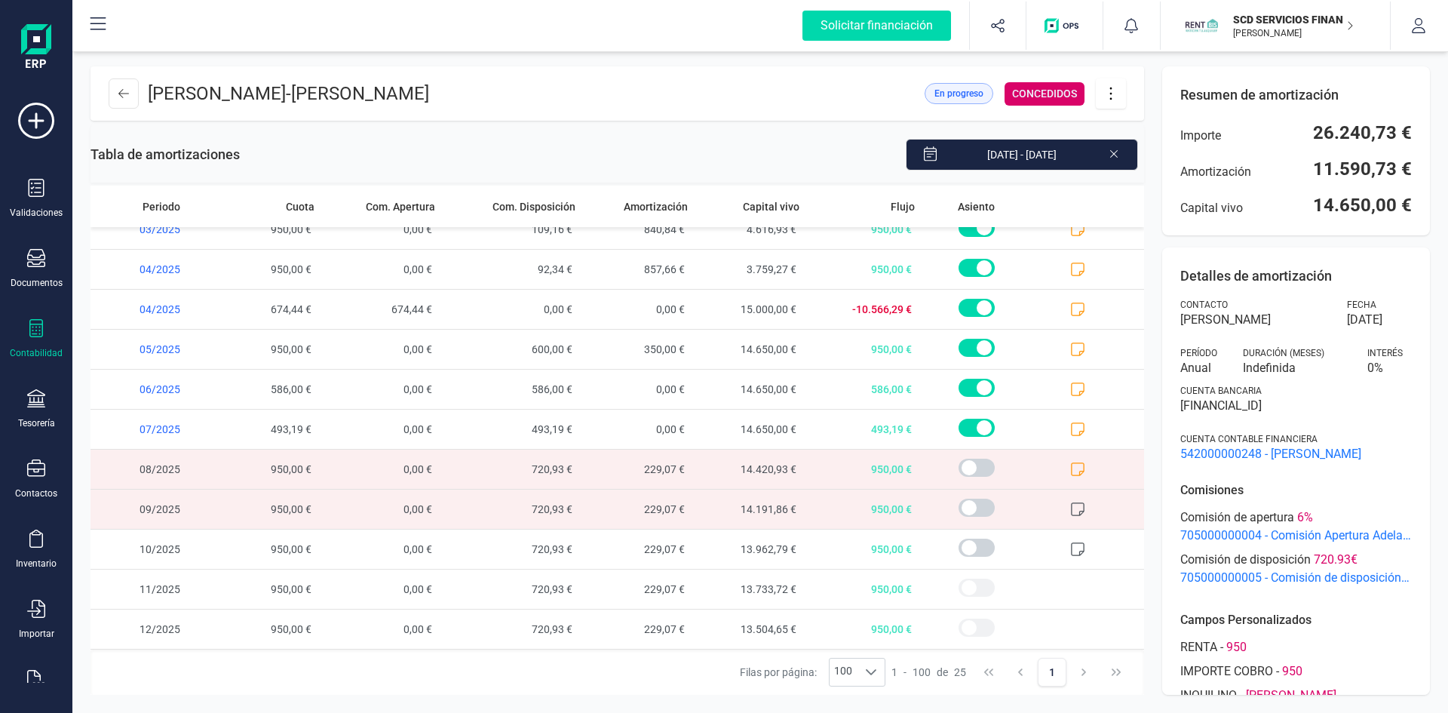
click at [1109, 92] on icon at bounding box center [1110, 93] width 29 height 17
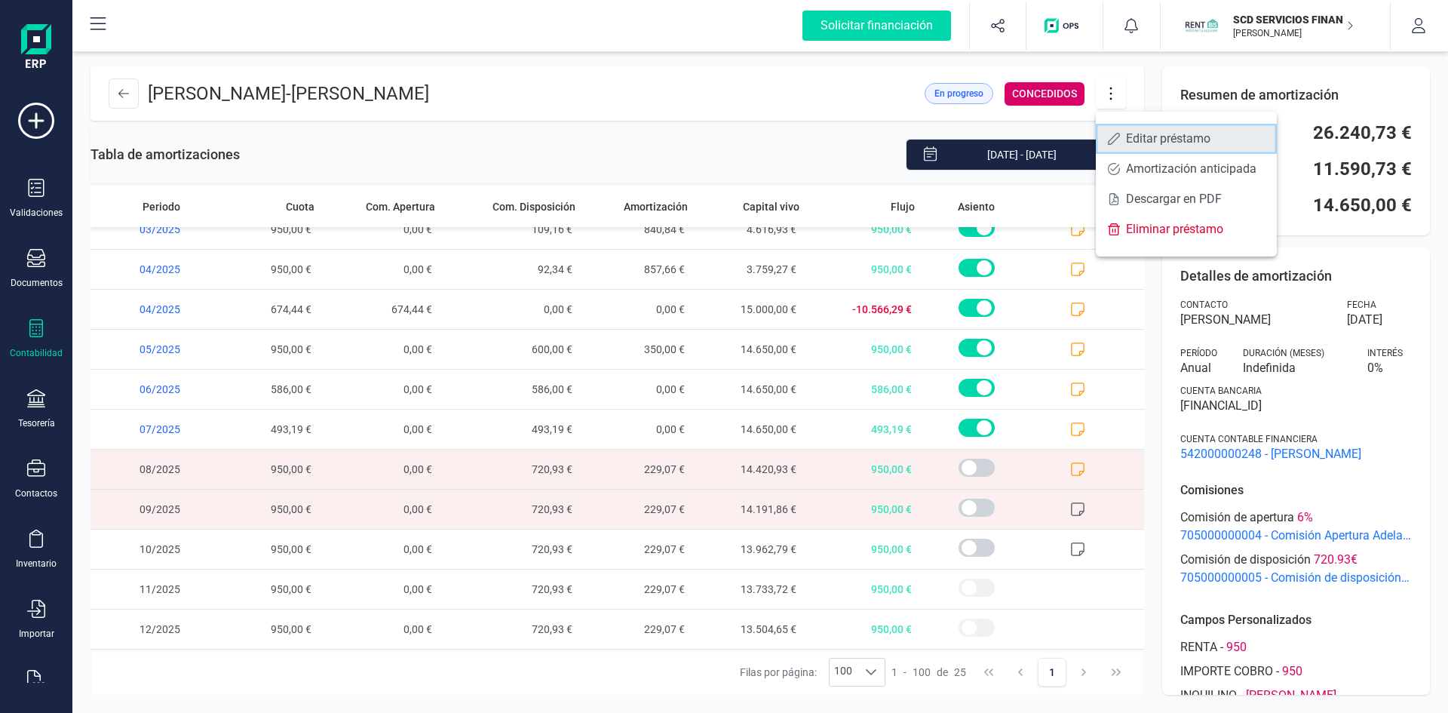
click at [1142, 137] on span "Editar préstamo" at bounding box center [1195, 139] width 139 height 12
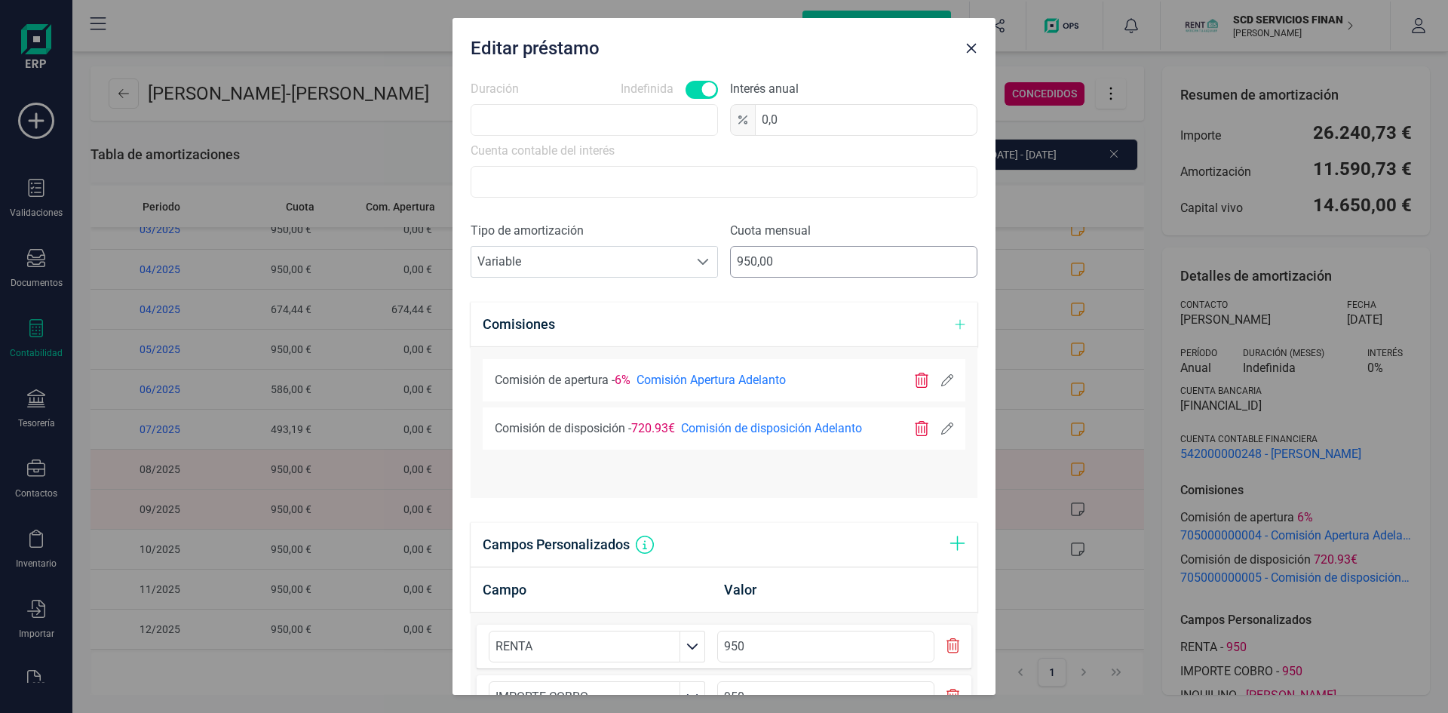
scroll to position [528, 0]
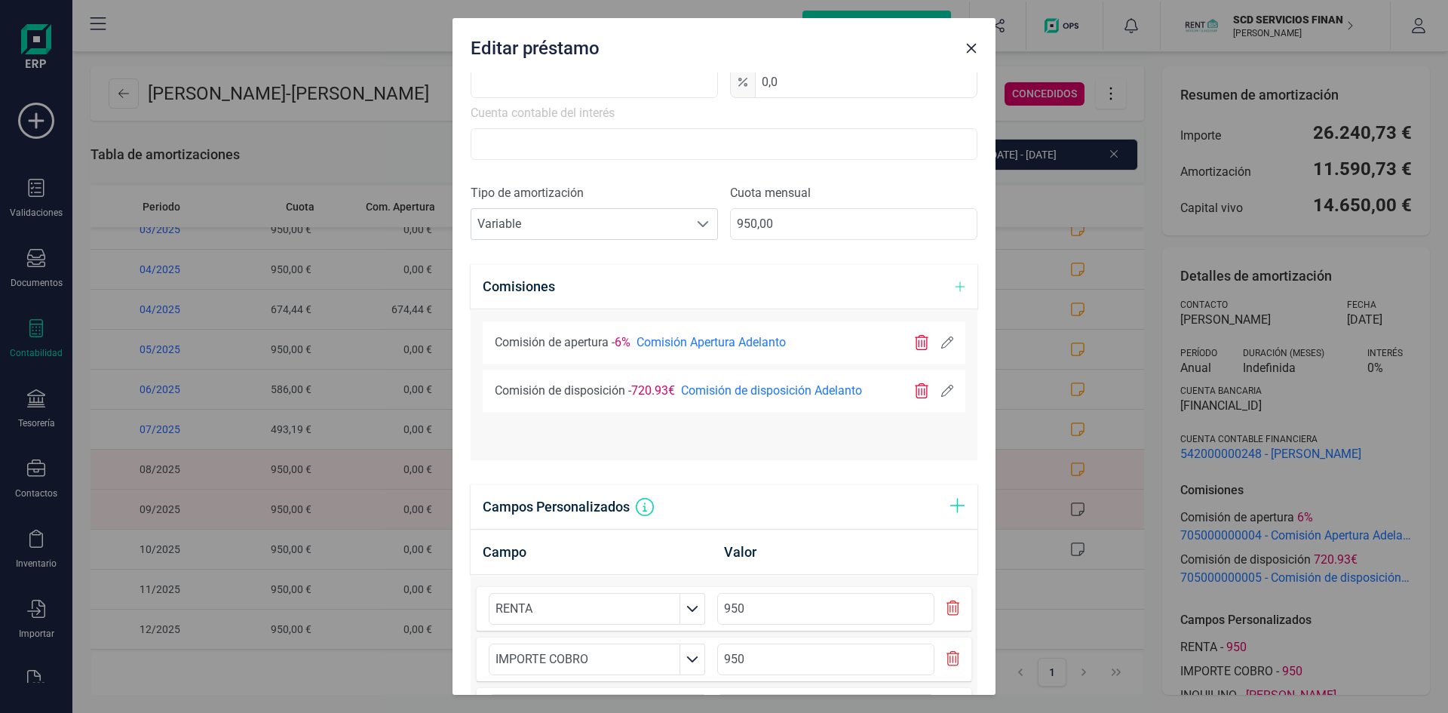
click at [941, 391] on icon at bounding box center [947, 391] width 12 height 12
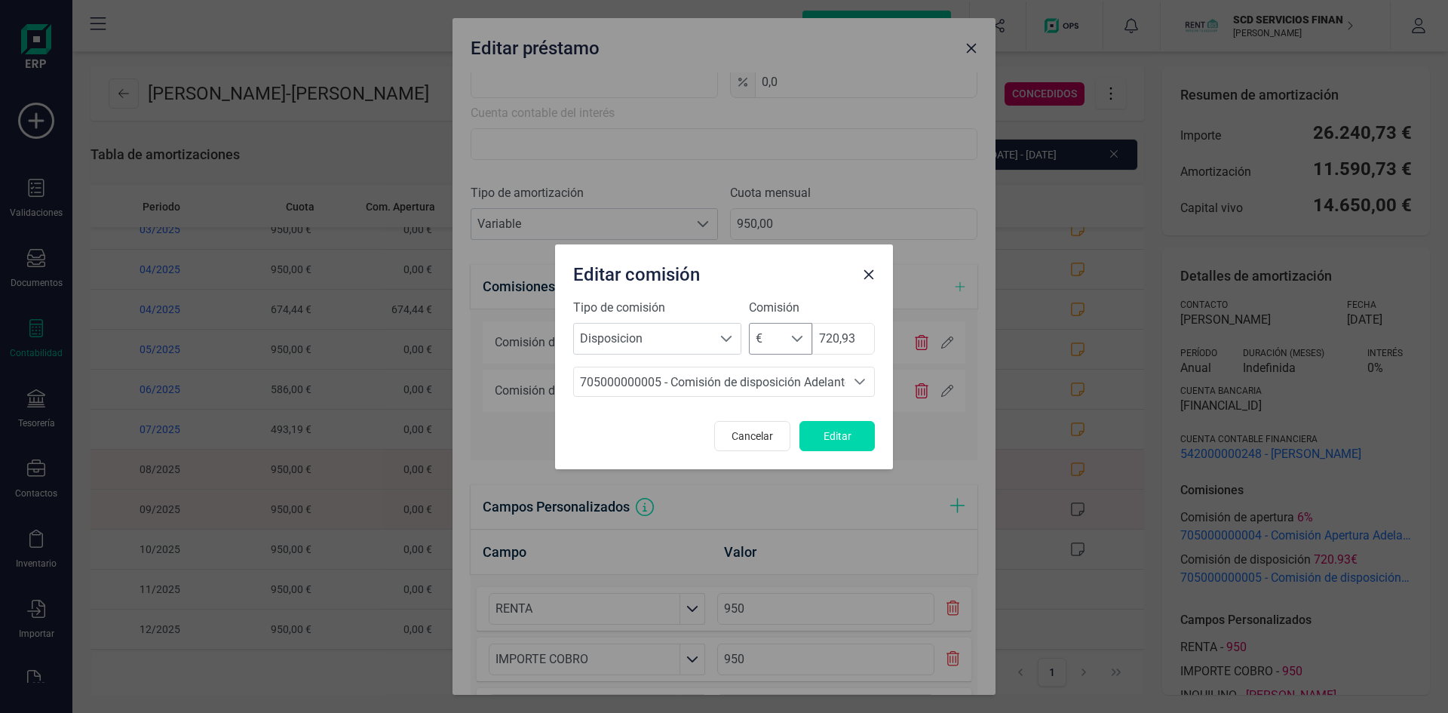
click at [798, 337] on span at bounding box center [797, 339] width 12 height 12
click at [776, 376] on li "%" at bounding box center [780, 375] width 63 height 30
drag, startPoint x: 861, startPoint y: 336, endPoint x: 780, endPoint y: 341, distance: 81.6
click at [780, 340] on div "% % 720,93" at bounding box center [812, 339] width 126 height 32
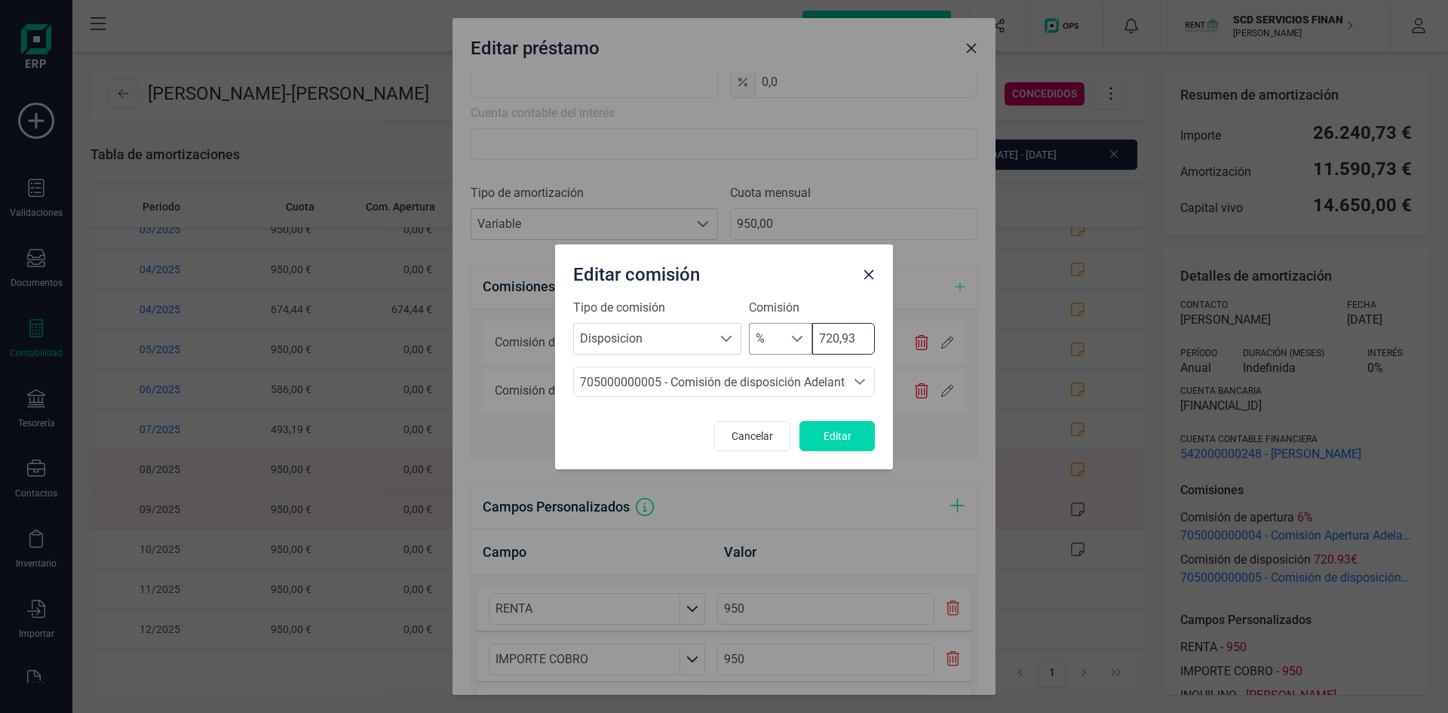
type input "4"
click at [833, 431] on span "Editar" at bounding box center [837, 435] width 41 height 15
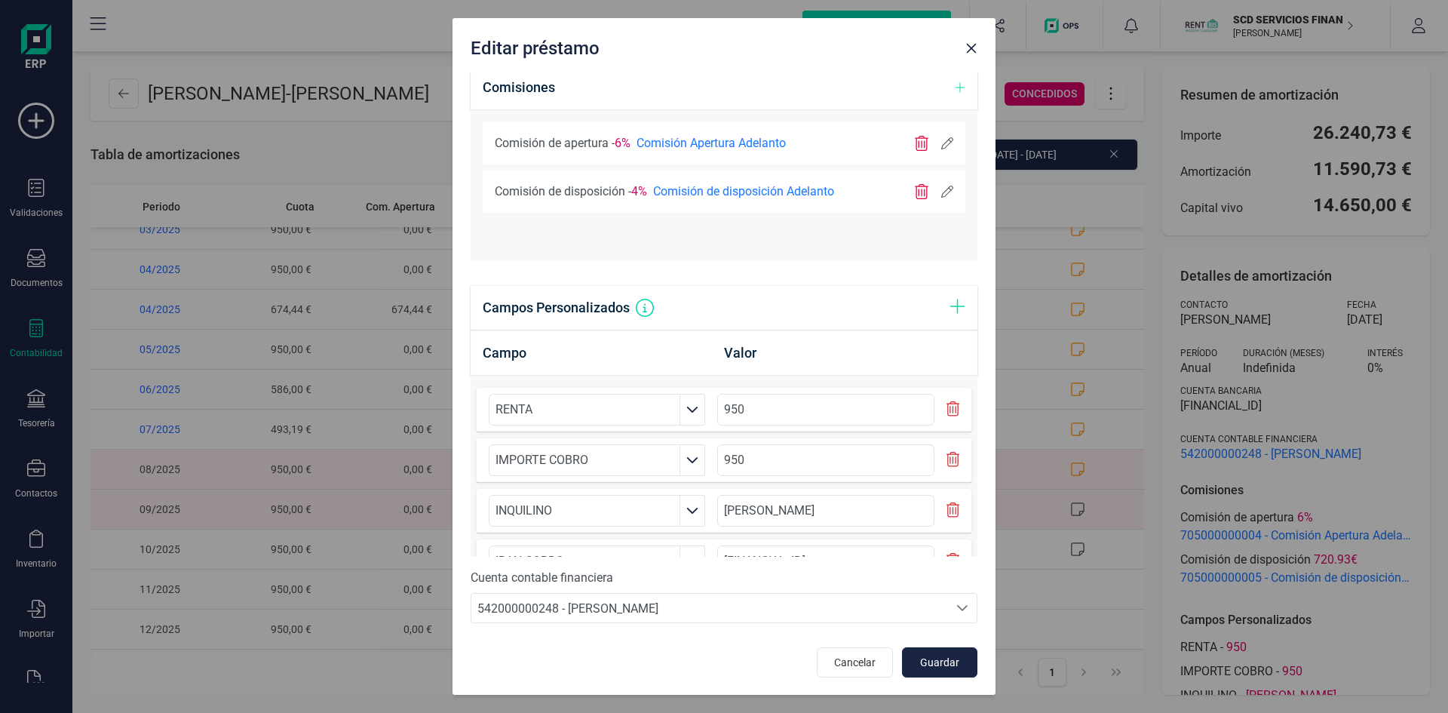
scroll to position [728, 0]
click at [953, 662] on button "Guardar" at bounding box center [939, 661] width 75 height 30
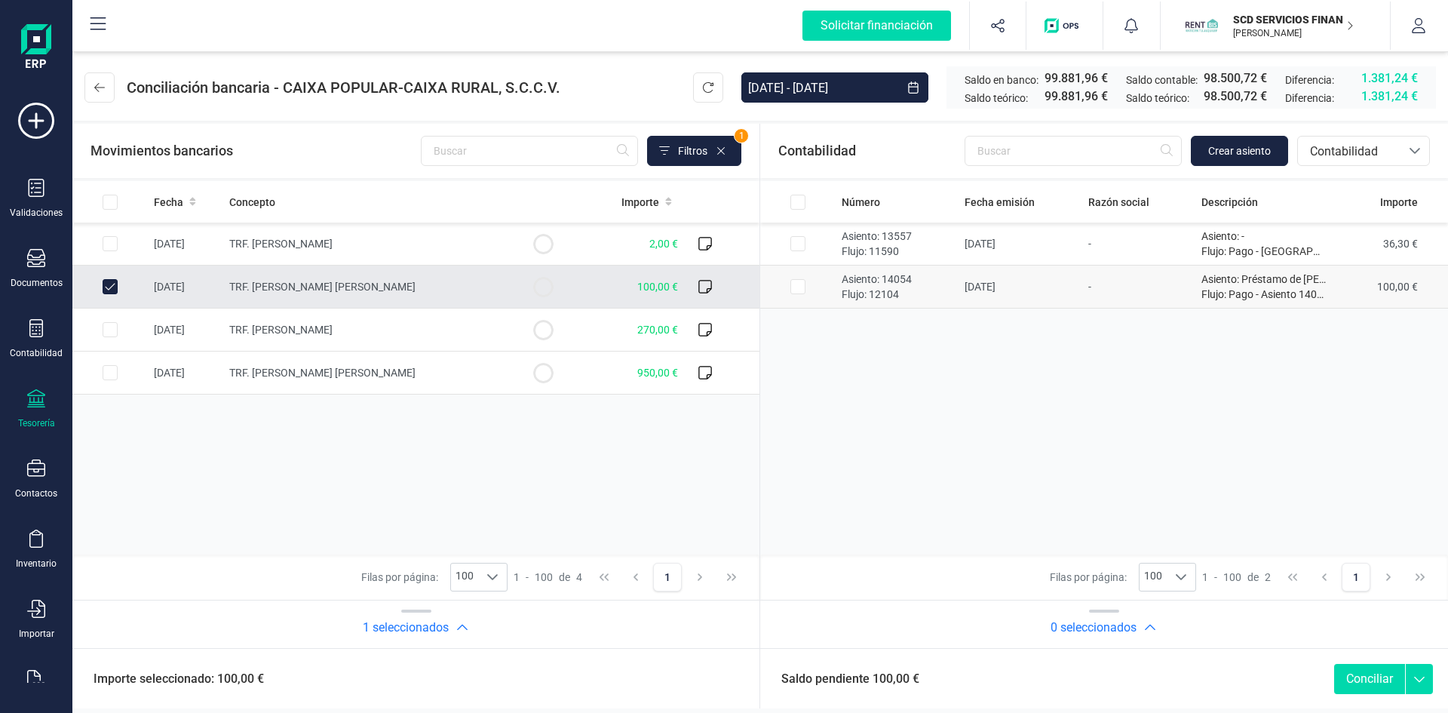
click at [798, 286] on input "Row Selected 5a196815-8ab4-4470-860e-9e1e1645be6d" at bounding box center [797, 286] width 15 height 15
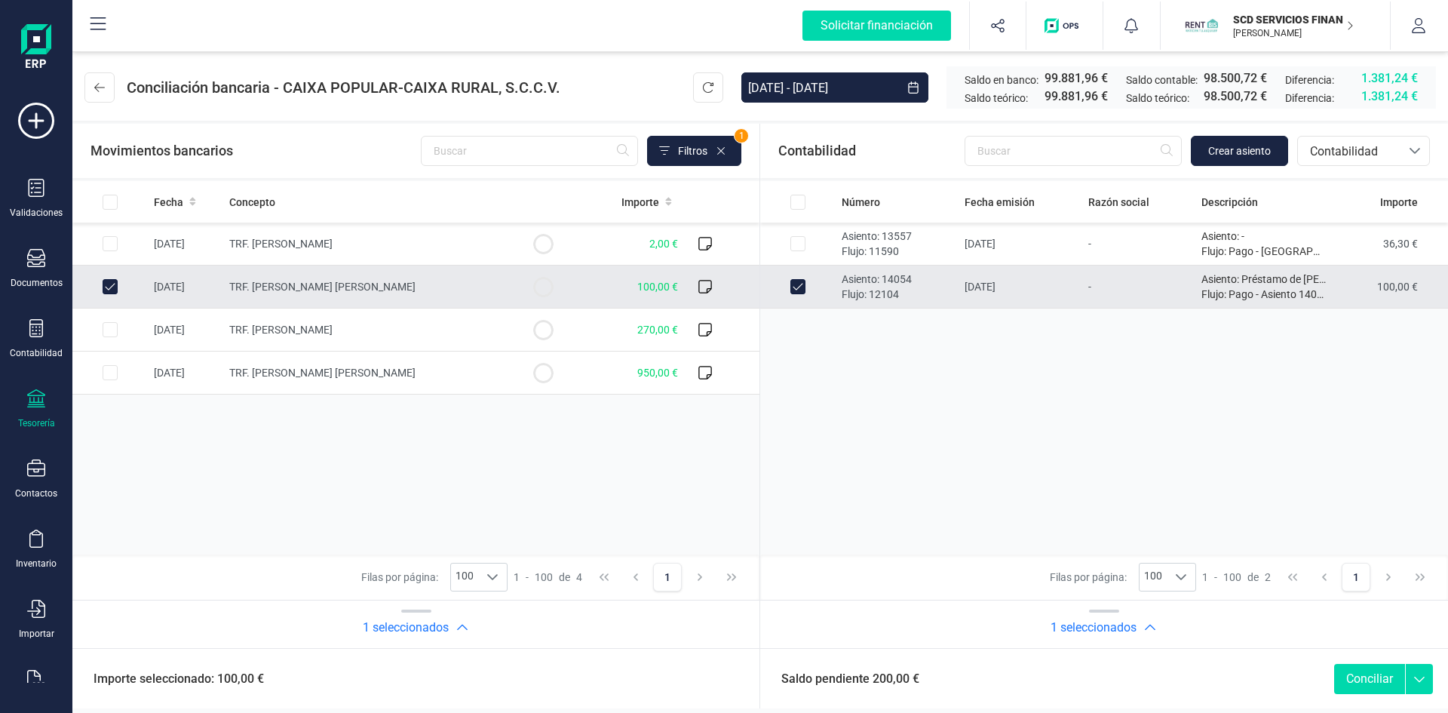
click at [1372, 677] on button "Conciliar" at bounding box center [1369, 679] width 71 height 30
checkbox input "false"
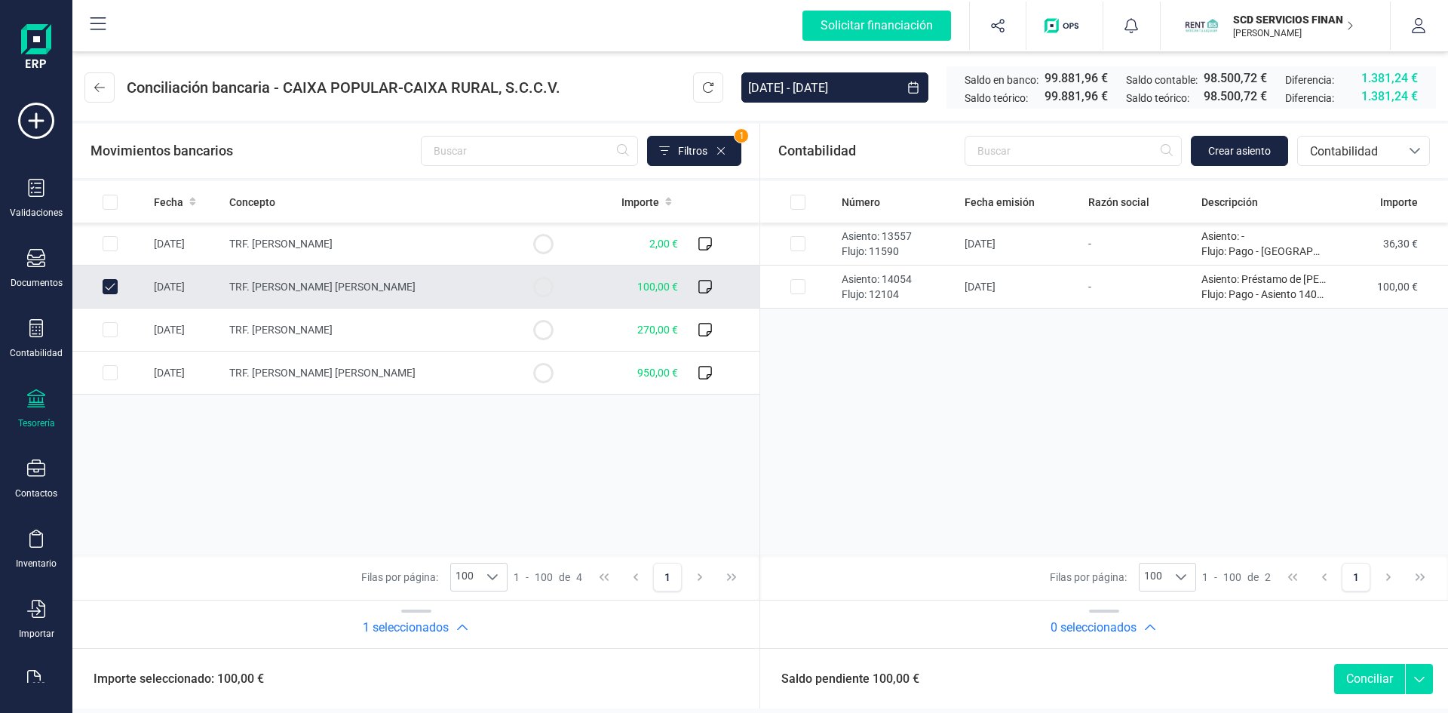
click at [108, 281] on input "Row Unselected dc356cc6-3ab4-4143-90be-461f2b247102" at bounding box center [110, 286] width 15 height 15
checkbox input "false"
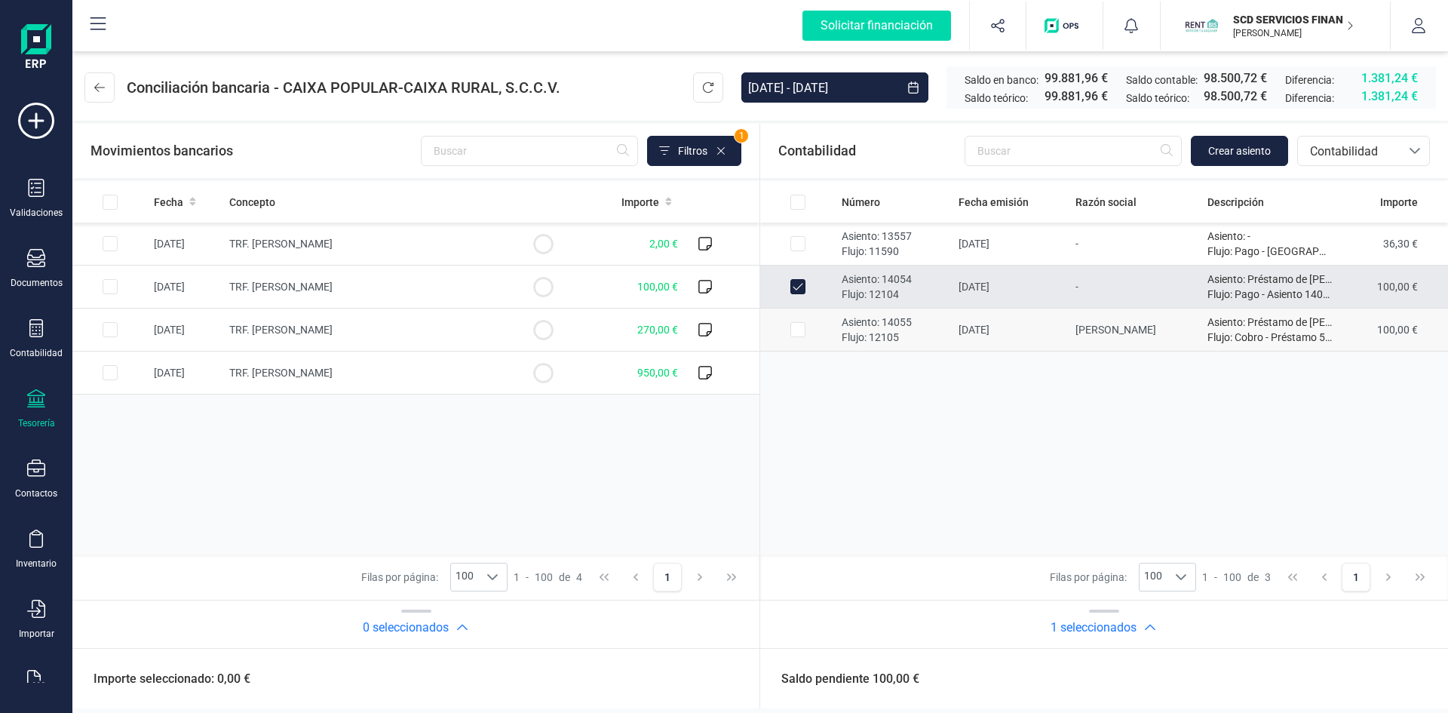
click at [801, 330] on input "Row Selected 2f41d2fe-c363-4f6f-8679-c843339458dd" at bounding box center [797, 329] width 15 height 15
checkbox input "true"
click at [799, 329] on input "Row Selected 2f41d2fe-c363-4f6f-8679-c843339458dd" at bounding box center [797, 329] width 15 height 15
checkbox input "true"
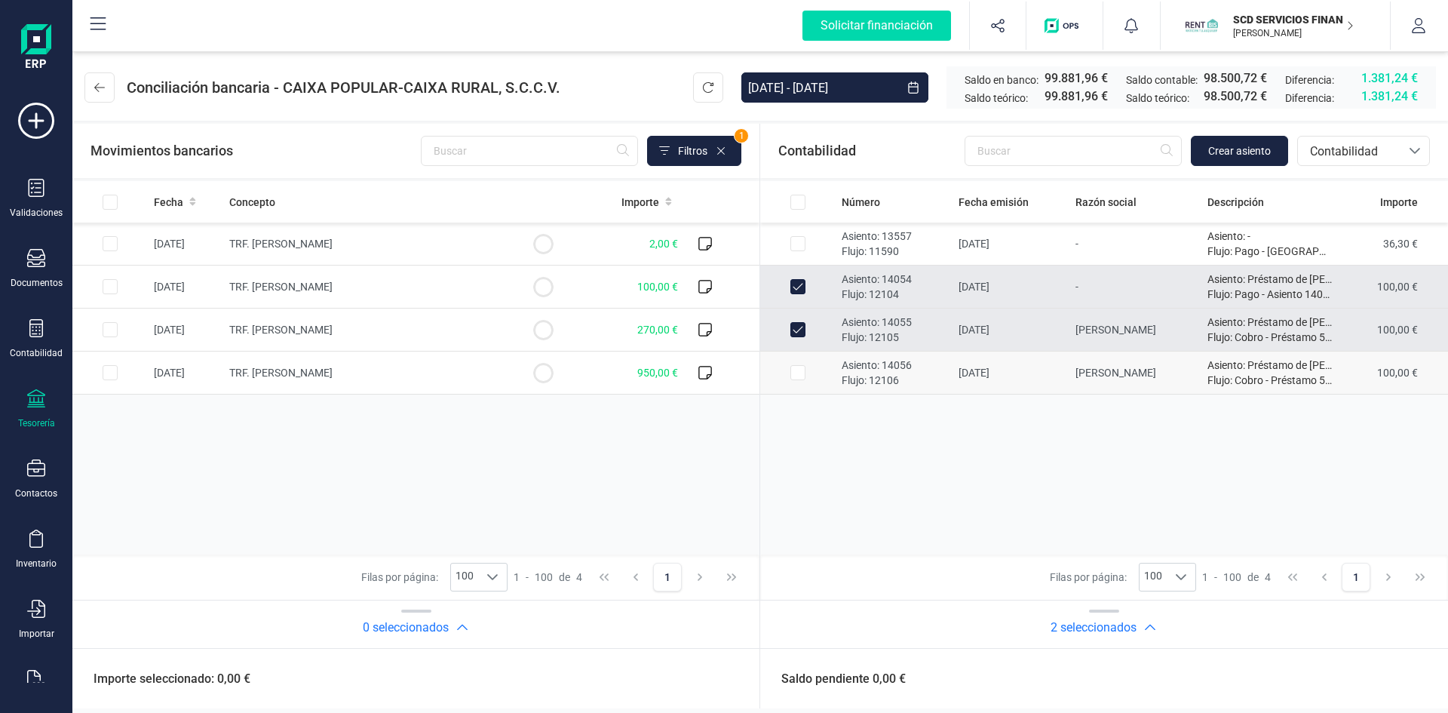
click at [802, 370] on input "Row Selected 9ffda63f-f206-47e3-9344-f92b0cf1ecf1" at bounding box center [797, 372] width 15 height 15
checkbox input "true"
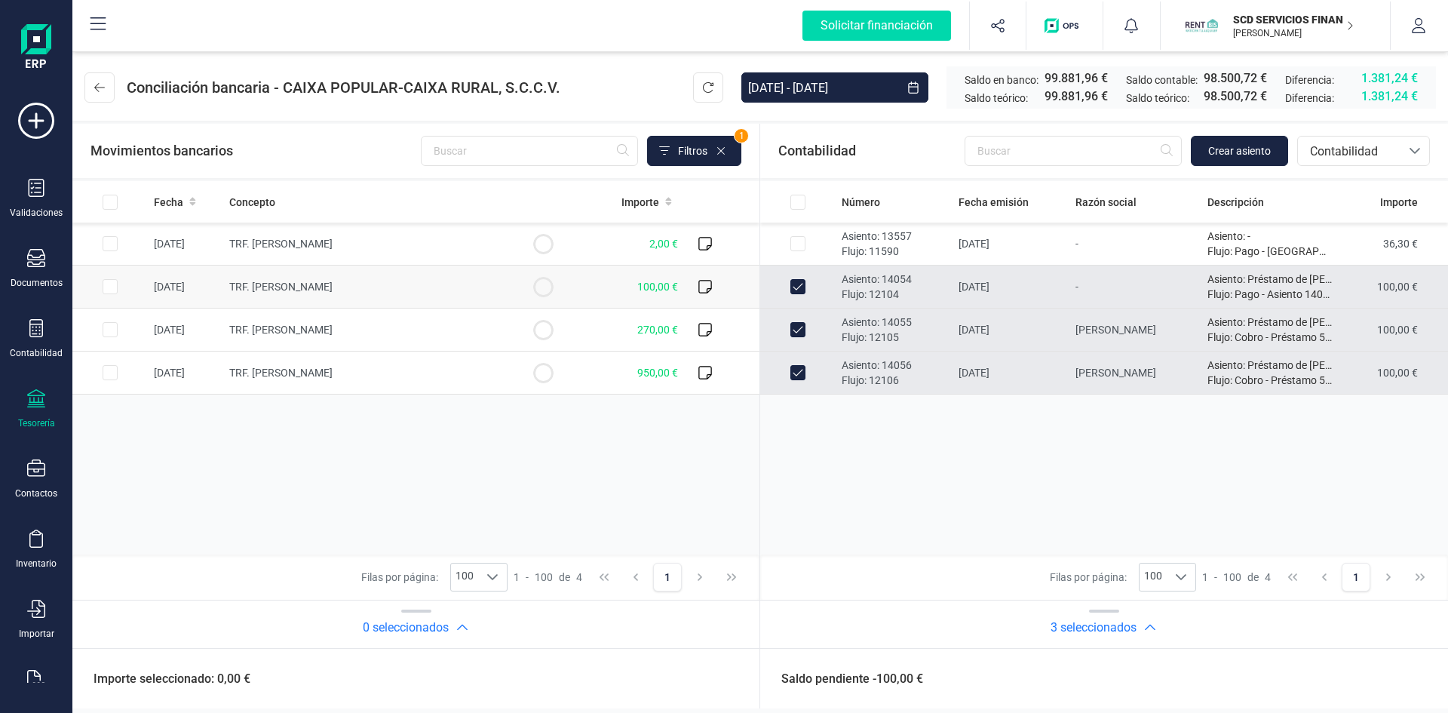
click at [112, 285] on input "Row Selected dc356cc6-3ab4-4143-90be-461f2b247102" at bounding box center [110, 286] width 15 height 15
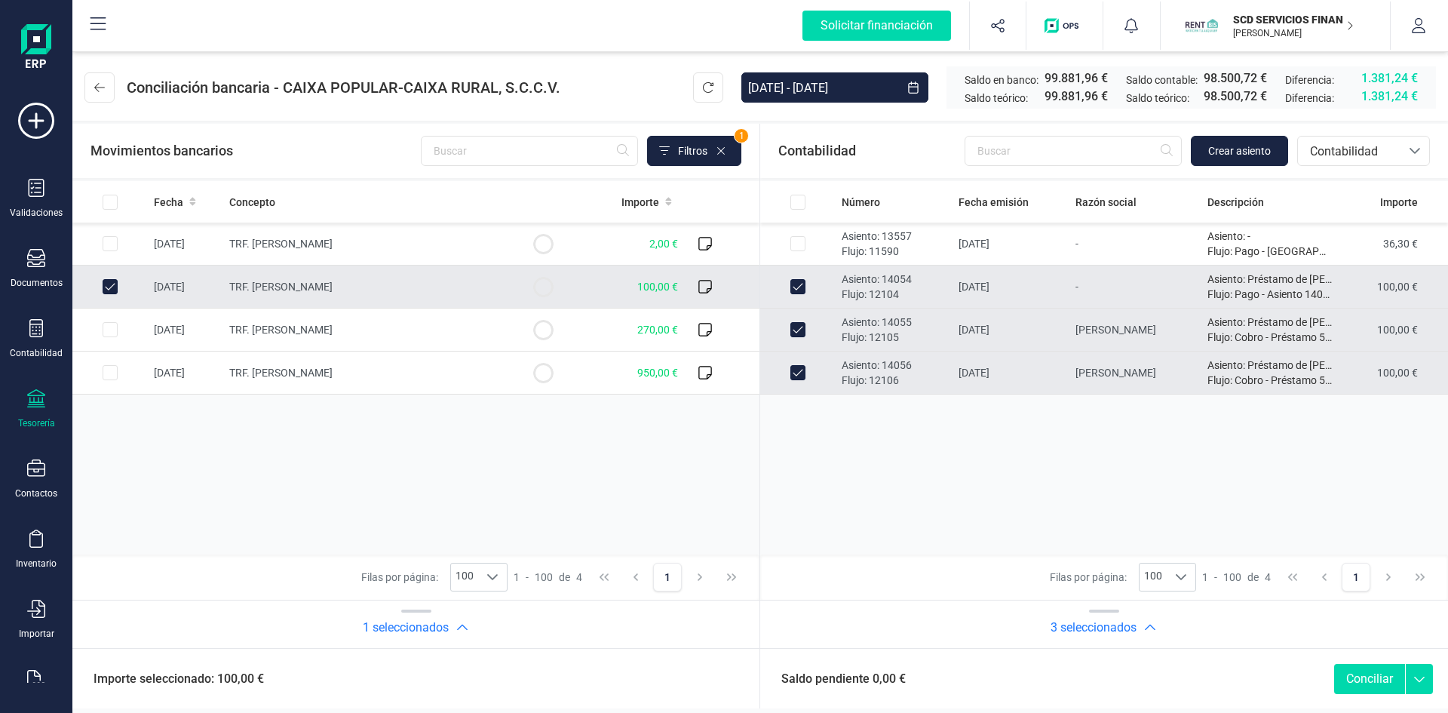
click at [1363, 679] on button "Conciliar" at bounding box center [1369, 679] width 71 height 30
checkbox input "false"
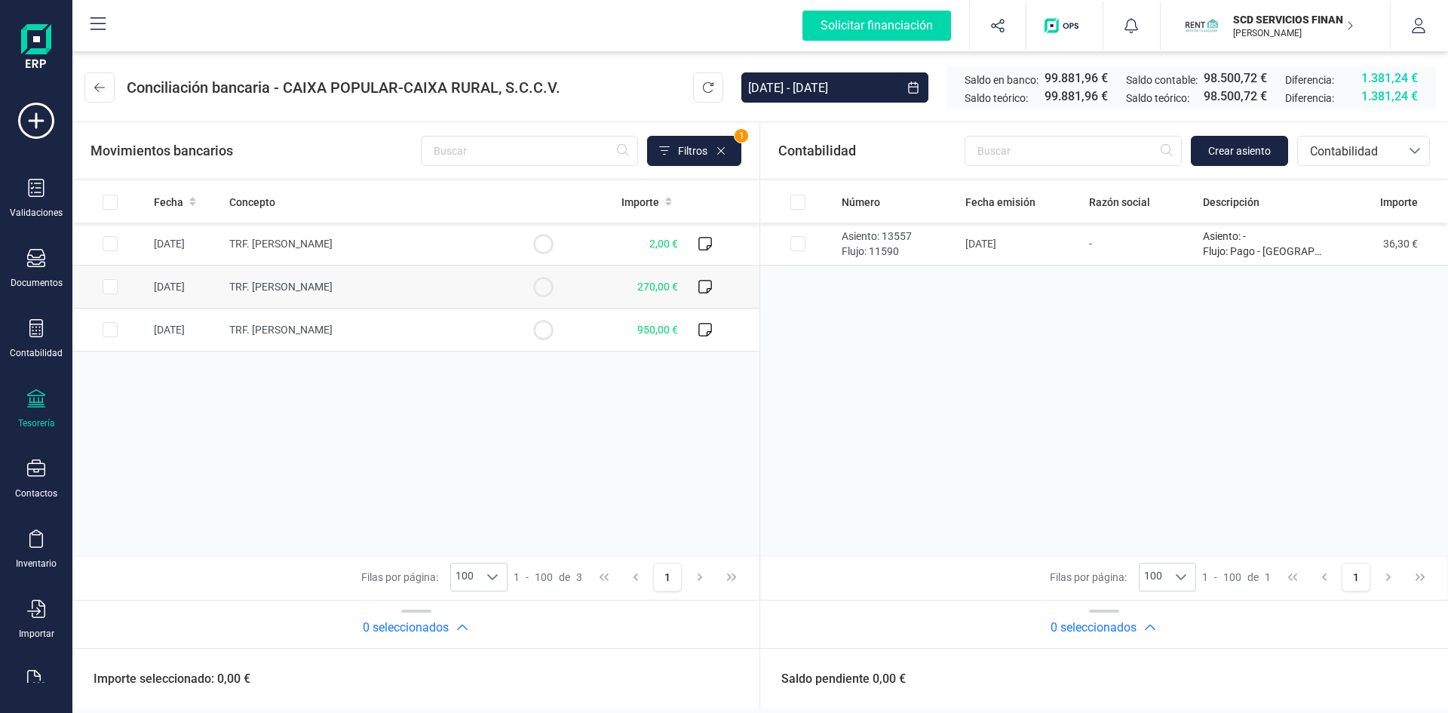
click at [109, 287] on input "Row Selected d595fcfd-1dc2-4cdd-8f20-aee58805b2a1" at bounding box center [110, 286] width 15 height 15
checkbox input "true"
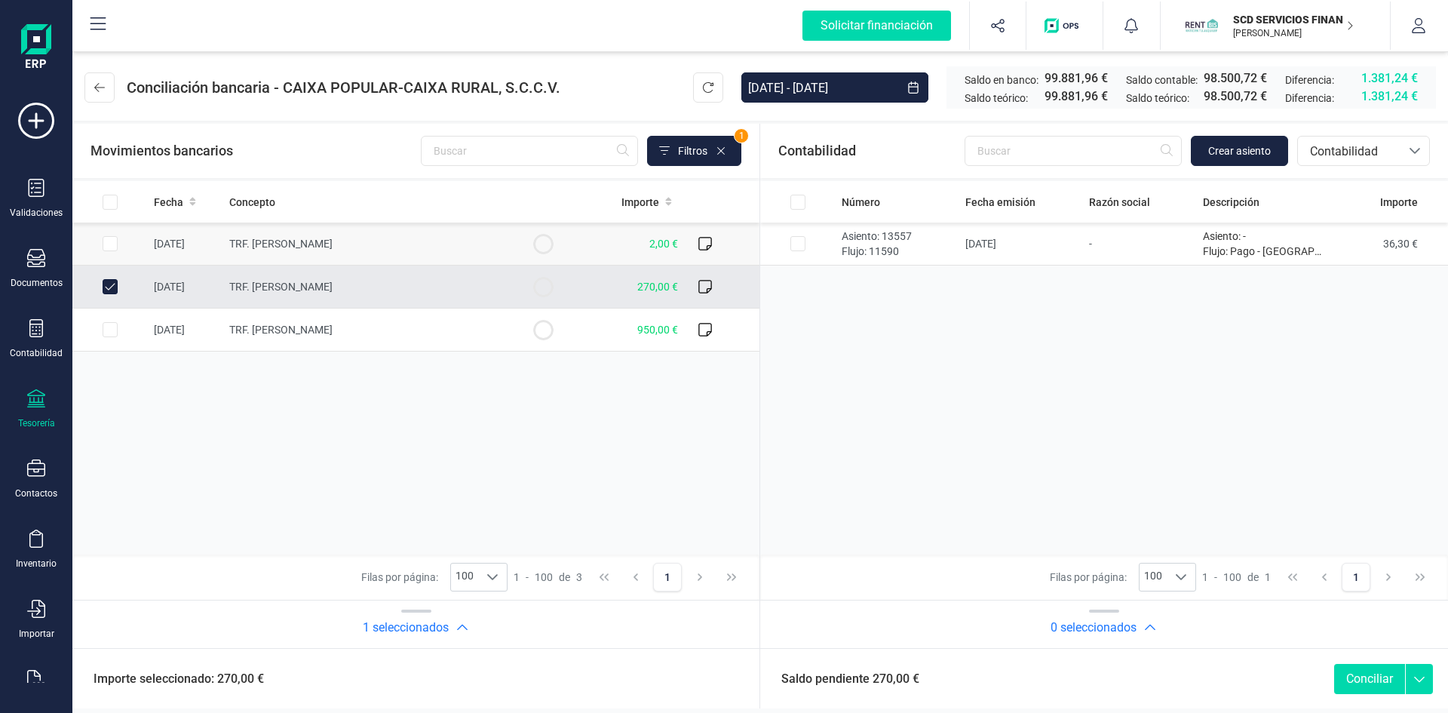
click at [106, 245] on input "Row Selected aca2a374-8bcd-4275-807e-06116acaff64" at bounding box center [110, 243] width 15 height 15
checkbox input "true"
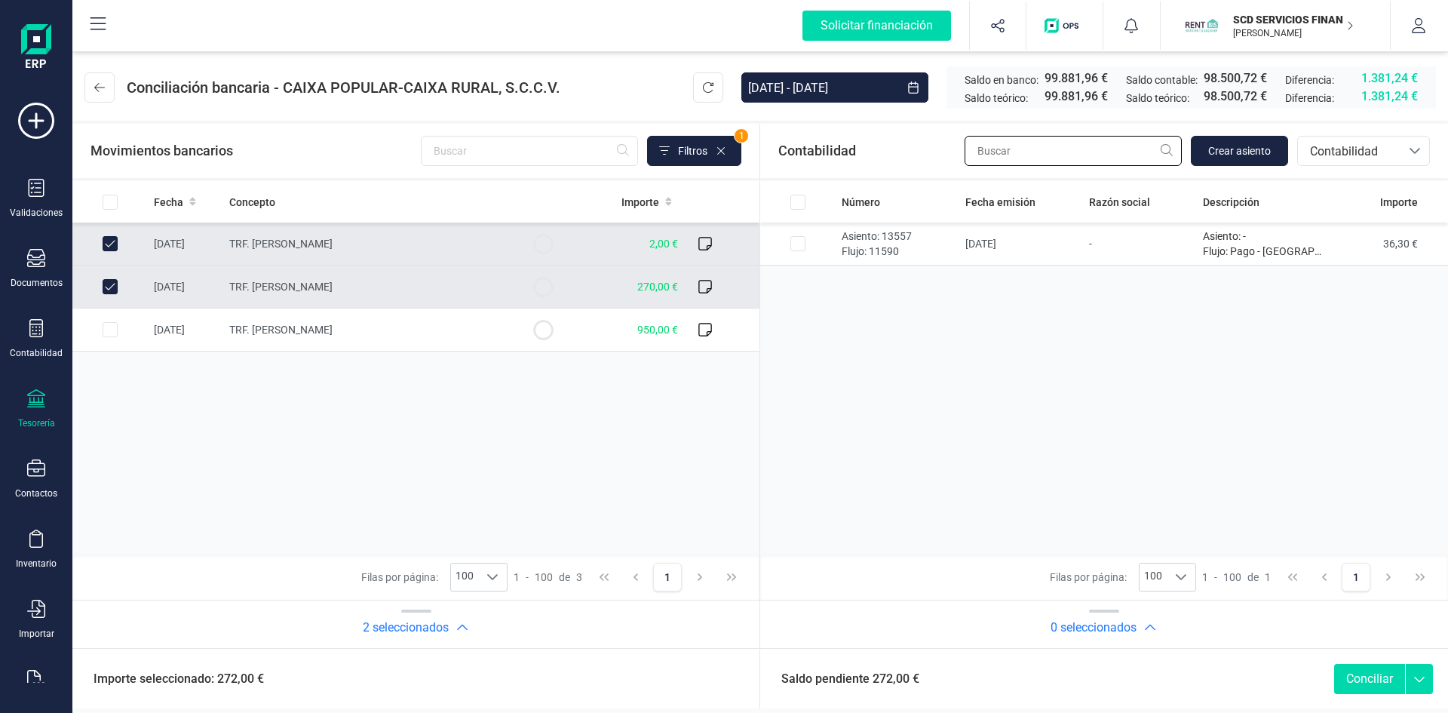
click at [1120, 146] on input "text" at bounding box center [1072, 151] width 217 height 30
click at [1350, 152] on span "Contabilidad" at bounding box center [1349, 152] width 90 height 18
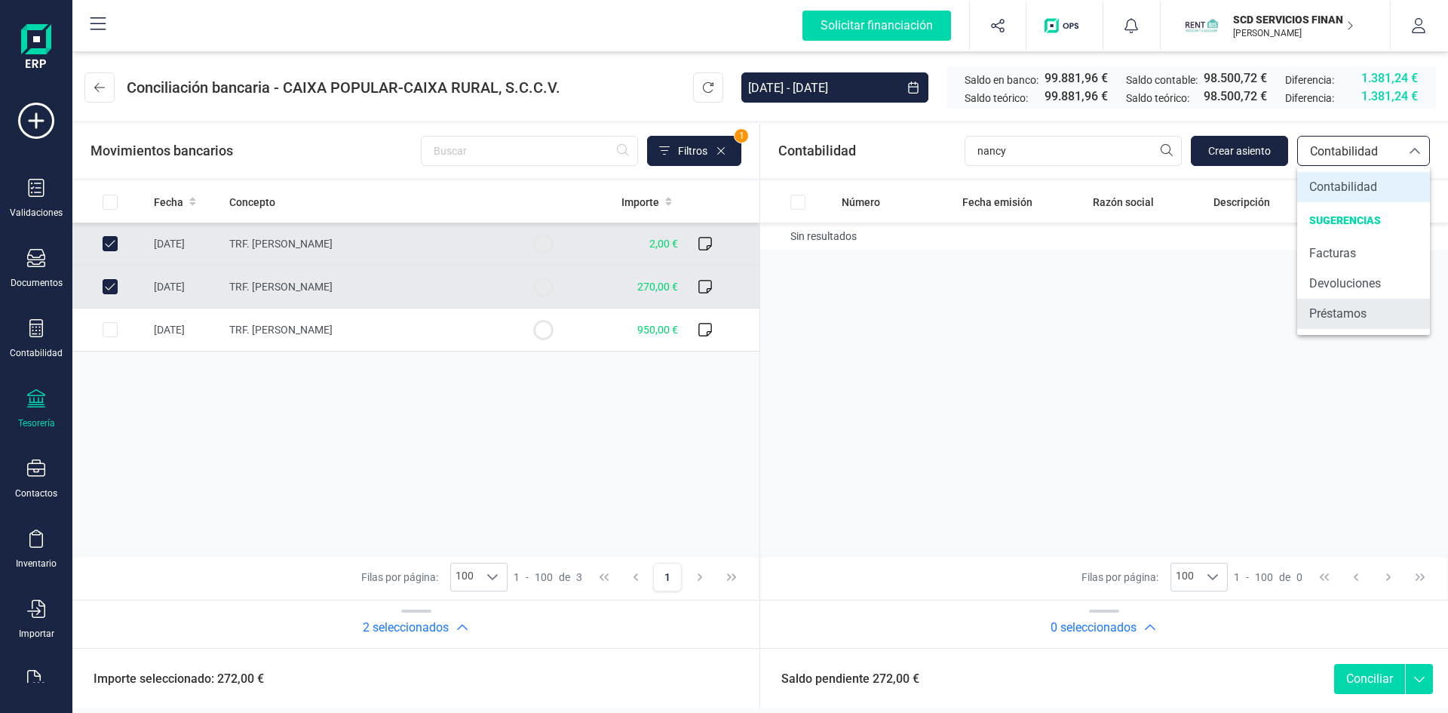
click at [1332, 314] on span "Préstamos" at bounding box center [1337, 314] width 57 height 18
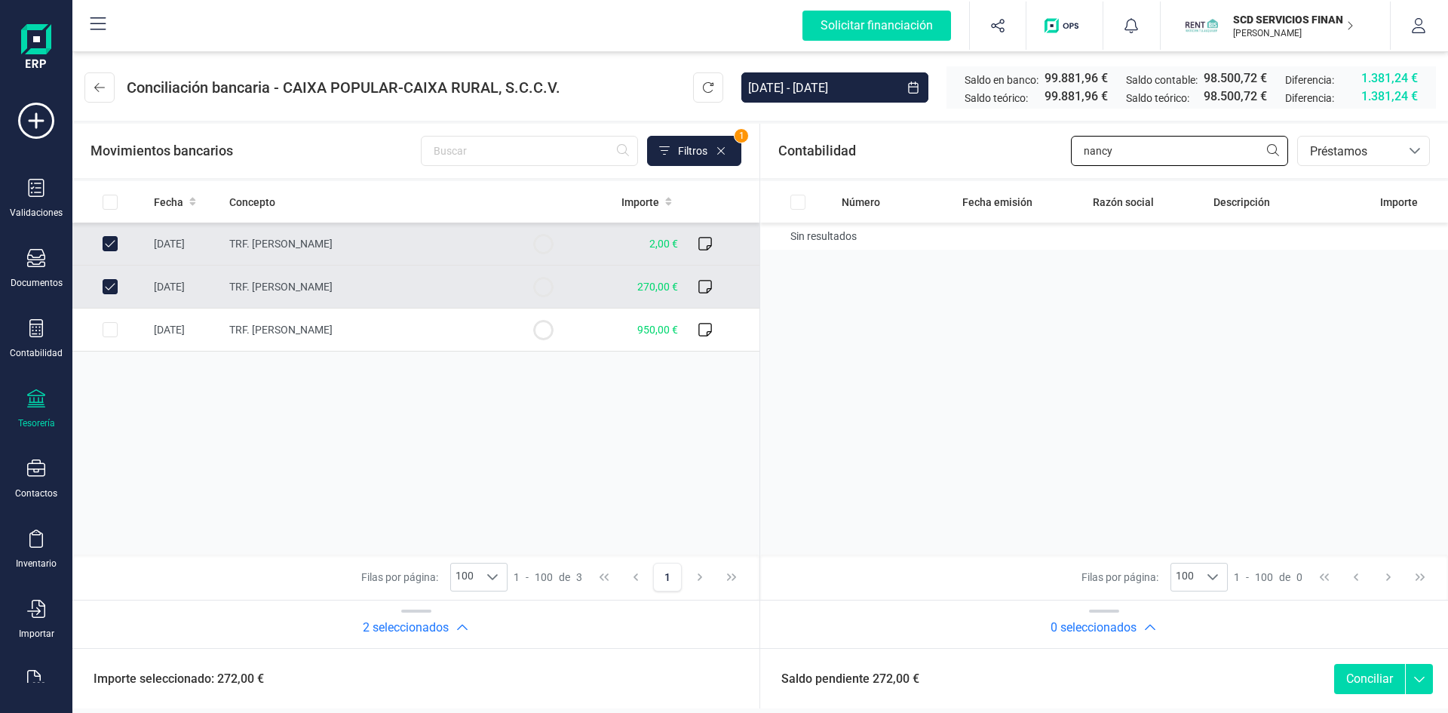
click at [1143, 149] on input "nancy" at bounding box center [1179, 151] width 217 height 30
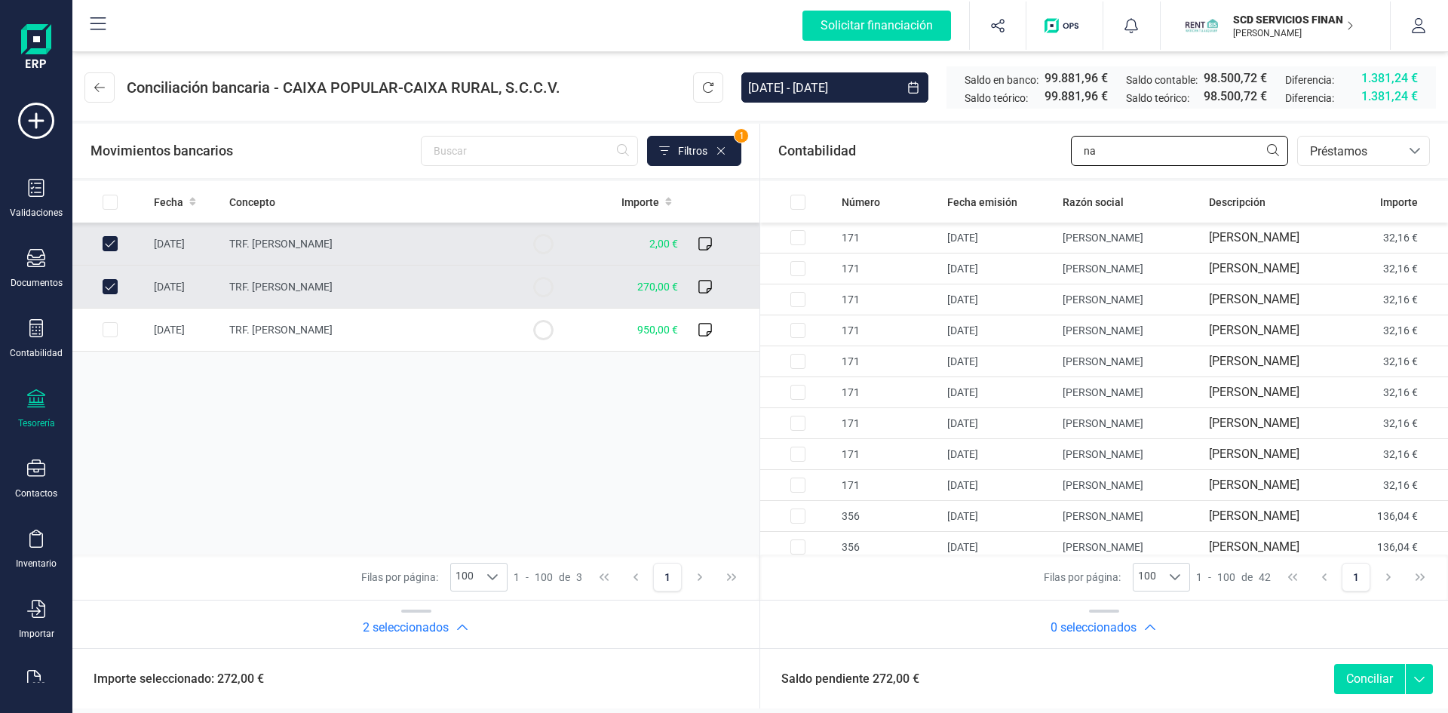
type input "n"
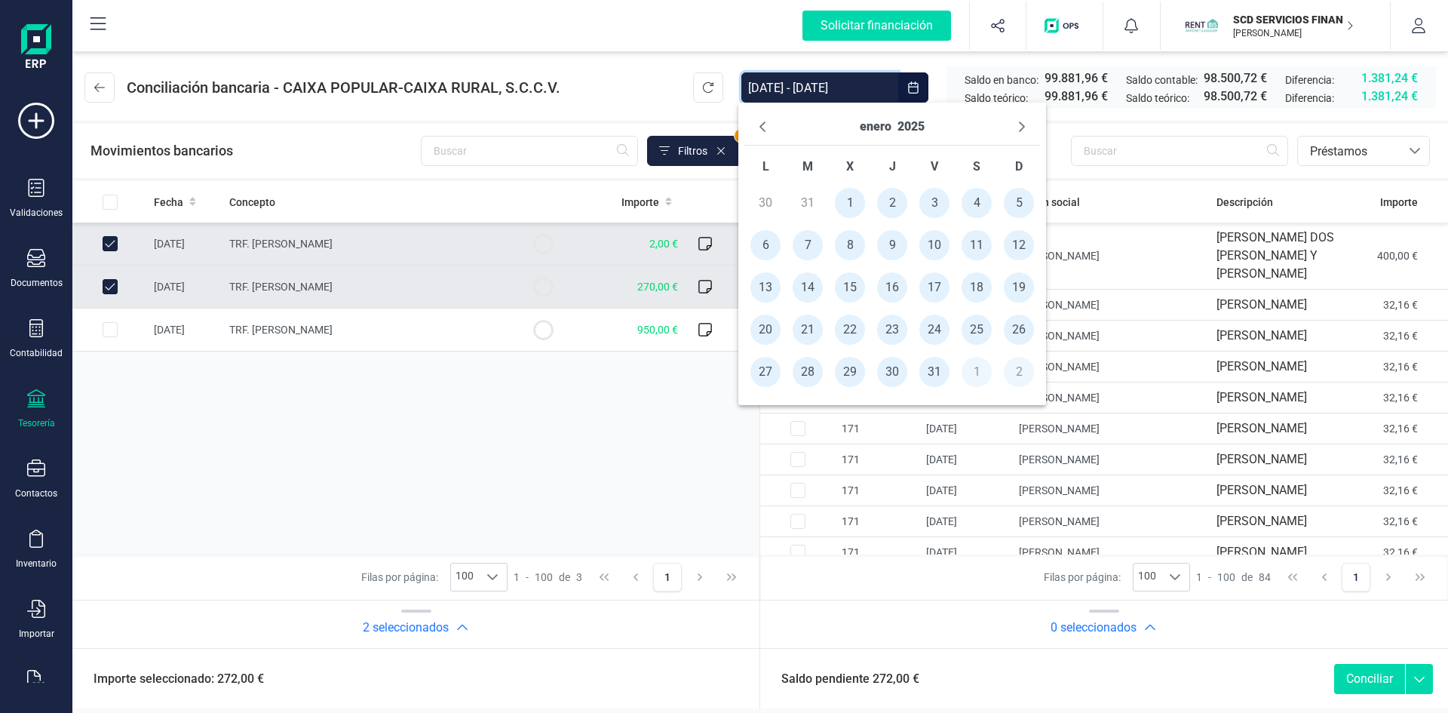
click at [884, 82] on input "[DATE] - [DATE]" at bounding box center [819, 87] width 157 height 30
click at [873, 125] on button "enero" at bounding box center [876, 127] width 32 height 24
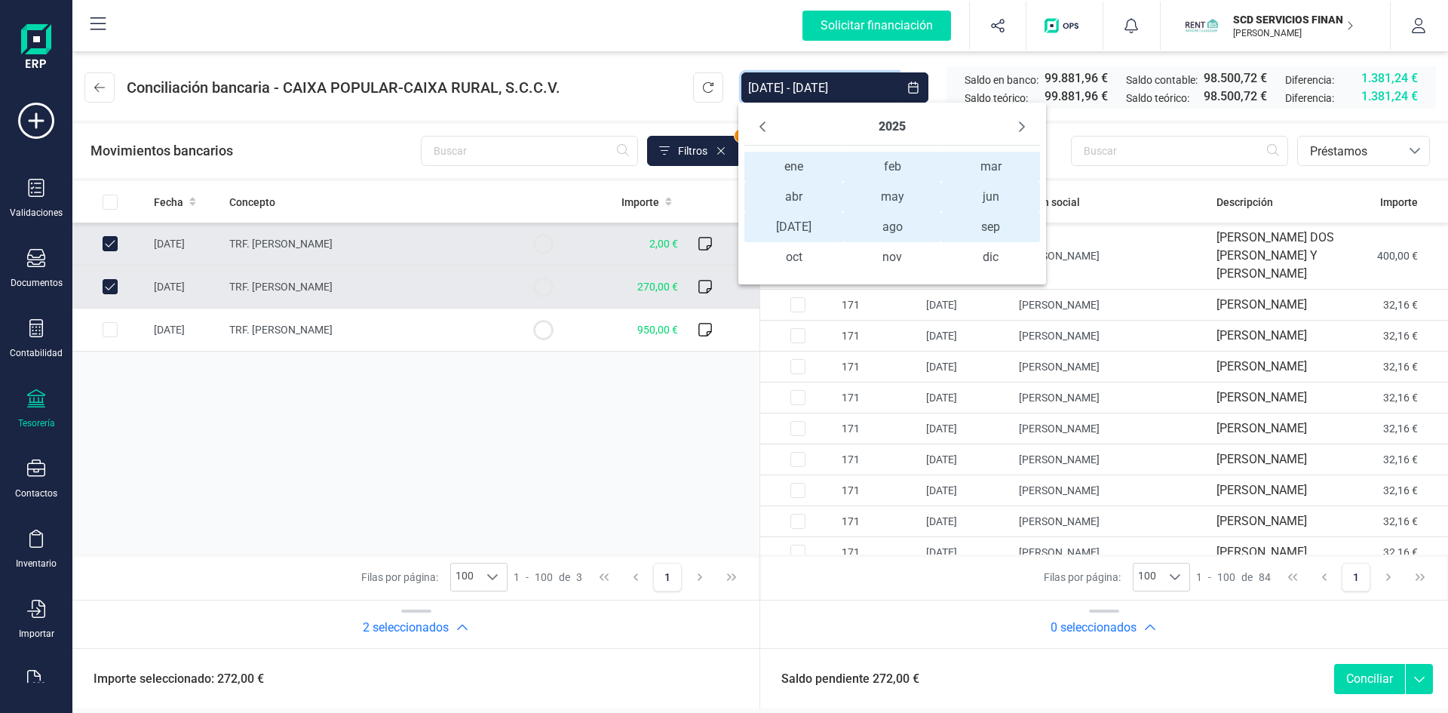
click at [793, 166] on span "ene ene" at bounding box center [793, 167] width 99 height 30
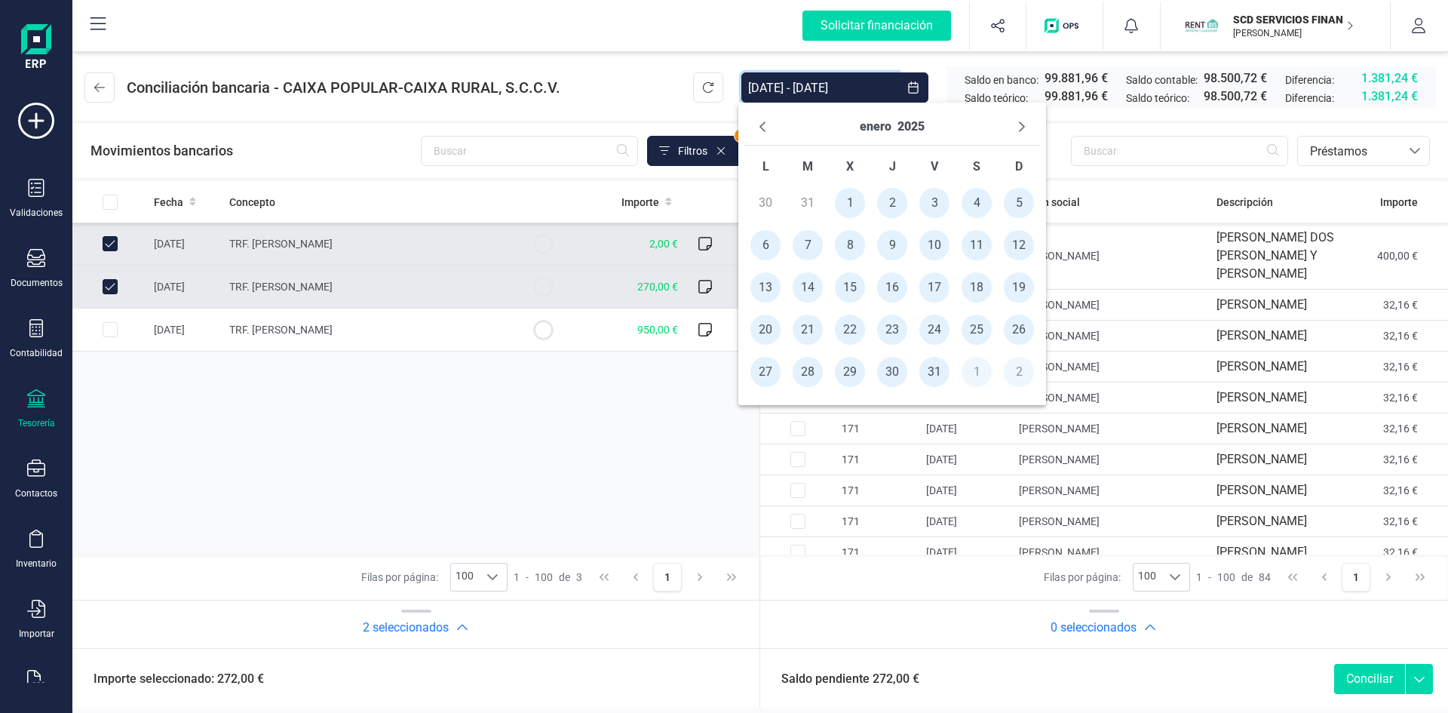
click at [845, 199] on span "1" at bounding box center [850, 203] width 30 height 30
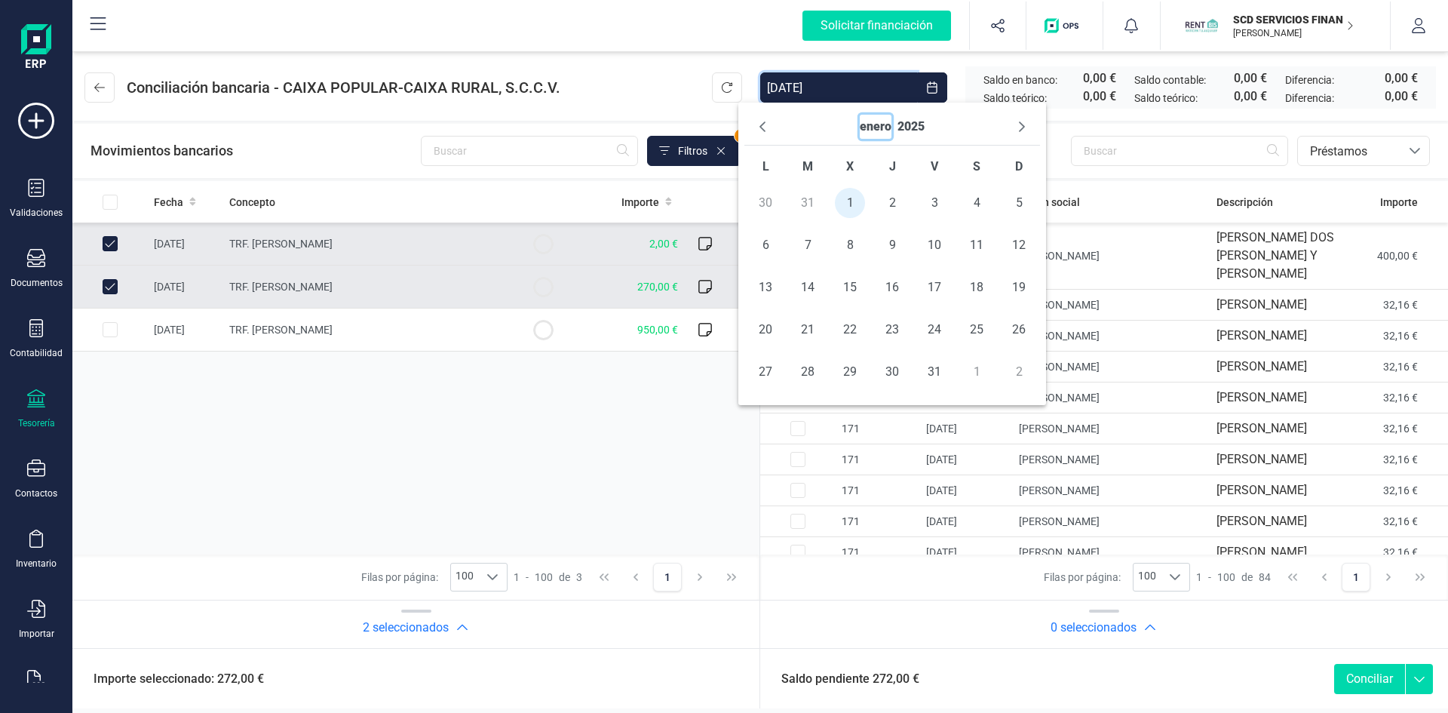
click at [874, 125] on button "enero" at bounding box center [876, 127] width 32 height 24
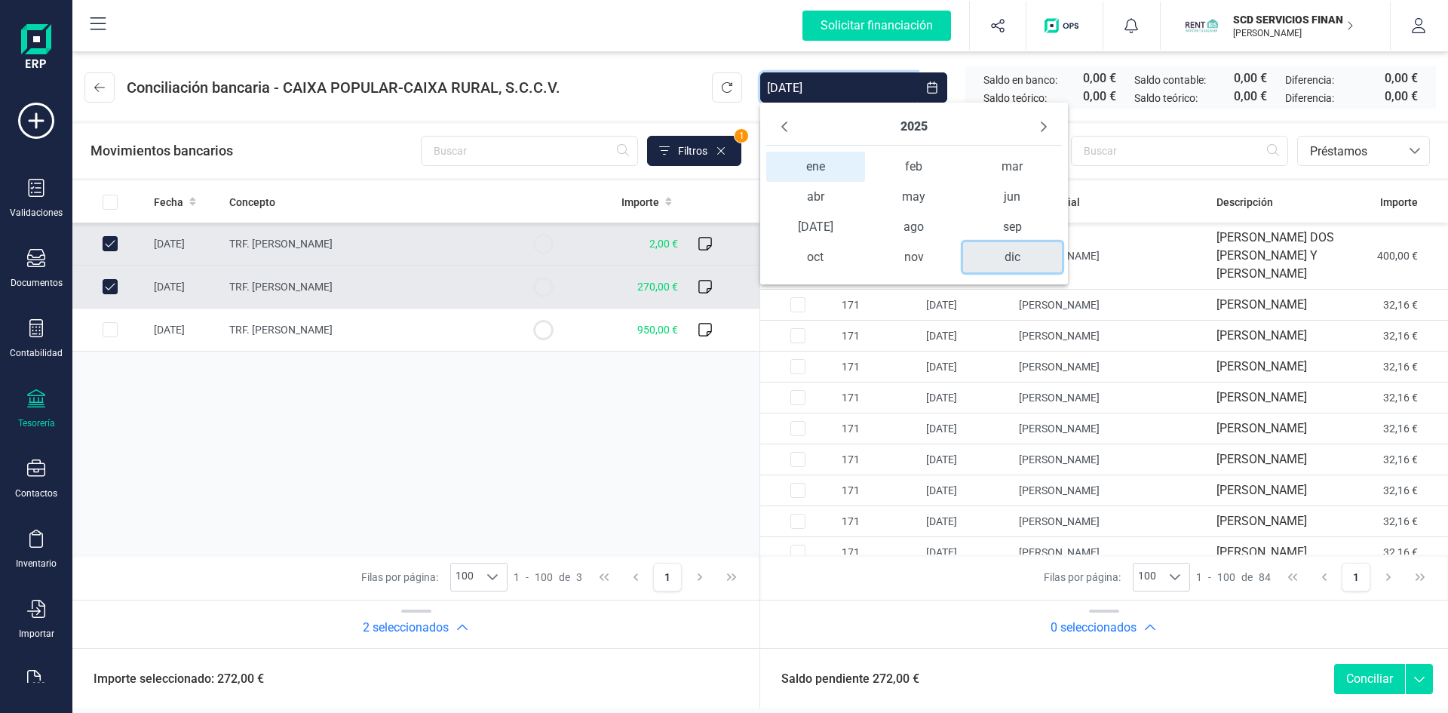
click at [992, 257] on span "dic" at bounding box center [1012, 257] width 99 height 30
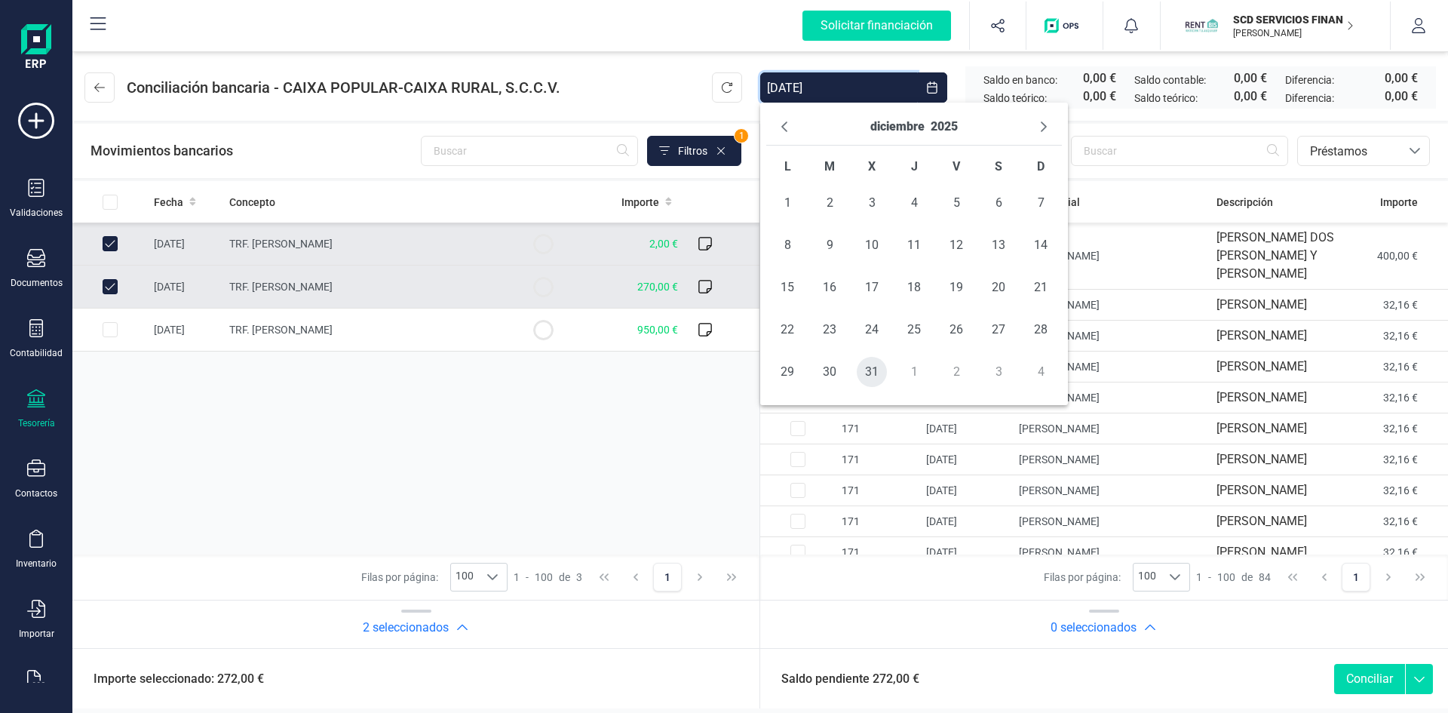
click at [866, 370] on span "31" at bounding box center [872, 372] width 30 height 30
type input "01/01/2025 - 31/12/2025"
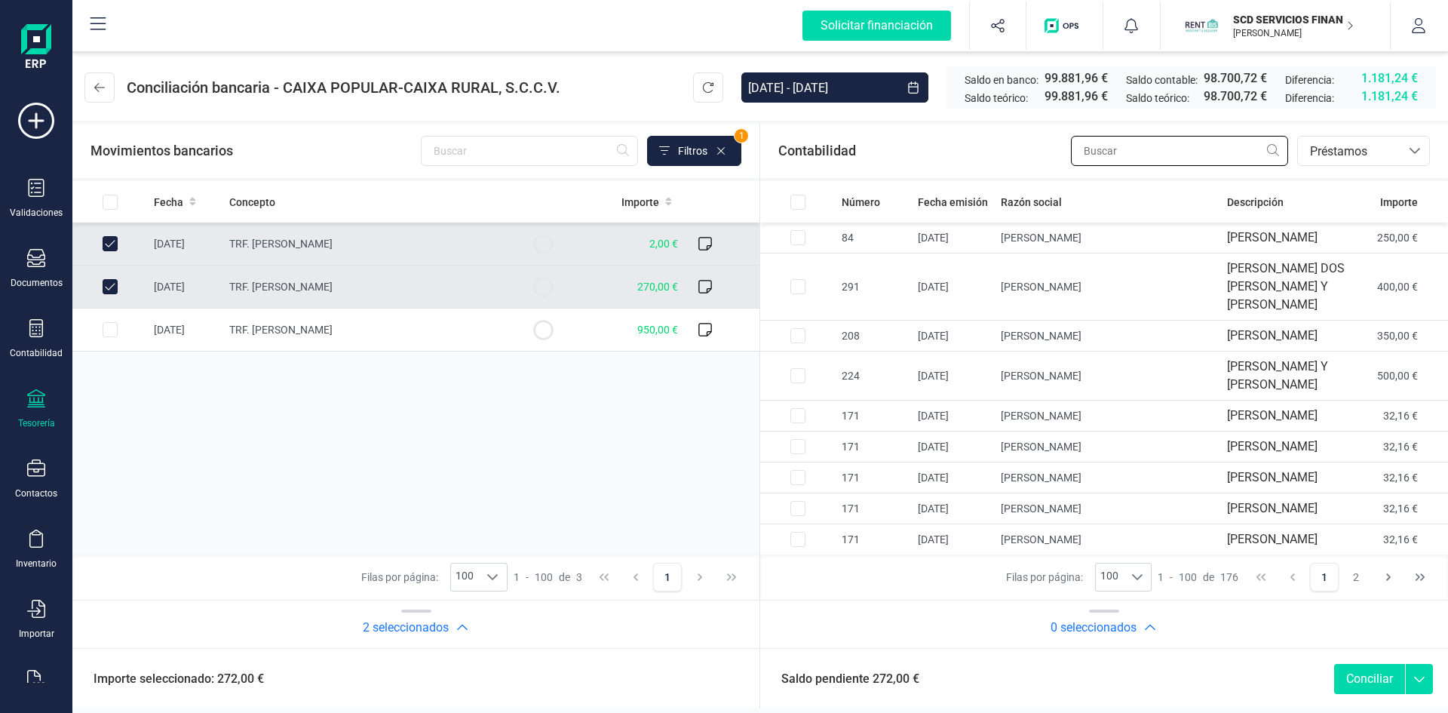
click at [1106, 154] on input "text" at bounding box center [1179, 151] width 217 height 30
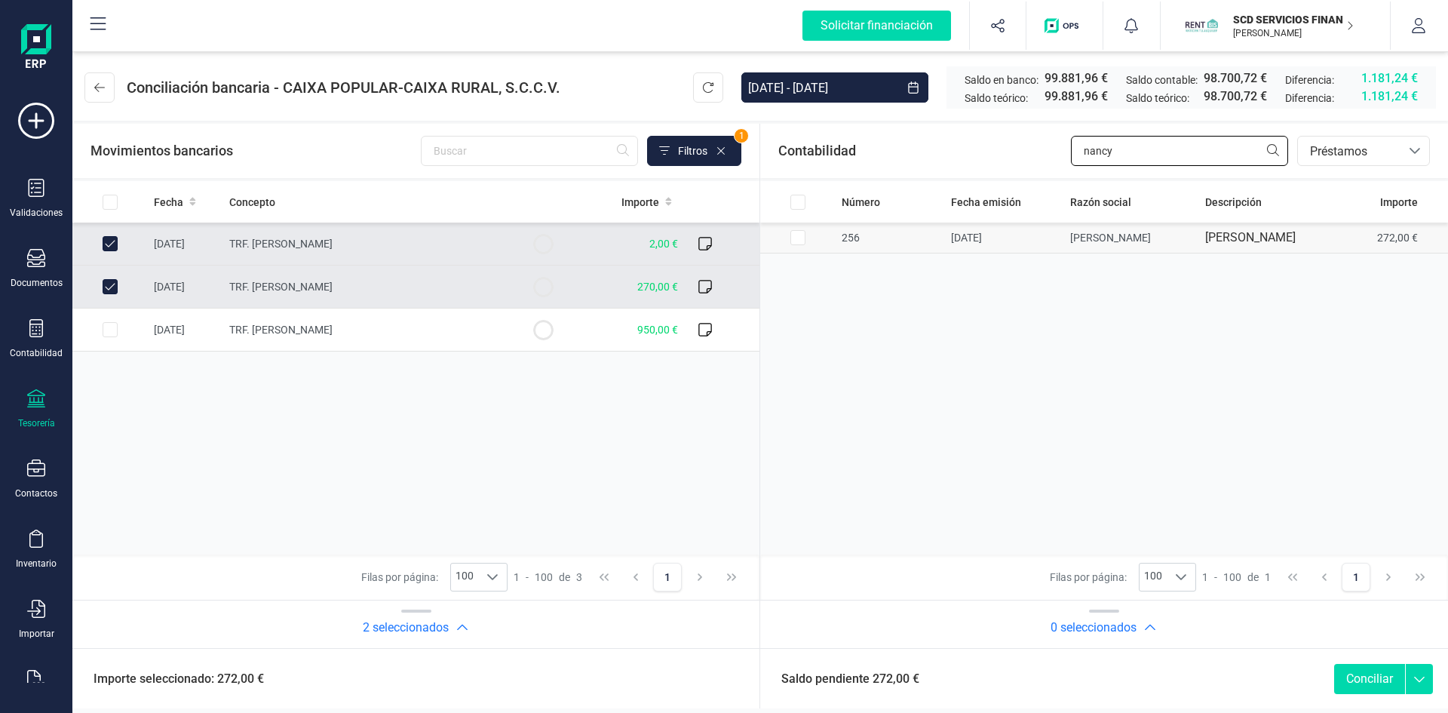
type input "nancy"
click at [796, 236] on input "Row Selected 1bc2c141-8e15-4e61-90b1-264c14827762" at bounding box center [797, 237] width 15 height 15
checkbox input "true"
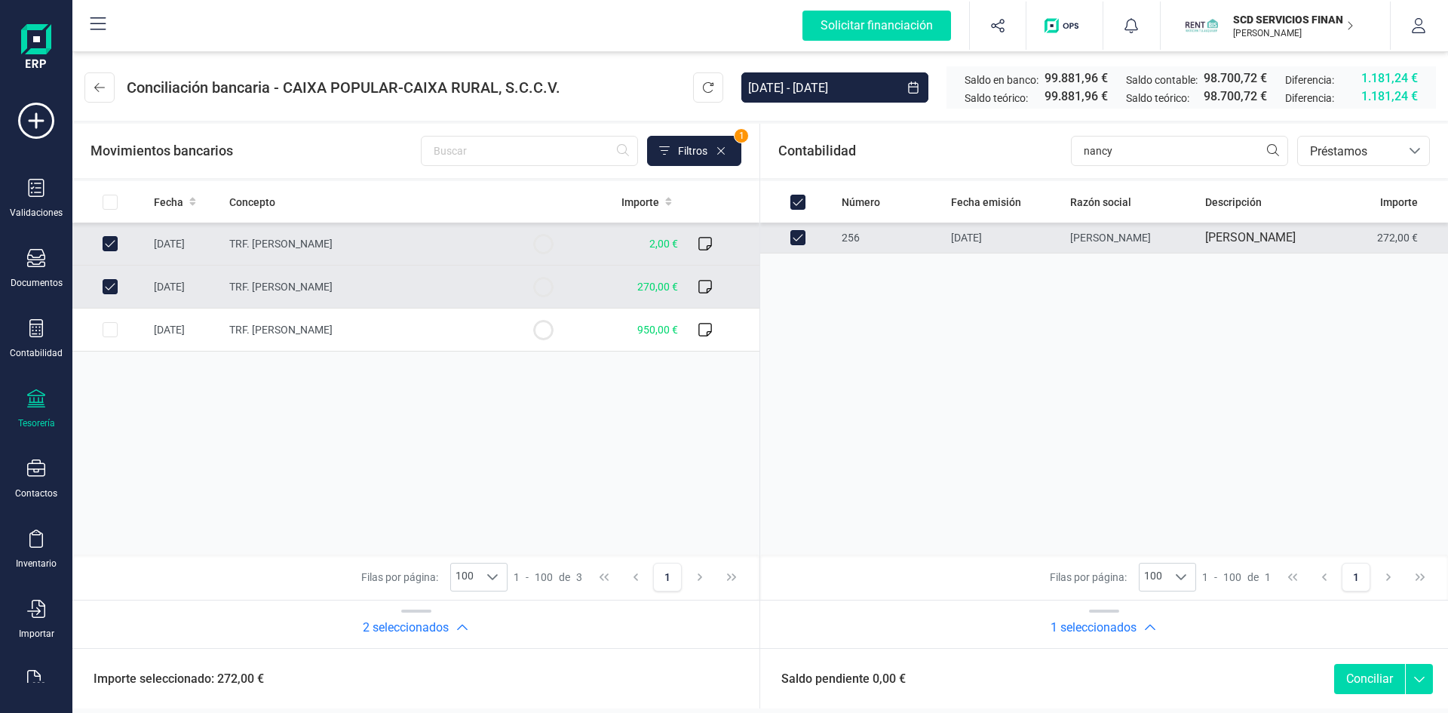
click at [1369, 676] on button "Conciliar" at bounding box center [1369, 679] width 71 height 30
checkbox input "false"
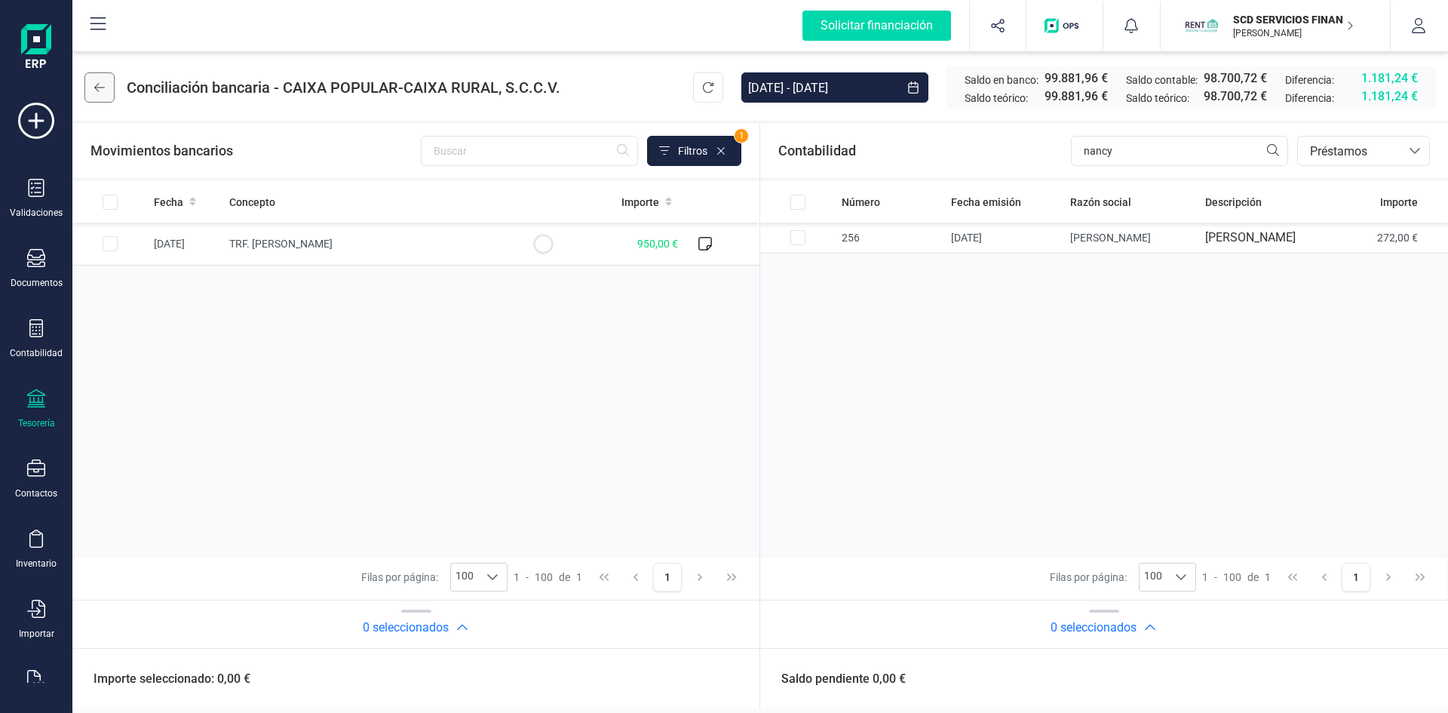
click at [94, 87] on icon at bounding box center [99, 87] width 11 height 12
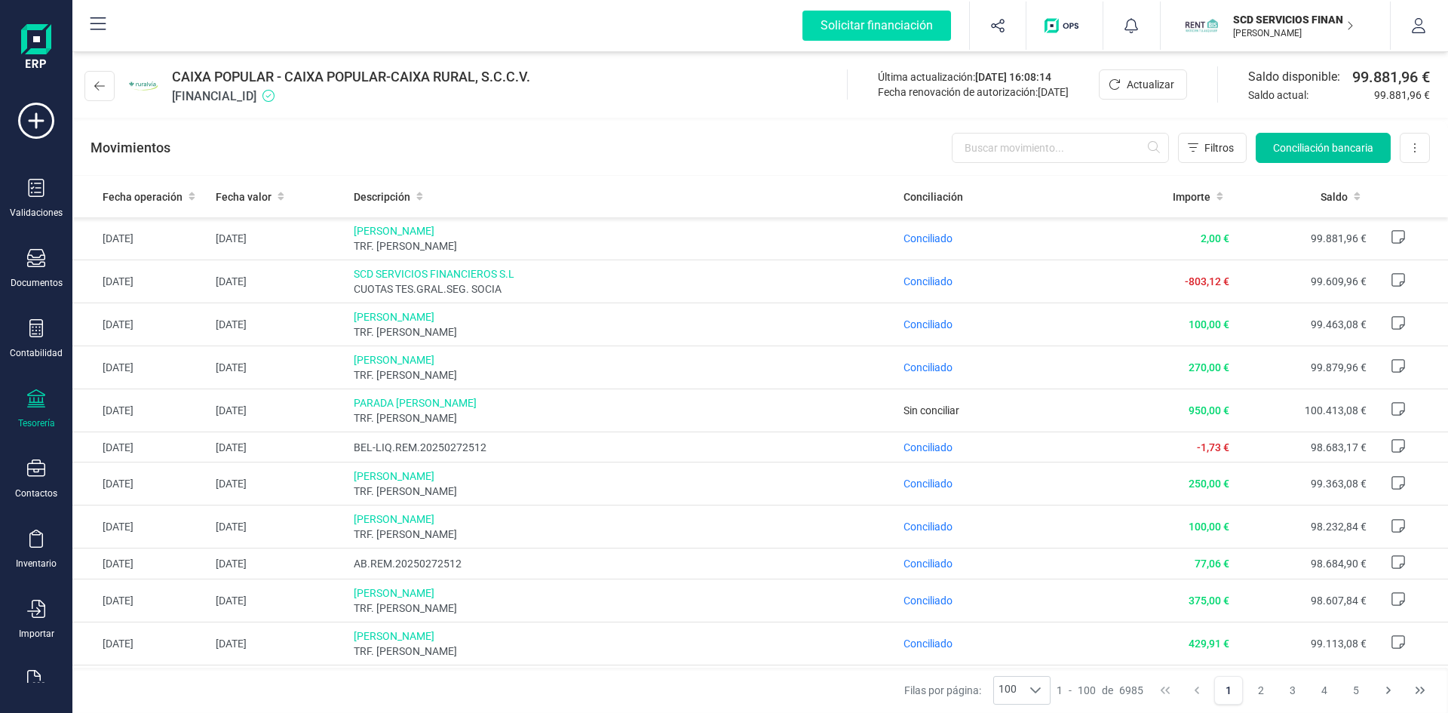
click at [1314, 150] on span "Conciliación bancaria" at bounding box center [1323, 147] width 100 height 15
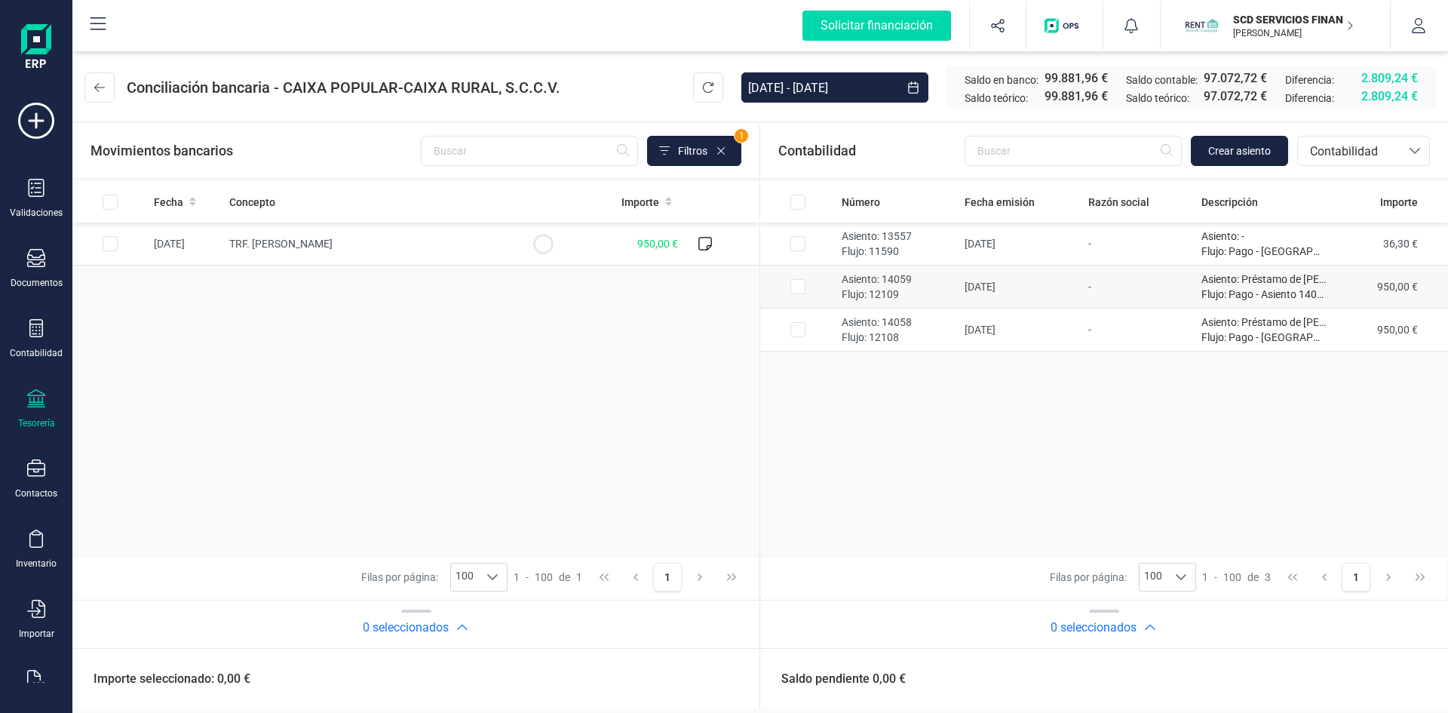
click at [801, 287] on input "Row Selected 8e4fe0c1-7927-4942-8154-4bd3dd67ccd8" at bounding box center [797, 286] width 15 height 15
checkbox input "true"
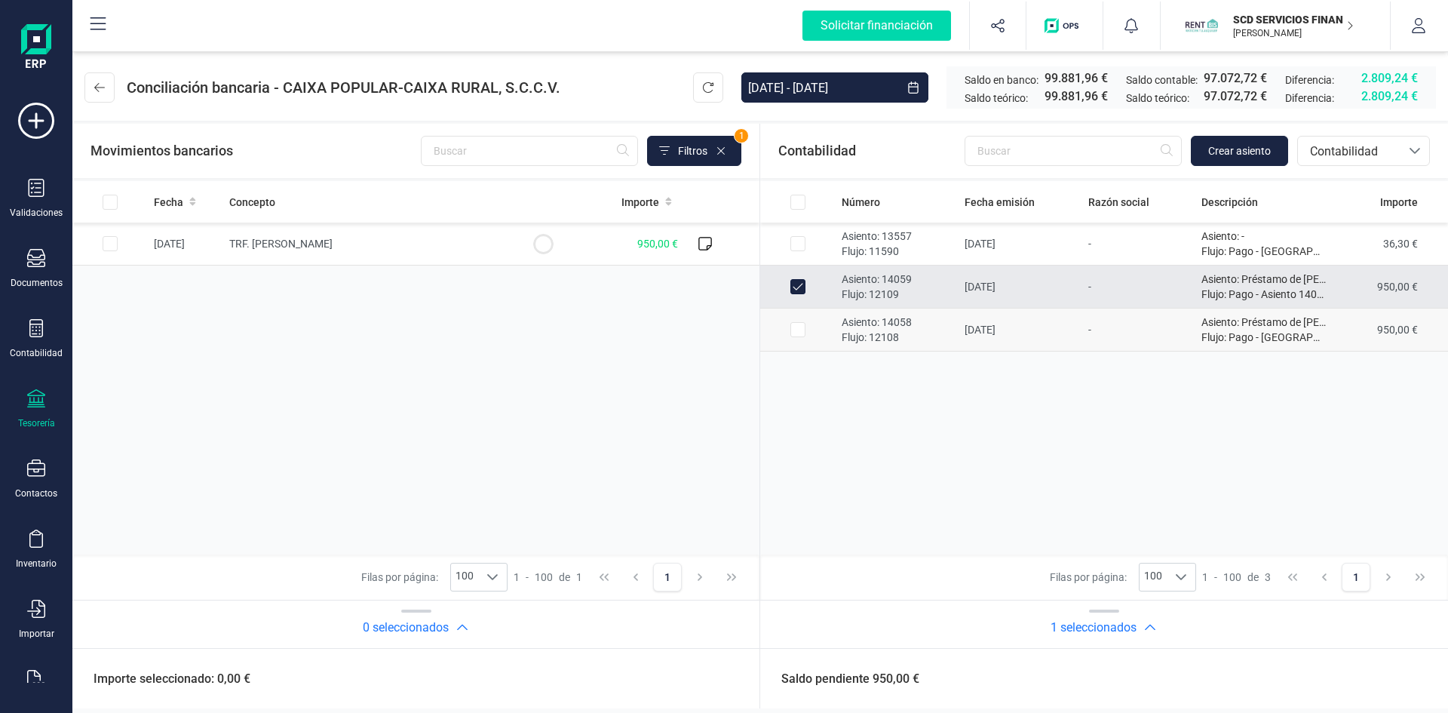
click at [796, 332] on input "Row Selected 34ecfccd-3606-4471-932a-491f6fb99389" at bounding box center [797, 329] width 15 height 15
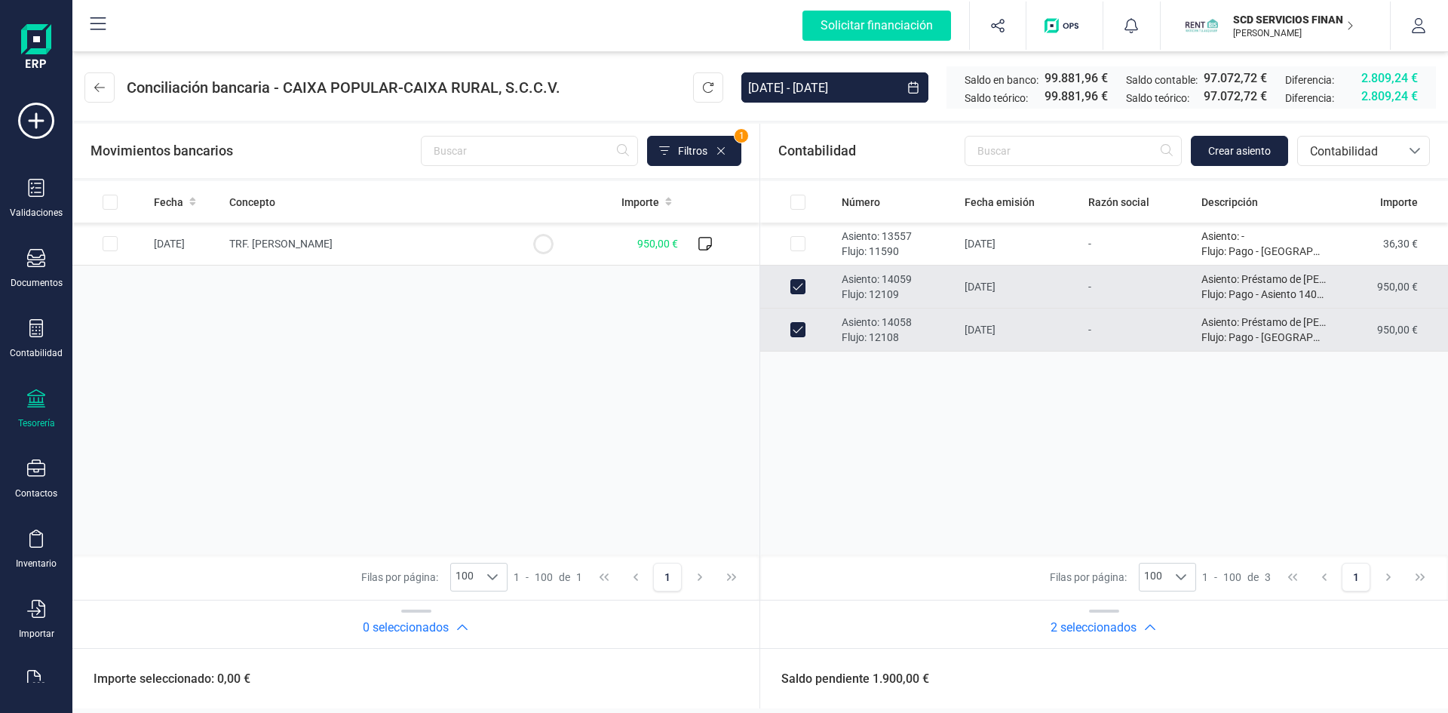
click at [796, 334] on input "Row Unselected 34ecfccd-3606-4471-932a-491f6fb99389" at bounding box center [797, 329] width 15 height 15
checkbox input "false"
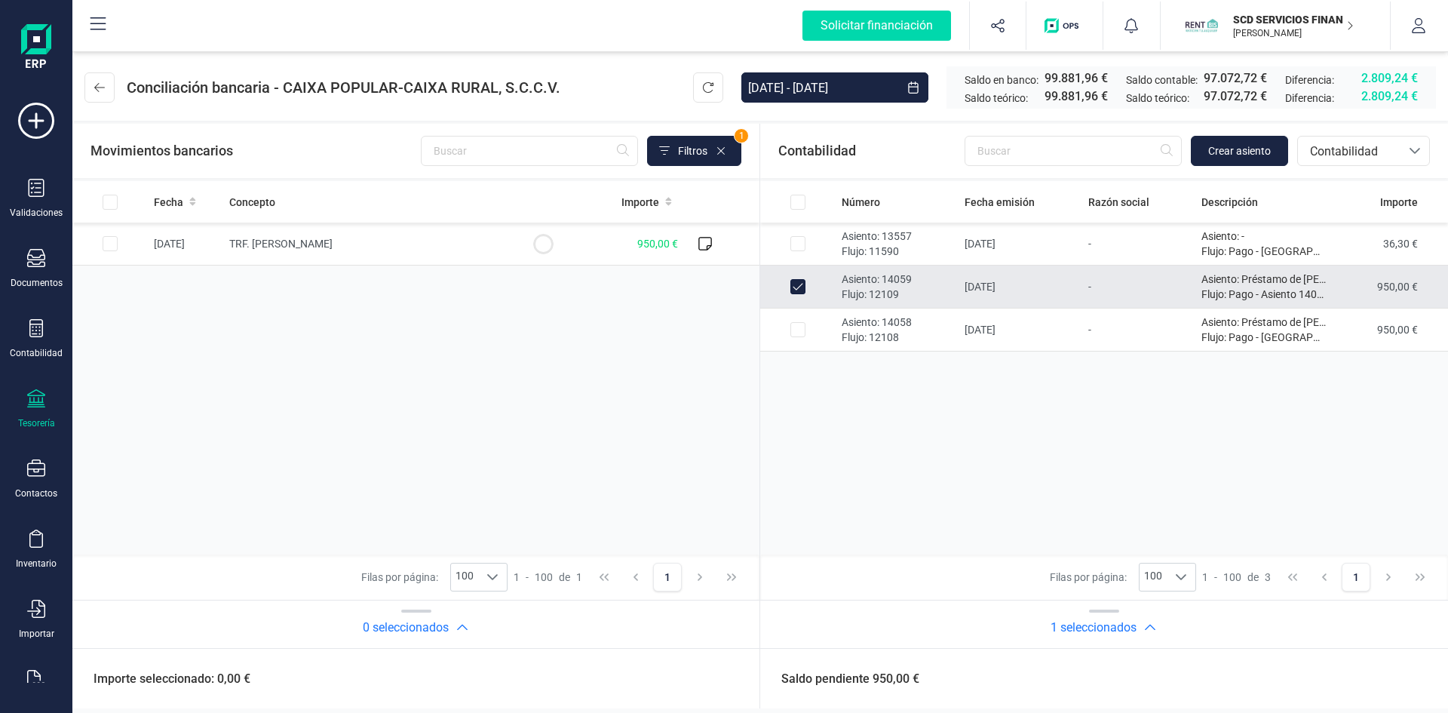
click at [797, 281] on input "Row Unselected 8e4fe0c1-7927-4942-8154-4bd3dd67ccd8" at bounding box center [797, 286] width 15 height 15
checkbox input "false"
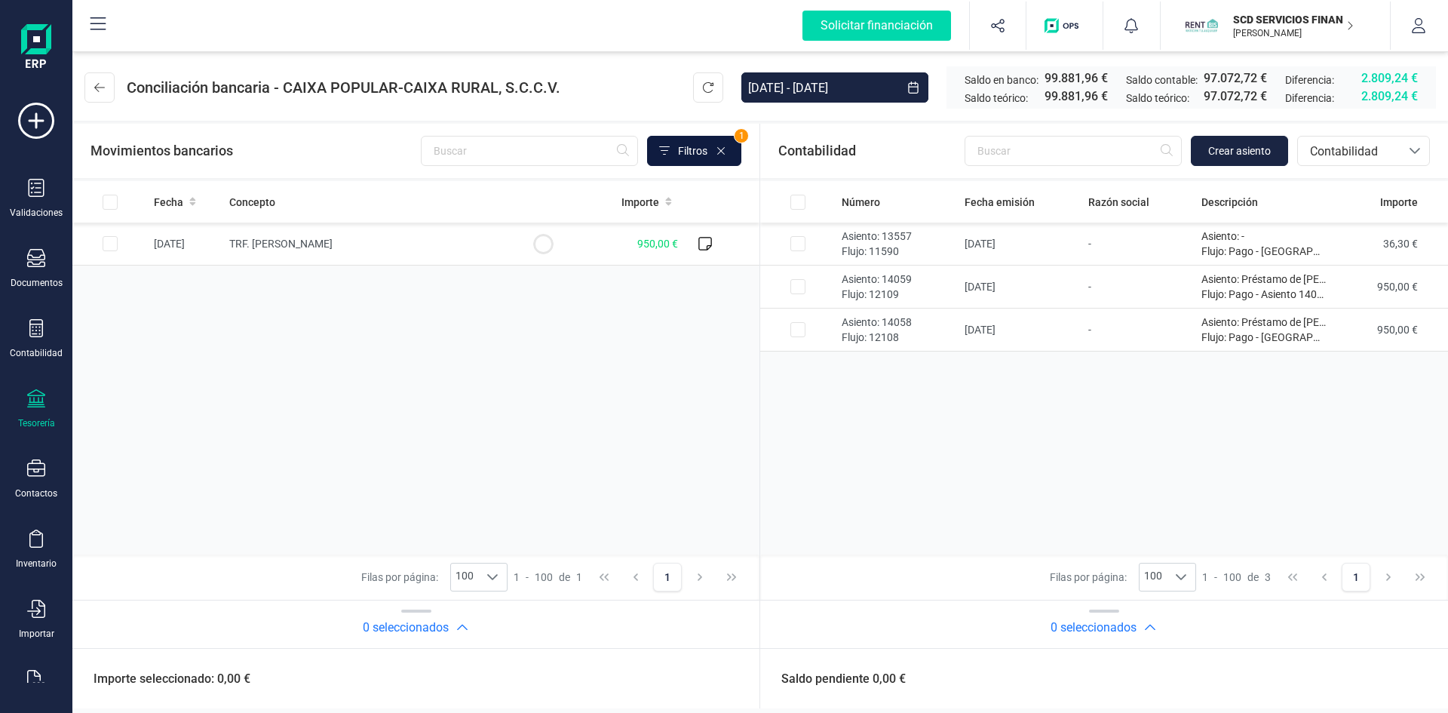
click at [679, 149] on span "Filtros" at bounding box center [692, 150] width 29 height 15
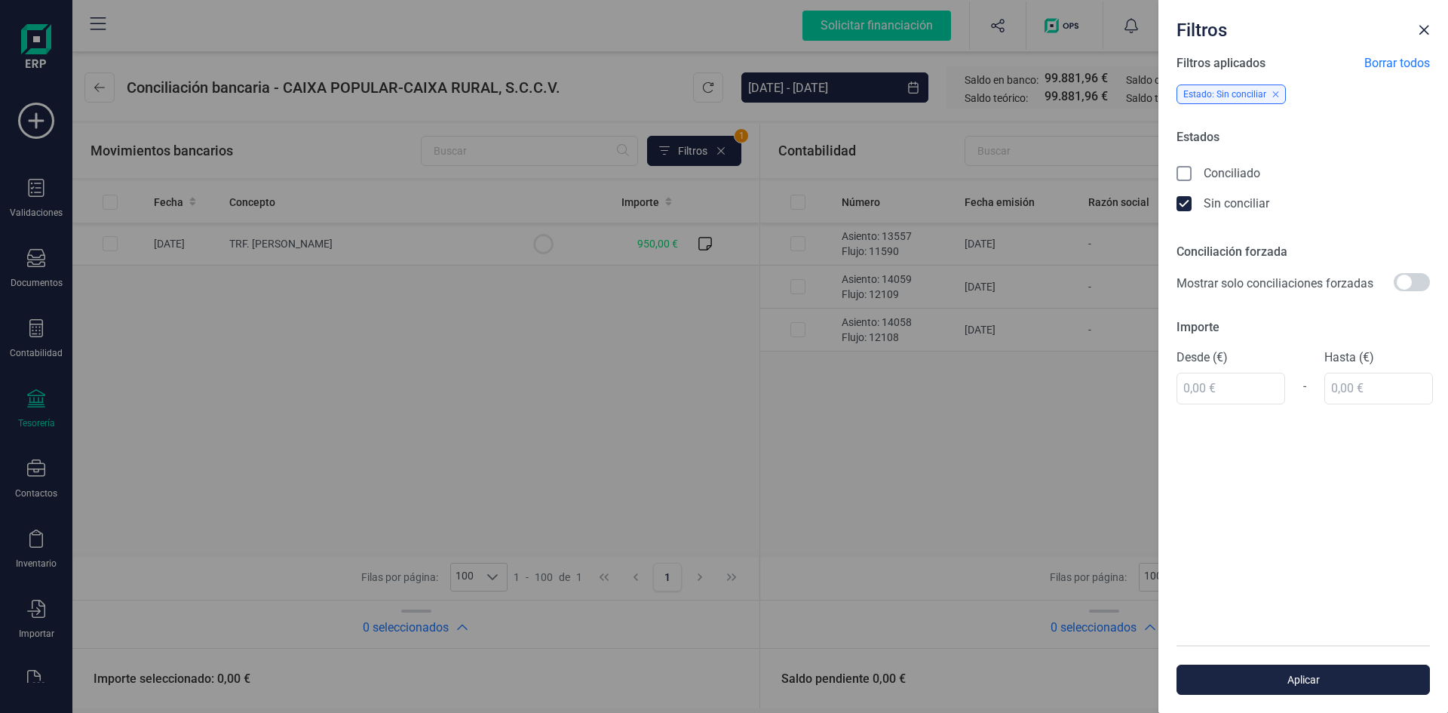
click at [1180, 198] on icon at bounding box center [1185, 205] width 15 height 15
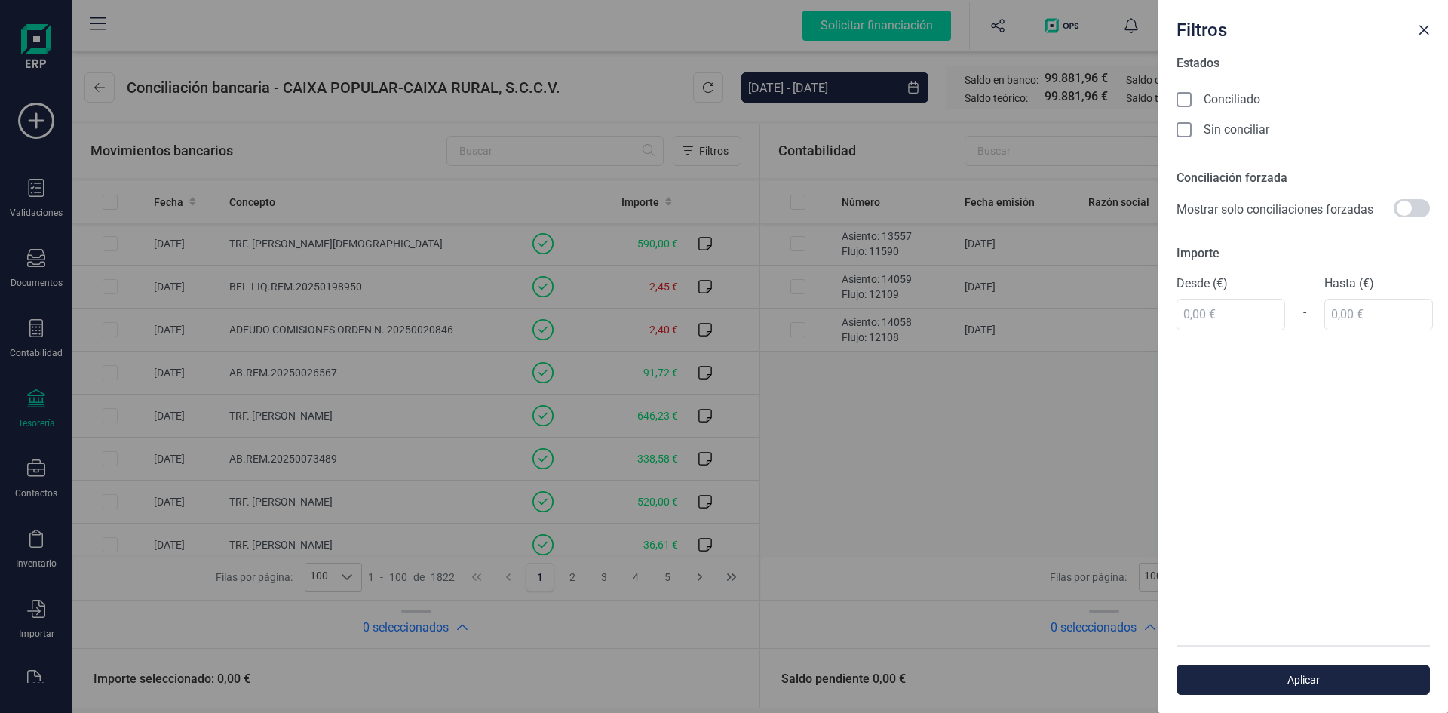
click at [1186, 100] on icon at bounding box center [1185, 101] width 15 height 15
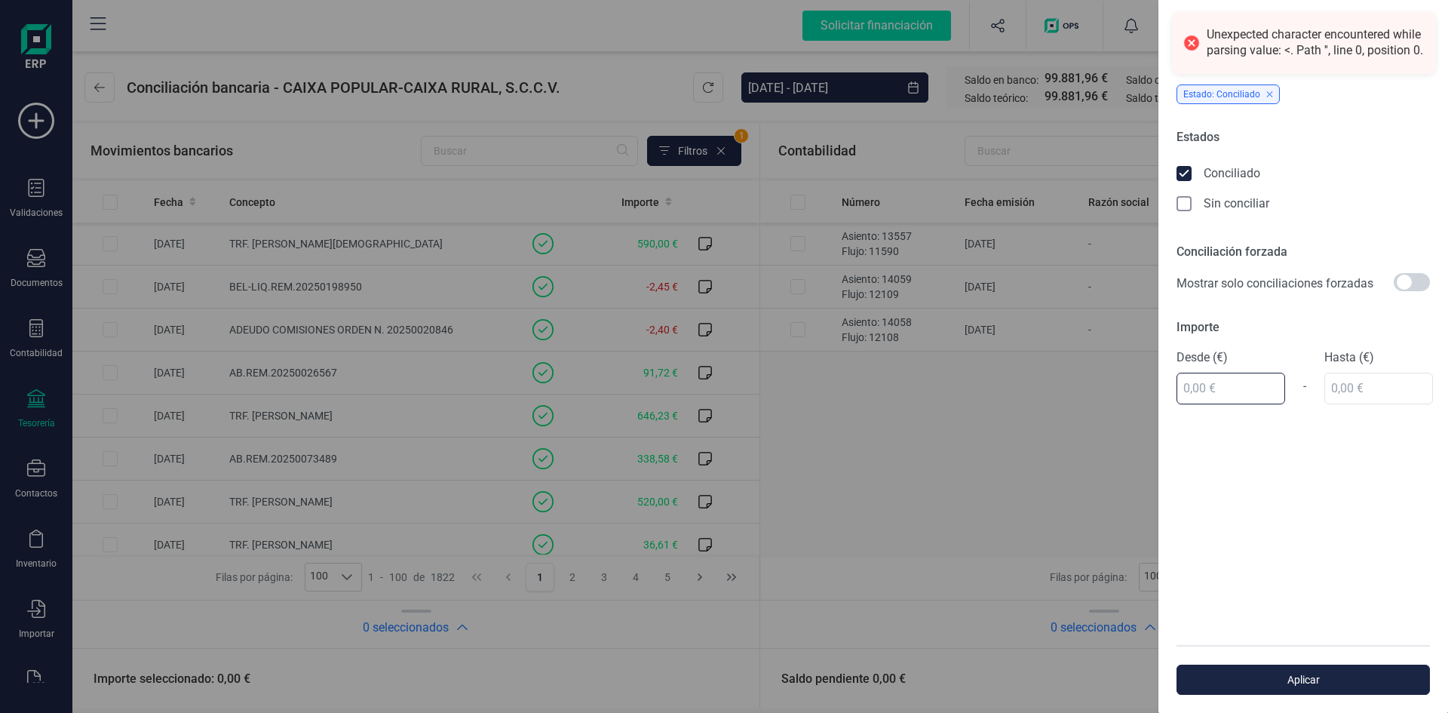
click at [1222, 384] on input "text" at bounding box center [1230, 388] width 109 height 32
type input "950,00 €"
click at [1336, 385] on input "text" at bounding box center [1378, 388] width 109 height 32
type input "950,00 €"
click at [1297, 434] on div "Filtros aplicados Borrar todos Estado: Conciliado Importe desde: 950,00 € Estad…" at bounding box center [1303, 349] width 290 height 590
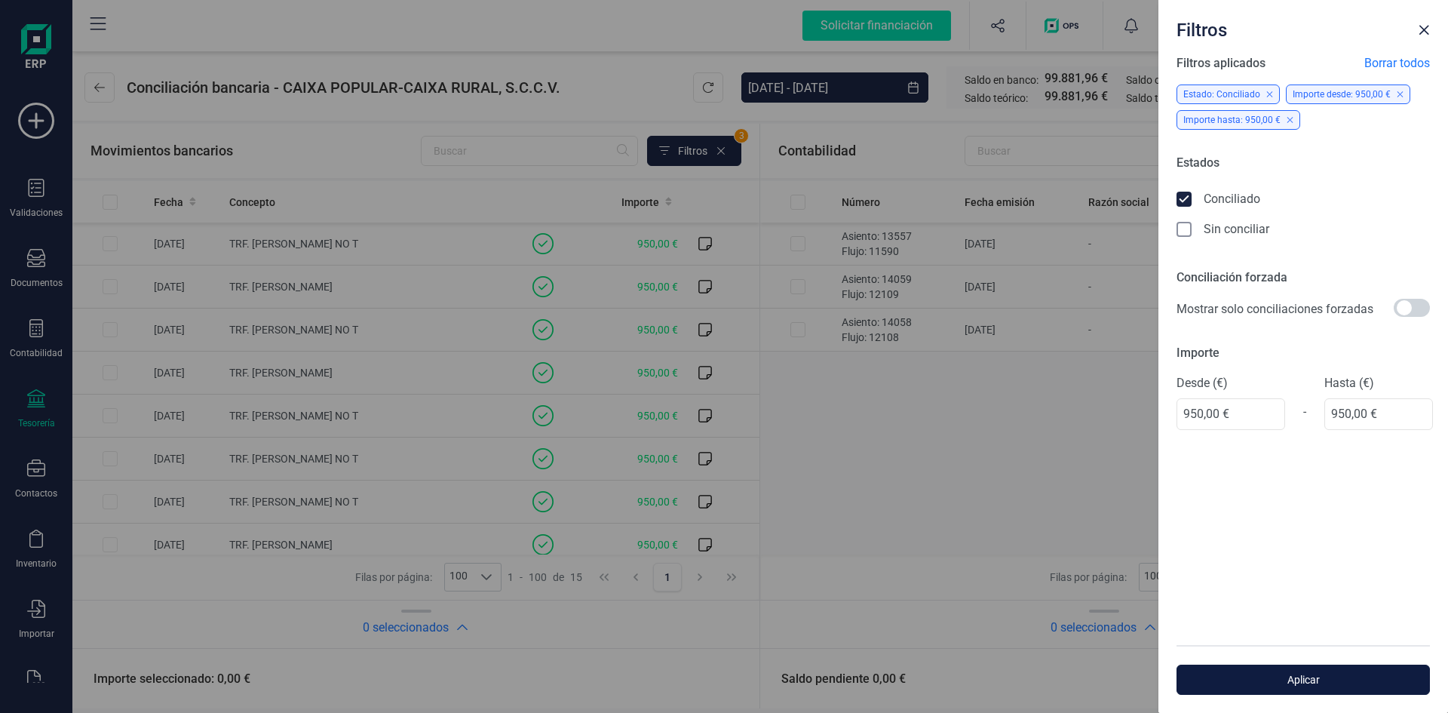
click at [1302, 673] on span "Aplicar" at bounding box center [1303, 679] width 219 height 15
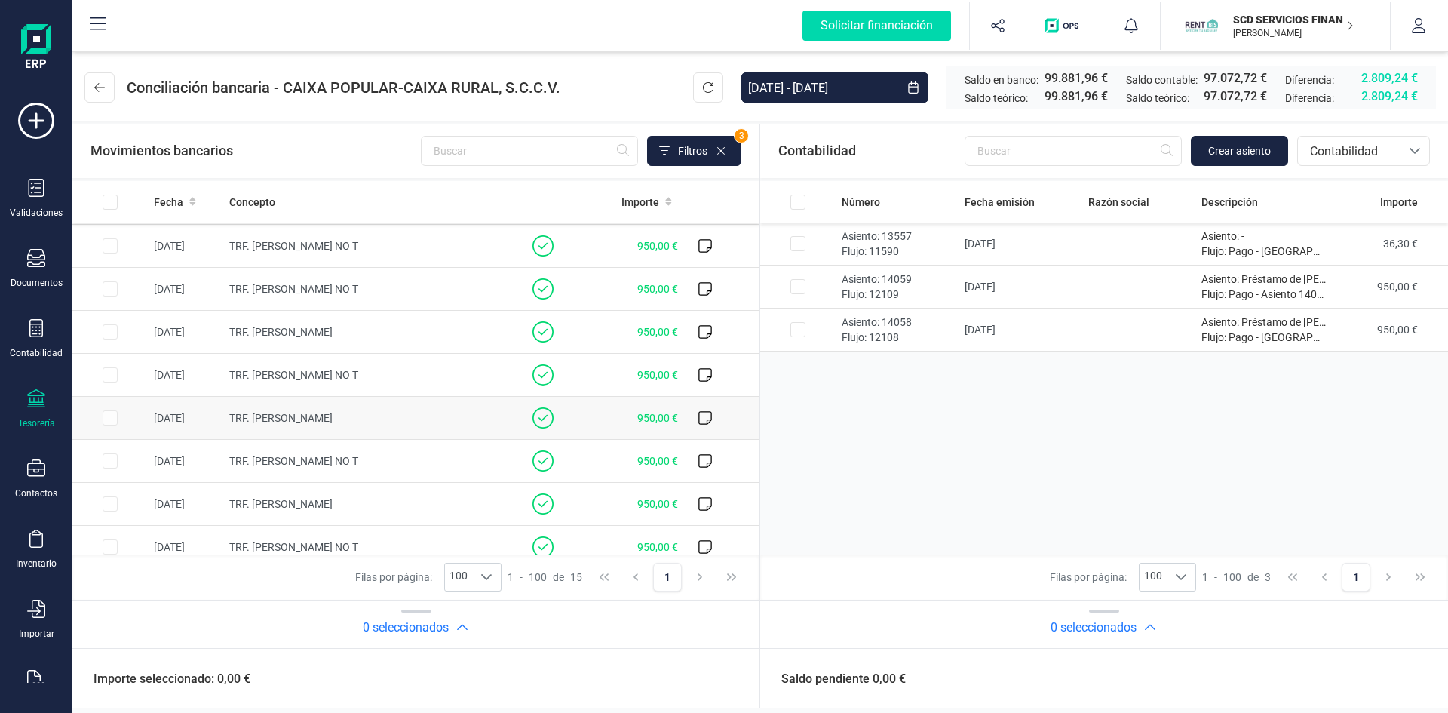
scroll to position [238, 0]
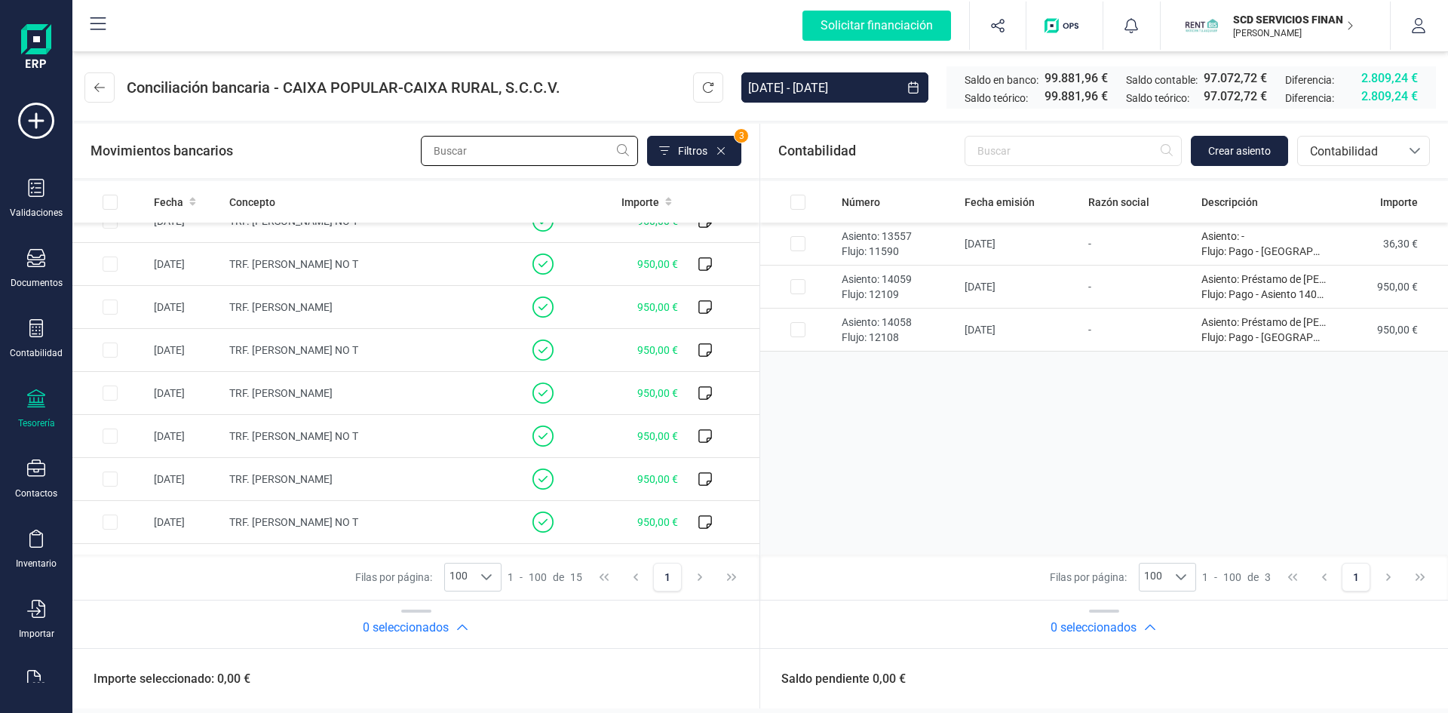
click at [448, 152] on input "text" at bounding box center [529, 151] width 217 height 30
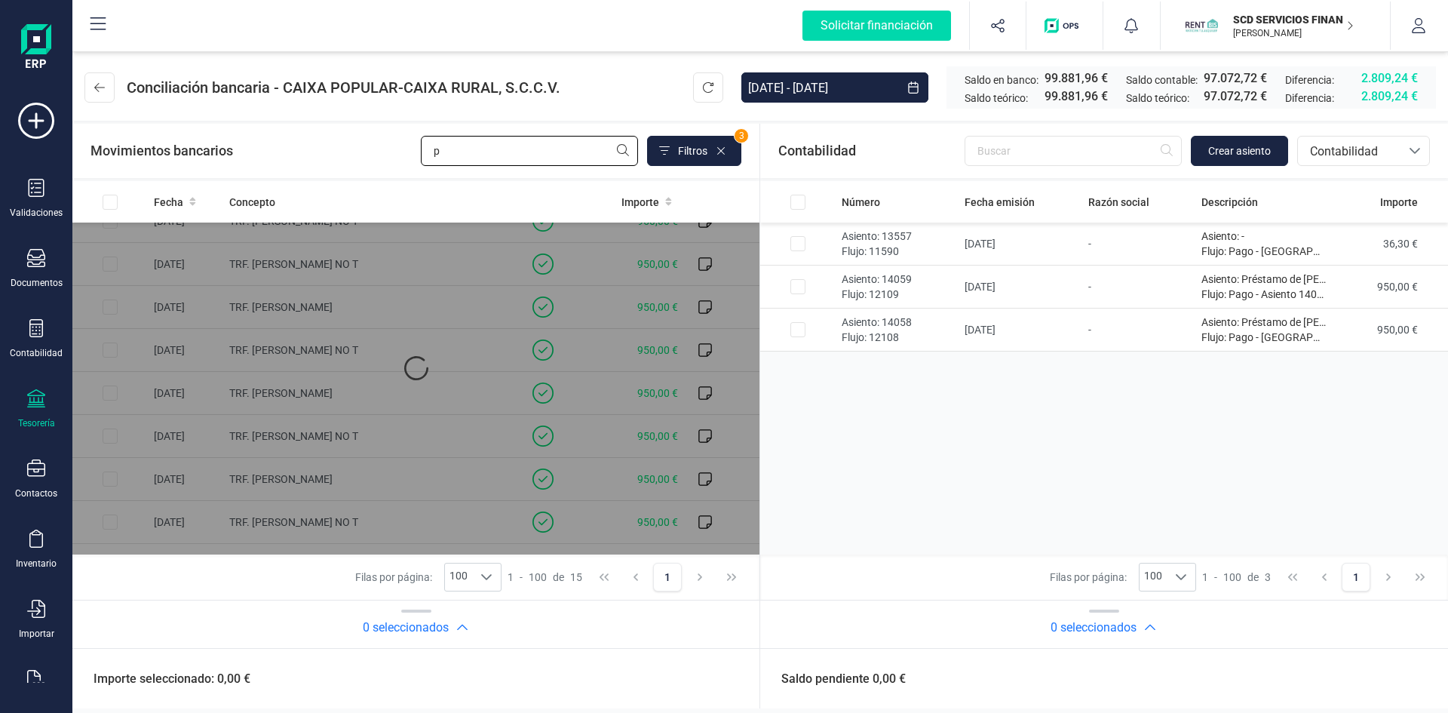
scroll to position [0, 0]
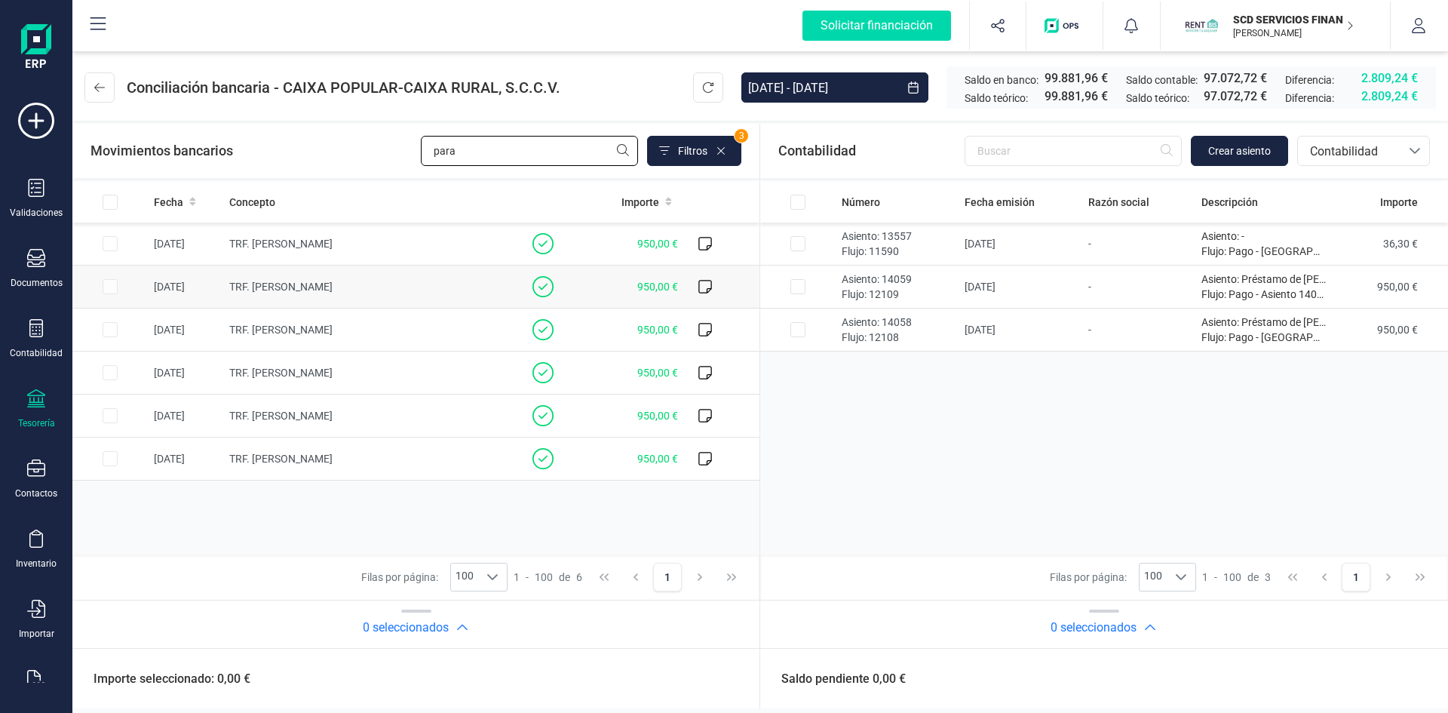
type input "para"
click at [109, 287] on td at bounding box center [109, 286] width 75 height 43
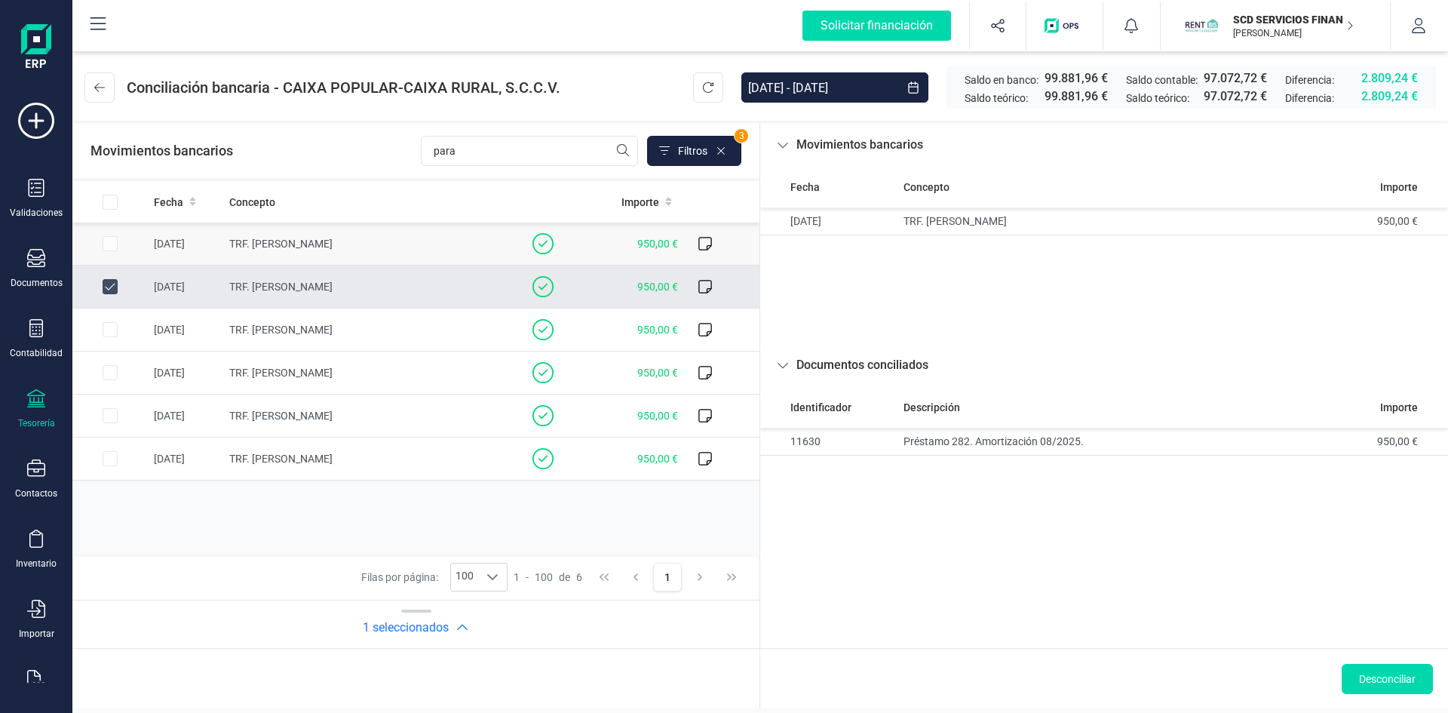
click at [111, 241] on td at bounding box center [109, 243] width 75 height 43
checkbox input "false"
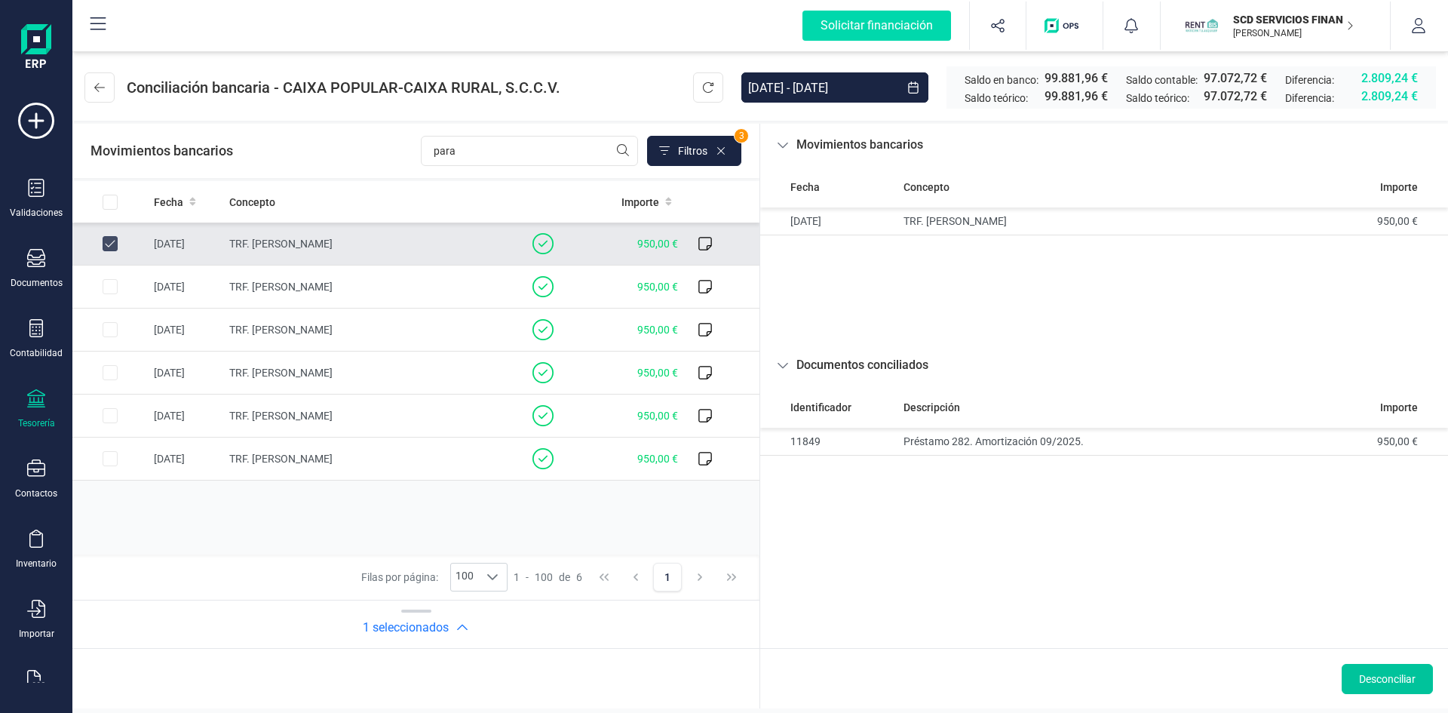
click at [1390, 676] on span "Desconciliar" at bounding box center [1387, 678] width 57 height 15
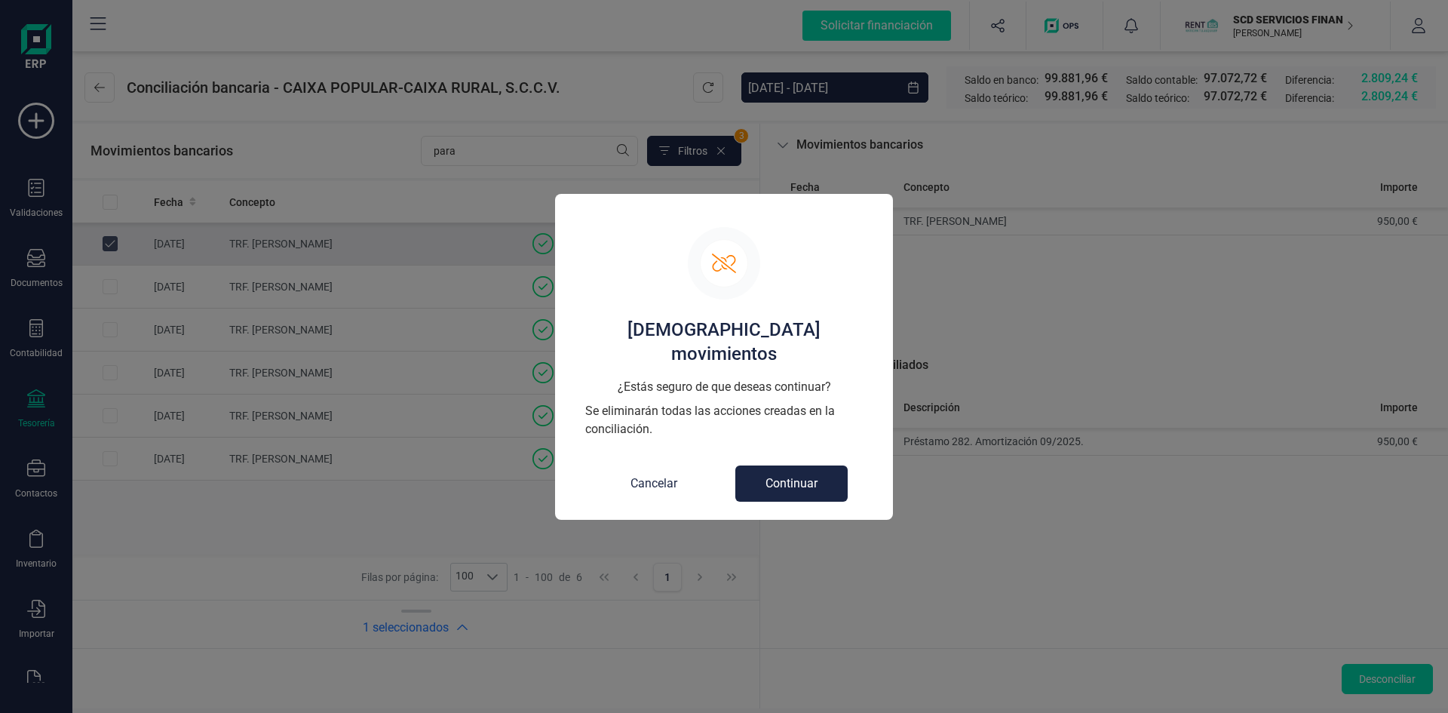
click at [774, 465] on button "Continuar" at bounding box center [791, 483] width 112 height 36
checkbox input "false"
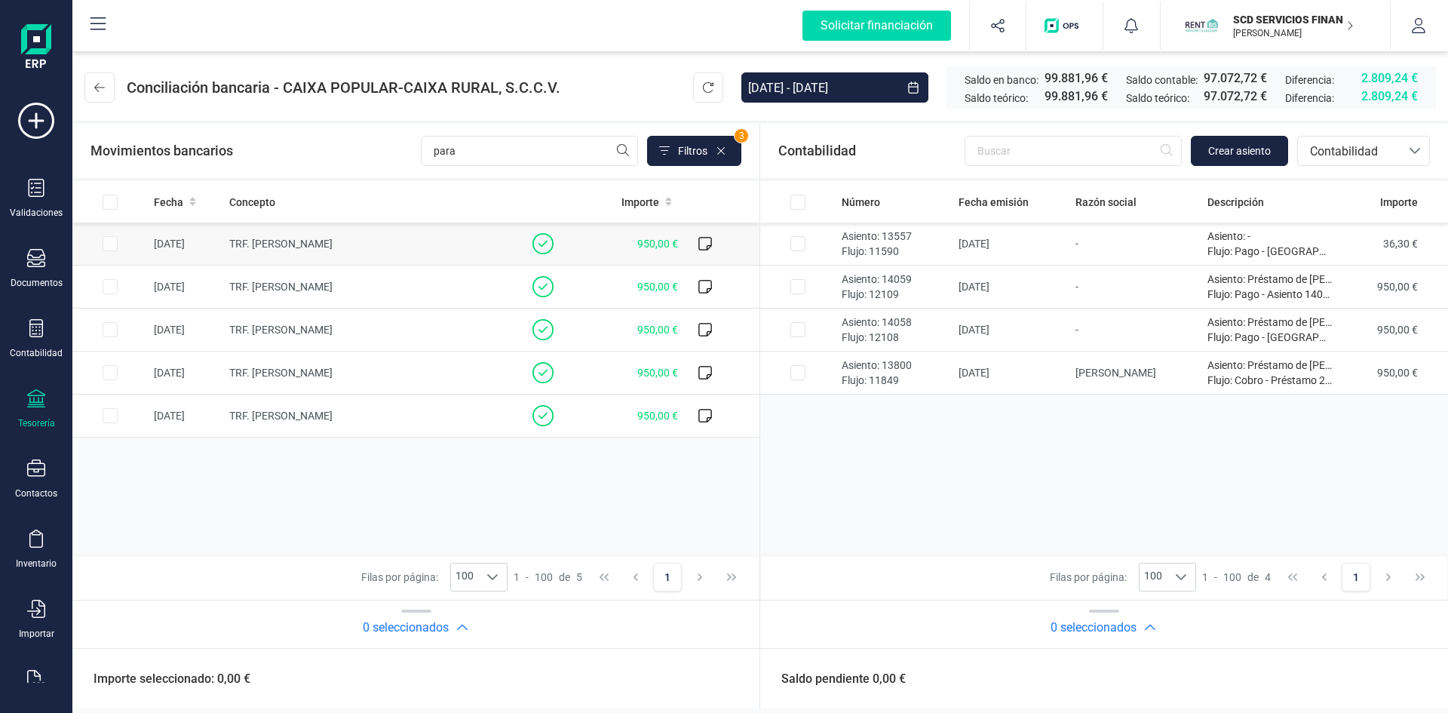
click at [106, 242] on td at bounding box center [109, 243] width 75 height 43
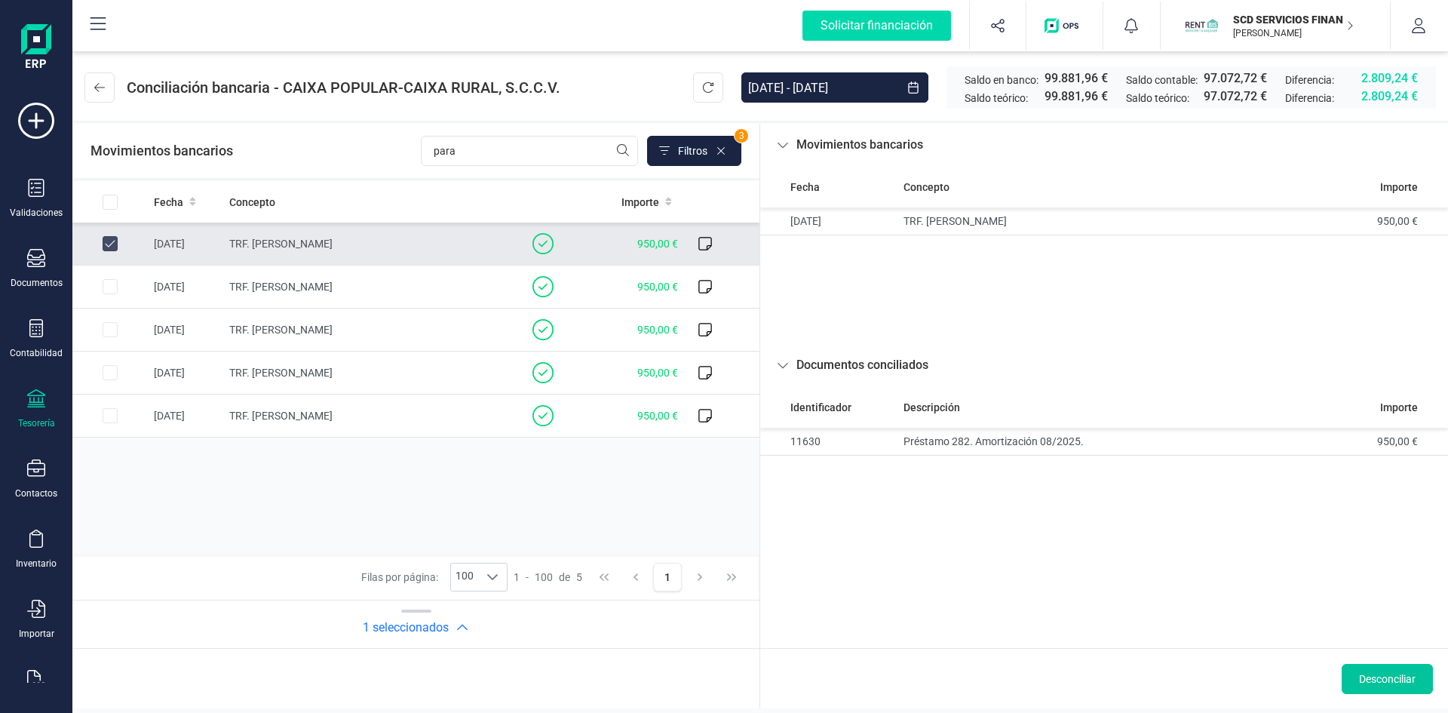
click at [1379, 675] on span "Desconciliar" at bounding box center [1387, 678] width 57 height 15
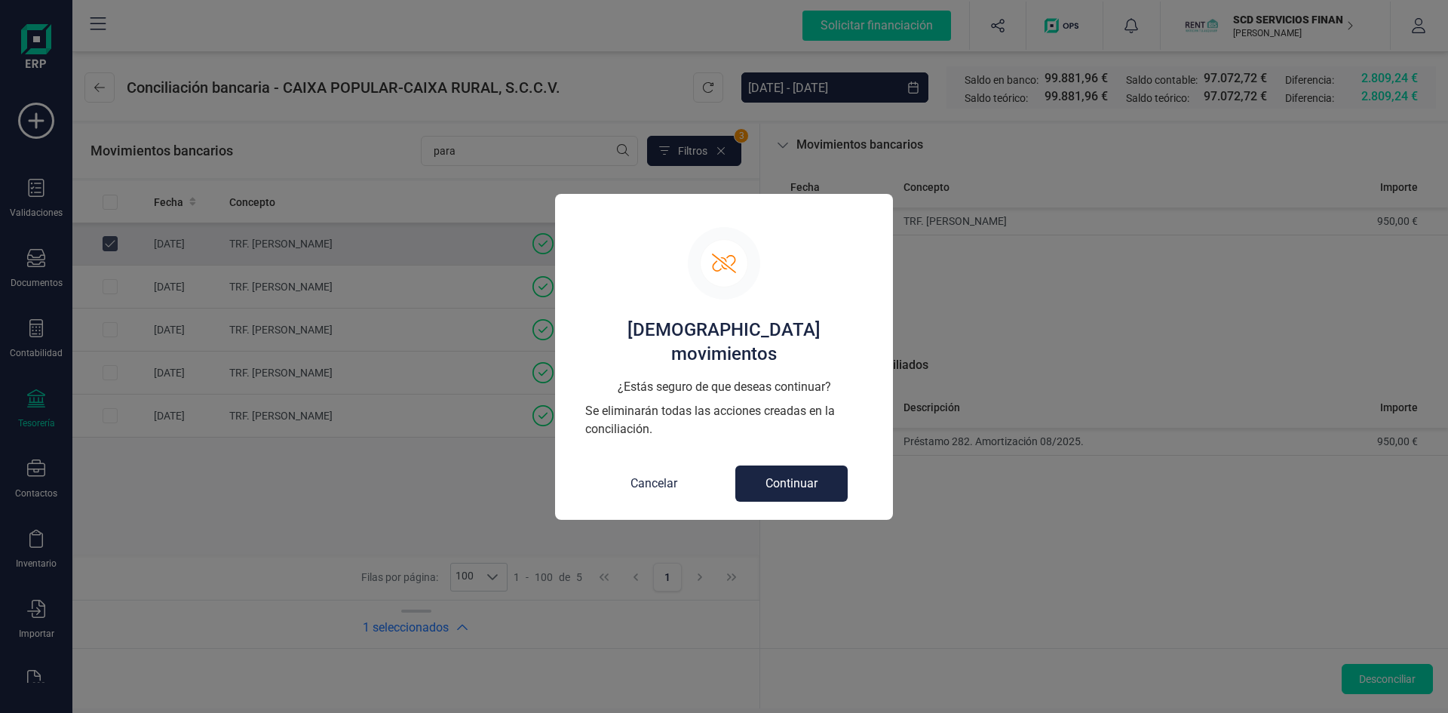
click at [808, 470] on button "Continuar" at bounding box center [791, 483] width 112 height 36
checkbox input "false"
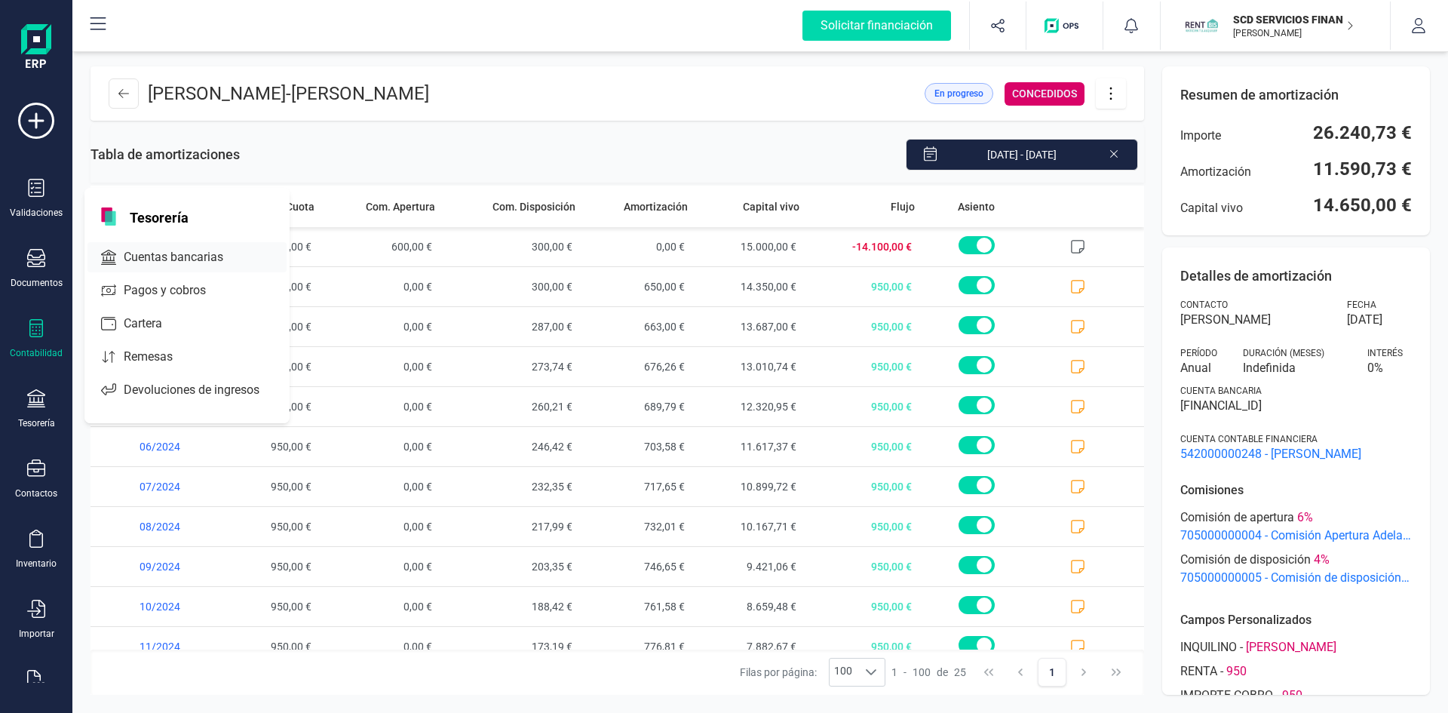
click at [179, 256] on span "Cuentas bancarias" at bounding box center [184, 257] width 133 height 18
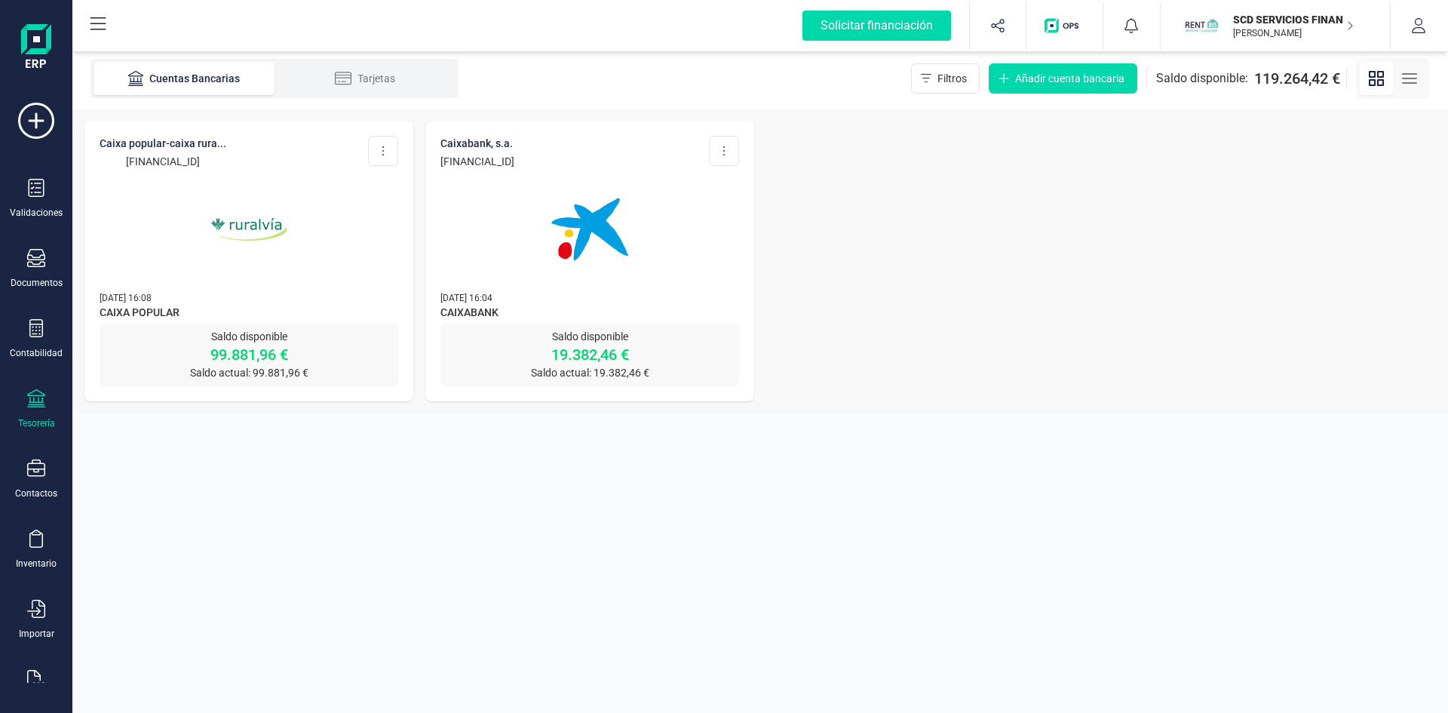
click at [264, 225] on img at bounding box center [248, 229] width 127 height 127
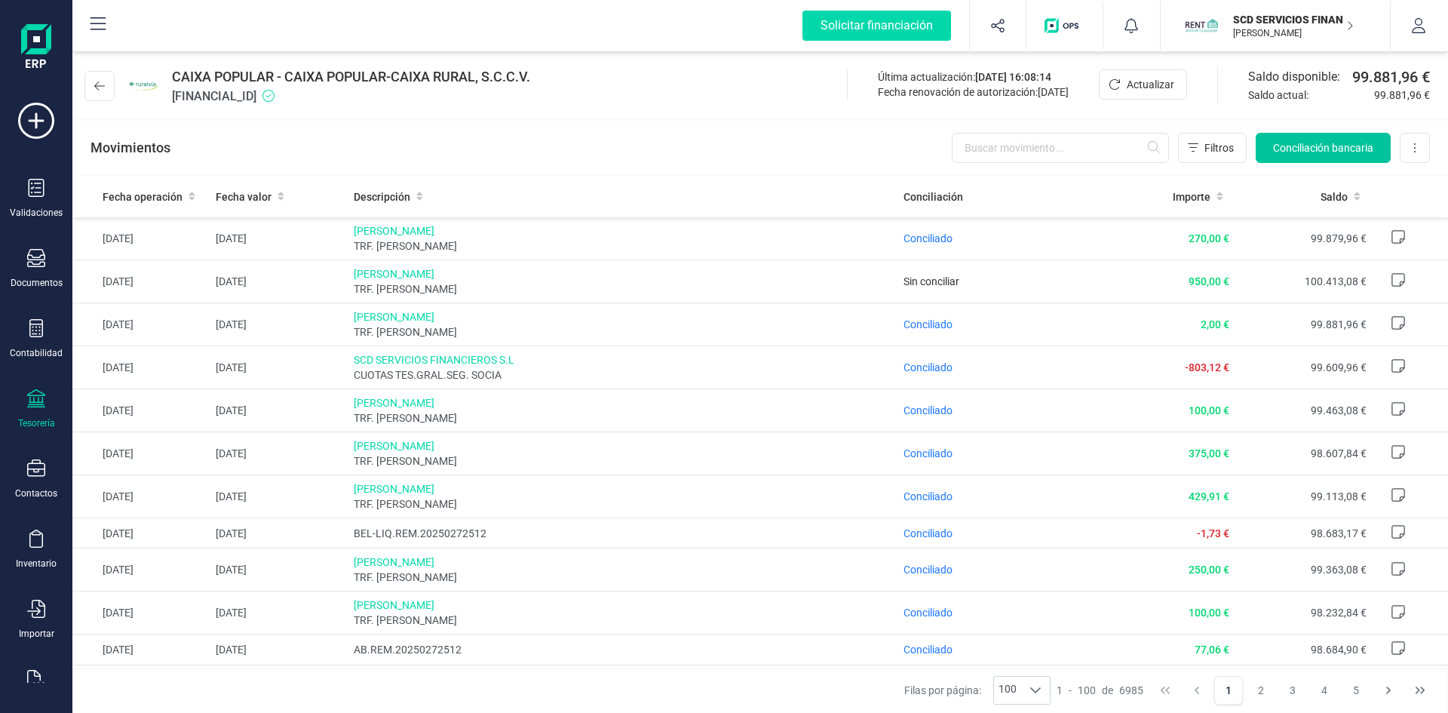
click at [1308, 144] on span "Conciliación bancaria" at bounding box center [1323, 147] width 100 height 15
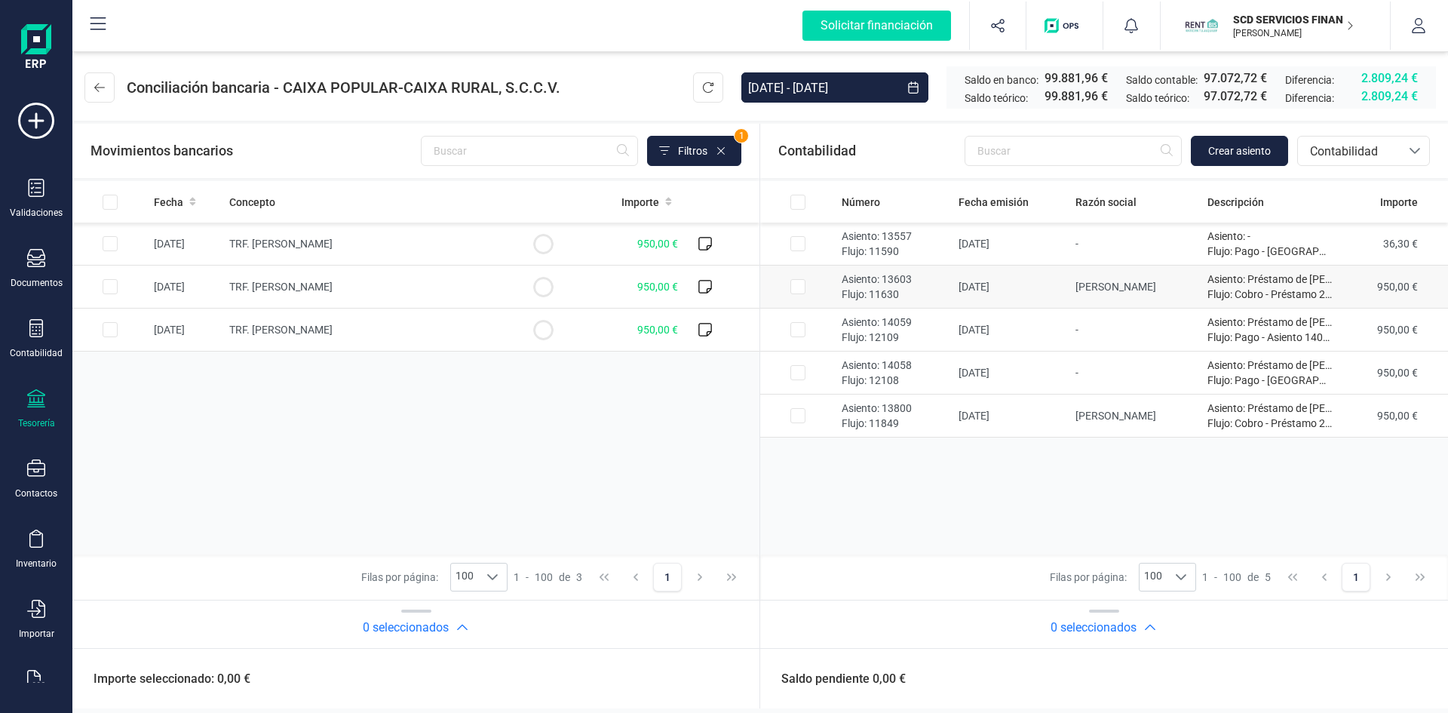
click at [799, 287] on input "Row Selected 7bc61c35-07a5-4acb-9d34-27d90fe823e1" at bounding box center [797, 286] width 15 height 15
checkbox input "true"
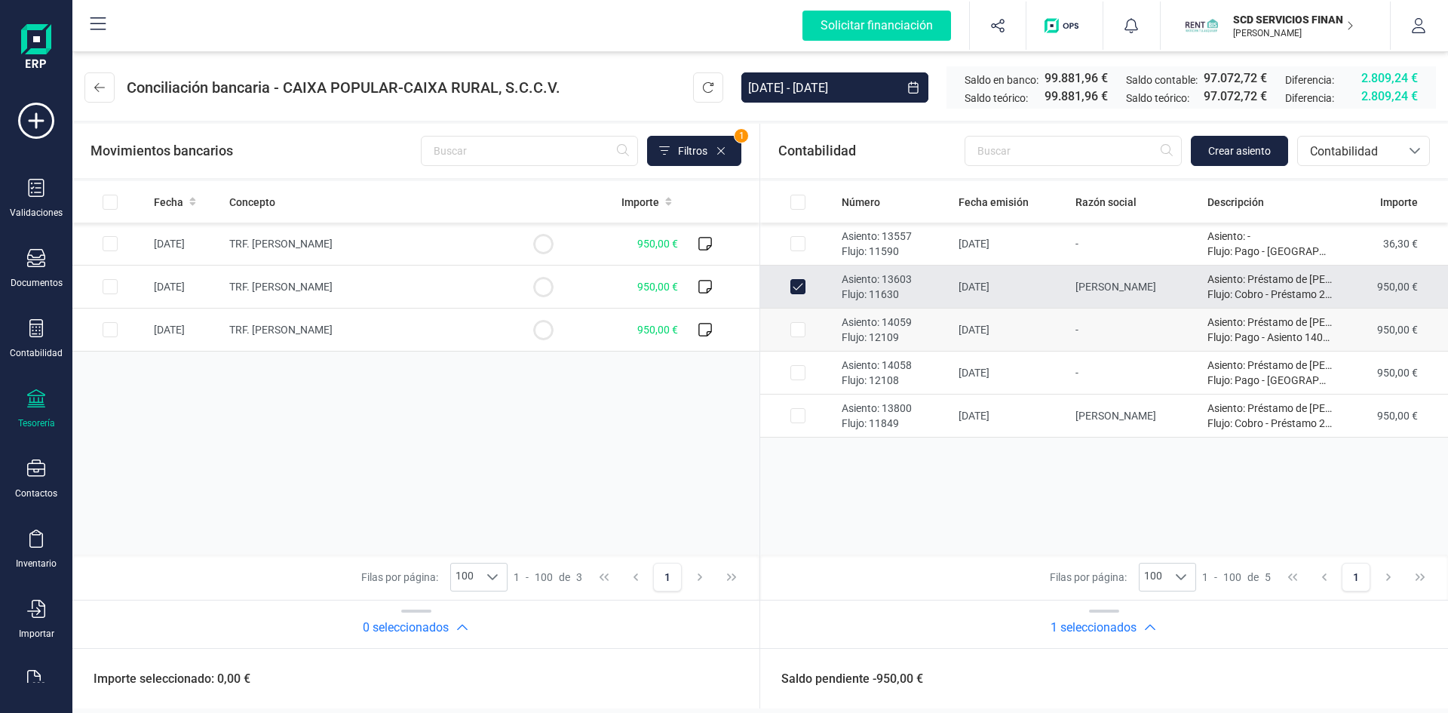
click at [804, 335] on input "Row Selected 8e4fe0c1-7927-4942-8154-4bd3dd67ccd8" at bounding box center [797, 329] width 15 height 15
checkbox input "true"
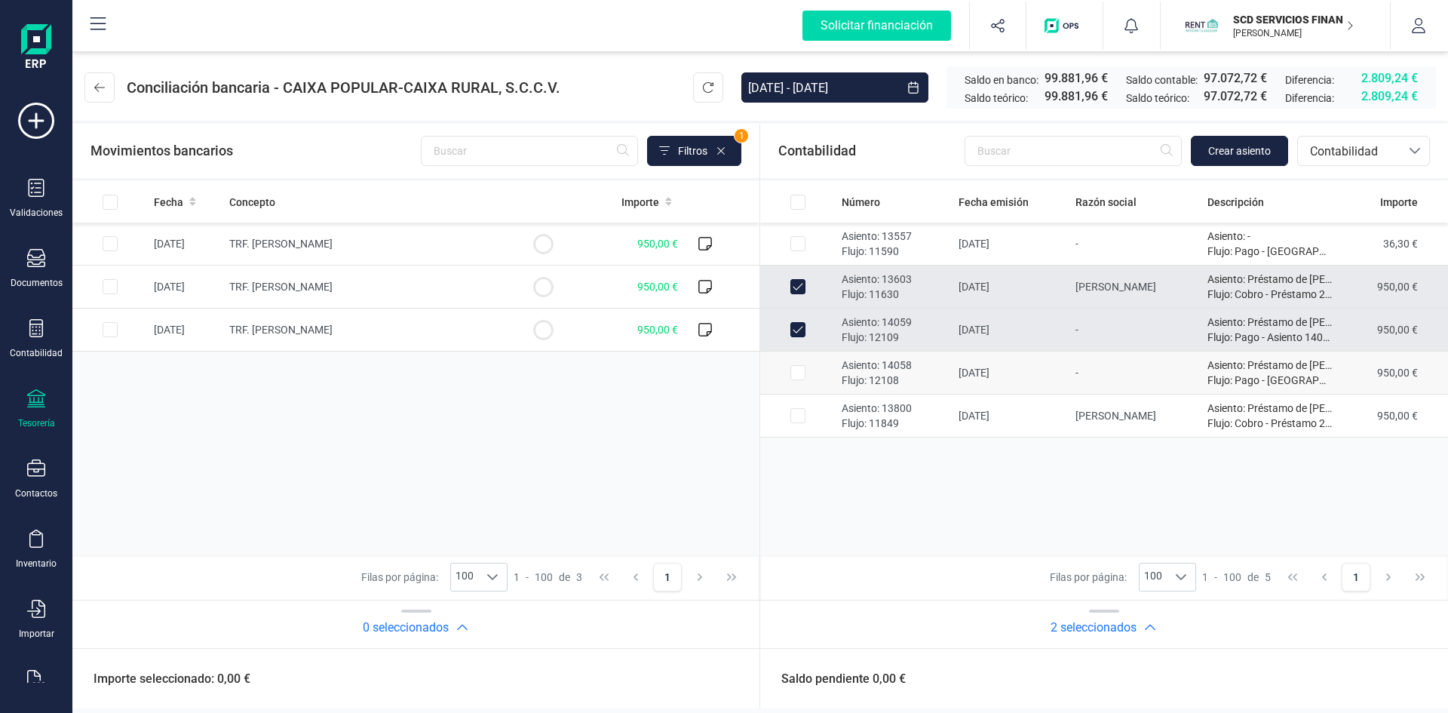
click at [799, 369] on input "Row Selected 34ecfccd-3606-4471-932a-491f6fb99389" at bounding box center [797, 372] width 15 height 15
checkbox input "true"
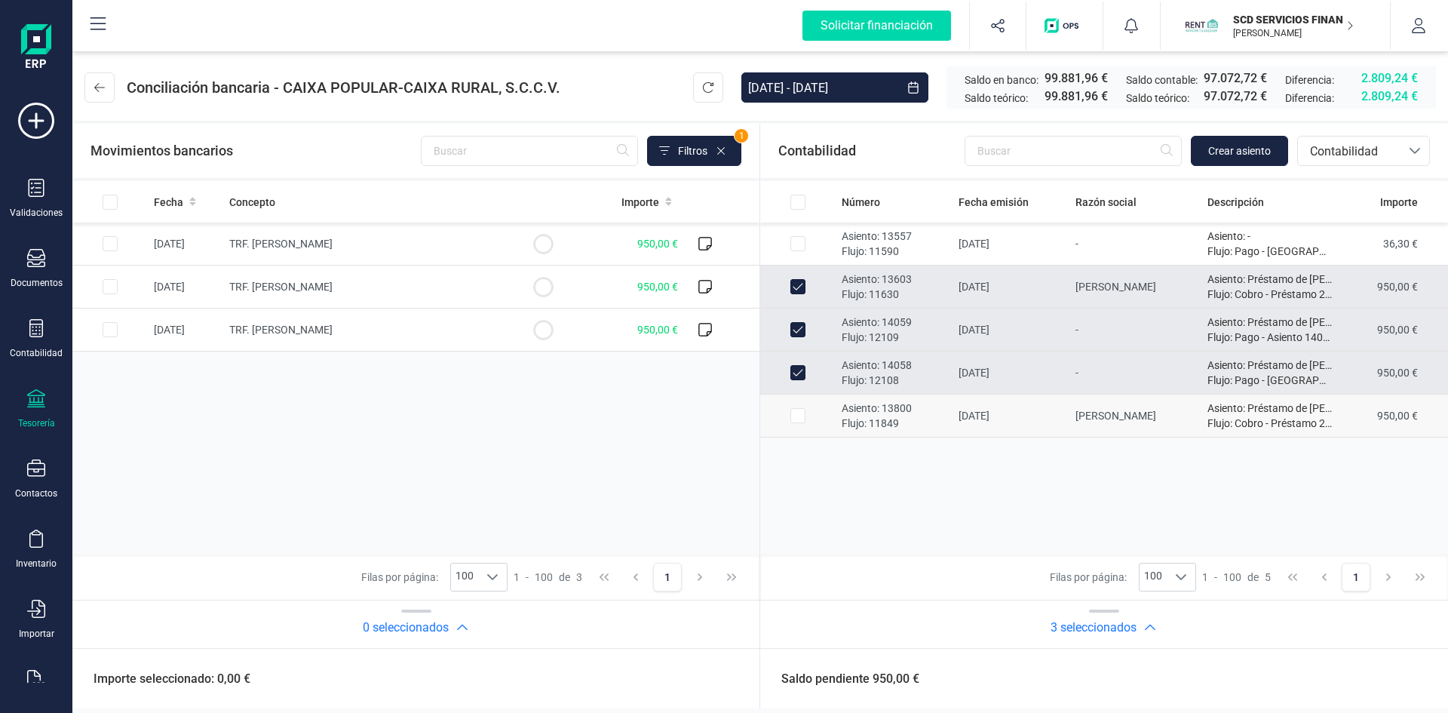
click at [795, 411] on input "Row Selected b89029e6-2212-4981-828b-5718d57e7254" at bounding box center [797, 415] width 15 height 15
checkbox input "true"
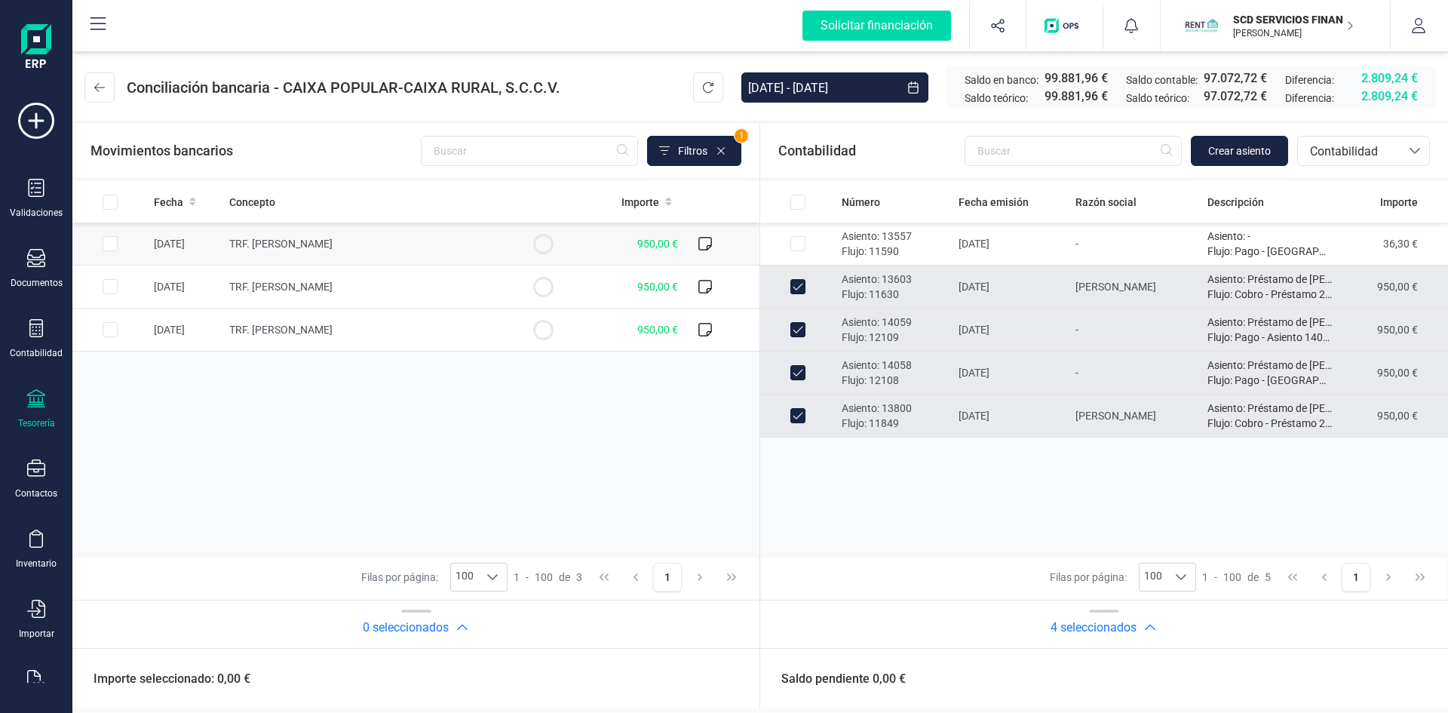
click at [112, 245] on input "Row Selected d81f94fe-f6c5-4afe-835f-0468f1485b81" at bounding box center [110, 243] width 15 height 15
checkbox input "true"
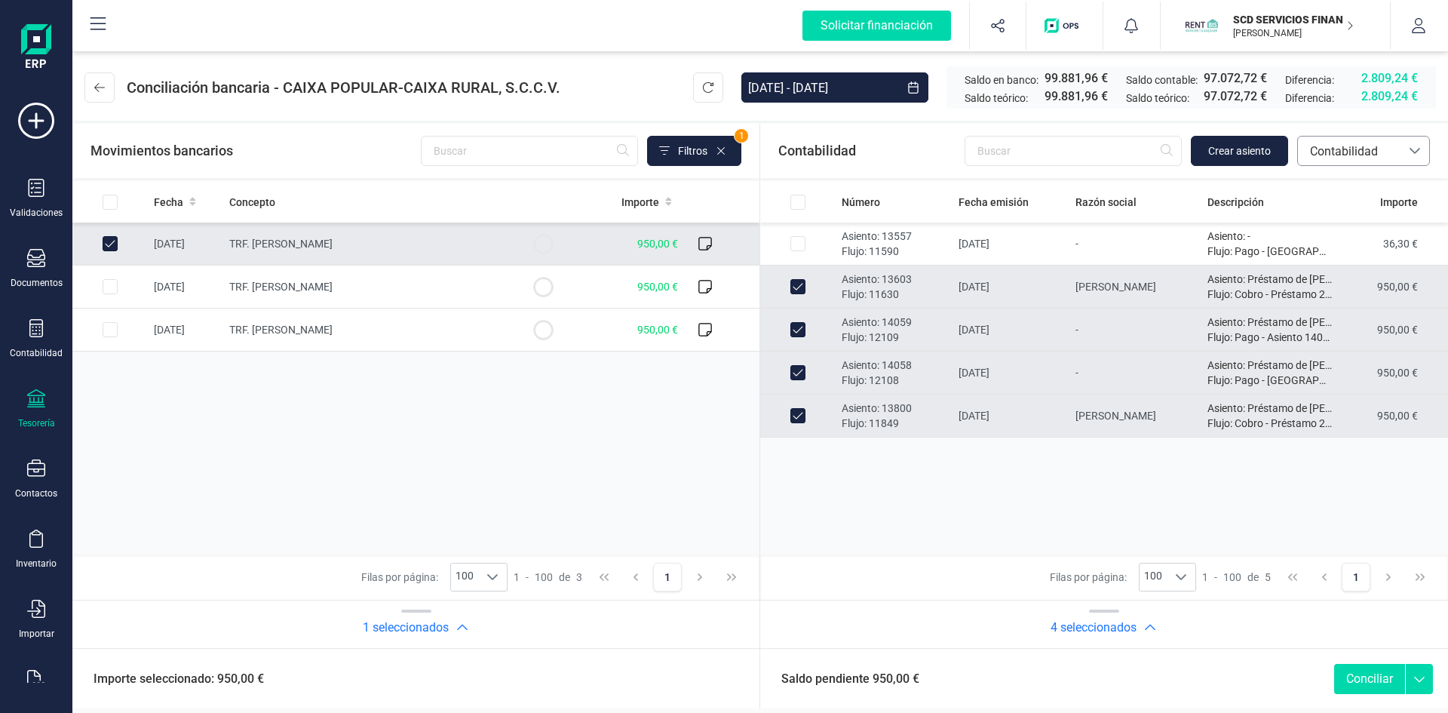
click at [1357, 147] on span "Contabilidad" at bounding box center [1349, 152] width 90 height 18
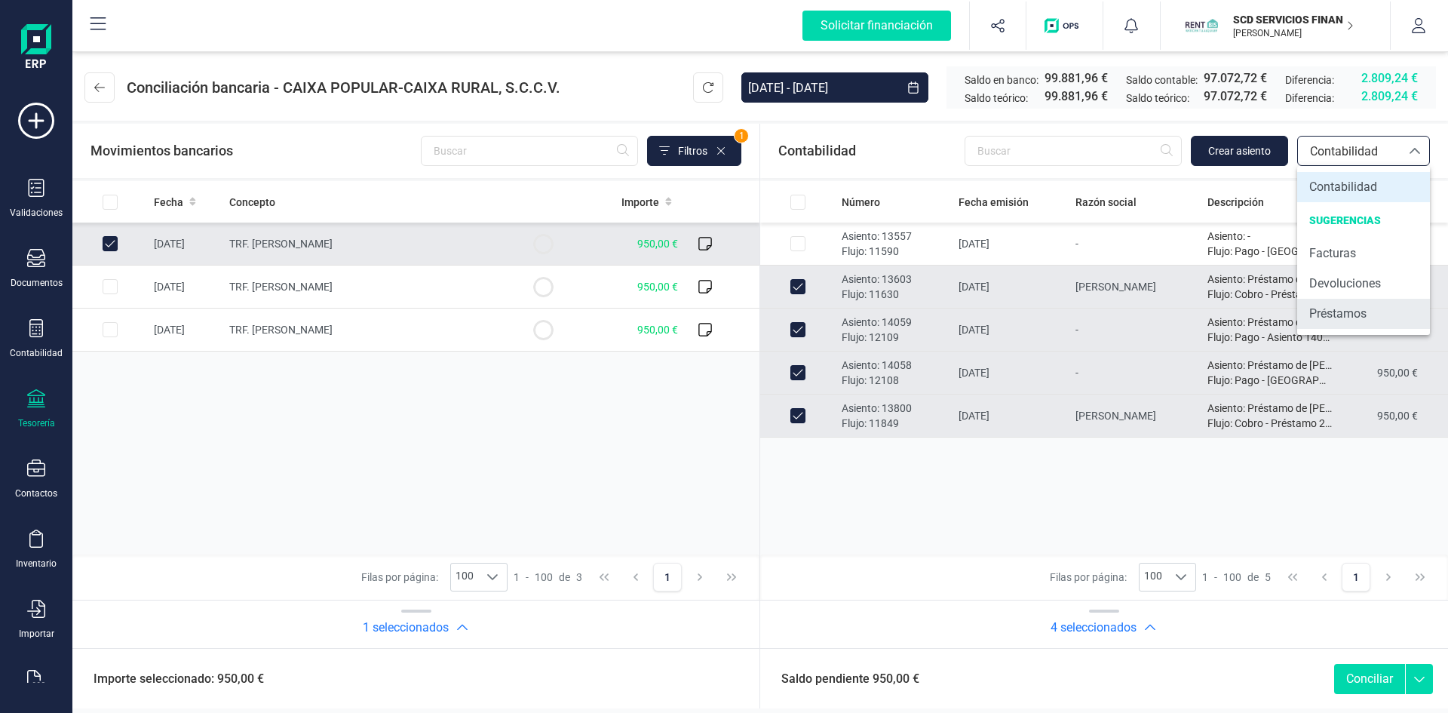
click at [1341, 312] on span "Préstamos" at bounding box center [1337, 314] width 57 height 18
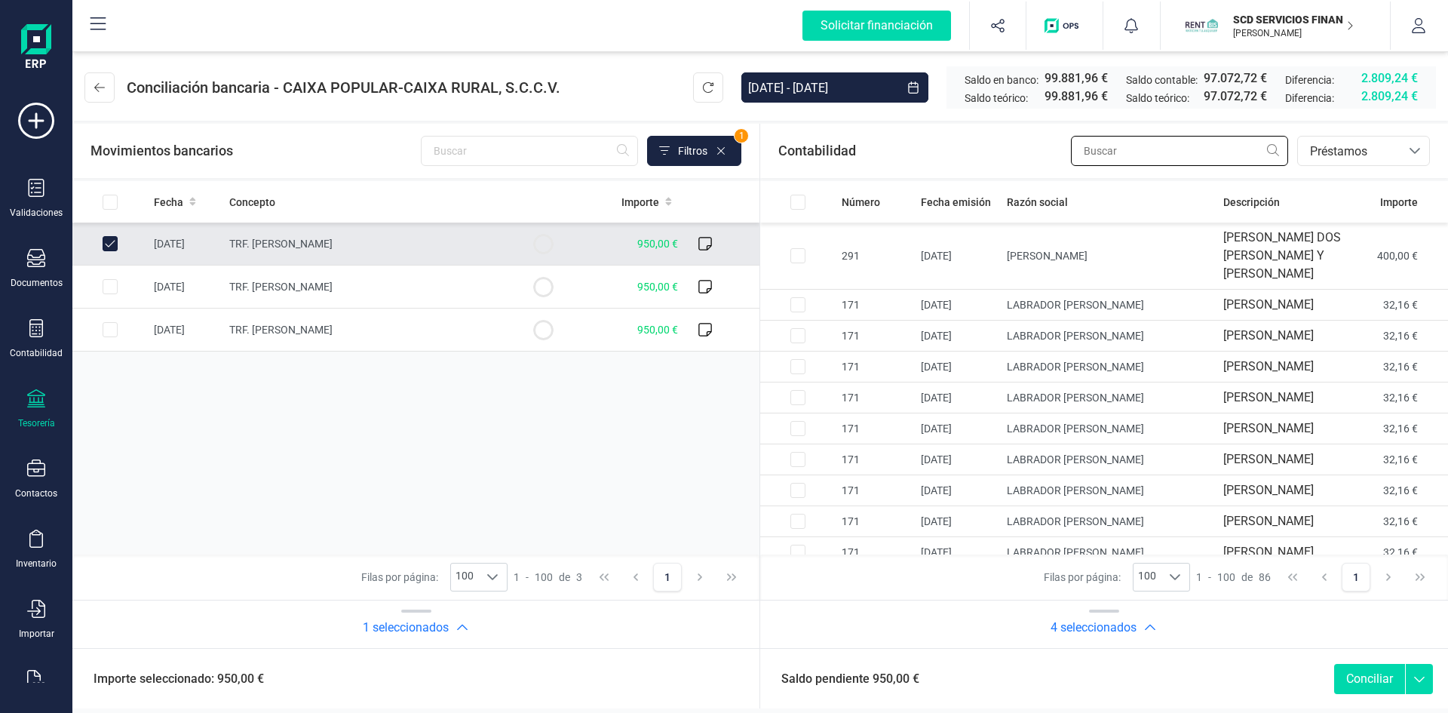
click at [1110, 155] on input "text" at bounding box center [1179, 151] width 217 height 30
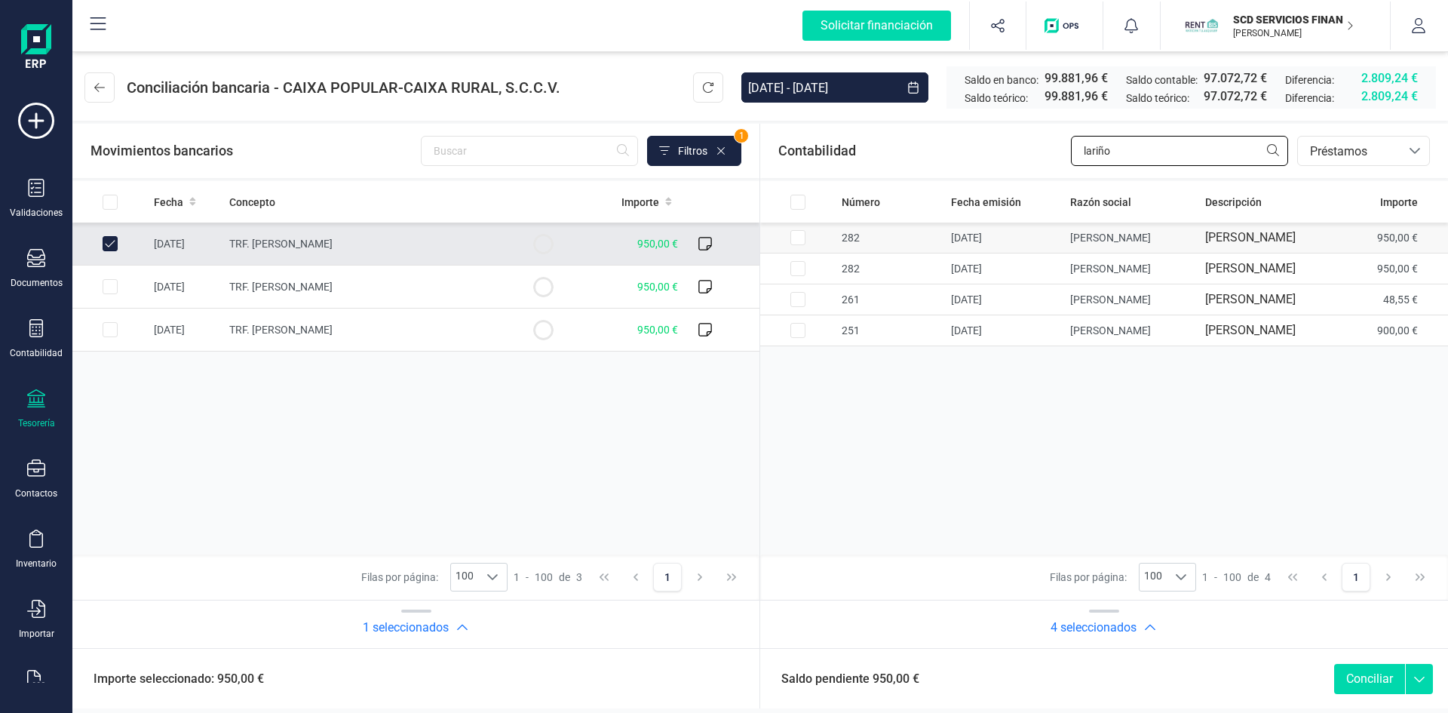
type input "lariño"
click at [798, 243] on input "Row Selected a76a5c7f-1763-4257-8bd0-a6d00f62037a" at bounding box center [797, 237] width 15 height 15
checkbox input "true"
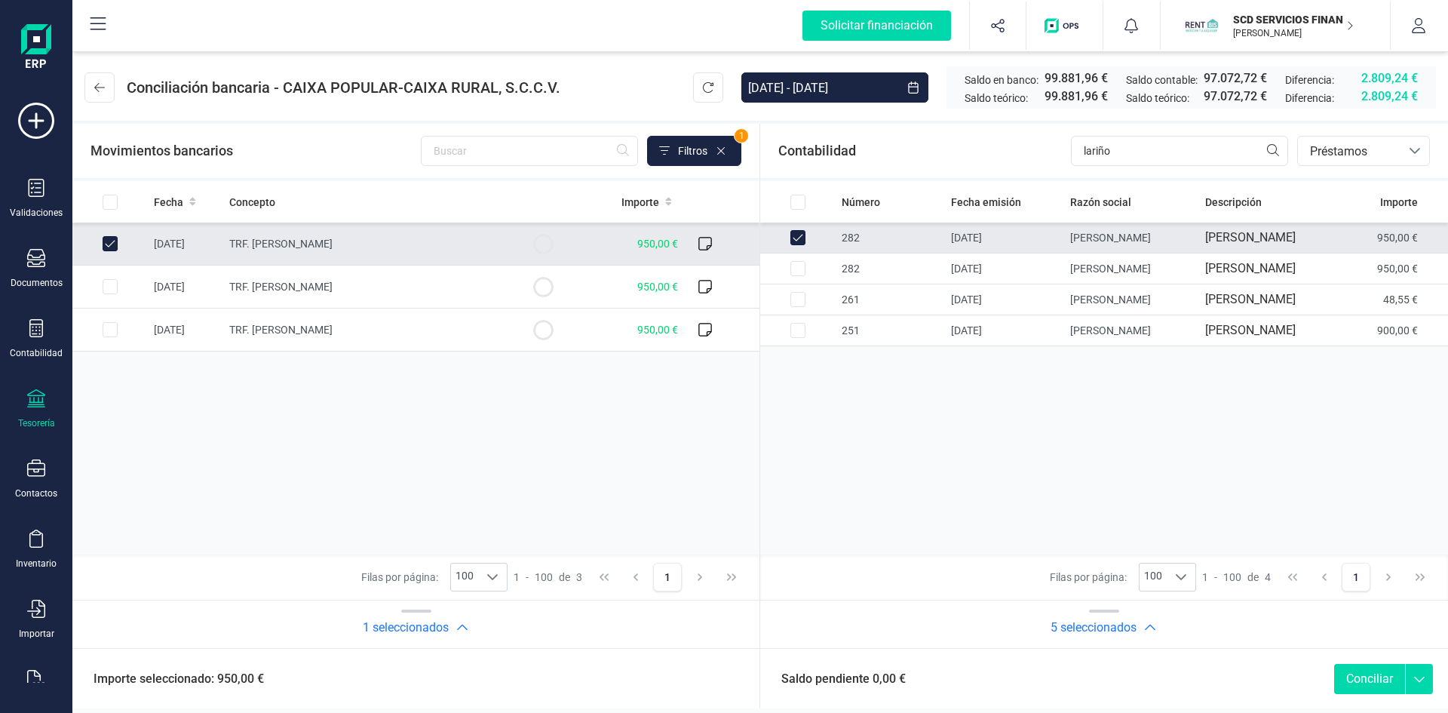
click at [1357, 676] on button "Conciliar" at bounding box center [1369, 679] width 71 height 30
checkbox input "false"
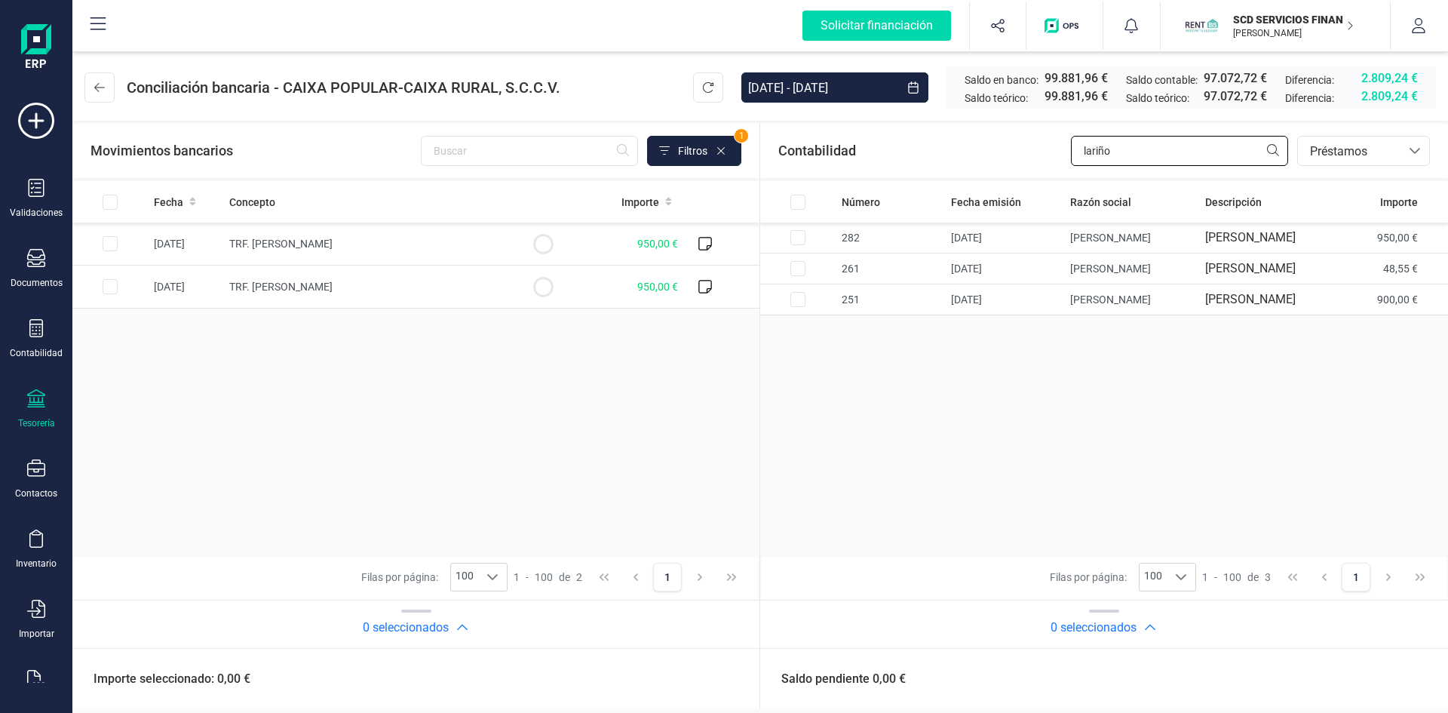
drag, startPoint x: 1076, startPoint y: 146, endPoint x: 946, endPoint y: 158, distance: 131.0
click at [952, 156] on div "Contabilidad lariño bancos.conciliacion.modal.headerLoan bancos.conciliacion.mo…" at bounding box center [1104, 151] width 688 height 54
click at [107, 243] on input "Row Selected fbf7b323-e8eb-48a3-a364-4c222c9bb664" at bounding box center [110, 243] width 15 height 15
checkbox input "true"
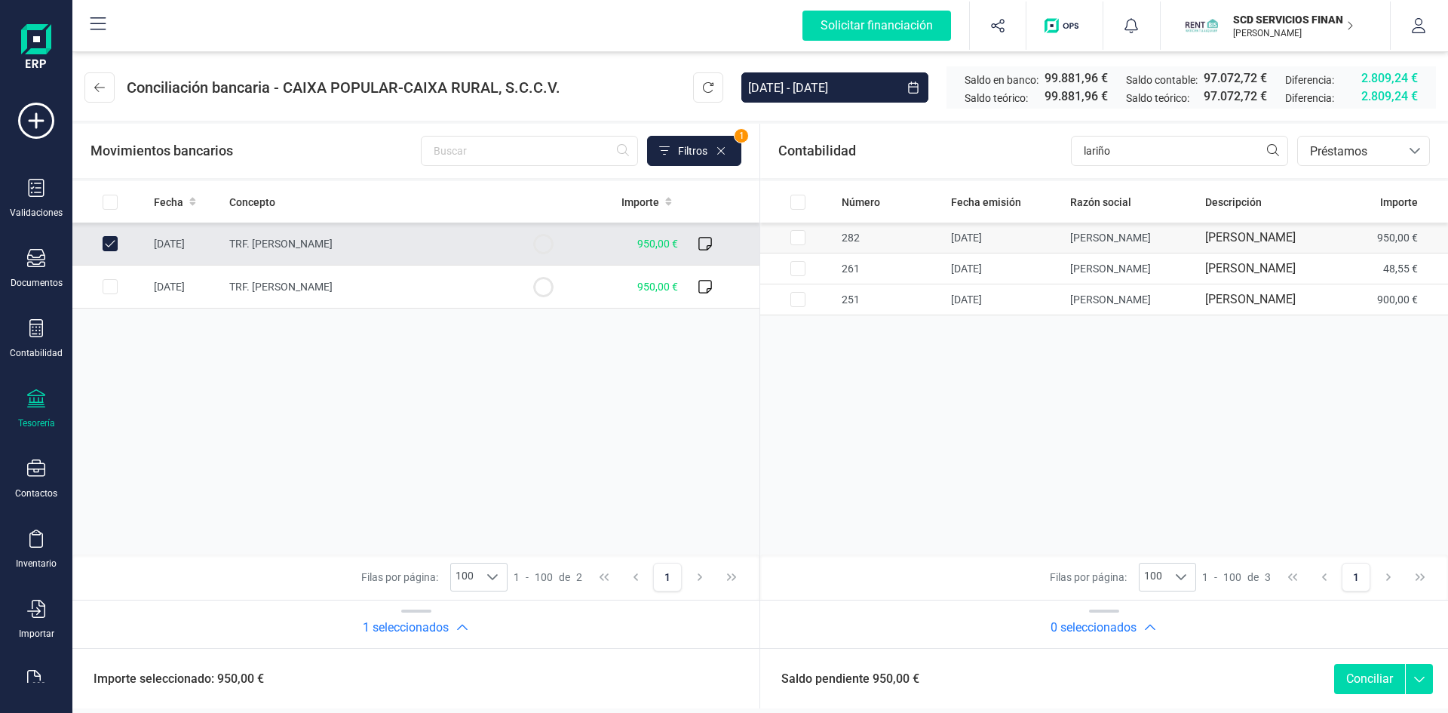
click at [794, 244] on input "Row Selected d80c4302-be30-4d32-b01a-3837e8816453" at bounding box center [797, 237] width 15 height 15
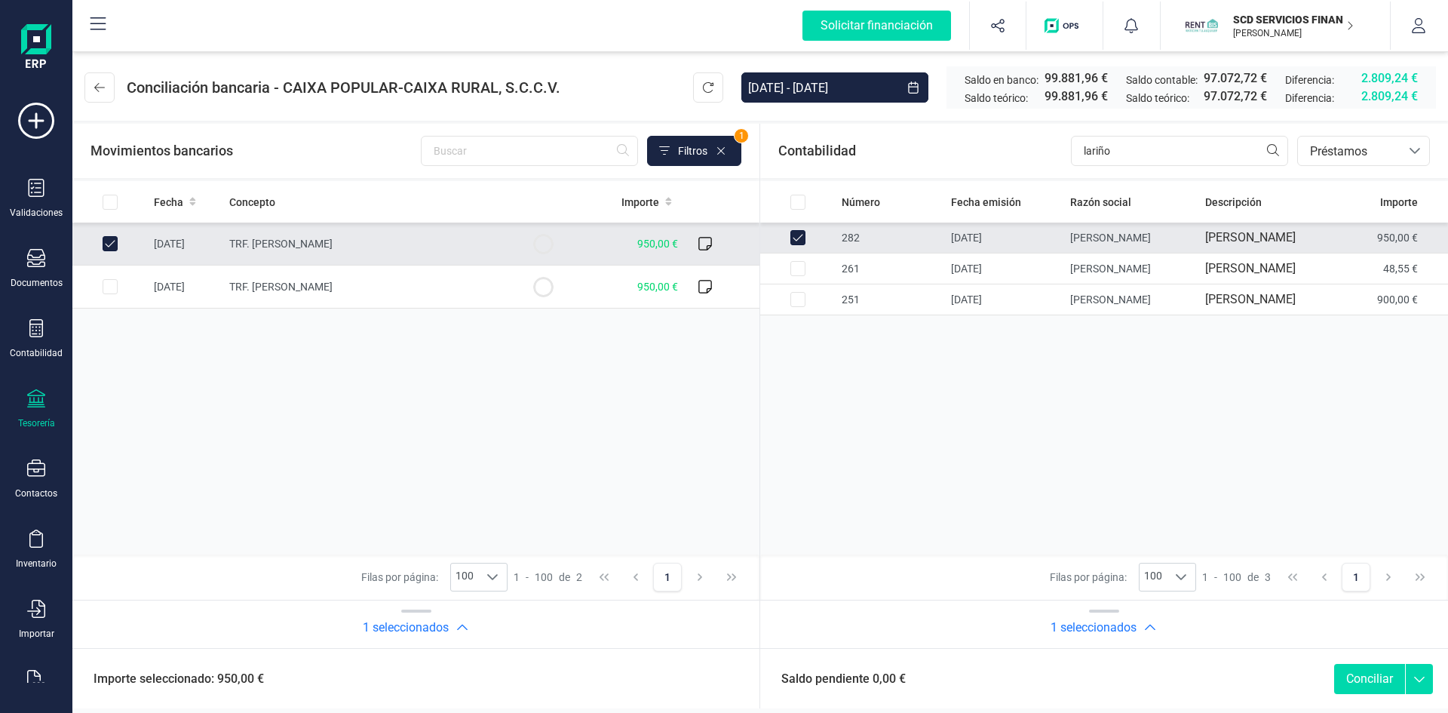
click at [1371, 676] on button "Conciliar" at bounding box center [1369, 679] width 71 height 30
checkbox input "false"
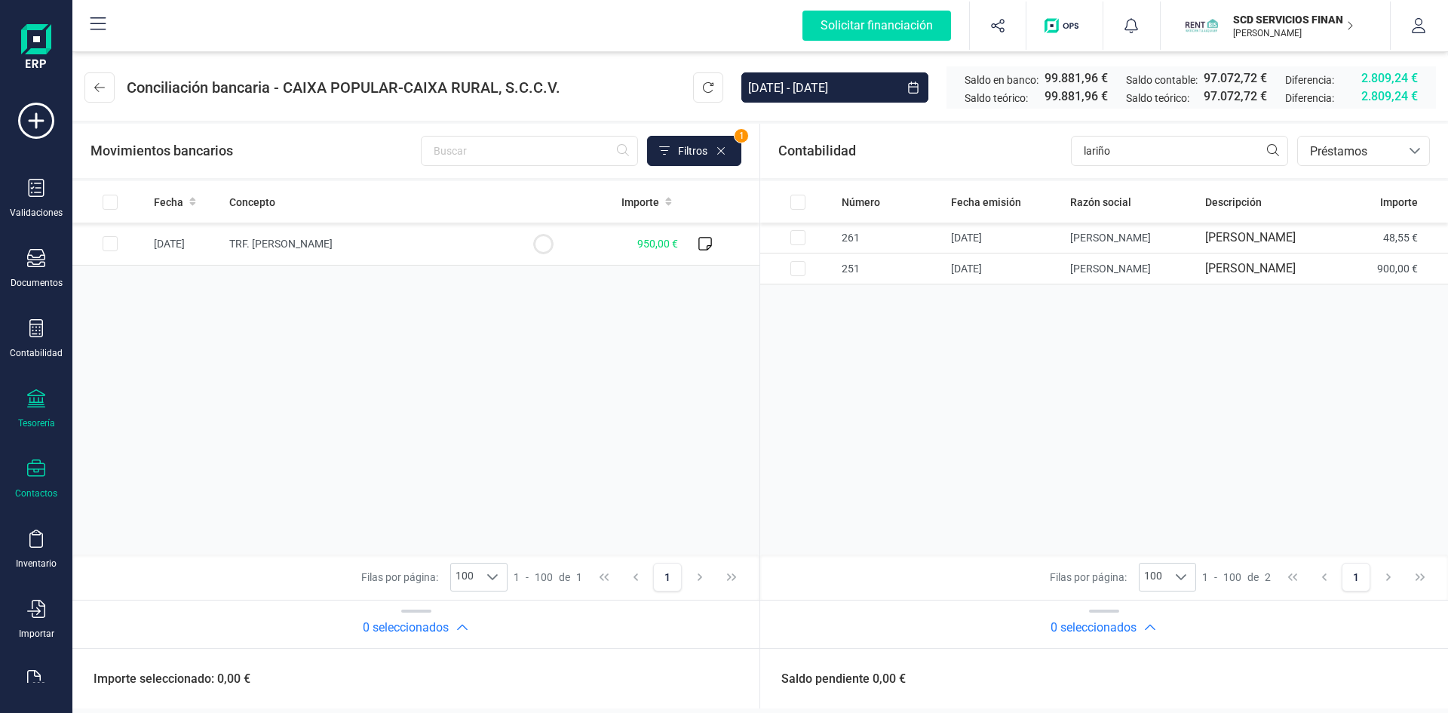
click at [31, 474] on icon at bounding box center [36, 468] width 18 height 18
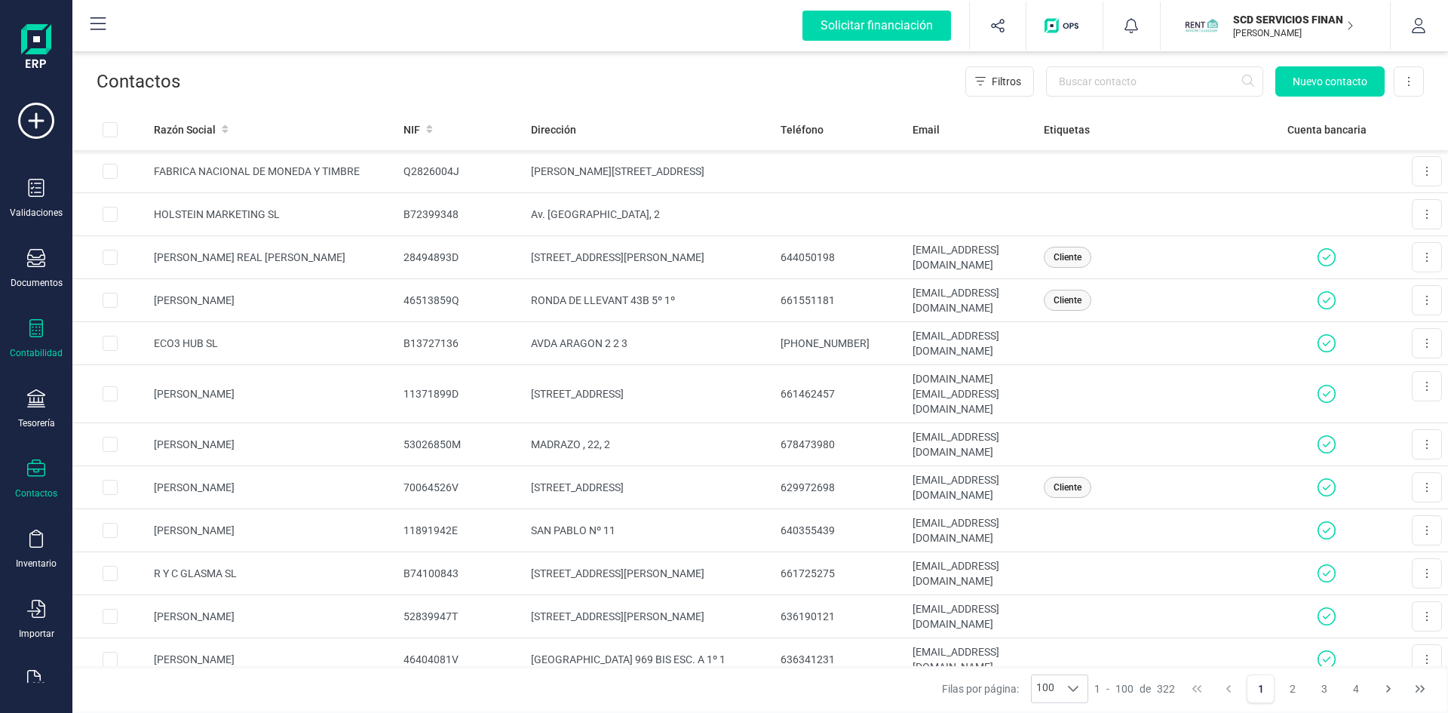
click at [36, 335] on icon at bounding box center [36, 328] width 18 height 18
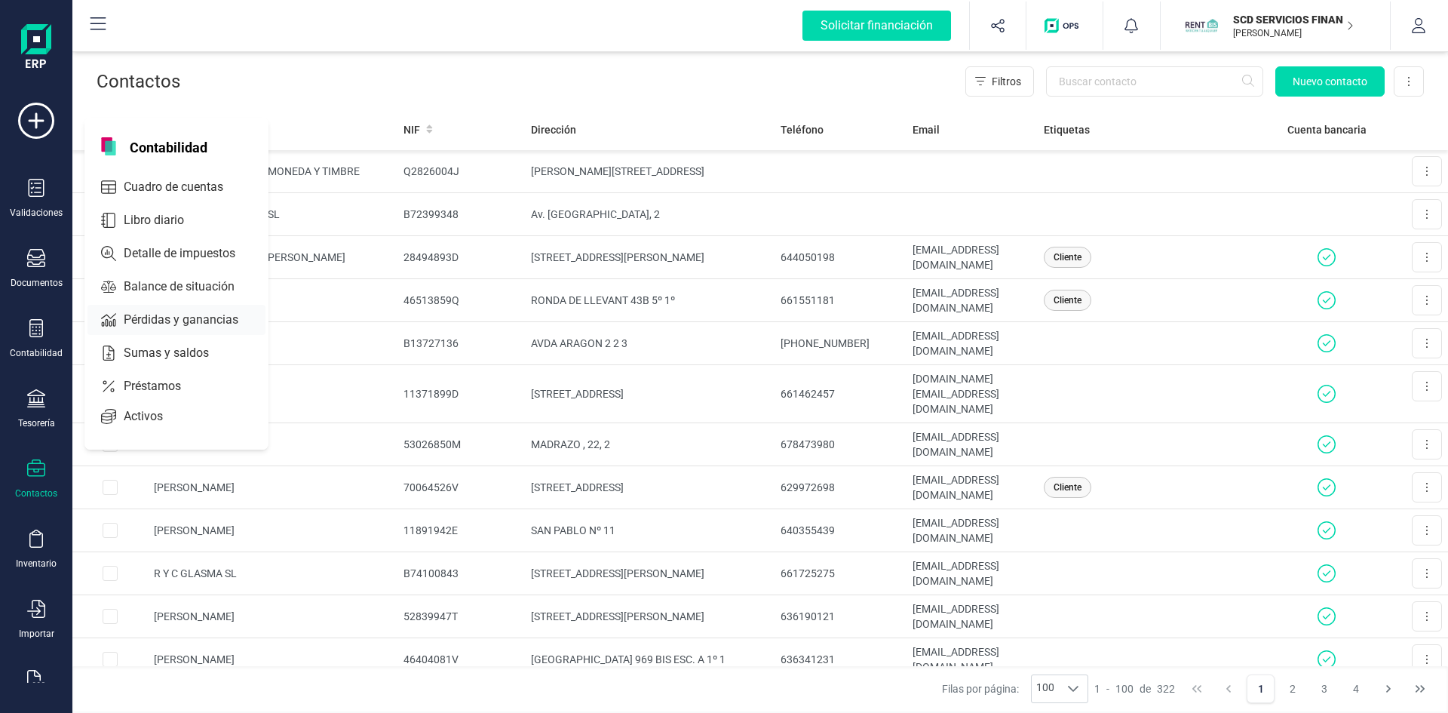
click at [210, 316] on span "Pérdidas y ganancias" at bounding box center [192, 320] width 148 height 18
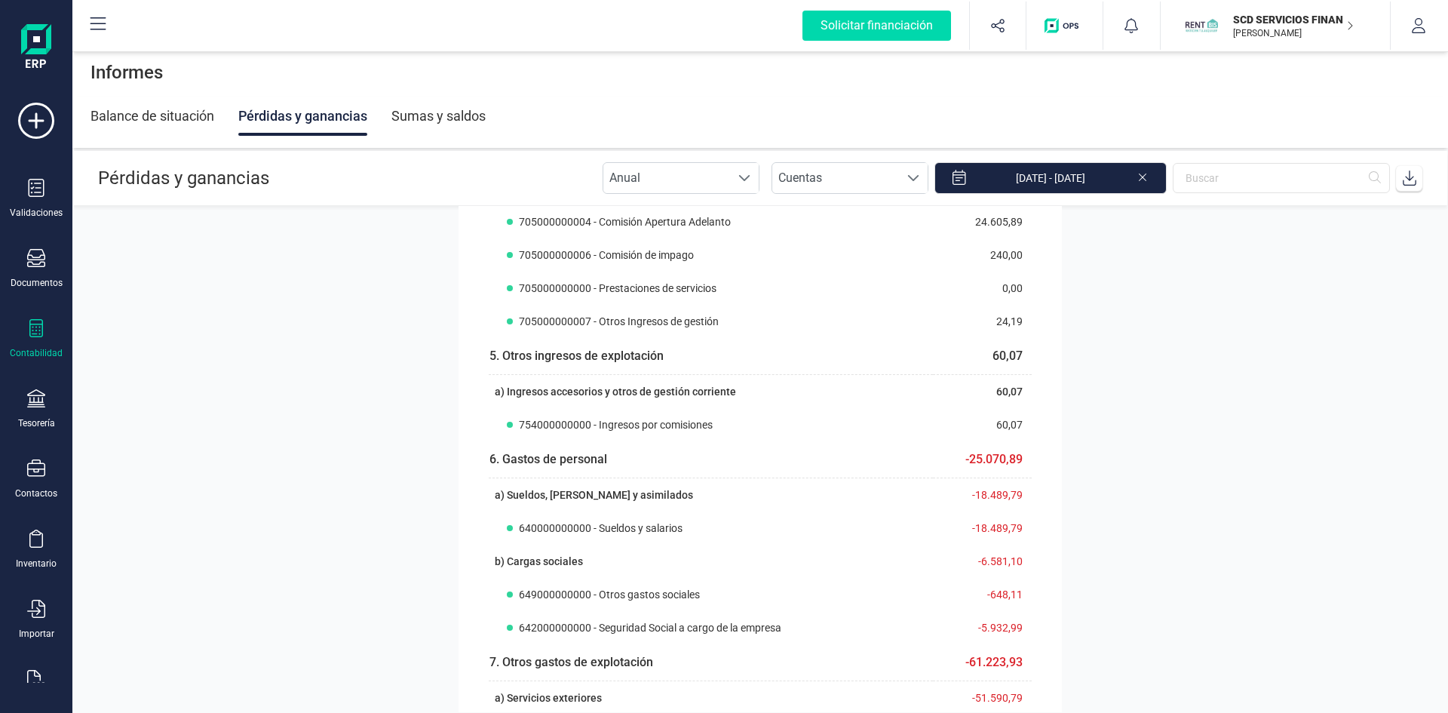
scroll to position [226, 0]
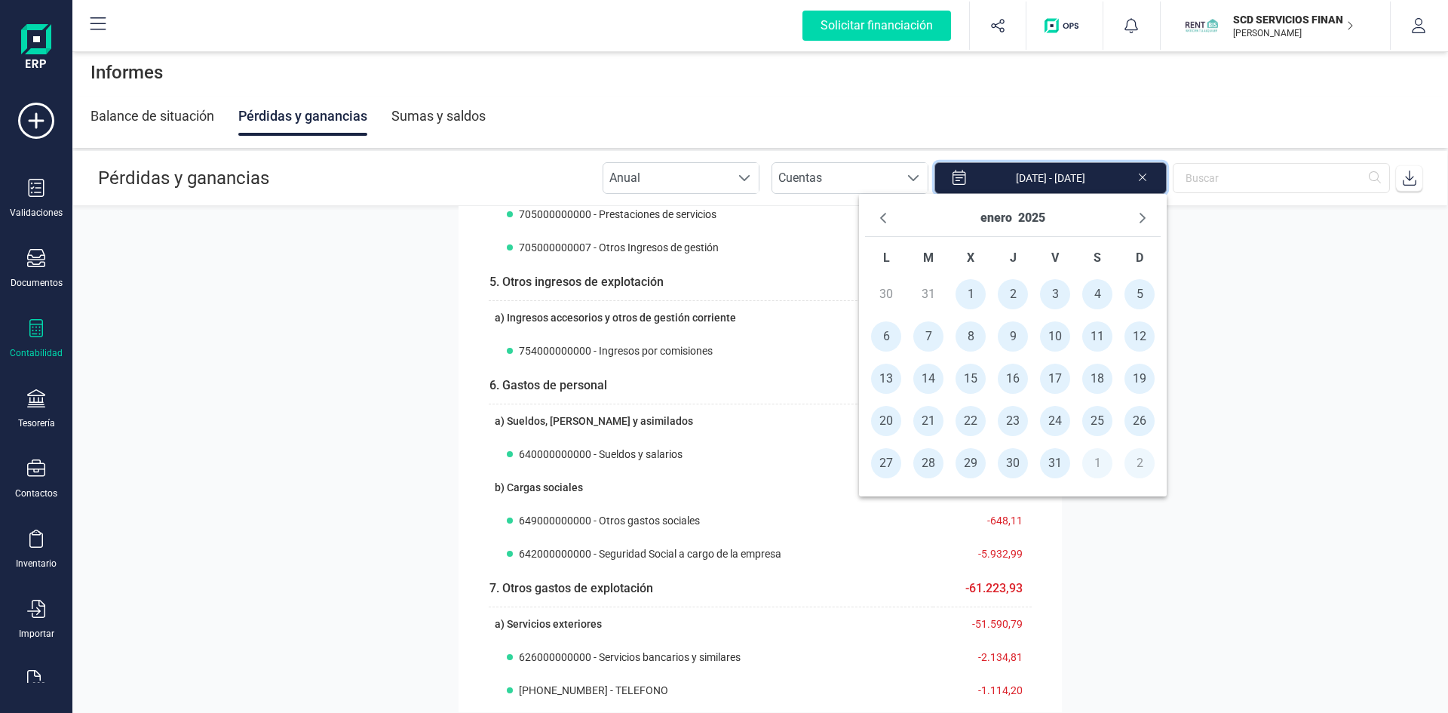
click at [1073, 176] on input "[DATE] - [DATE]" at bounding box center [1050, 178] width 232 height 32
click at [995, 218] on button "enero" at bounding box center [996, 218] width 32 height 24
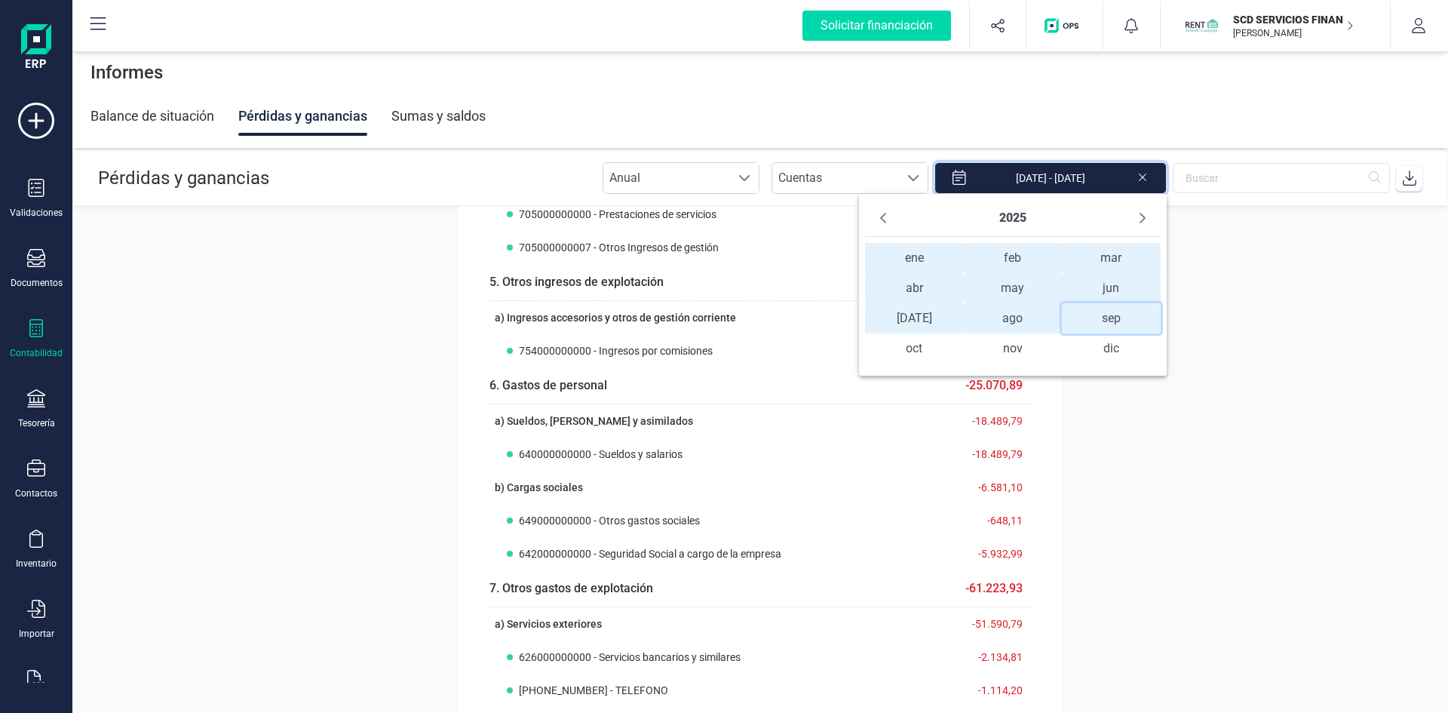
click at [1117, 322] on span "sep sep" at bounding box center [1111, 318] width 99 height 30
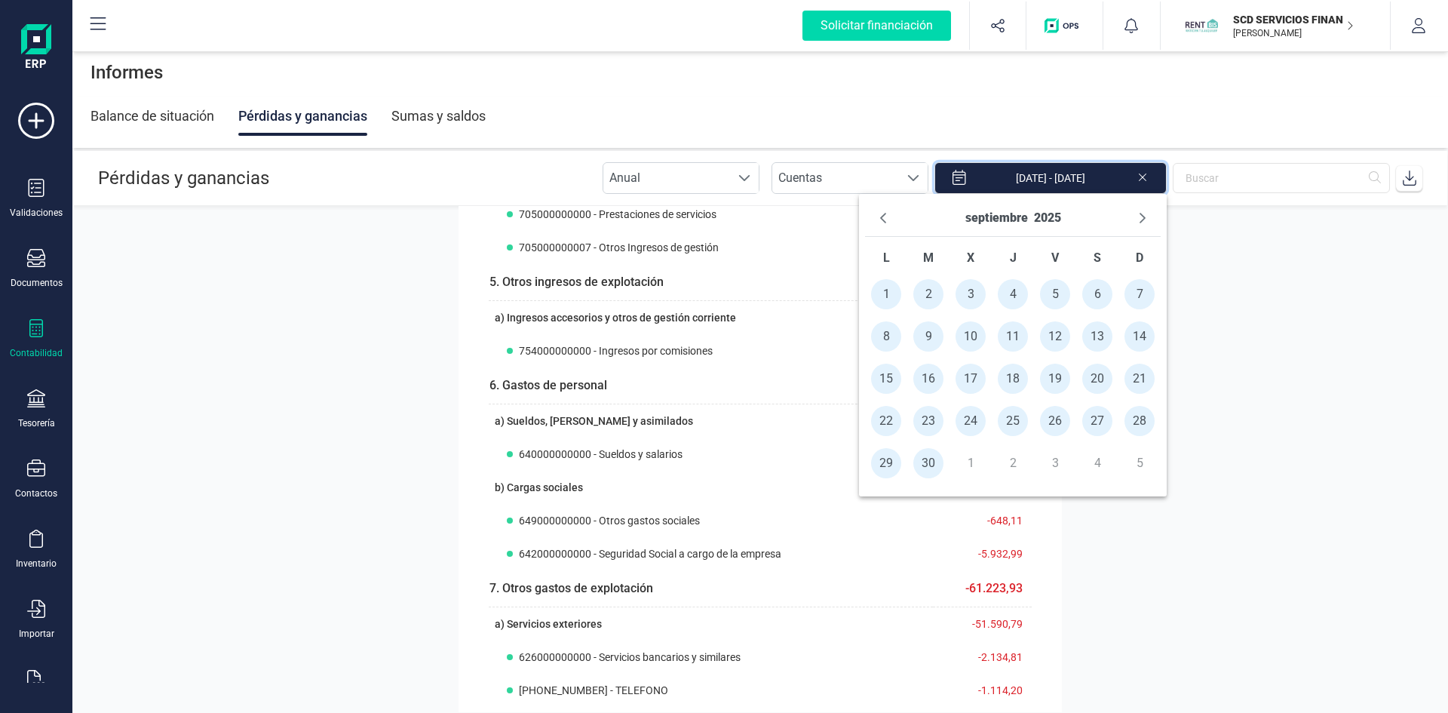
click at [879, 293] on span "1" at bounding box center [886, 294] width 30 height 30
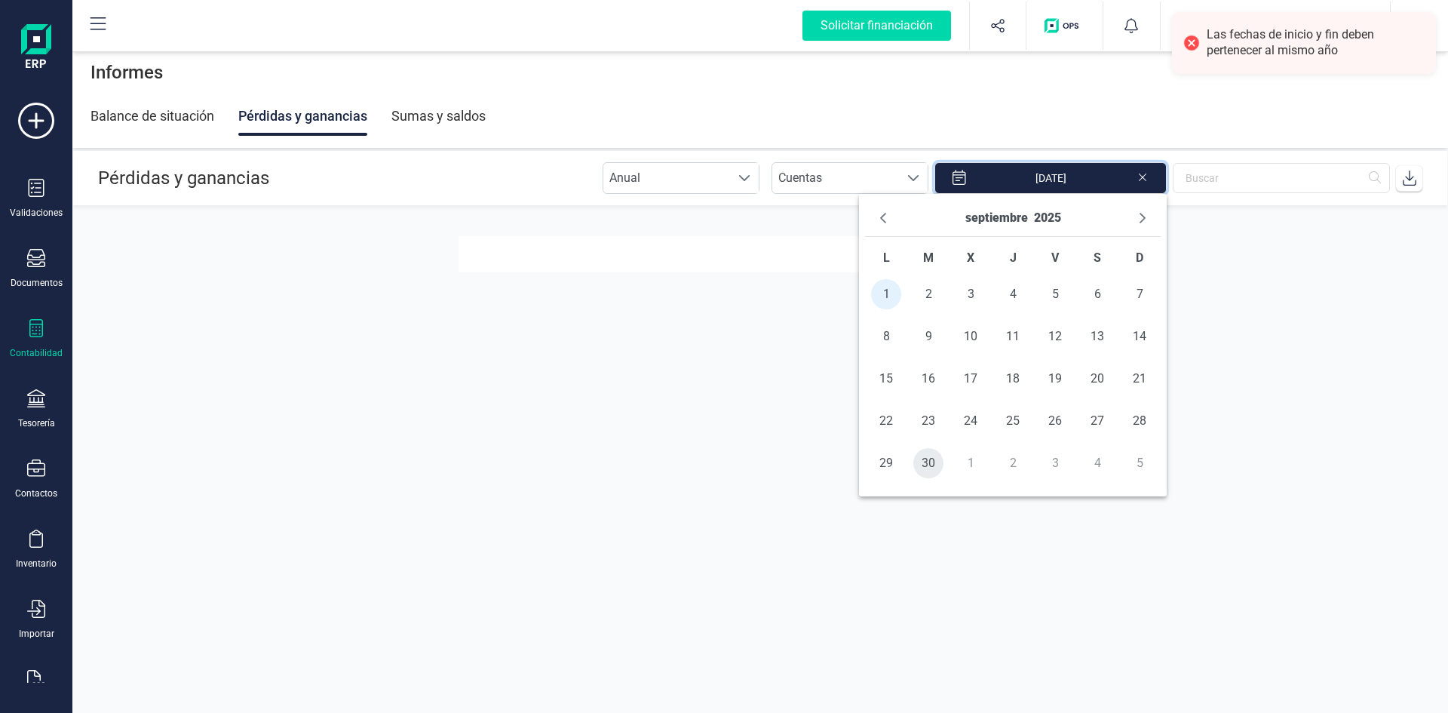
click at [934, 458] on span "30" at bounding box center [928, 463] width 30 height 30
type input "[DATE] - [DATE]"
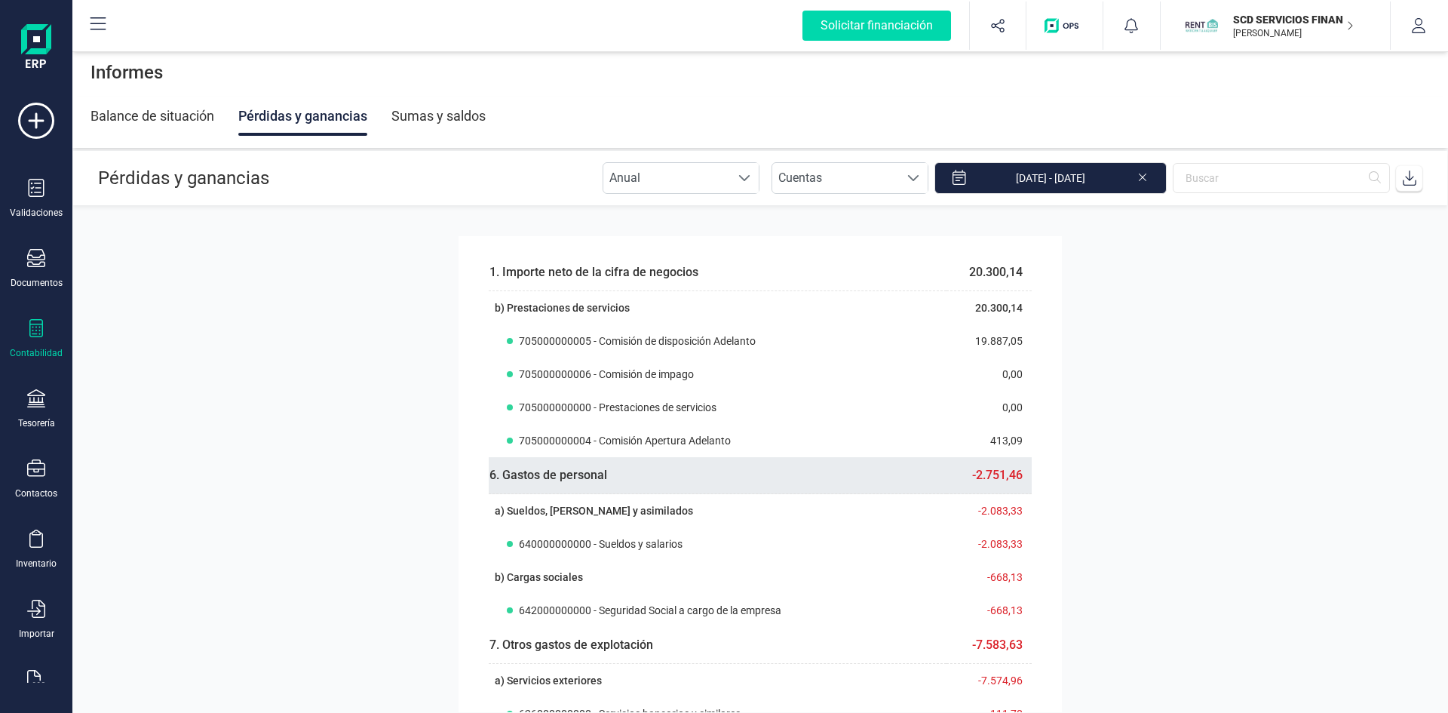
click at [702, 474] on th "6. Gastos de personal" at bounding box center [718, 475] width 458 height 37
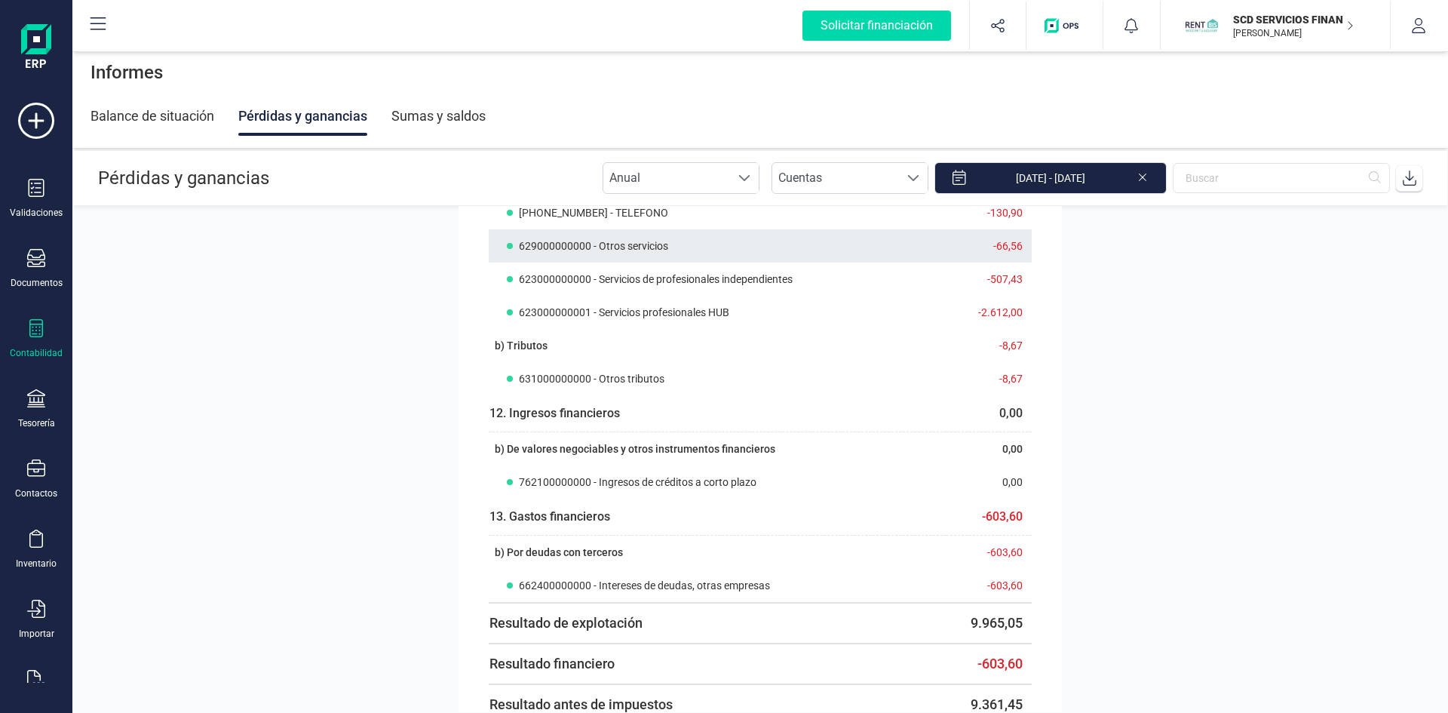
scroll to position [603, 0]
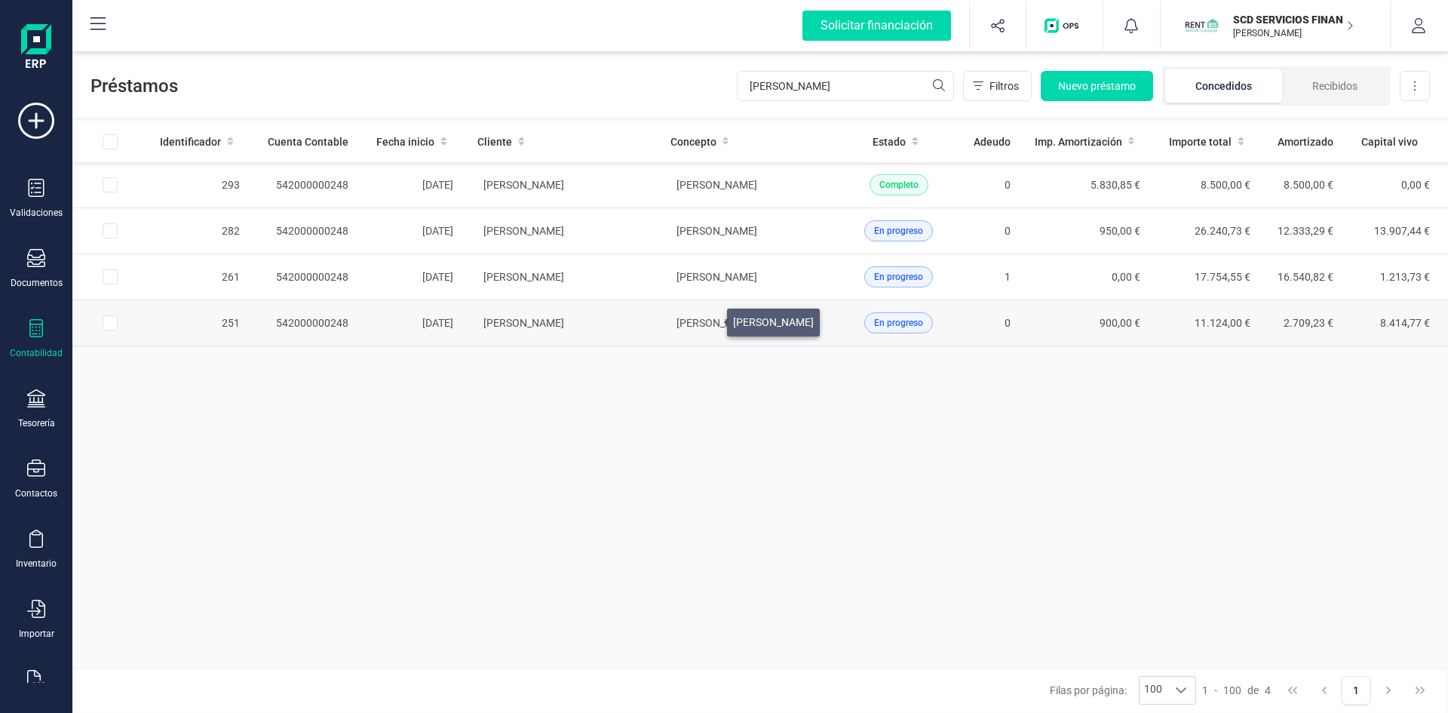
click at [708, 318] on span "[PERSON_NAME]" at bounding box center [716, 323] width 81 height 12
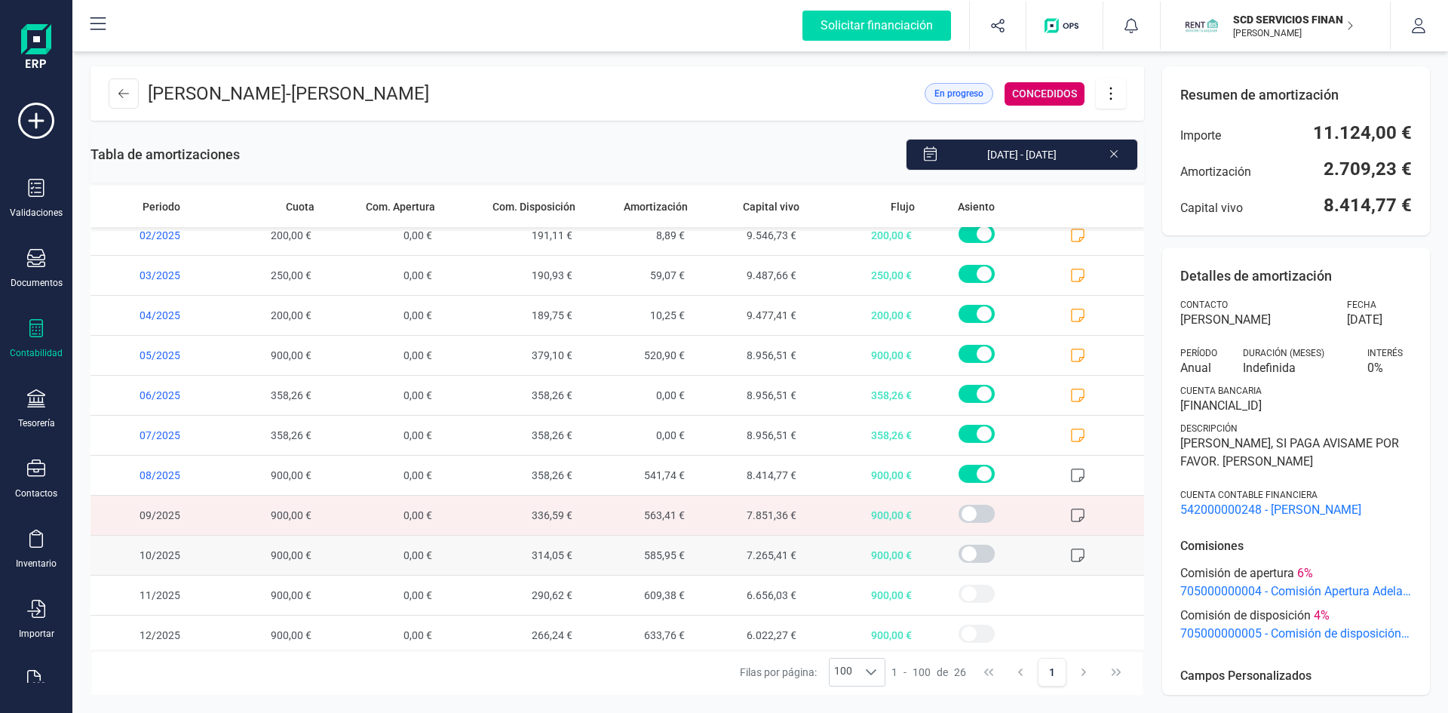
scroll to position [617, 0]
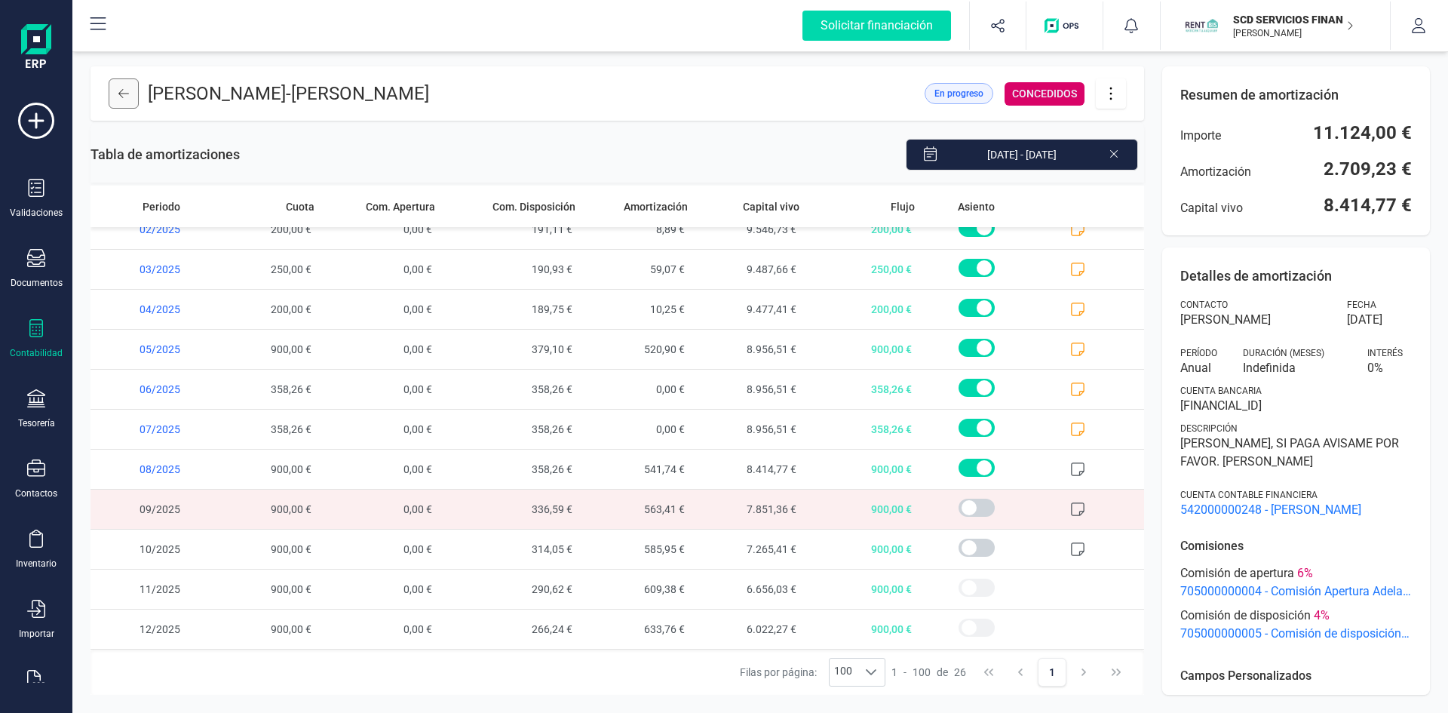
click at [123, 90] on icon at bounding box center [123, 93] width 11 height 9
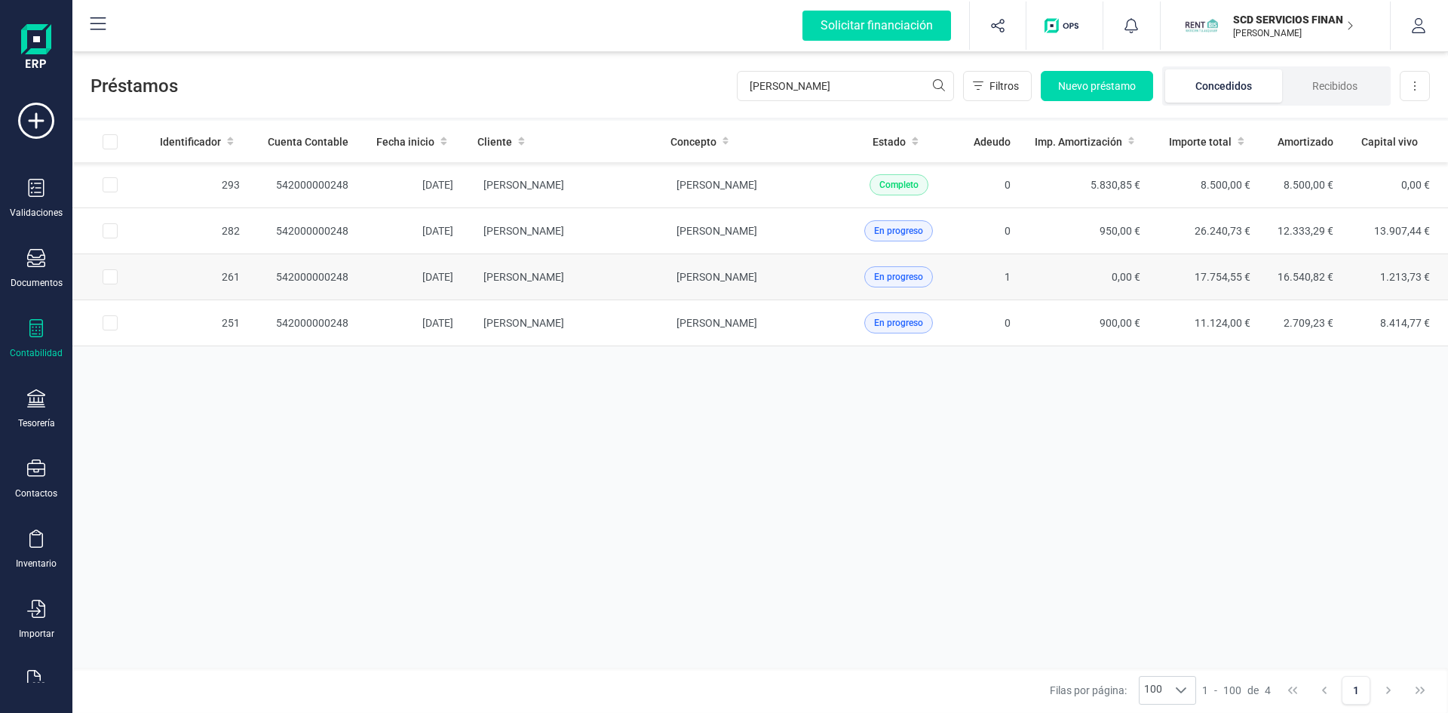
click at [333, 268] on td "542000000248" at bounding box center [306, 277] width 109 height 46
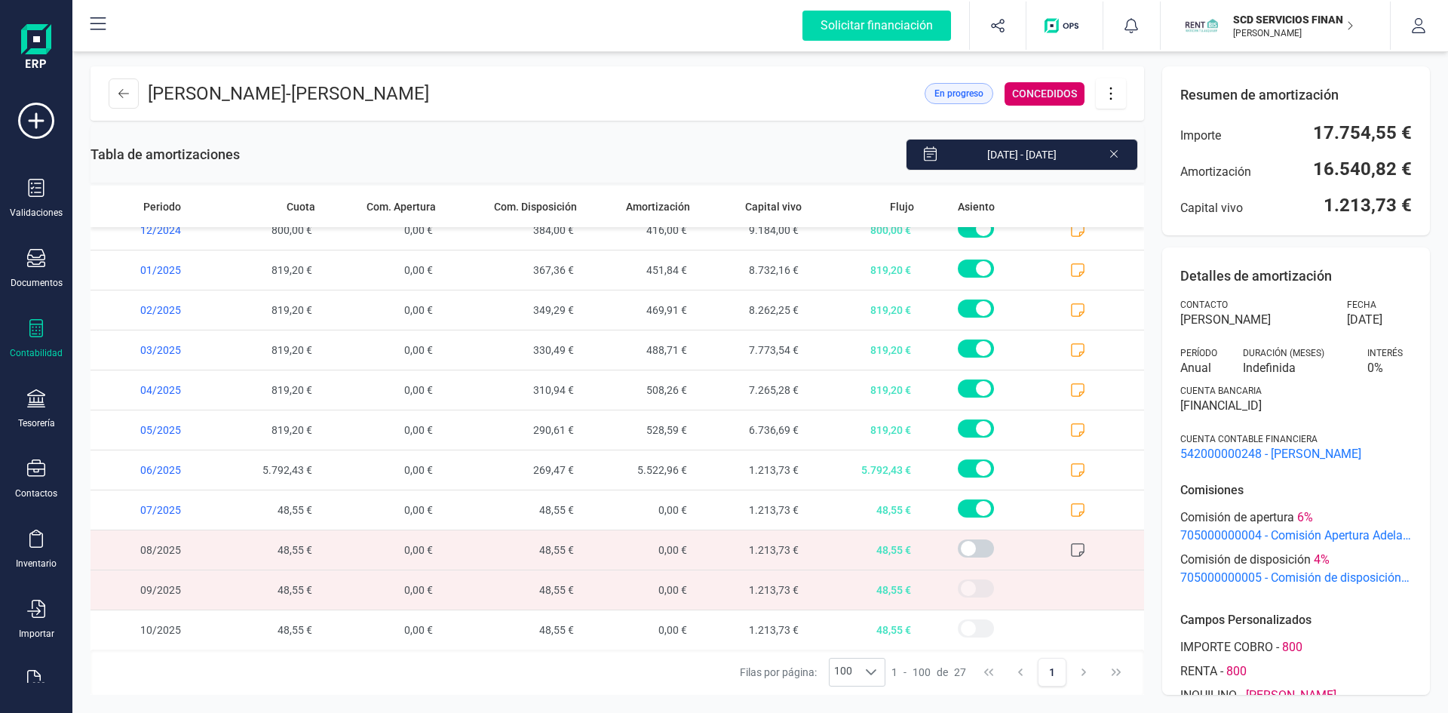
scroll to position [657, 0]
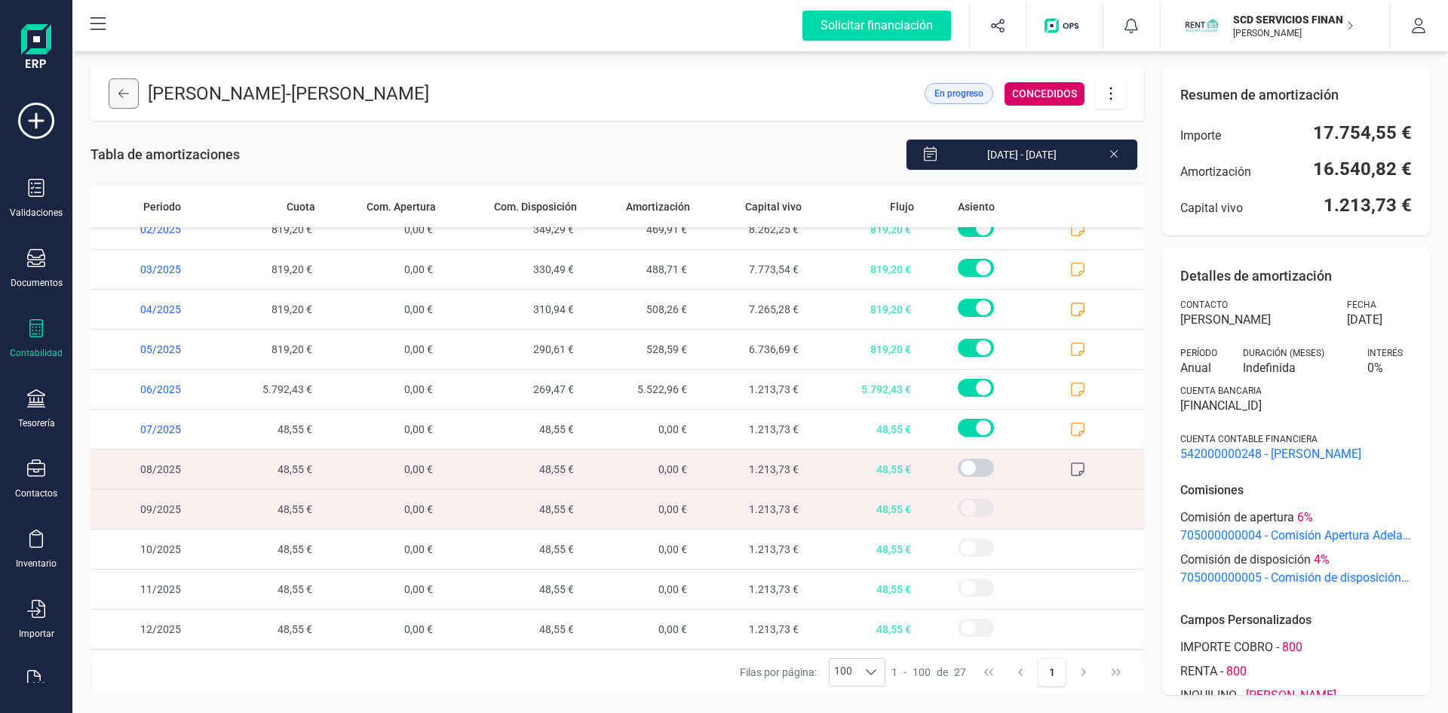
click at [120, 93] on icon at bounding box center [123, 93] width 11 height 9
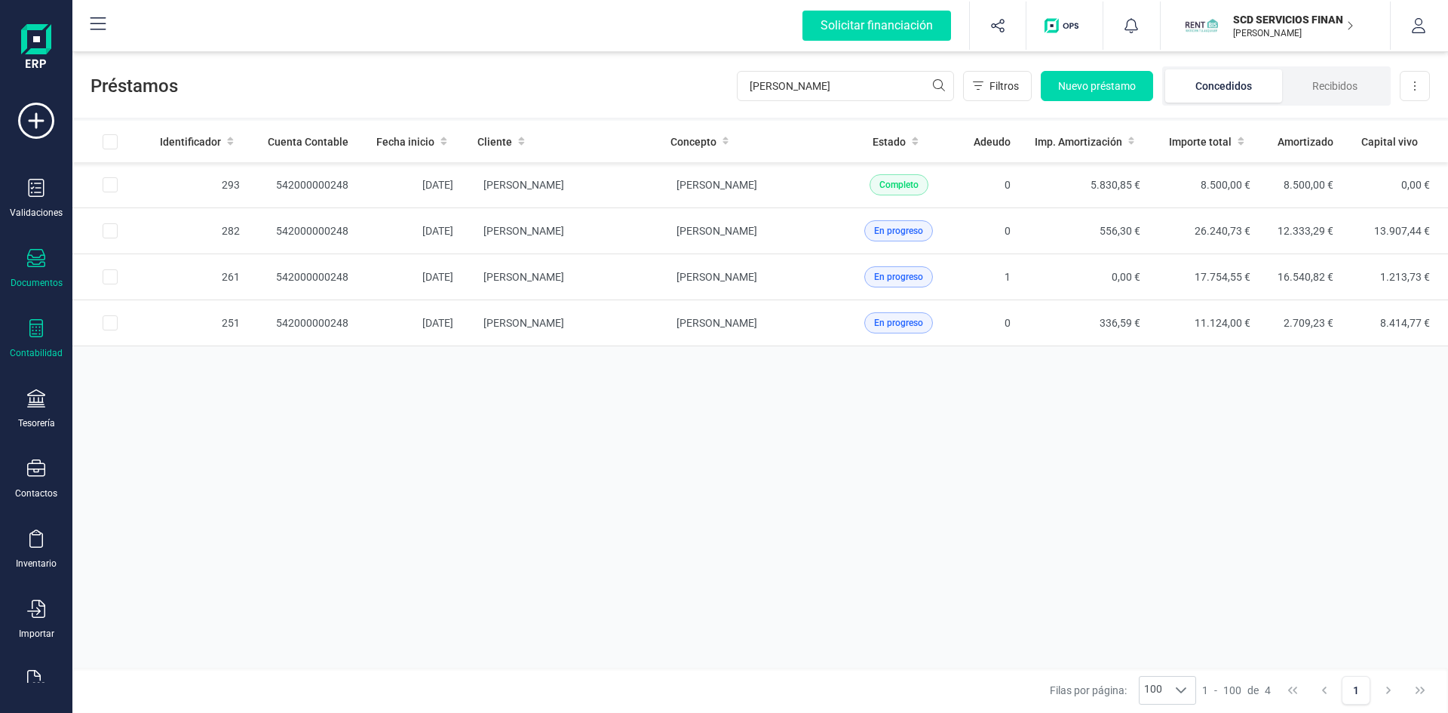
click at [40, 261] on icon at bounding box center [36, 258] width 18 height 18
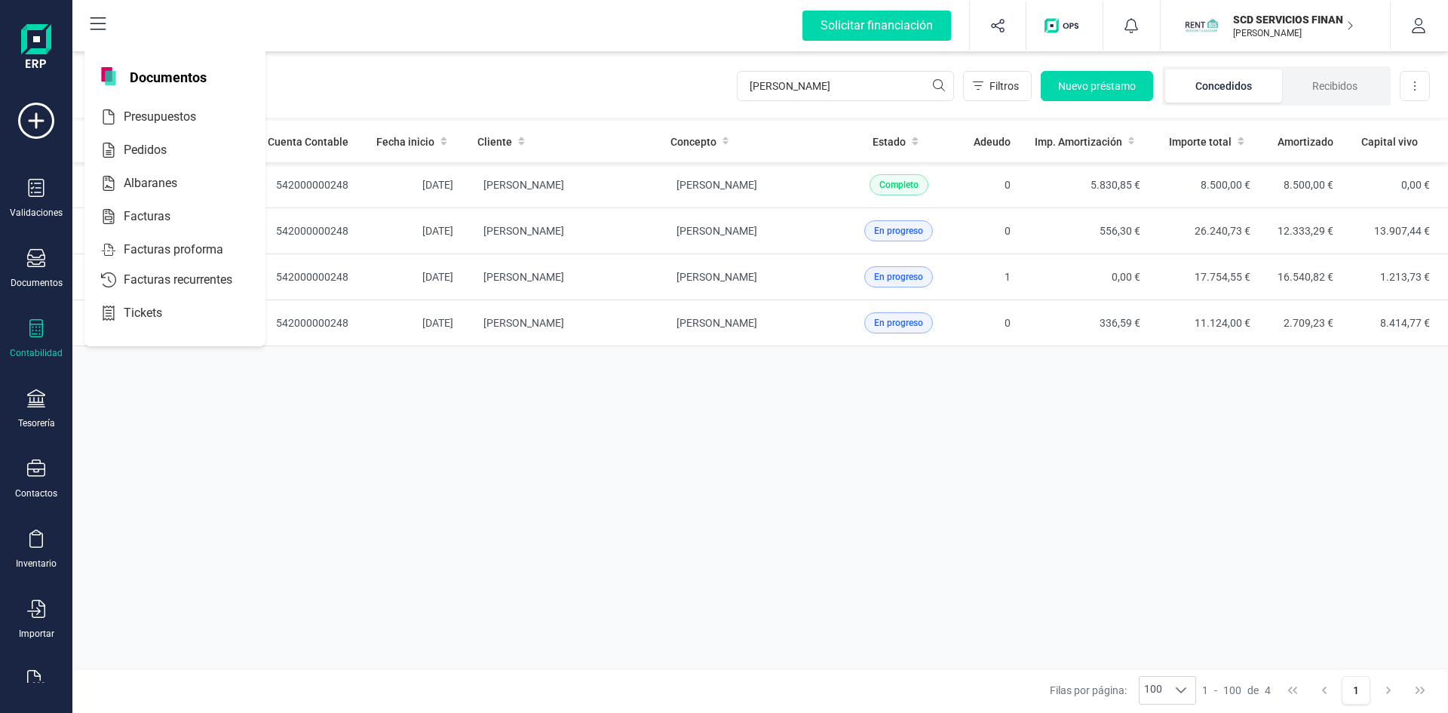
click at [39, 343] on div "Contabilidad" at bounding box center [36, 339] width 60 height 40
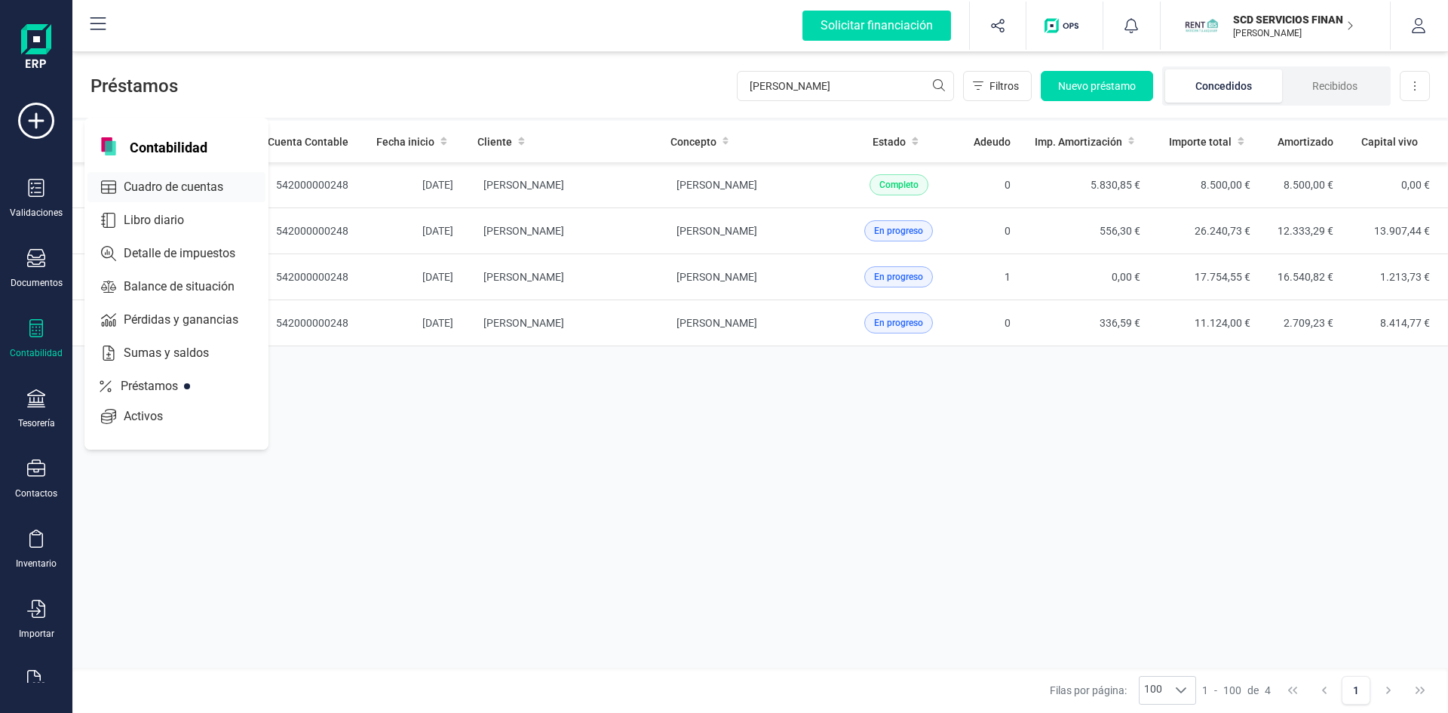
click at [173, 179] on span "Cuadro de cuentas" at bounding box center [184, 187] width 133 height 18
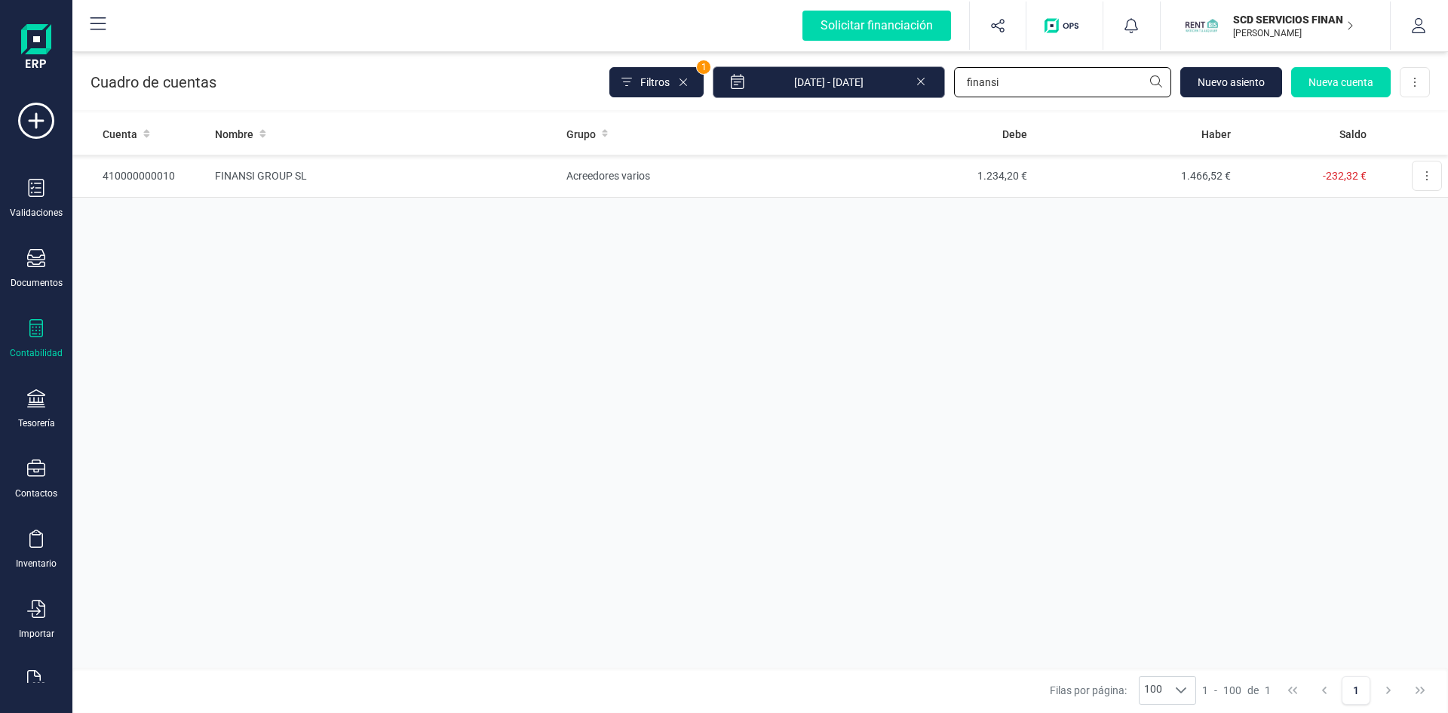
drag, startPoint x: 992, startPoint y: 81, endPoint x: 842, endPoint y: 94, distance: 149.8
click at [842, 94] on div "Filtros 1 [DATE] - [DATE] finansi [GEOGRAPHIC_DATA] Nueva cuenta Descargar Excel" at bounding box center [1019, 82] width 820 height 32
type input "662"
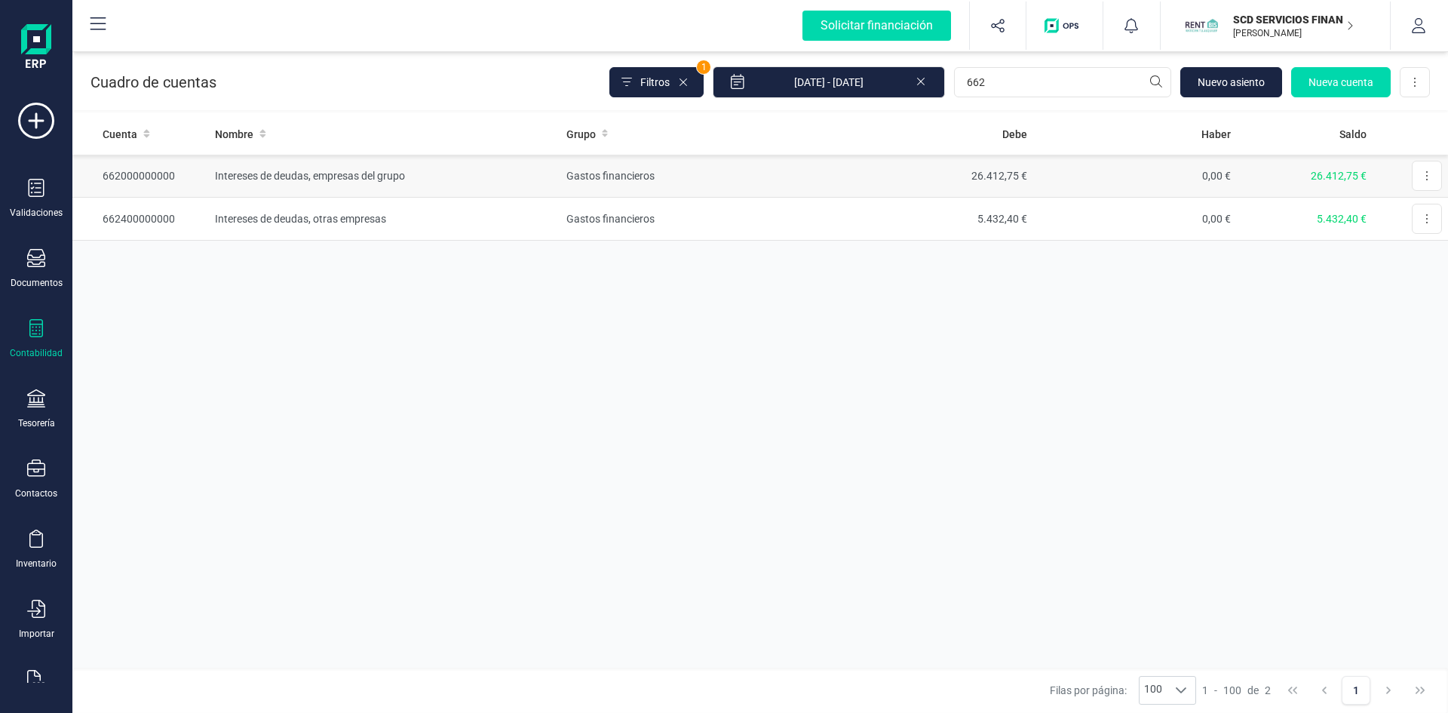
click at [306, 173] on td "Intereses de deudas, empresas del grupo" at bounding box center [384, 176] width 351 height 43
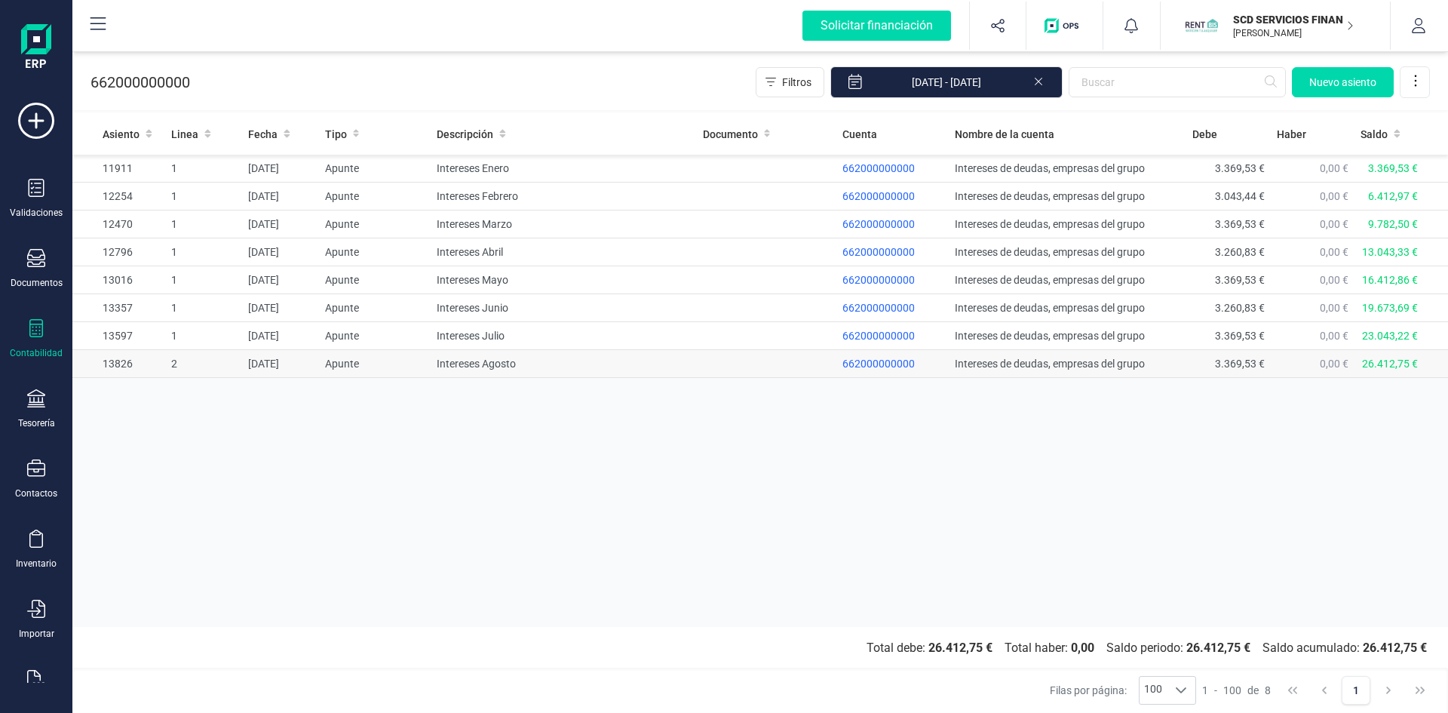
click at [282, 357] on td "31/08/2025" at bounding box center [280, 364] width 77 height 28
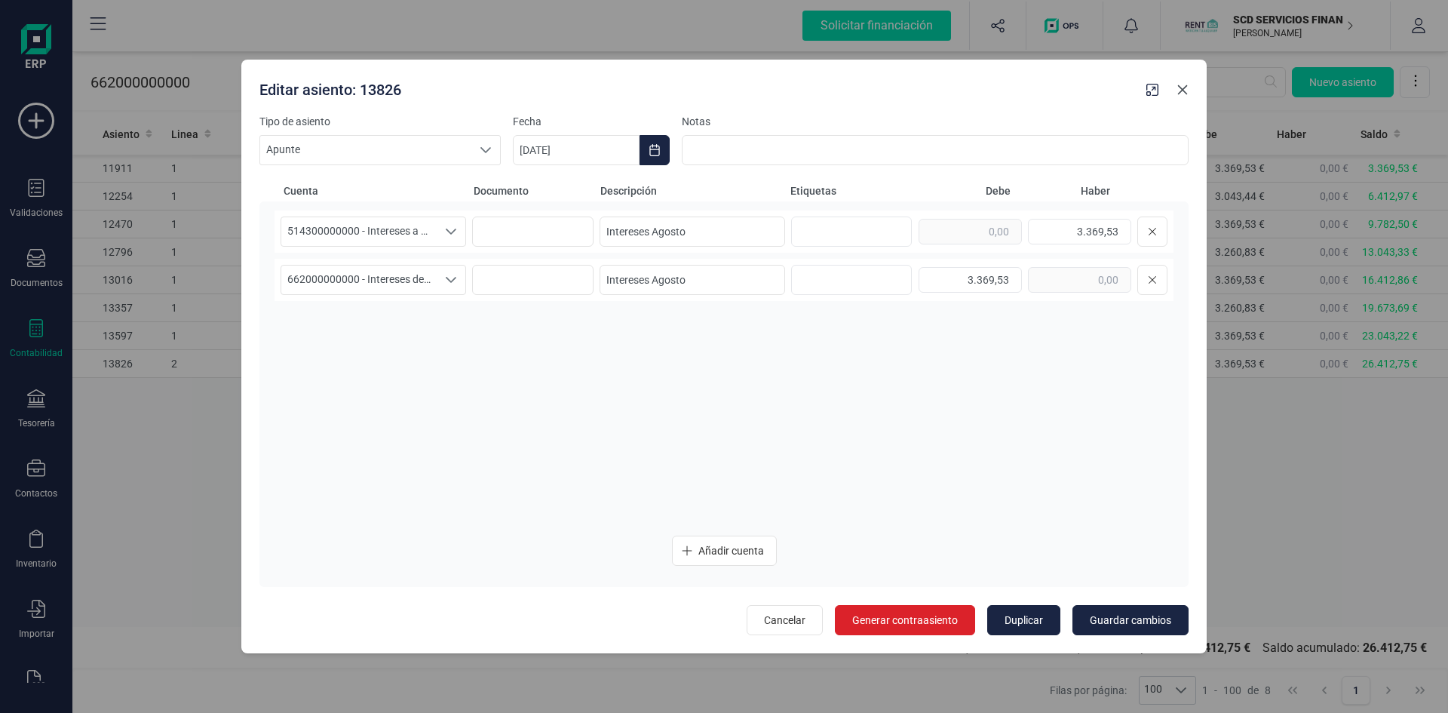
click at [1179, 90] on icon "Close" at bounding box center [1182, 90] width 12 height 12
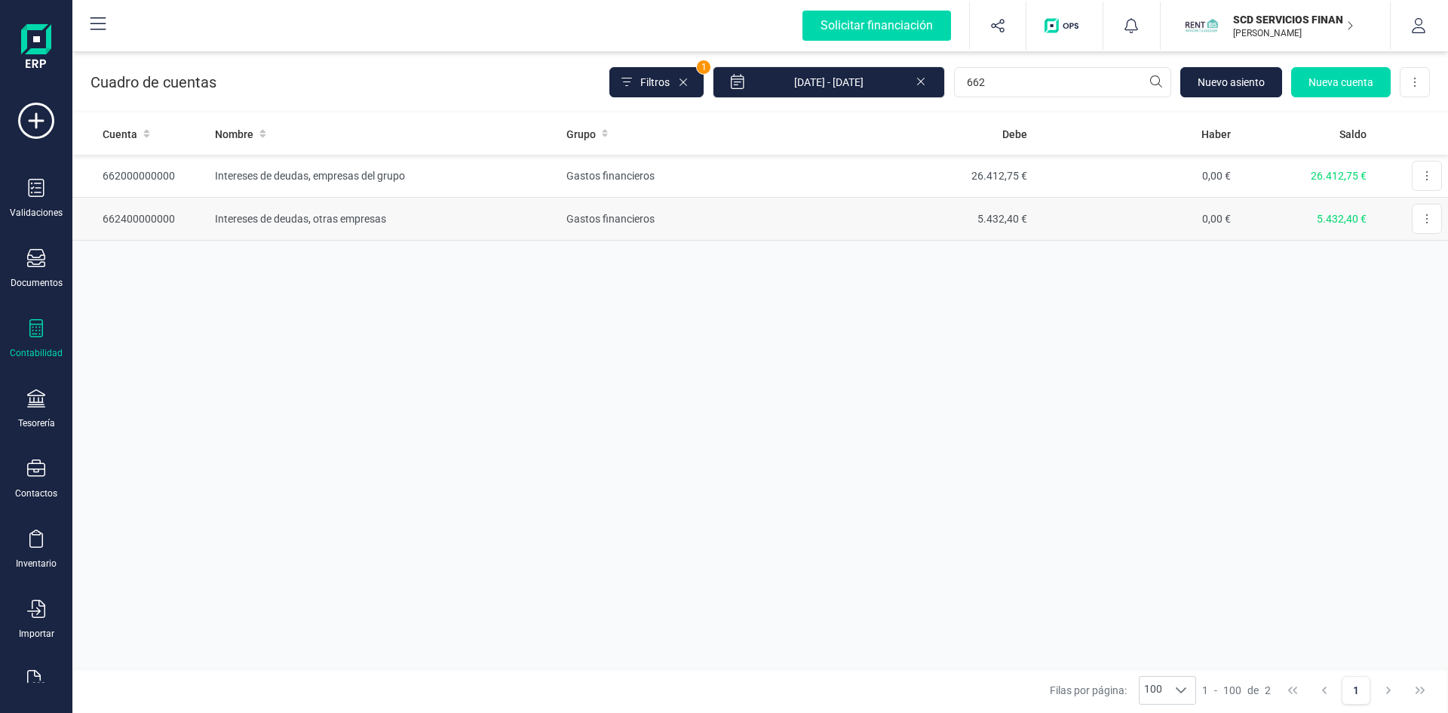
click at [320, 211] on td "Intereses de deudas, otras empresas" at bounding box center [384, 219] width 351 height 43
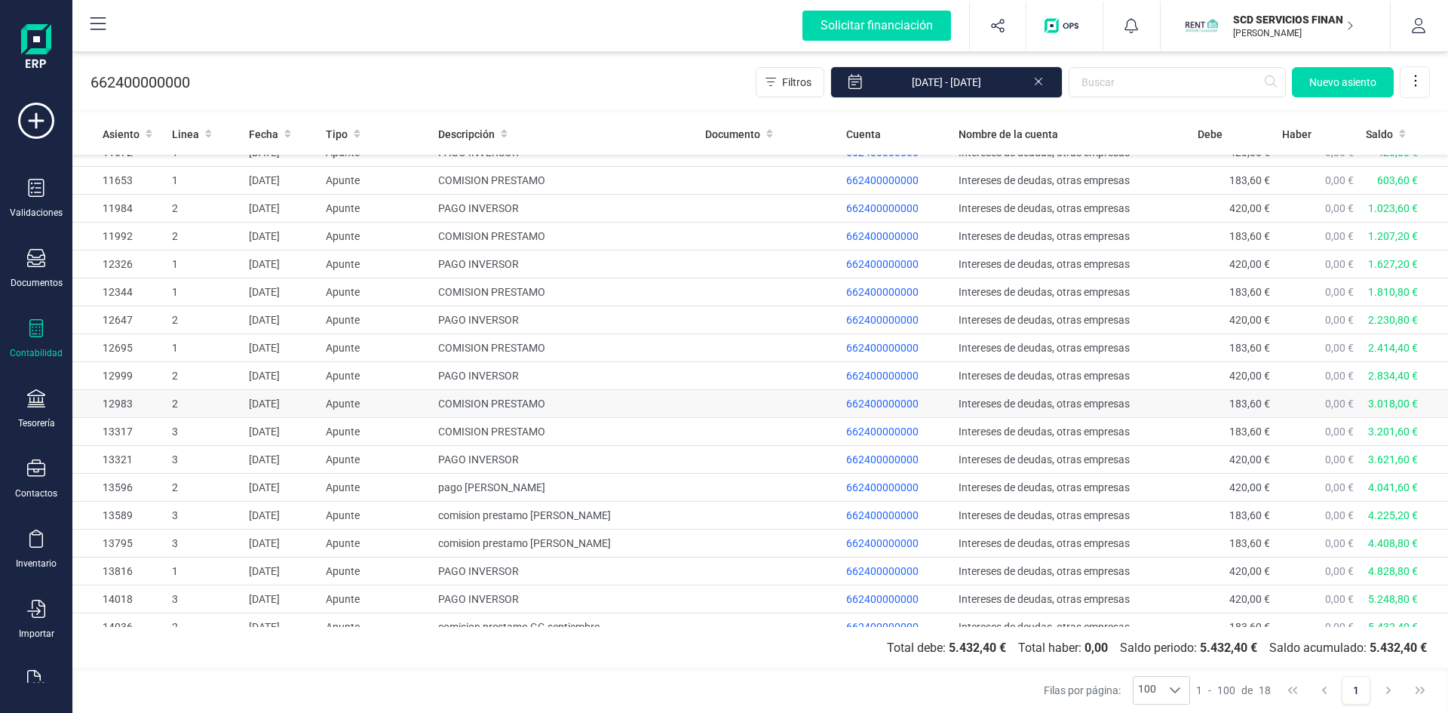
scroll to position [30, 0]
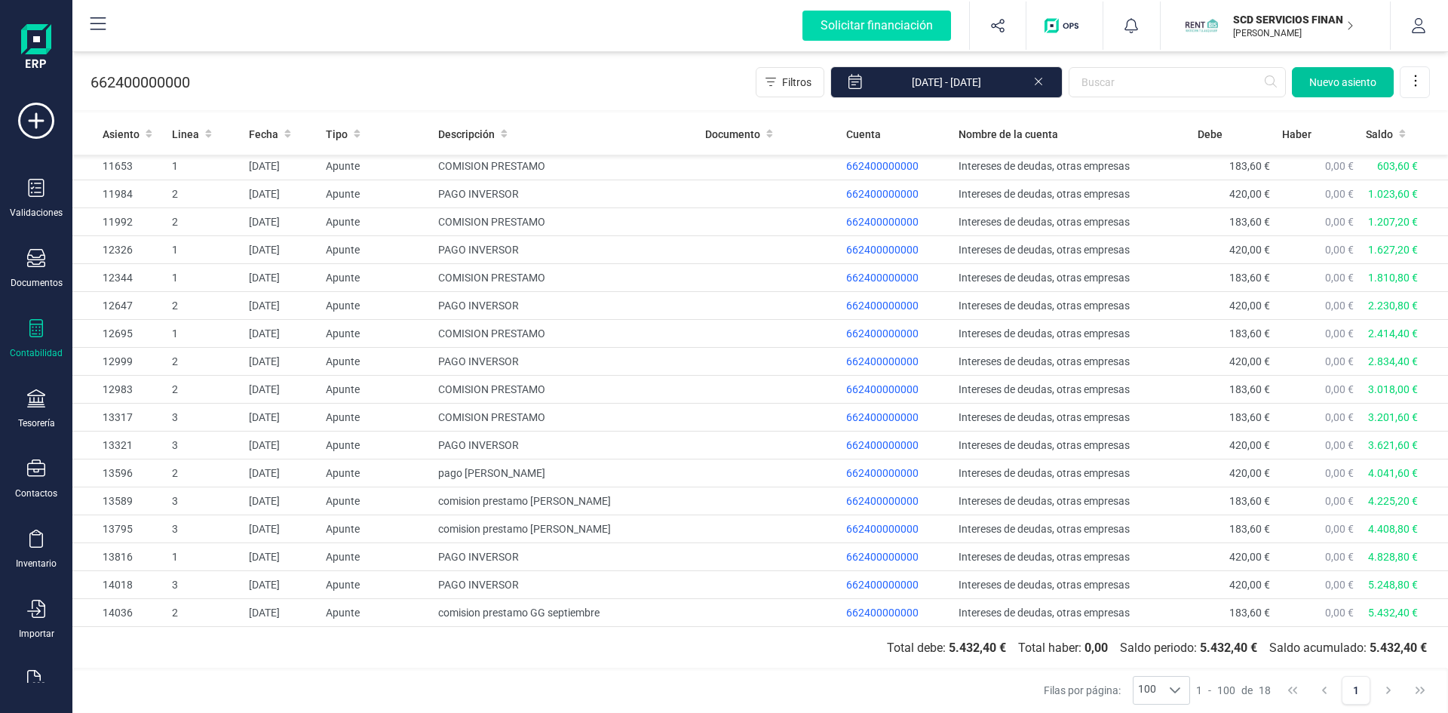
click at [1333, 81] on span "Nuevo asiento" at bounding box center [1342, 82] width 67 height 15
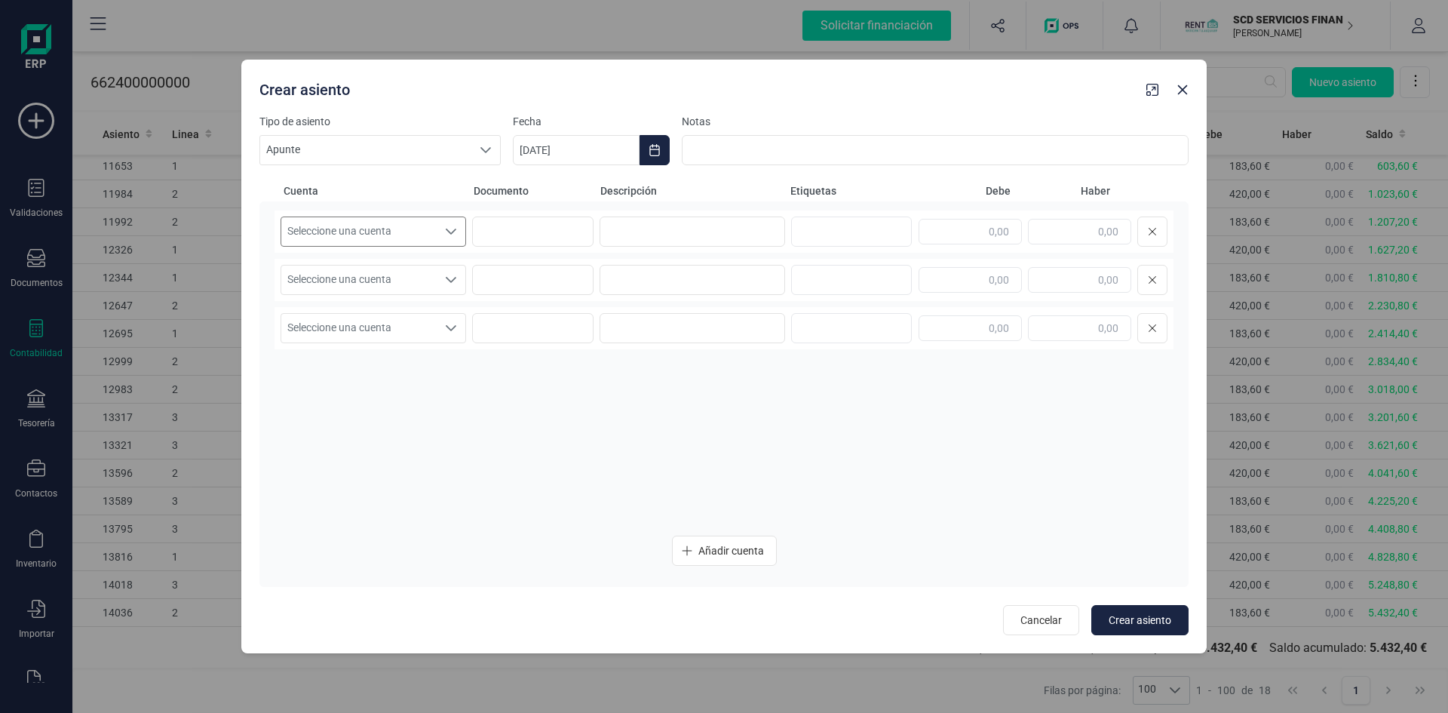
click at [446, 231] on icon "Seleccione una cuenta" at bounding box center [451, 231] width 12 height 12
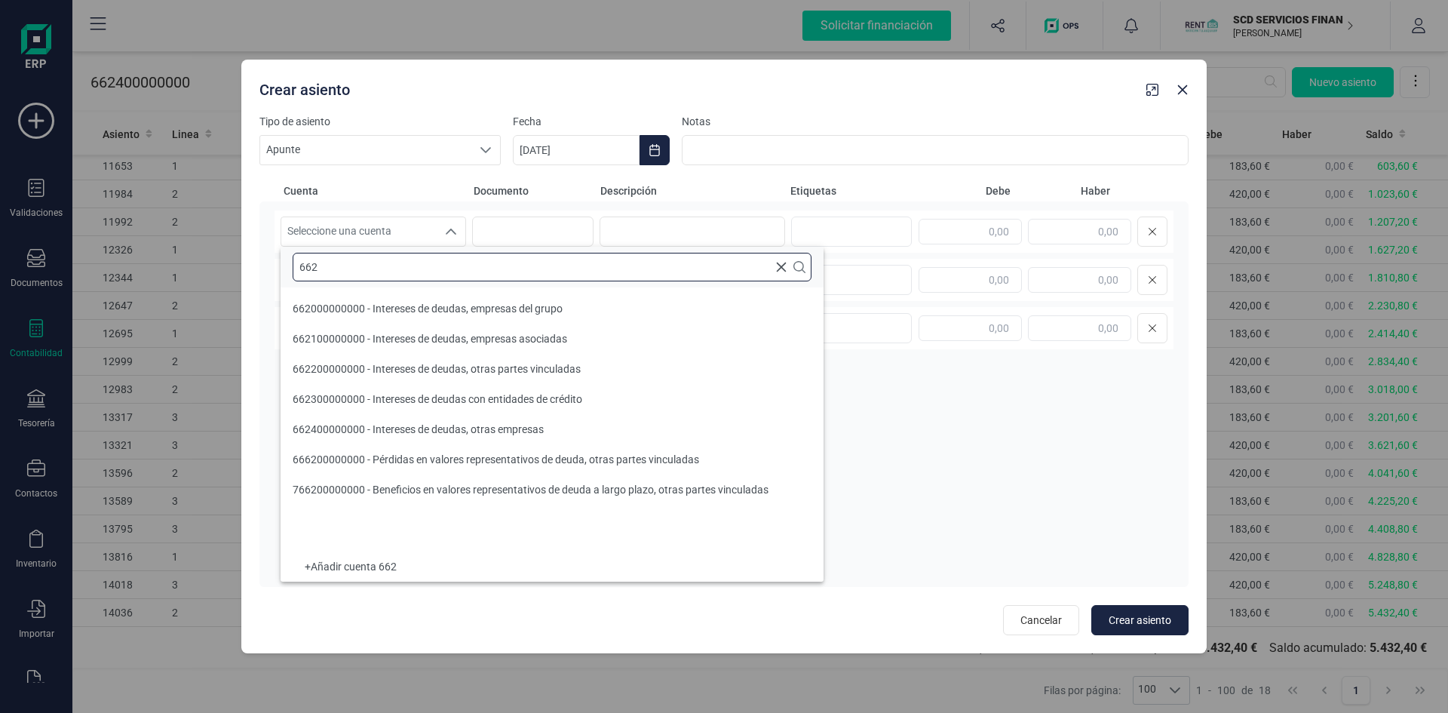
scroll to position [0, 0]
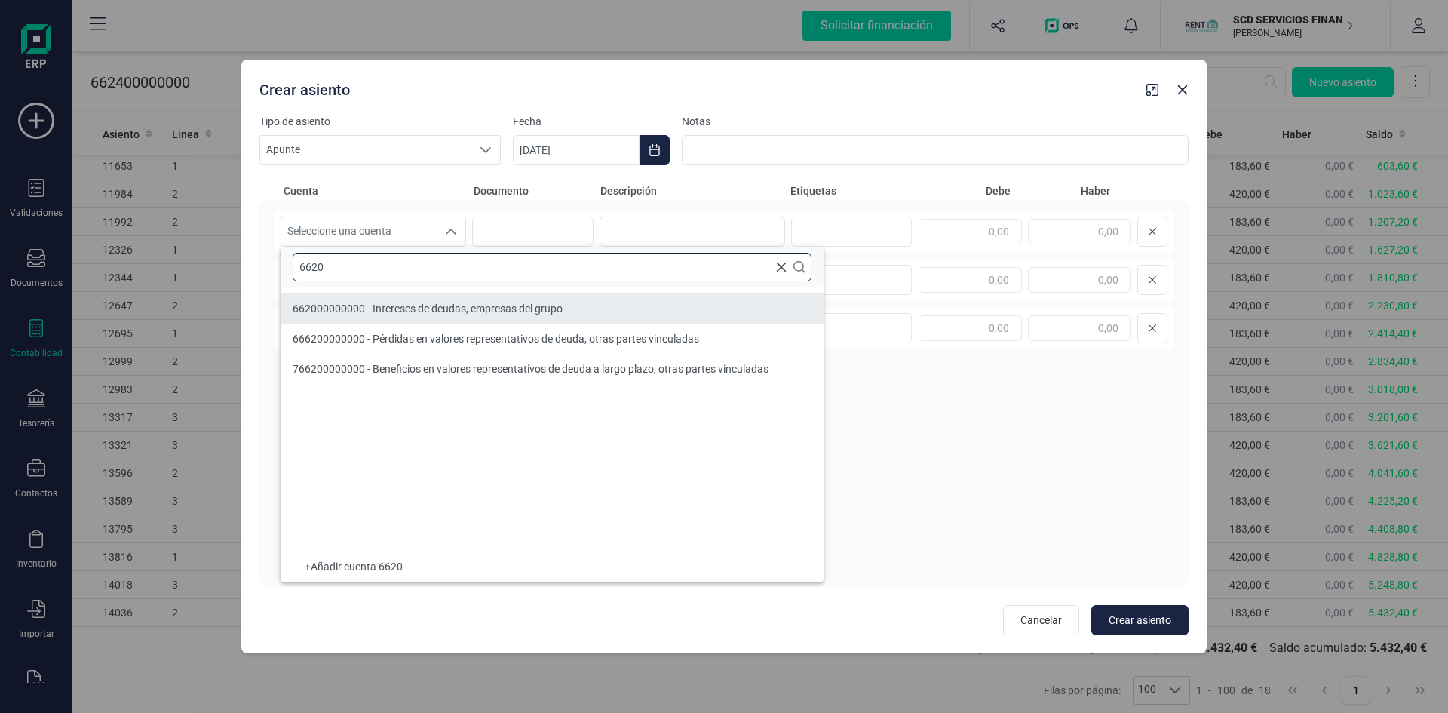
type input "6620"
click at [326, 306] on span "662000000000 - Intereses de deudas, empresas del grupo" at bounding box center [428, 308] width 270 height 12
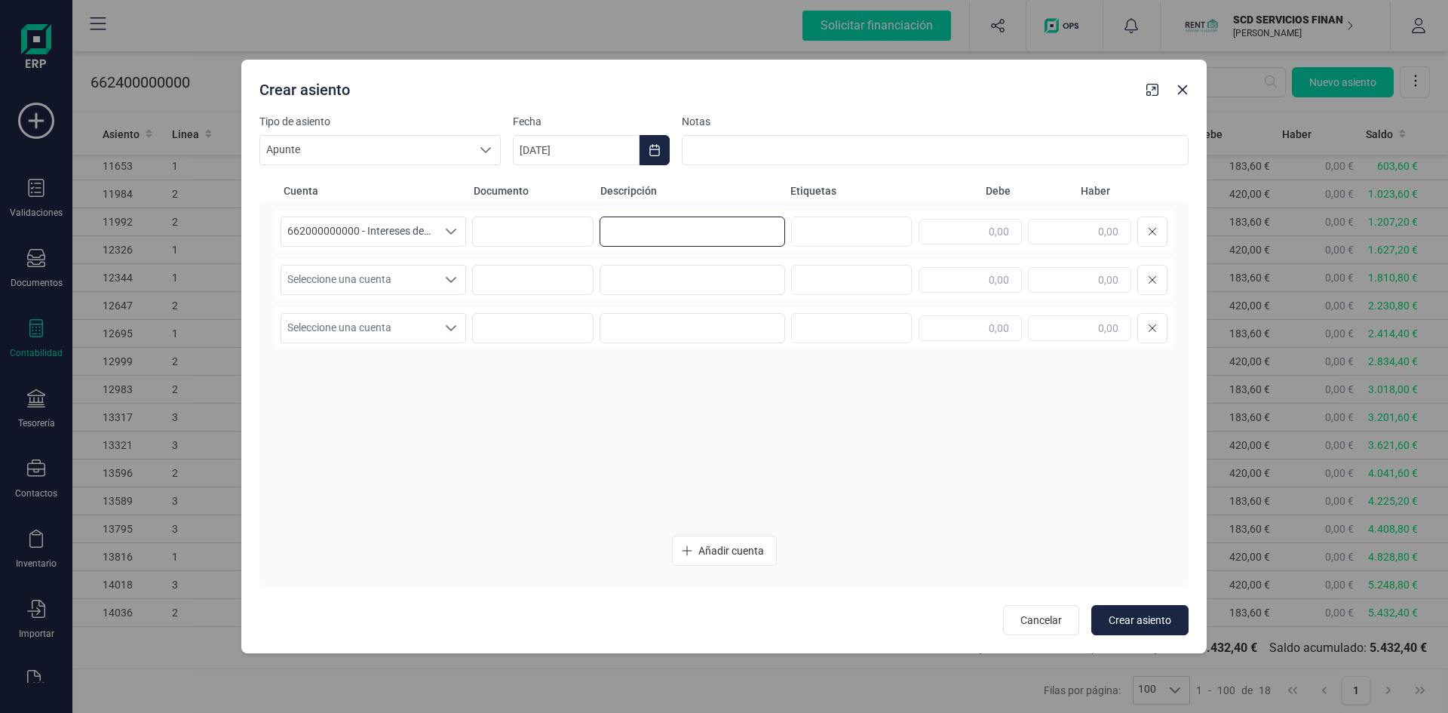
click at [627, 239] on input at bounding box center [691, 231] width 185 height 30
type input "intereses mes de septiembre"
click at [972, 238] on input "text" at bounding box center [969, 232] width 103 height 26
type input "3.260,83"
click at [438, 276] on div "Seleccione una cuenta" at bounding box center [451, 279] width 29 height 29
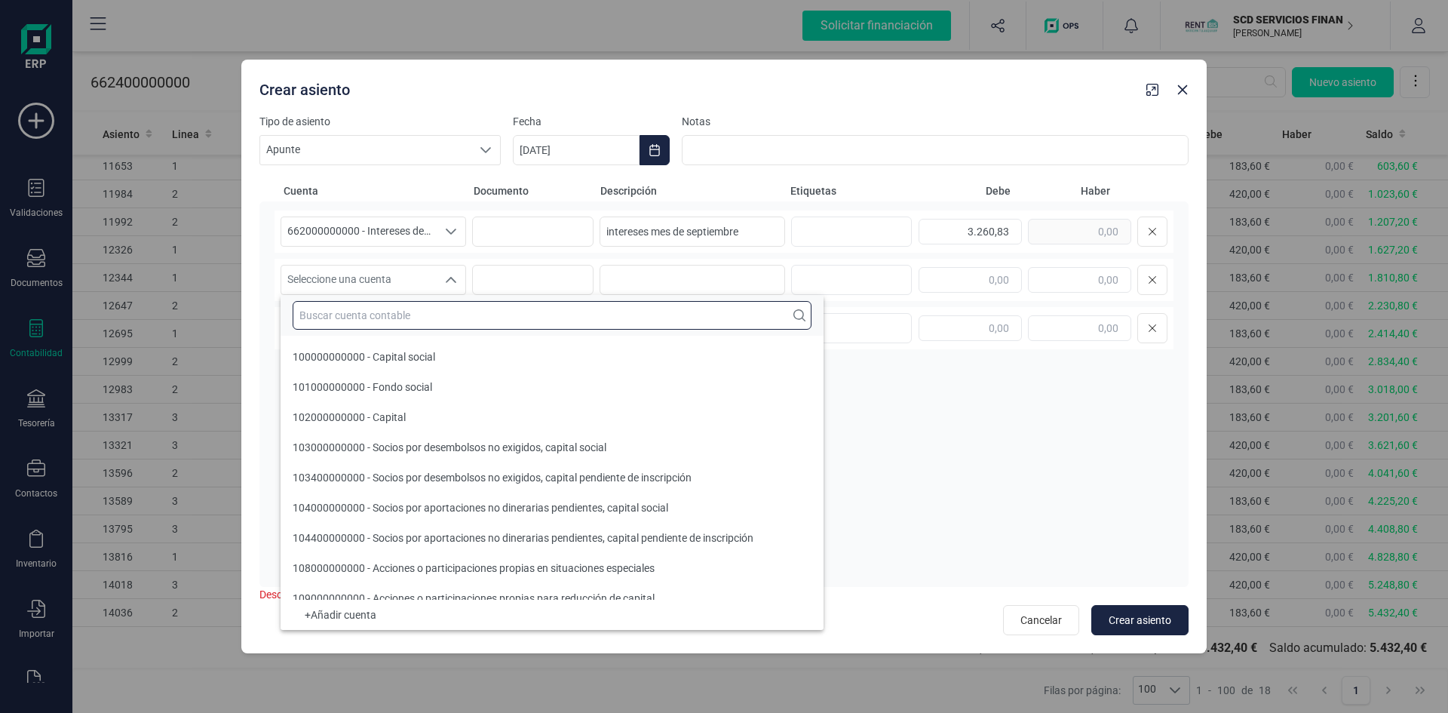
click at [363, 305] on input "text" at bounding box center [552, 315] width 519 height 29
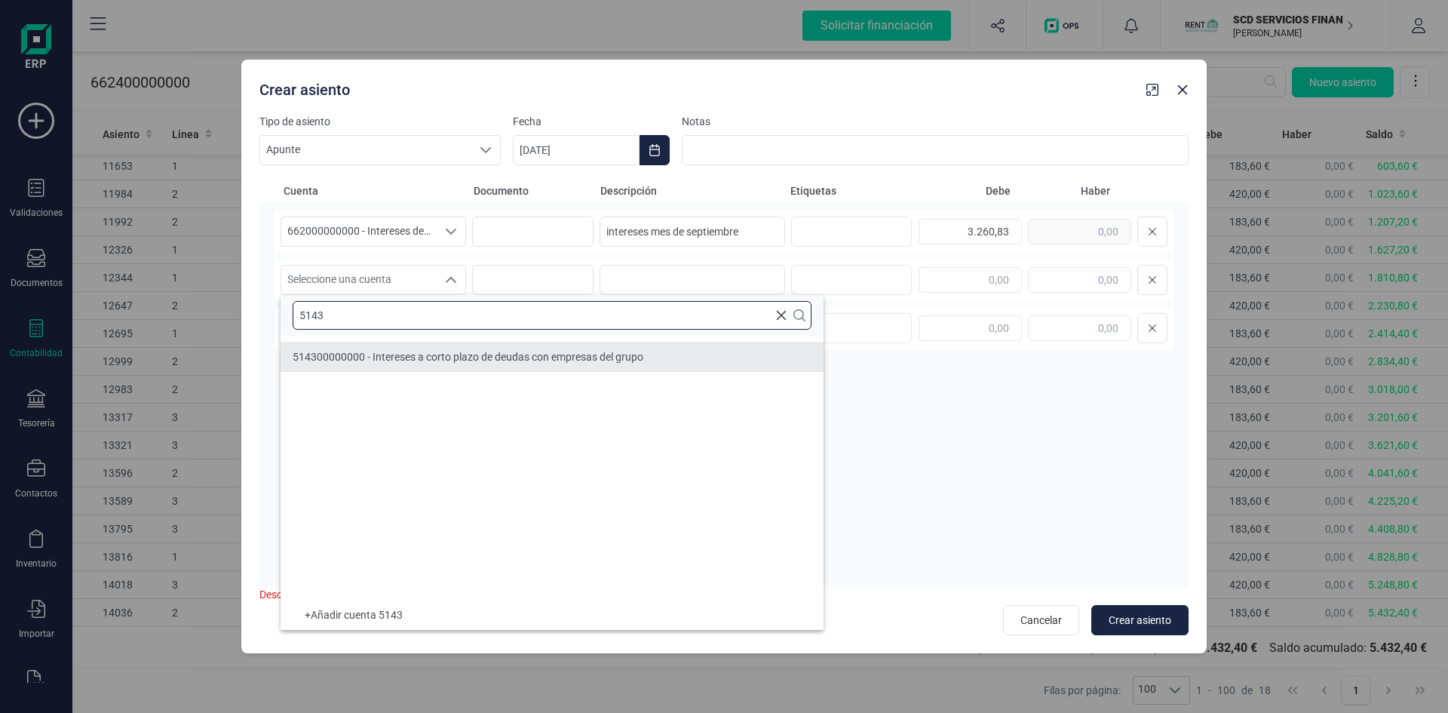
type input "5143"
click at [449, 358] on span "514300000000 - Intereses a corto plazo de deudas con empresas del grupo" at bounding box center [468, 357] width 351 height 12
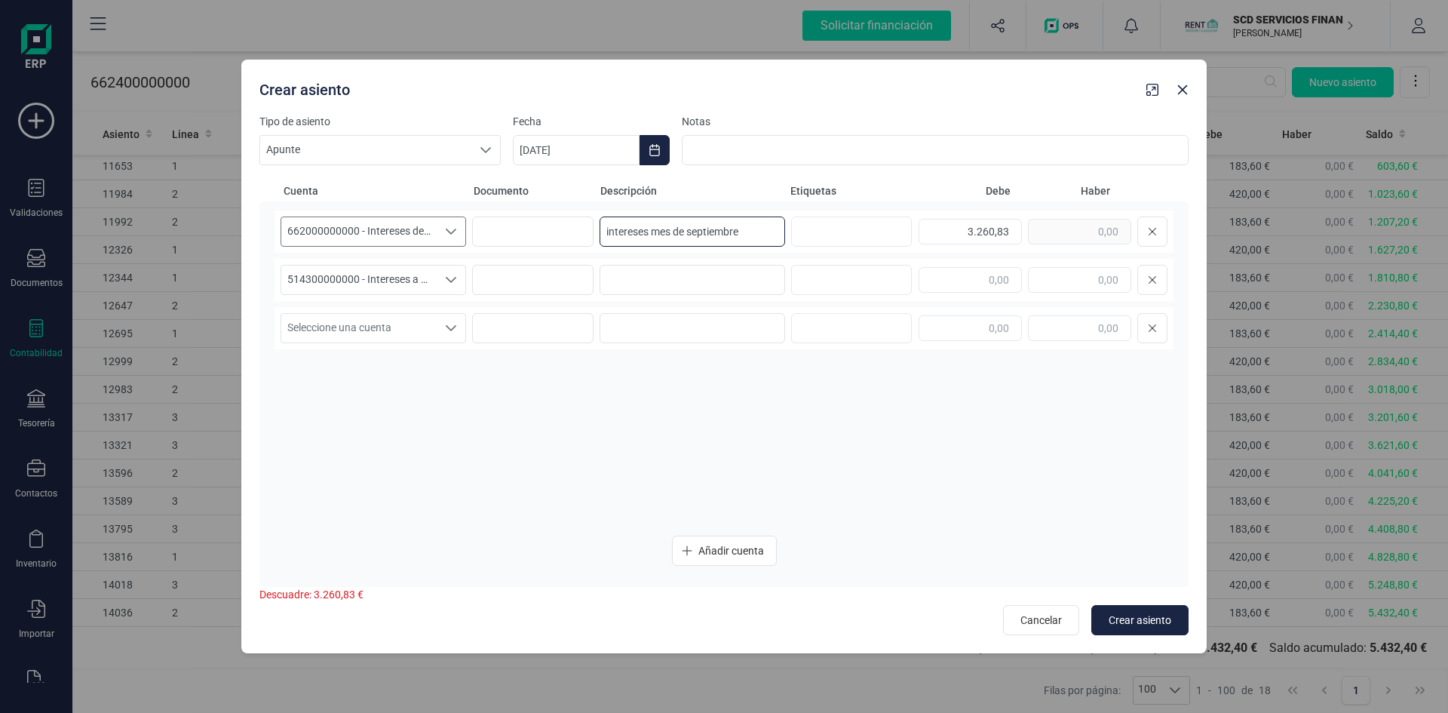
drag, startPoint x: 759, startPoint y: 232, endPoint x: 464, endPoint y: 224, distance: 295.7
click at [464, 224] on div "662000000000 - Intereses de deudas, empresas del grupo 662000000000 - Intereses…" at bounding box center [723, 231] width 899 height 42
click at [645, 276] on input at bounding box center [691, 280] width 185 height 30
paste input "intereses mes de septiembre"
type input "intereses mes de septiembre"
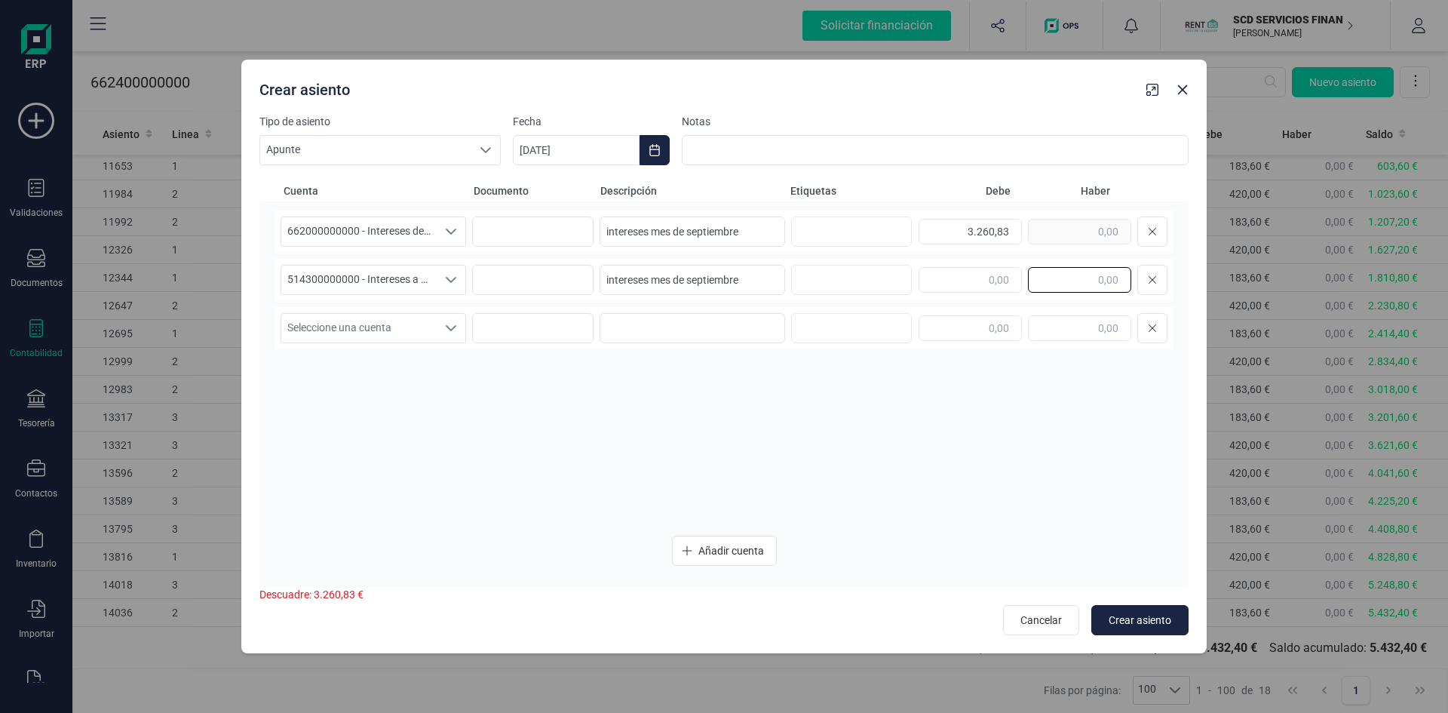
click at [1065, 278] on input "text" at bounding box center [1079, 280] width 103 height 26
type input "3.260,83"
drag, startPoint x: 873, startPoint y: 434, endPoint x: 754, endPoint y: 374, distance: 133.5
click at [872, 434] on div "662000000000 - Intereses de deudas, empresas del grupo 662000000000 - Intereses…" at bounding box center [723, 367] width 899 height 314
click at [1130, 617] on span "Crear asiento" at bounding box center [1139, 619] width 63 height 15
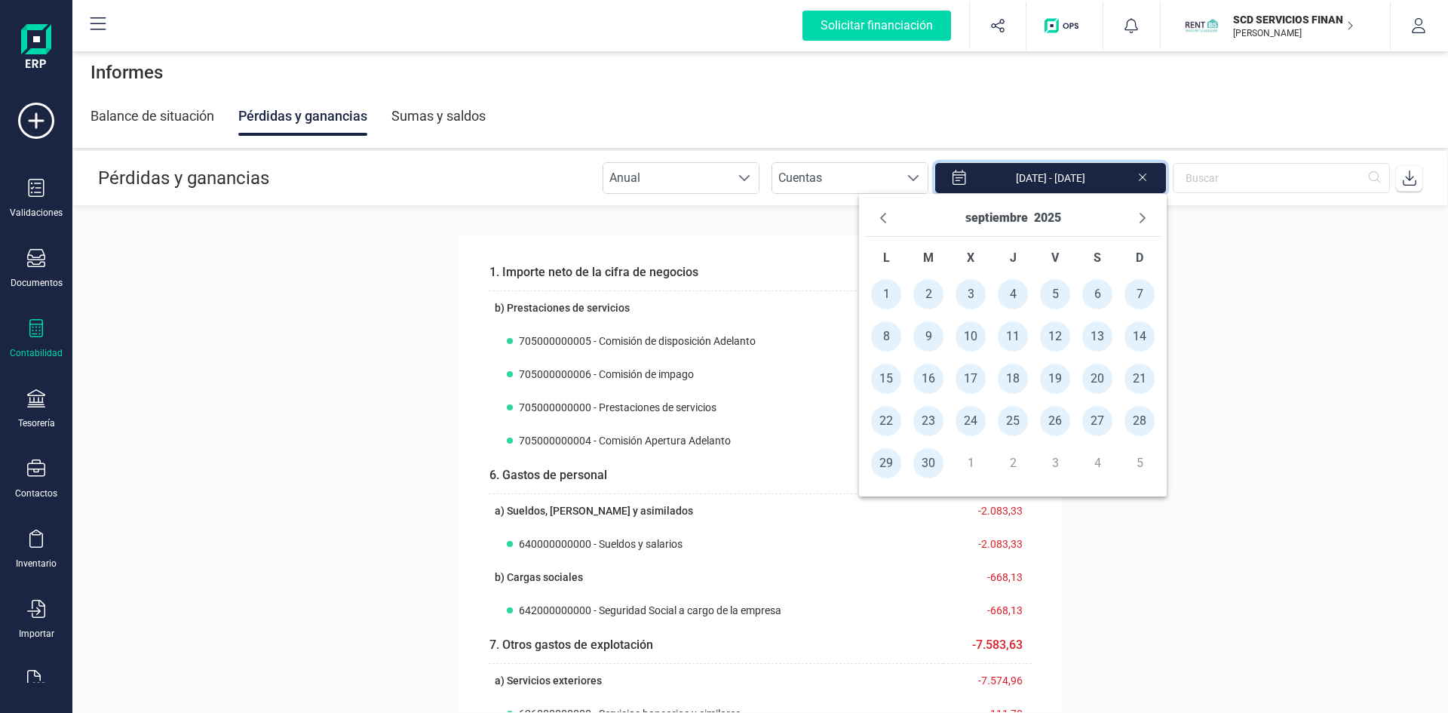
scroll to position [814, 0]
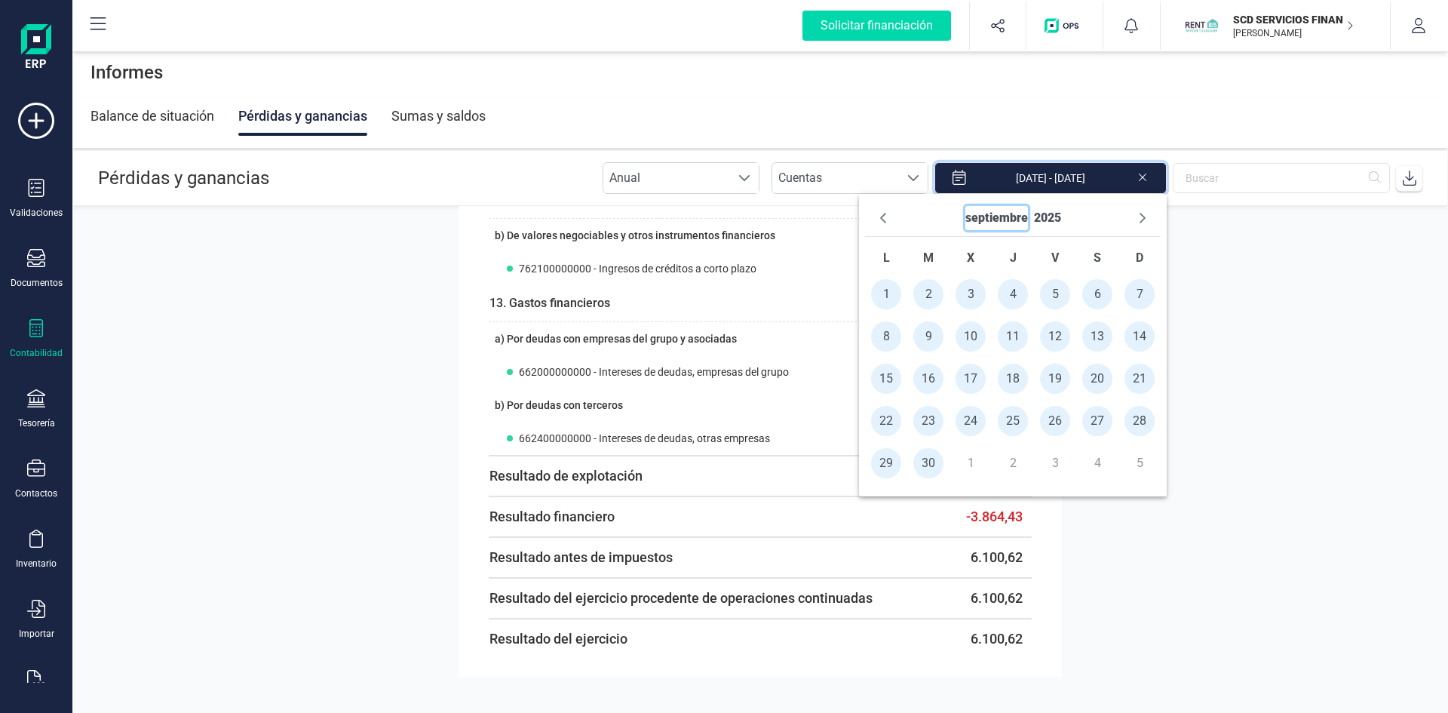
click at [991, 216] on button "septiembre" at bounding box center [996, 218] width 63 height 24
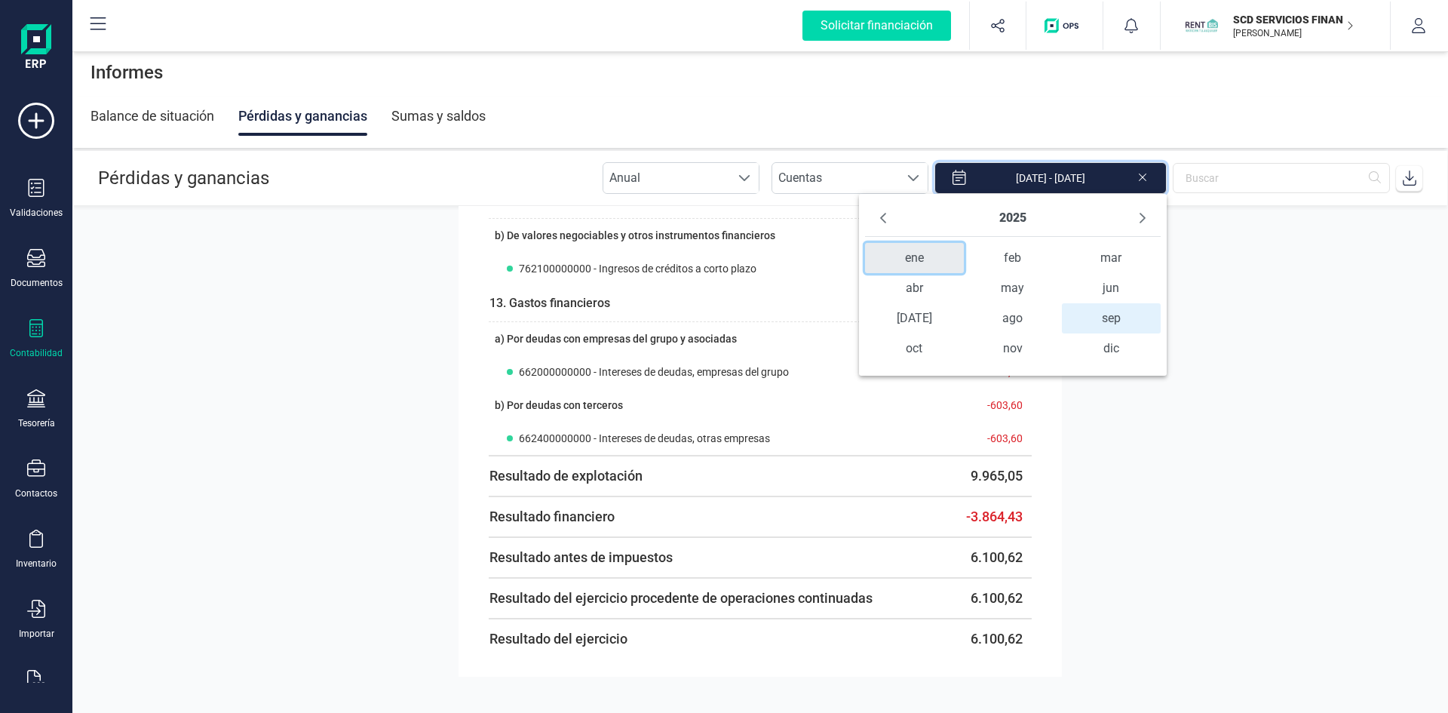
click at [915, 259] on span "ene" at bounding box center [914, 258] width 99 height 30
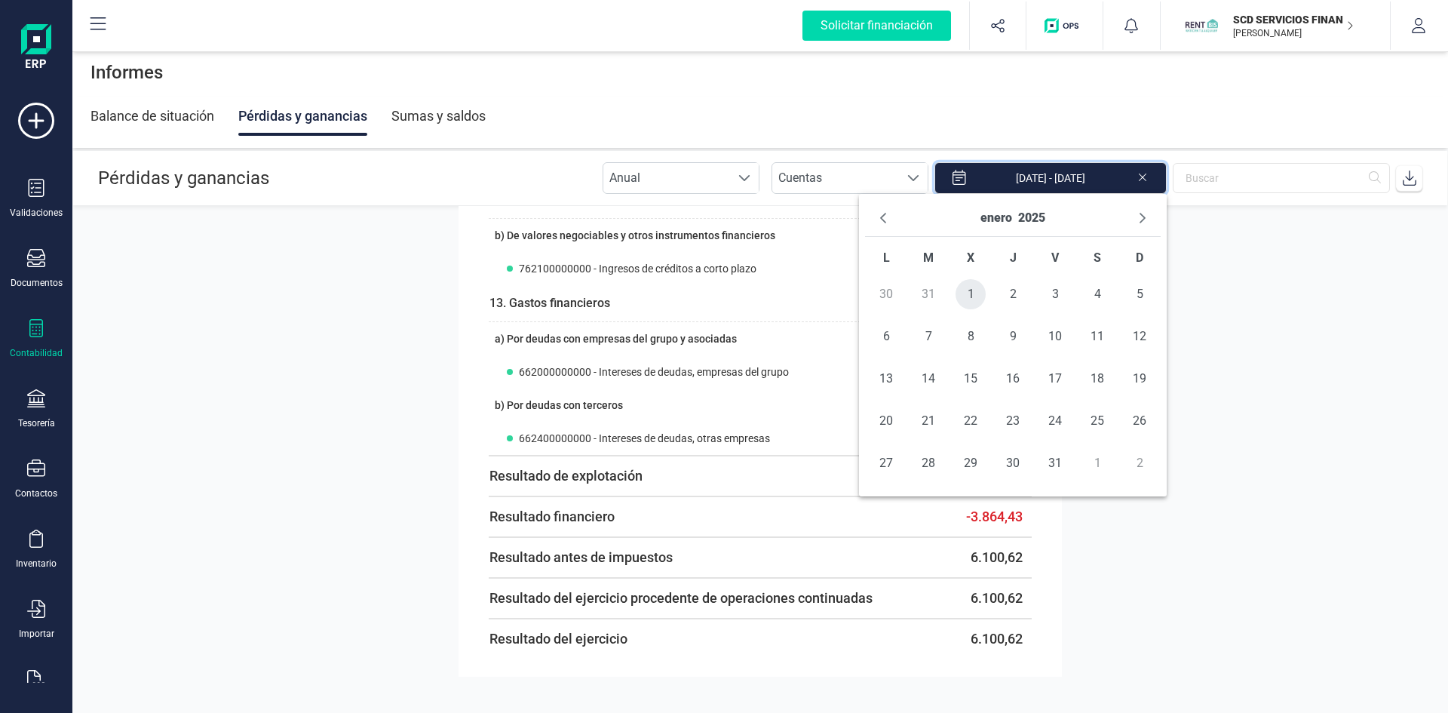
click at [967, 294] on span "1" at bounding box center [970, 294] width 30 height 30
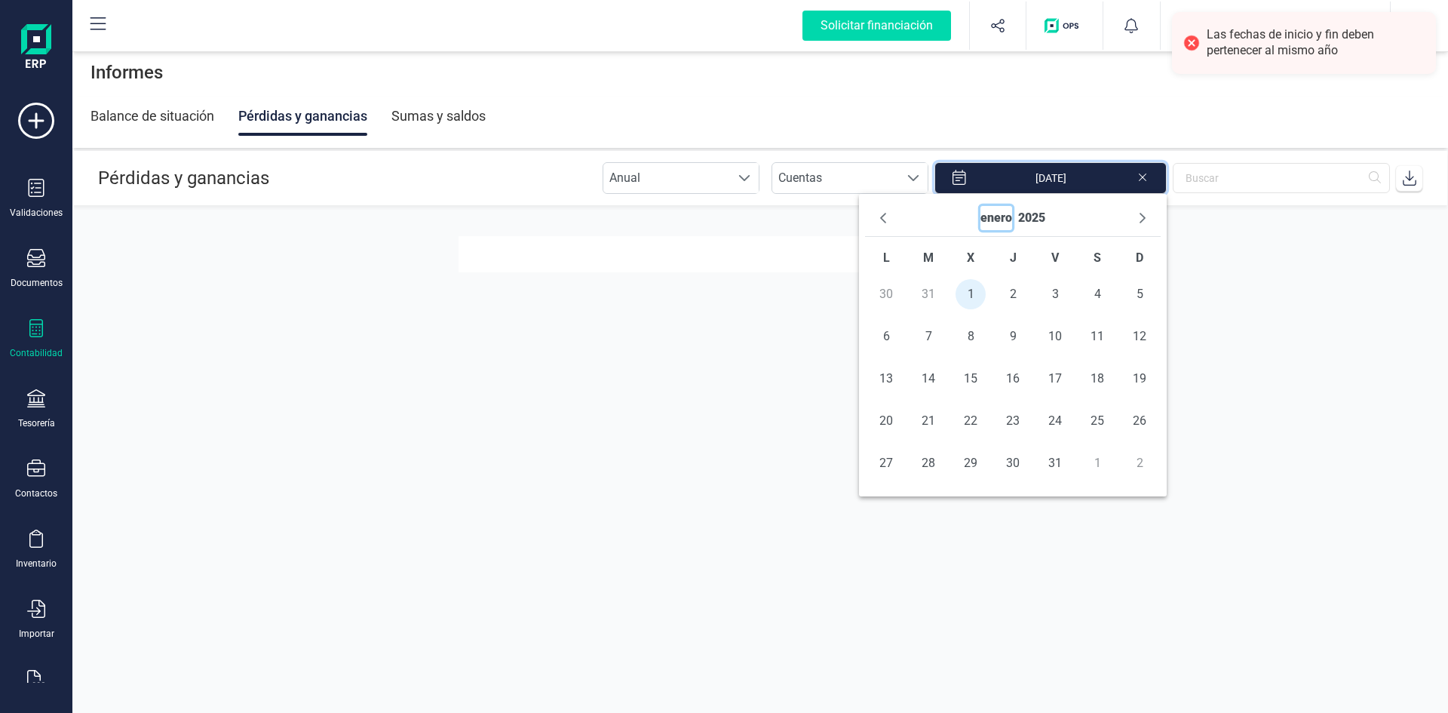
click at [1000, 218] on button "enero" at bounding box center [996, 218] width 32 height 24
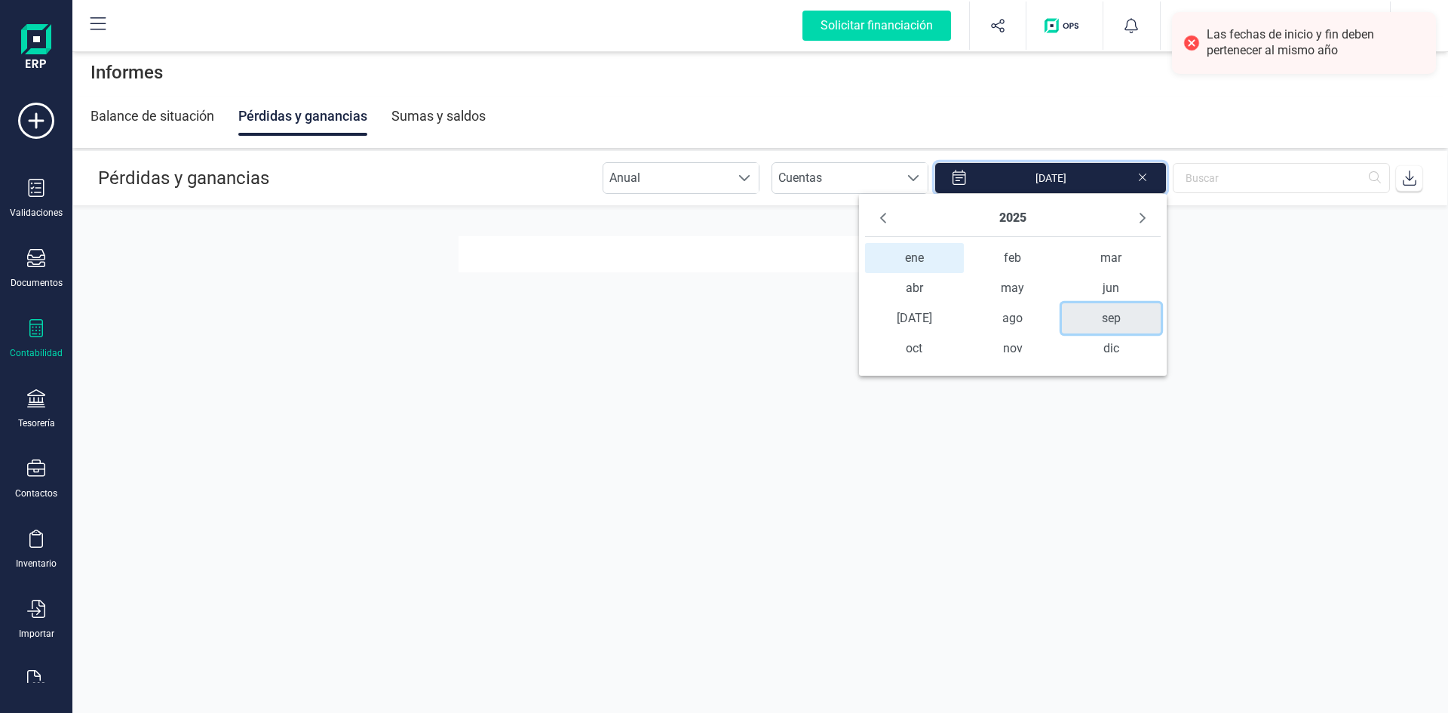
click at [1111, 319] on span "sep" at bounding box center [1111, 318] width 99 height 30
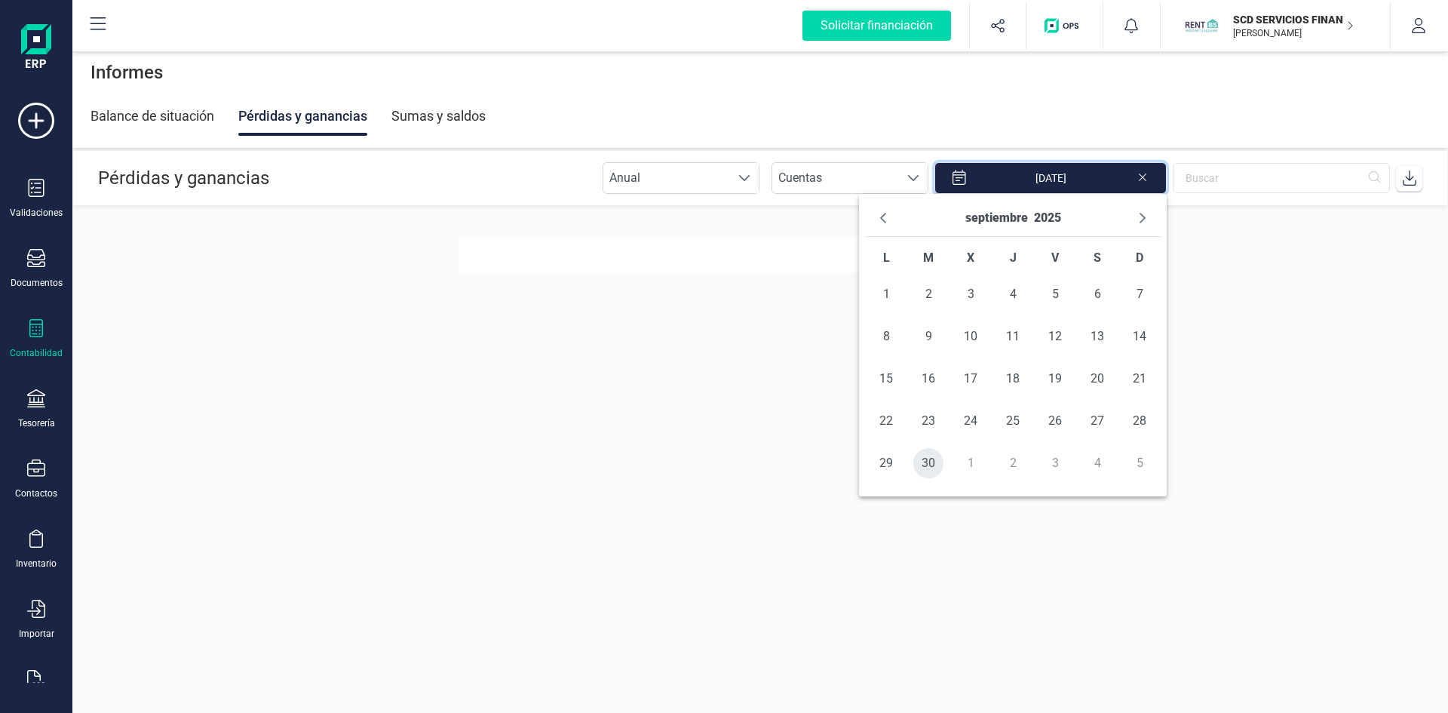
click at [927, 473] on span "30" at bounding box center [928, 463] width 30 height 30
type input "[DATE] - [DATE]"
click at [1263, 398] on section "Pérdidas y ganancias Anual Anual Cuentas Cuentas [DATE] - [DATE]" at bounding box center [759, 404] width 1375 height 506
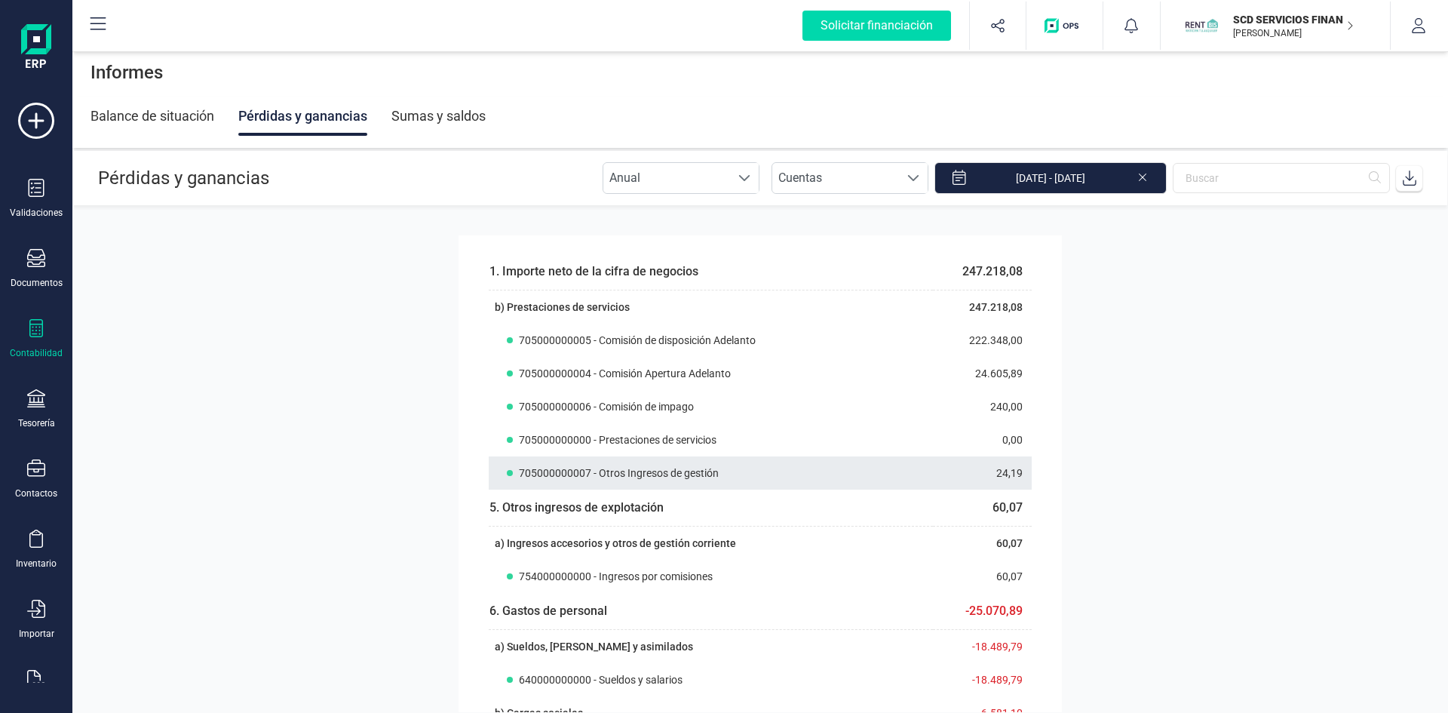
scroll to position [0, 0]
